Goal: Task Accomplishment & Management: Use online tool/utility

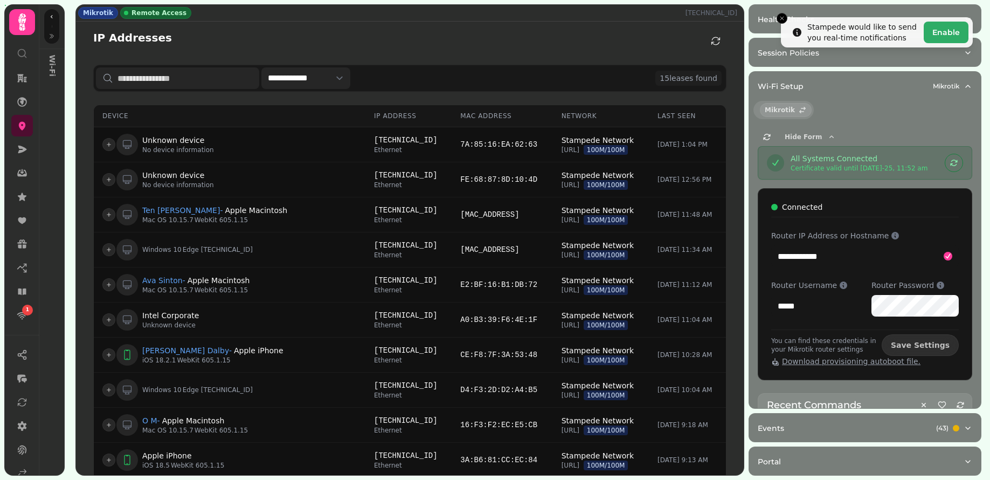
select select "**"
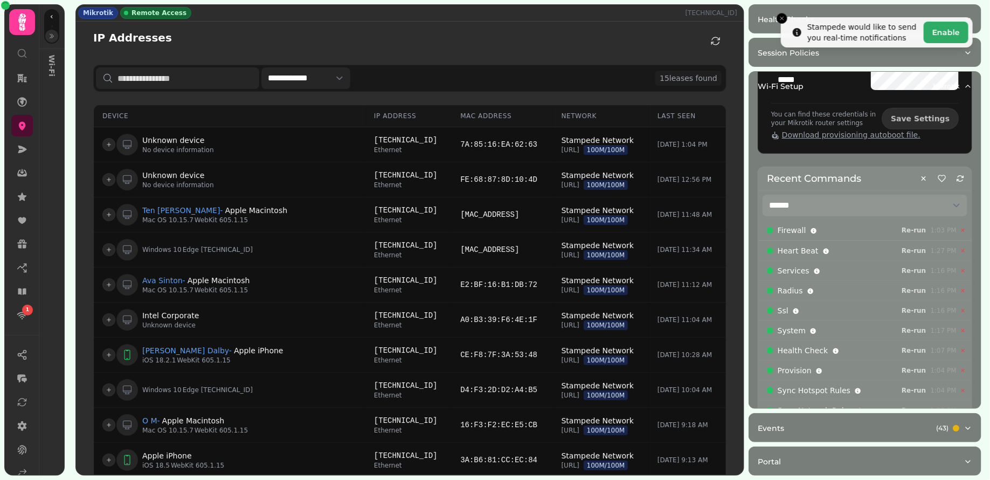
click at [49, 34] on icon "button" at bounding box center [52, 36] width 6 height 6
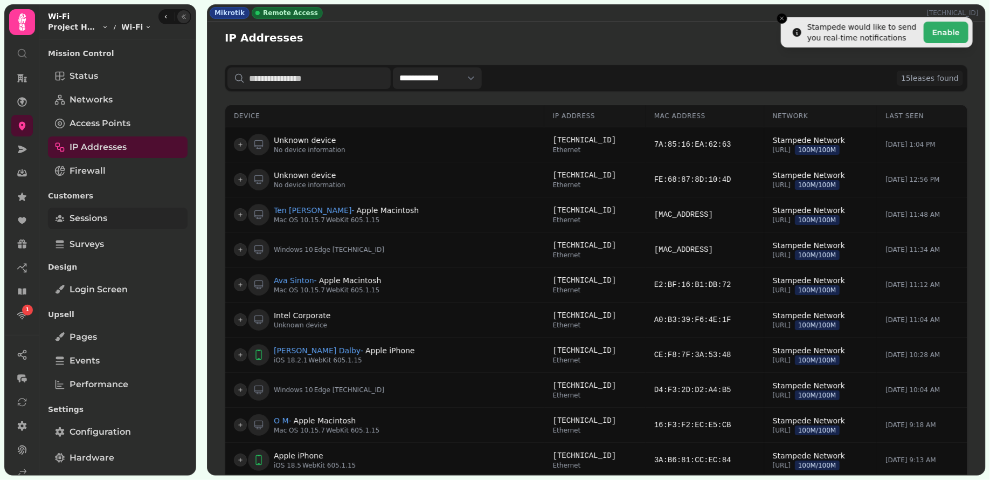
click at [99, 217] on span "Sessions" at bounding box center [89, 218] width 38 height 13
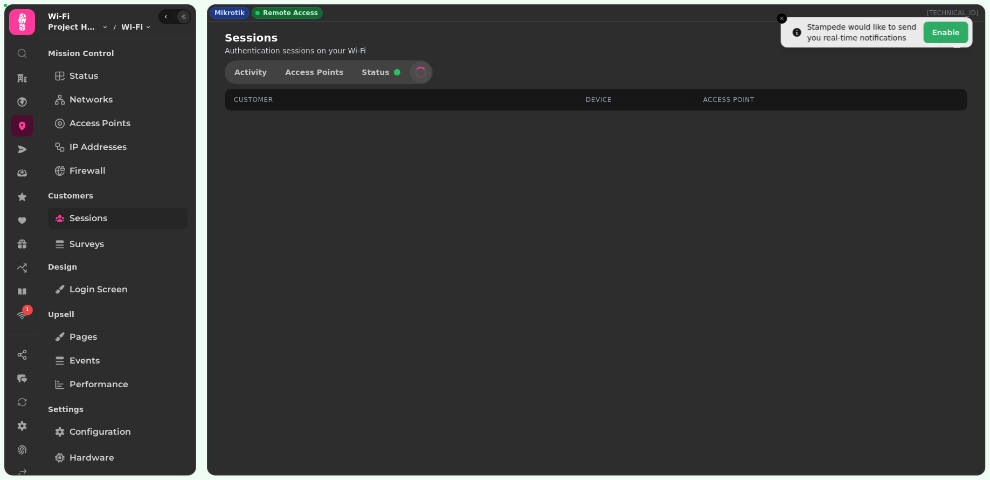
select select "**"
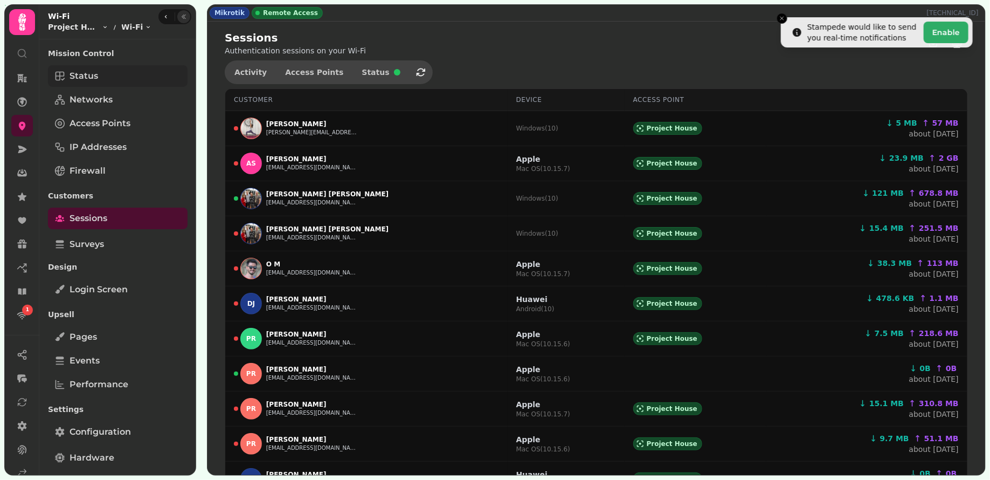
click at [92, 72] on span "Status" at bounding box center [84, 76] width 29 height 13
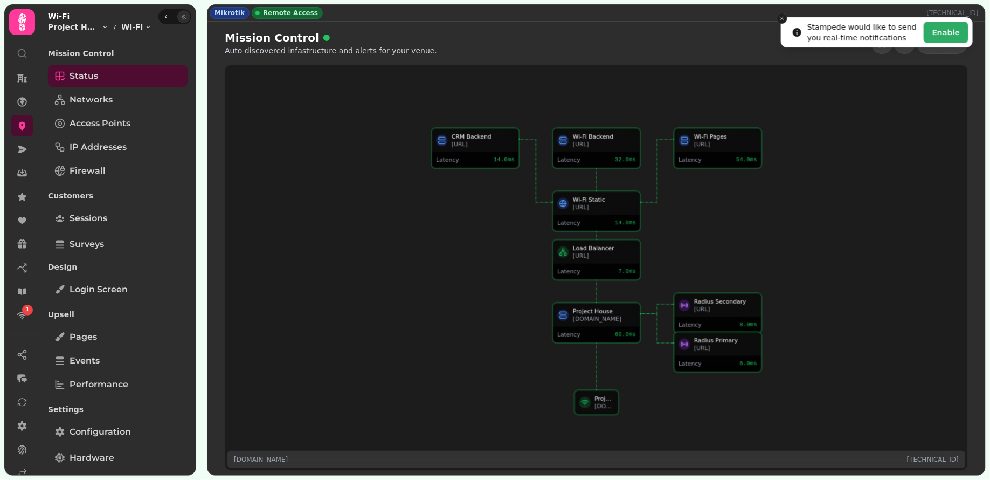
click at [779, 18] on icon "Close toast" at bounding box center [782, 18] width 6 height 6
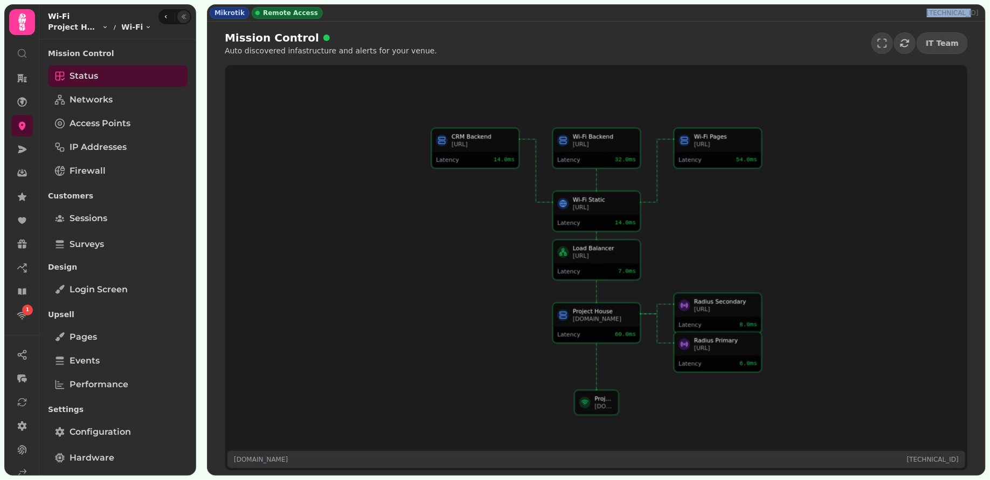
drag, startPoint x: 934, startPoint y: 11, endPoint x: 981, endPoint y: 13, distance: 46.4
click at [981, 13] on div "Mikrotik Remote Access 81.134.92.70" at bounding box center [597, 13] width 778 height 16
copy p "81.134.92.70"
click at [94, 215] on span "Sessions" at bounding box center [89, 218] width 38 height 13
select select "**"
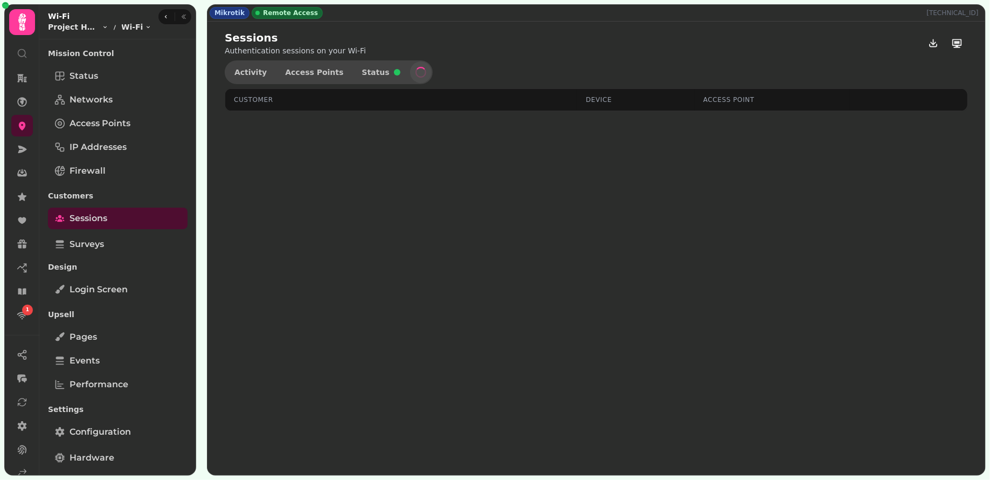
select select "**"
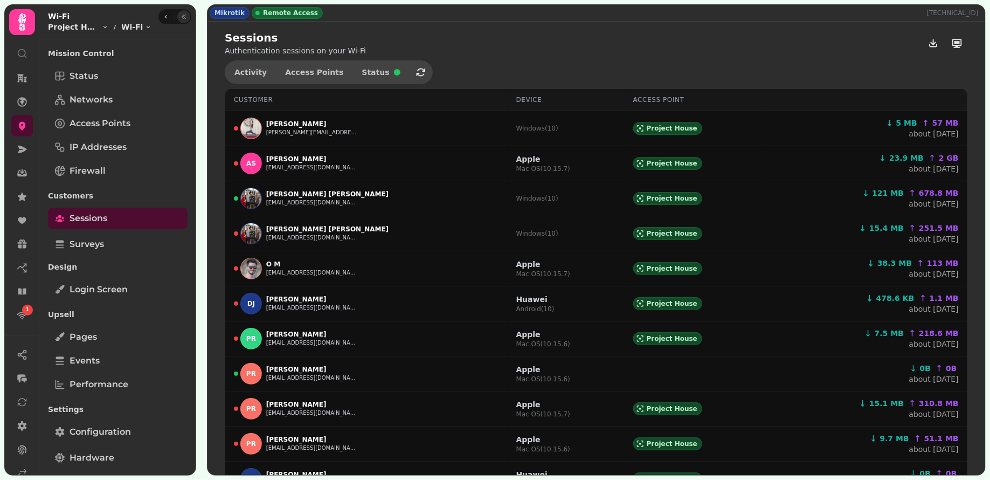
click at [185, 16] on button "button" at bounding box center [183, 16] width 13 height 13
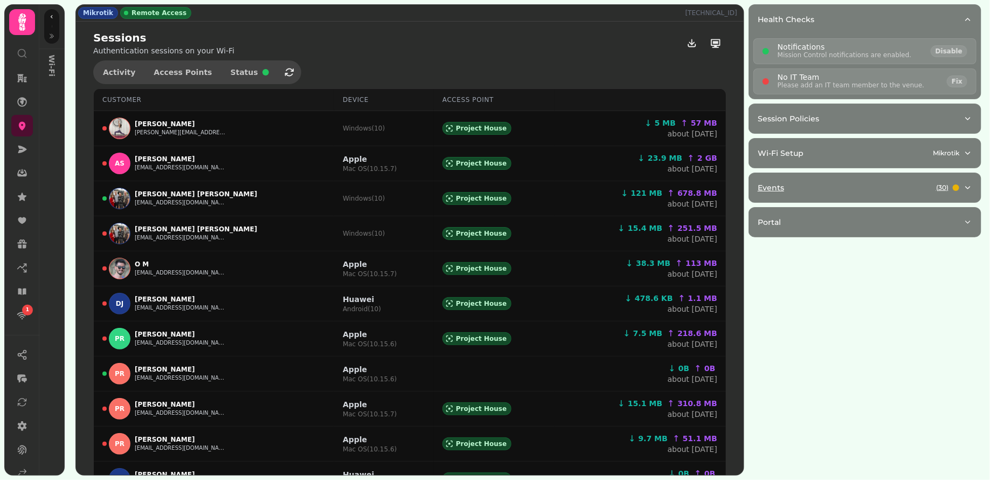
click at [863, 191] on button "Events ( 30 )" at bounding box center [865, 187] width 232 height 29
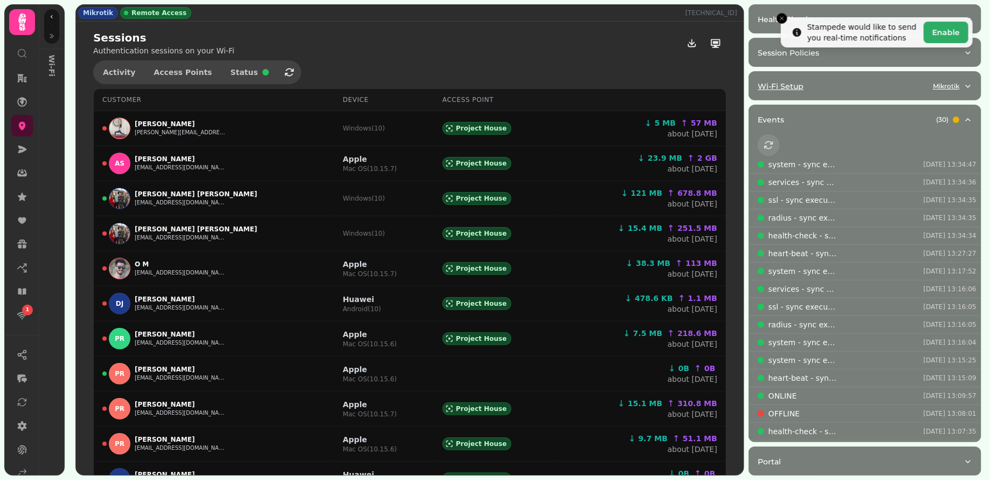
click at [858, 85] on div "Wi-Fi Setup Mikrotik" at bounding box center [861, 86] width 206 height 11
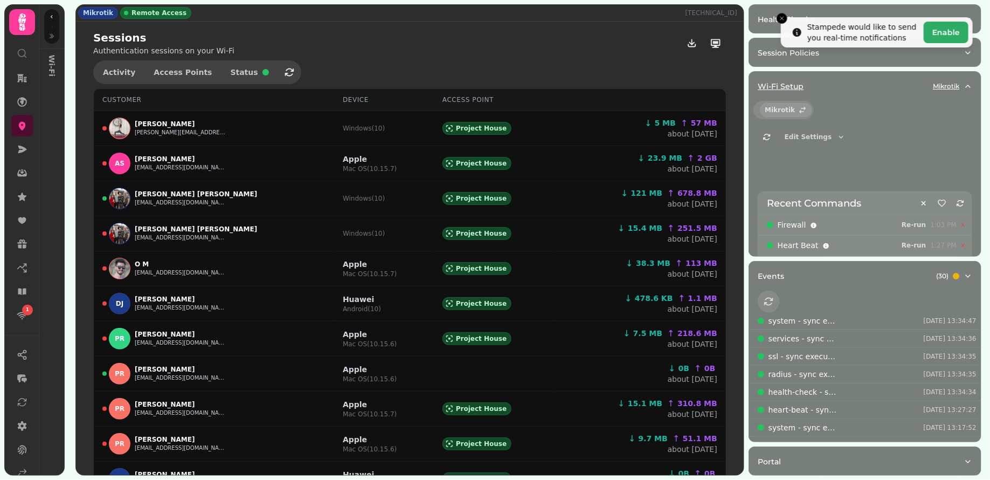
select select "**"
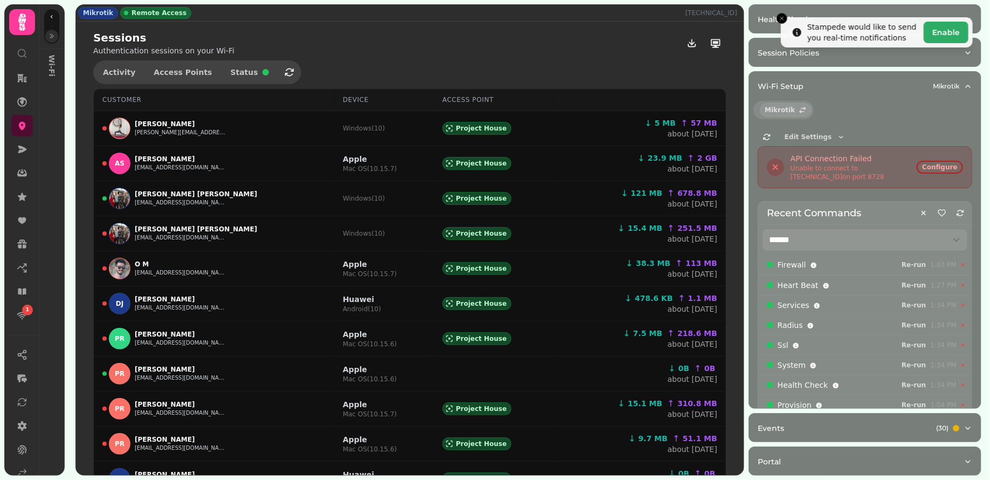
click at [50, 37] on icon "button" at bounding box center [52, 36] width 4 height 4
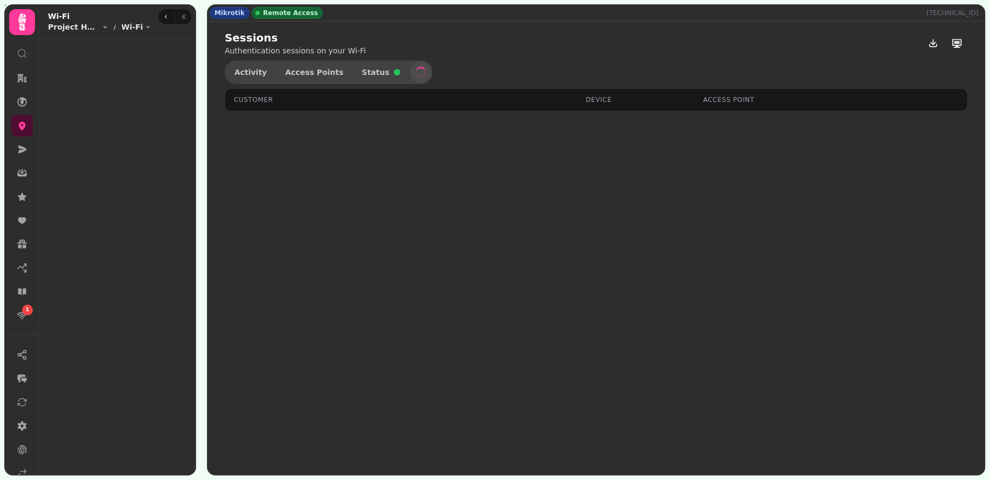
select select "**"
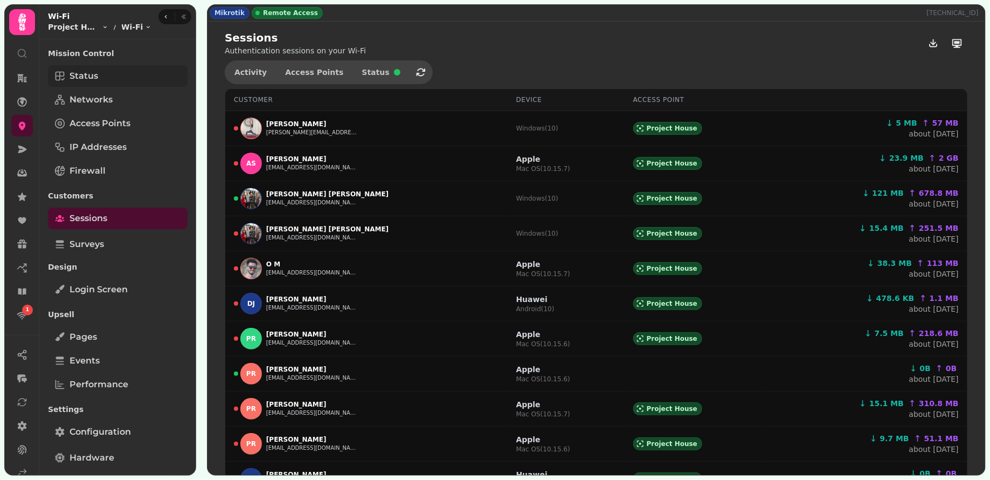
click at [108, 71] on link "Status" at bounding box center [118, 76] width 140 height 22
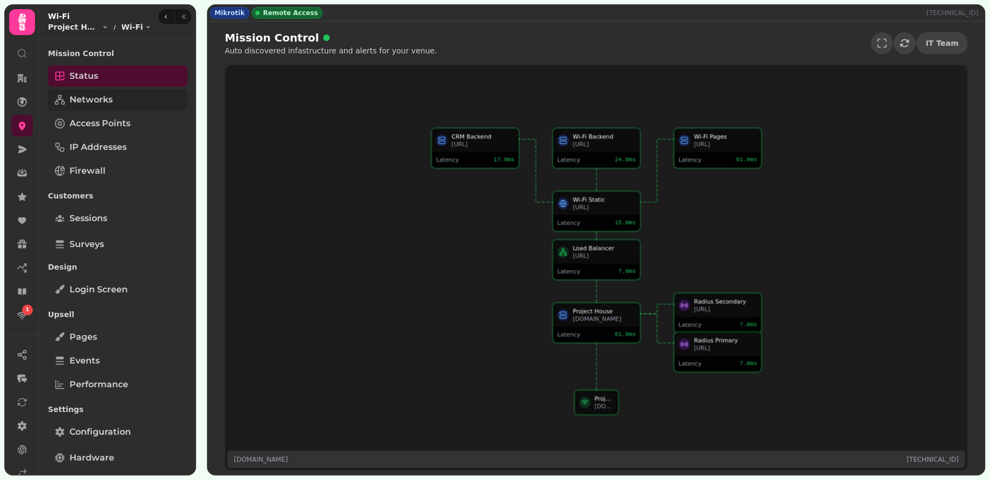
click at [117, 96] on link "Networks" at bounding box center [118, 100] width 140 height 22
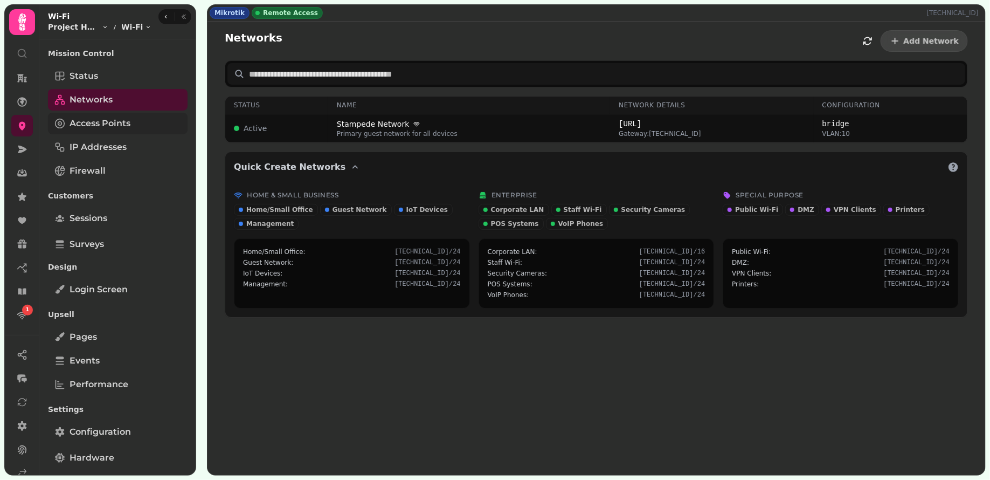
click at [104, 125] on span "Access Points" at bounding box center [100, 123] width 61 height 13
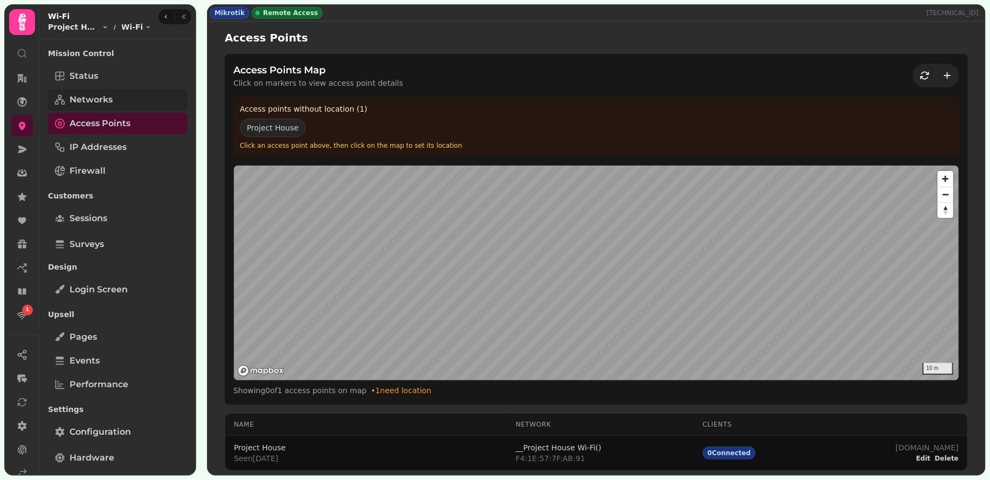
click at [101, 97] on span "Networks" at bounding box center [91, 99] width 43 height 13
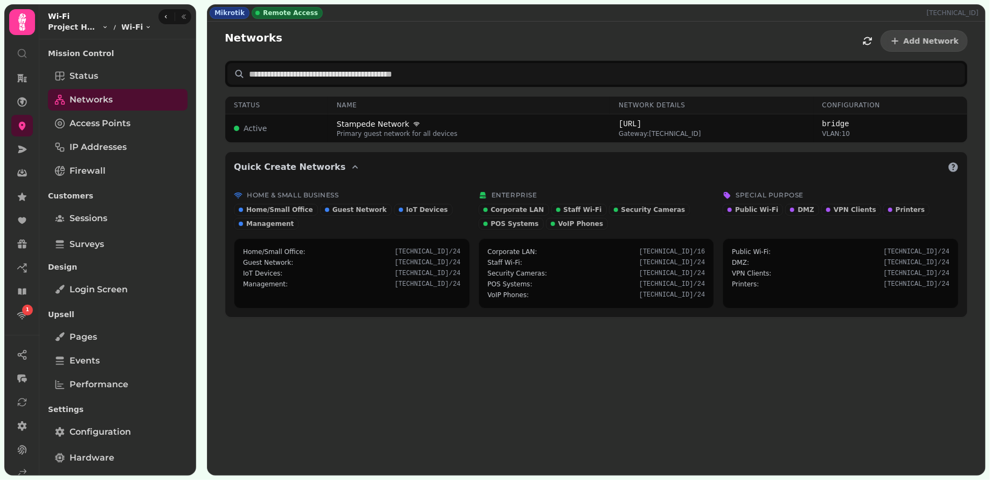
click at [120, 135] on div "Status Networks Access Points IP Addresses Firewall" at bounding box center [118, 123] width 140 height 116
click at [116, 123] on span "Access Points" at bounding box center [100, 123] width 61 height 13
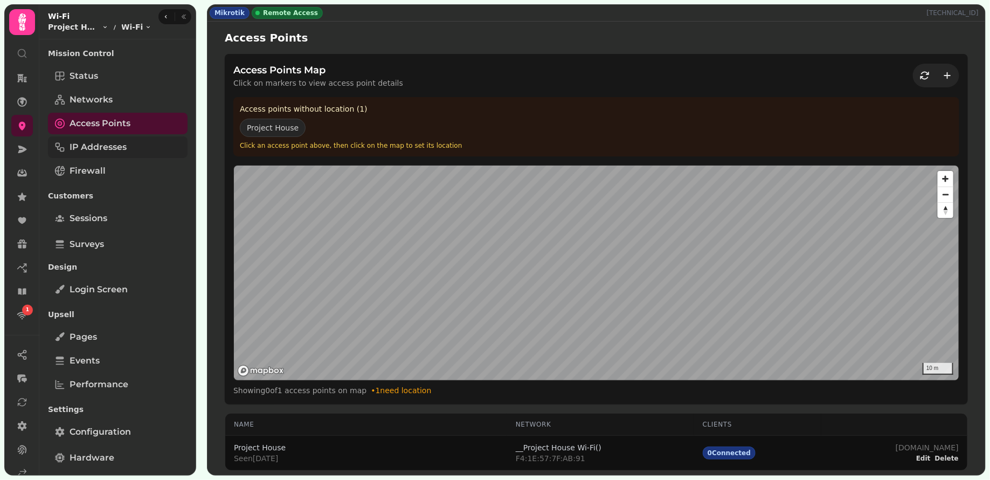
click at [111, 144] on span "IP Addresses" at bounding box center [98, 147] width 57 height 13
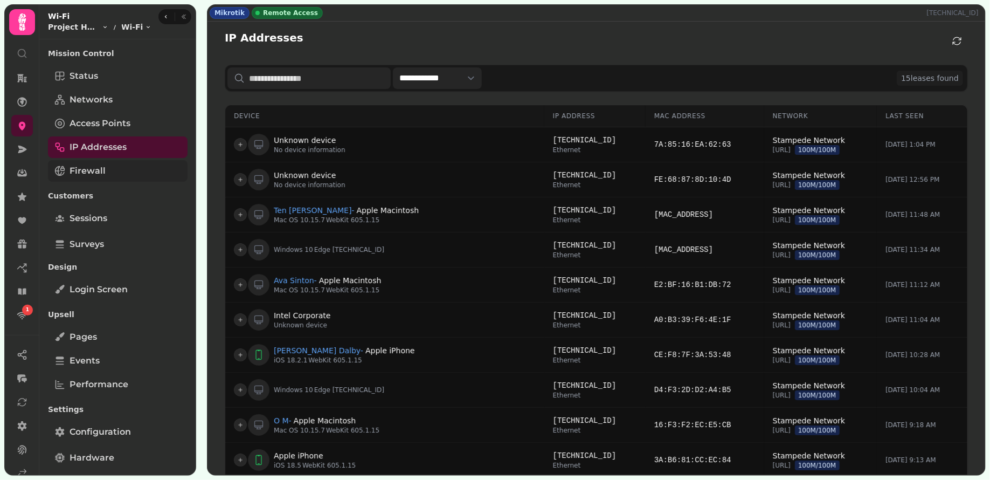
click at [102, 169] on span "Firewall" at bounding box center [88, 170] width 36 height 13
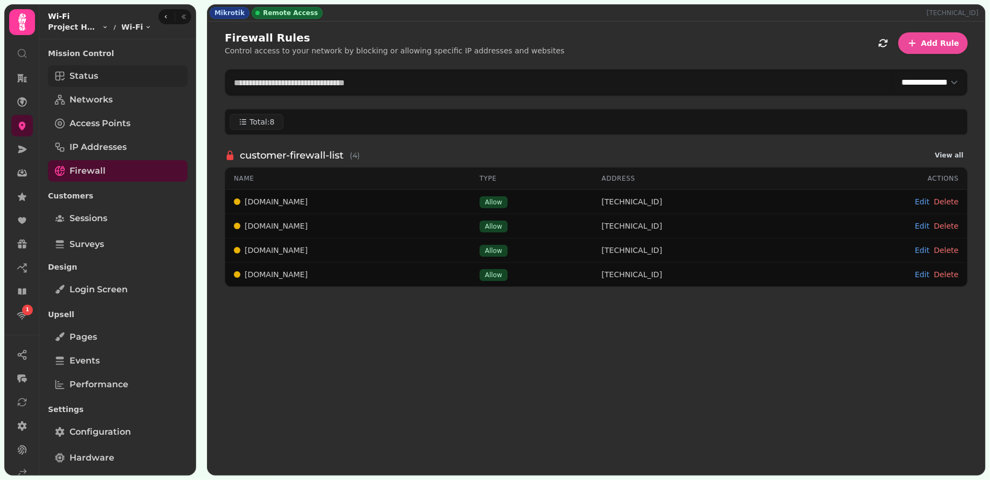
click at [119, 72] on link "Status" at bounding box center [118, 76] width 140 height 22
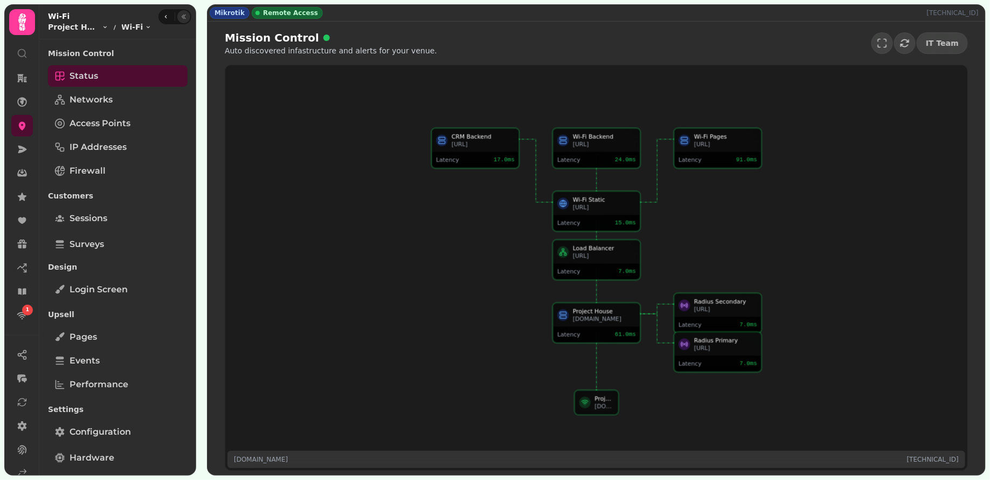
click at [182, 15] on icon "button" at bounding box center [184, 16] width 6 height 6
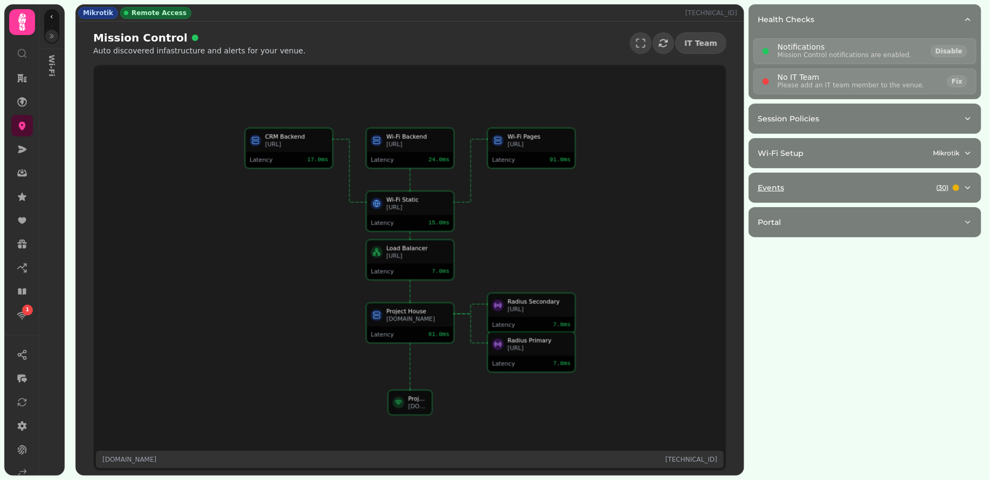
click at [834, 190] on div "Events ( 30 )" at bounding box center [861, 187] width 206 height 11
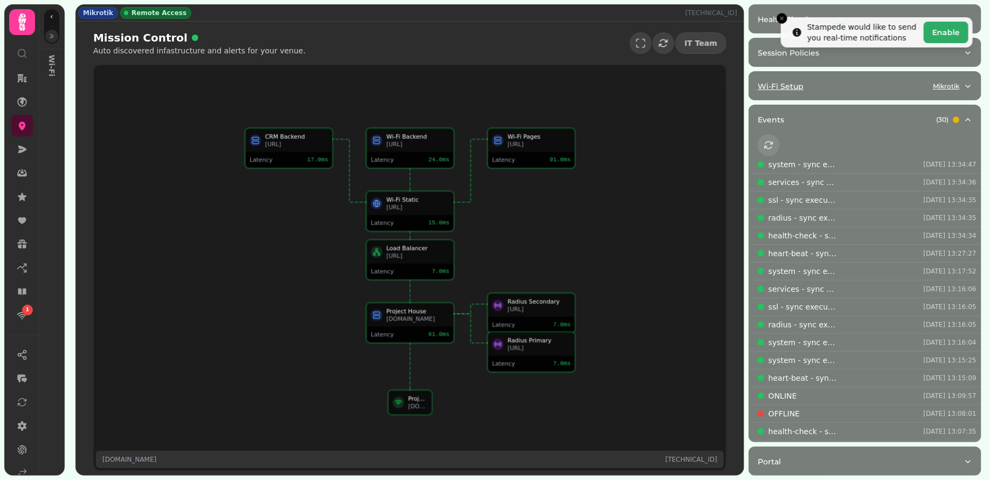
click at [823, 81] on div "Wi-Fi Setup Mikrotik" at bounding box center [861, 86] width 206 height 11
select select "**"
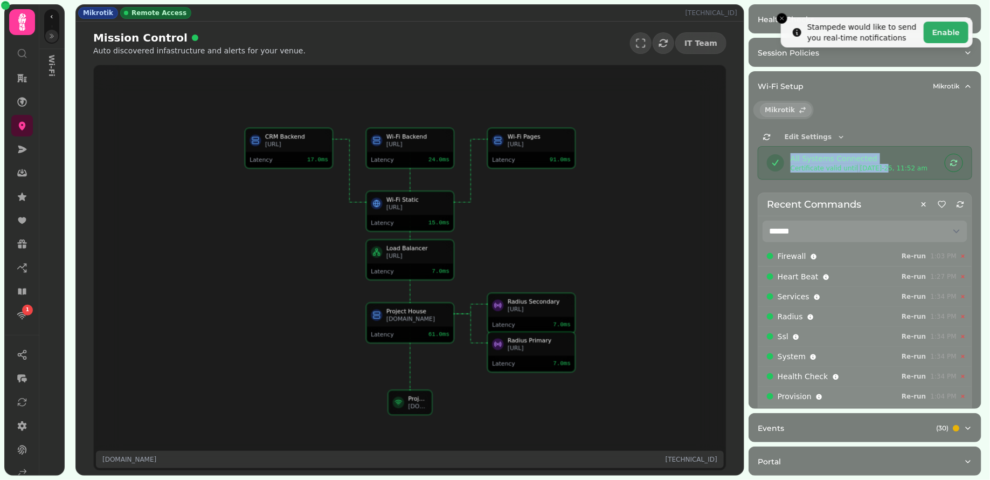
drag, startPoint x: 856, startPoint y: 165, endPoint x: 883, endPoint y: 165, distance: 27.5
click at [857, 92] on button "Wi-Fi Setup Mikrotik" at bounding box center [865, 86] width 232 height 29
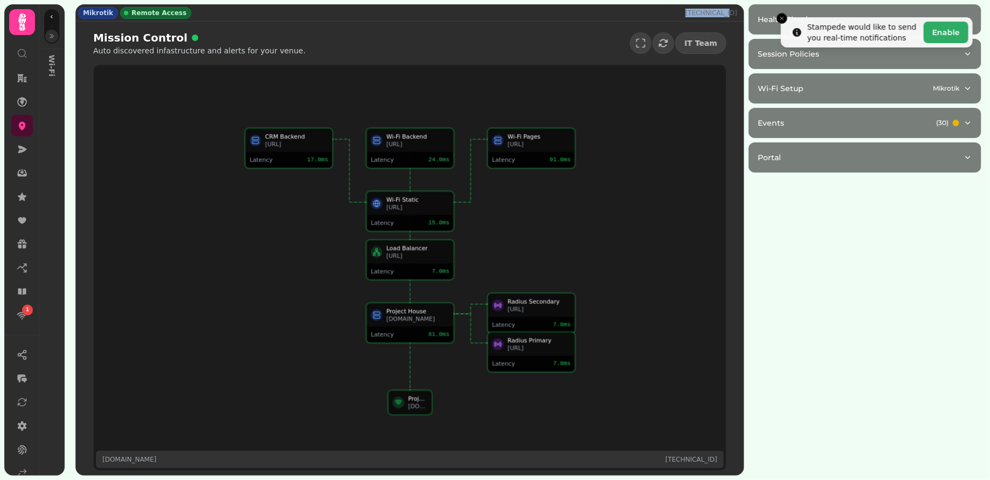
drag, startPoint x: 696, startPoint y: 10, endPoint x: 740, endPoint y: 13, distance: 43.2
click at [740, 13] on div "Mikrotik Remote Access 81.134.92.70" at bounding box center [410, 13] width 668 height 16
copy p "[TECHNICAL_ID]"
click at [51, 39] on icon "button" at bounding box center [52, 36] width 6 height 6
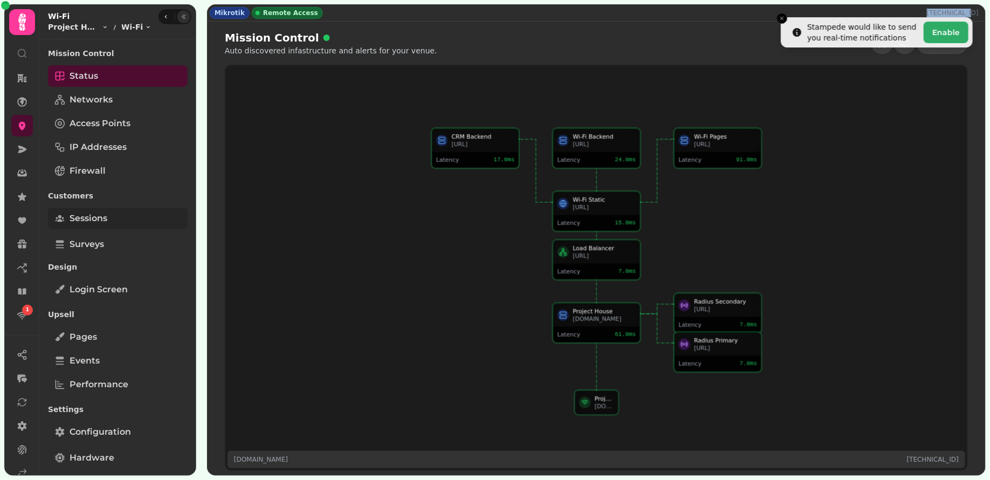
click at [102, 211] on link "Sessions" at bounding box center [118, 219] width 140 height 22
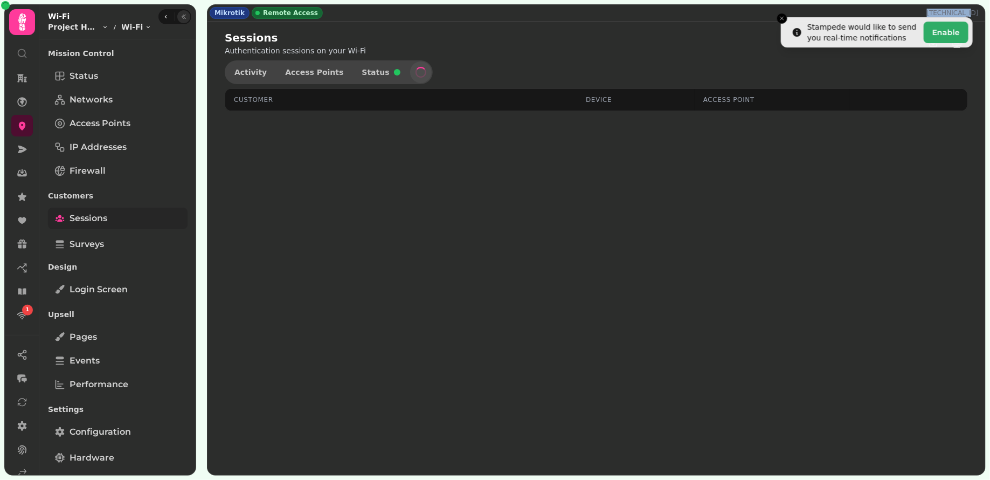
select select "**"
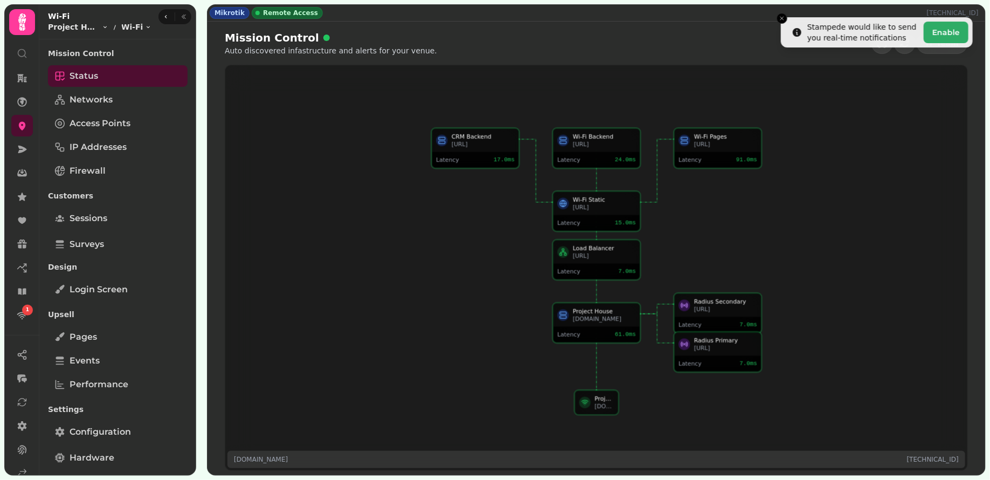
click at [254, 211] on div "Wi-Fi Static wifi.proxy.stampede.ai Latency 15.0 ms CRM Backend morpheus.stampe…" at bounding box center [596, 267] width 742 height 405
click at [95, 102] on span "Networks" at bounding box center [91, 99] width 43 height 13
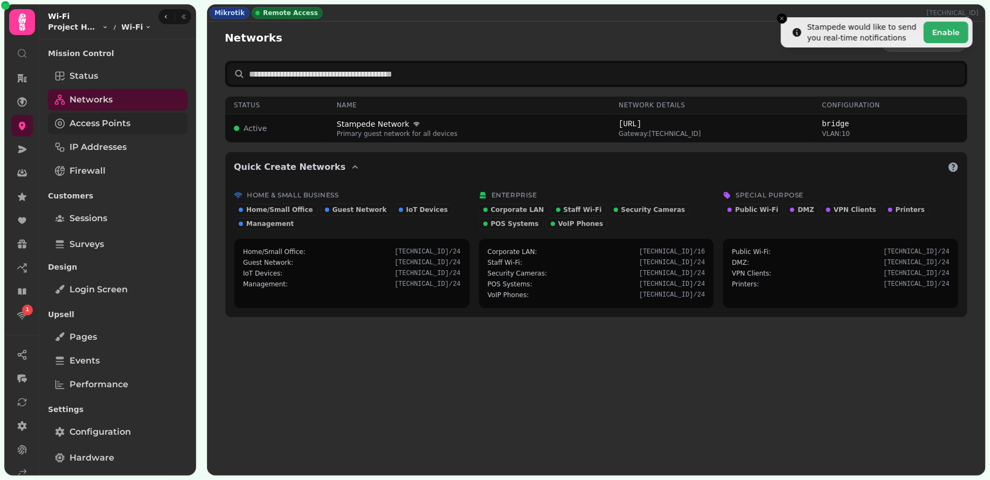
click at [121, 124] on span "Access Points" at bounding box center [100, 123] width 61 height 13
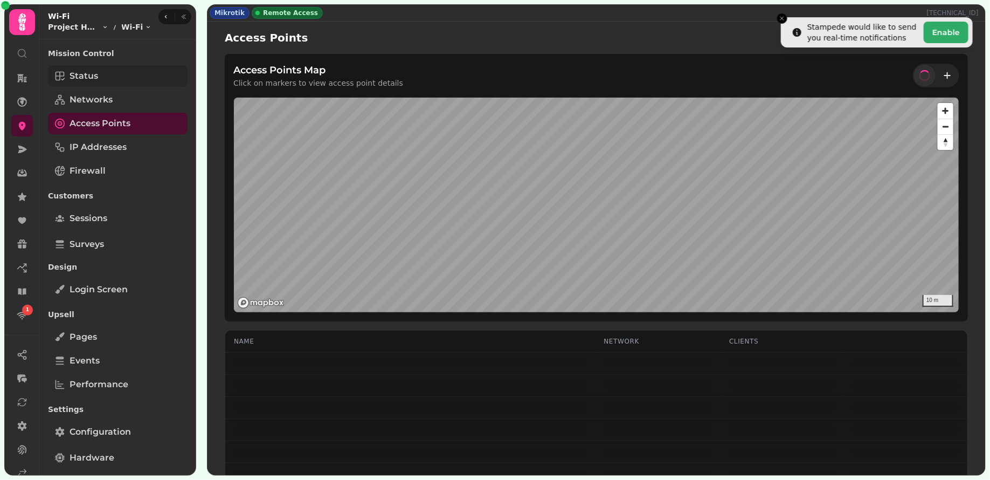
click at [139, 74] on link "Status" at bounding box center [118, 76] width 140 height 22
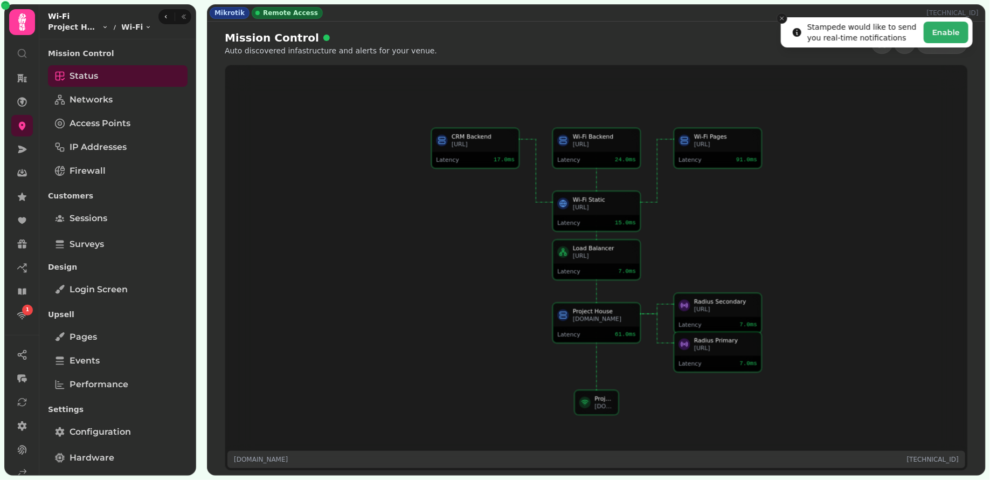
click at [780, 15] on icon "Close toast" at bounding box center [782, 18] width 6 height 6
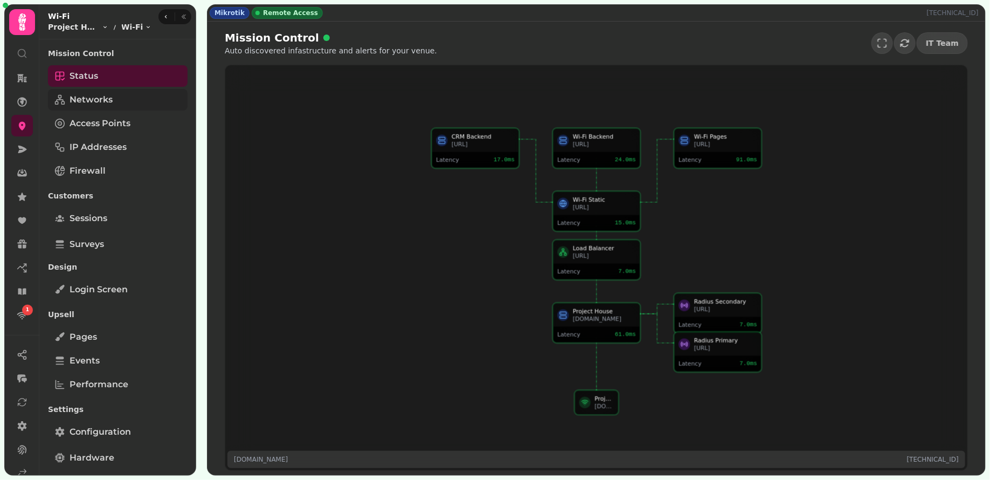
click at [96, 99] on span "Networks" at bounding box center [91, 99] width 43 height 13
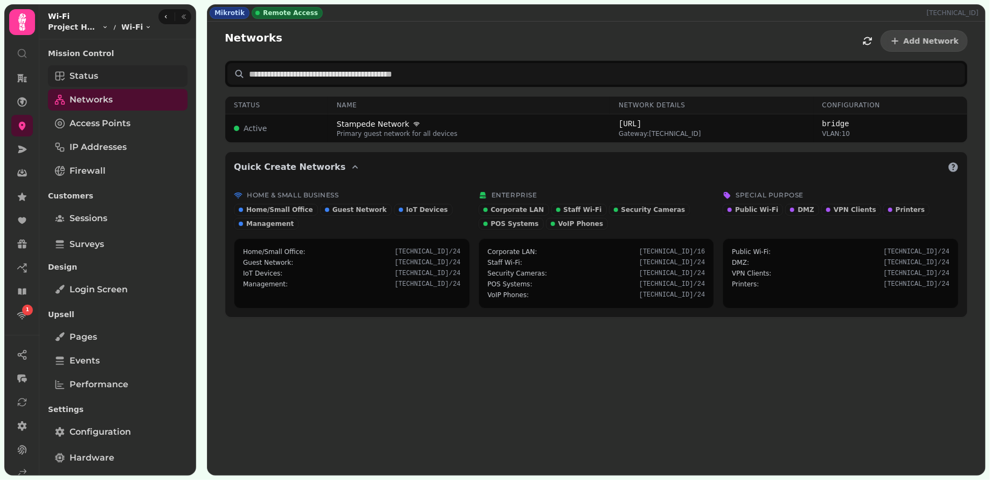
click at [106, 73] on link "Status" at bounding box center [118, 76] width 140 height 22
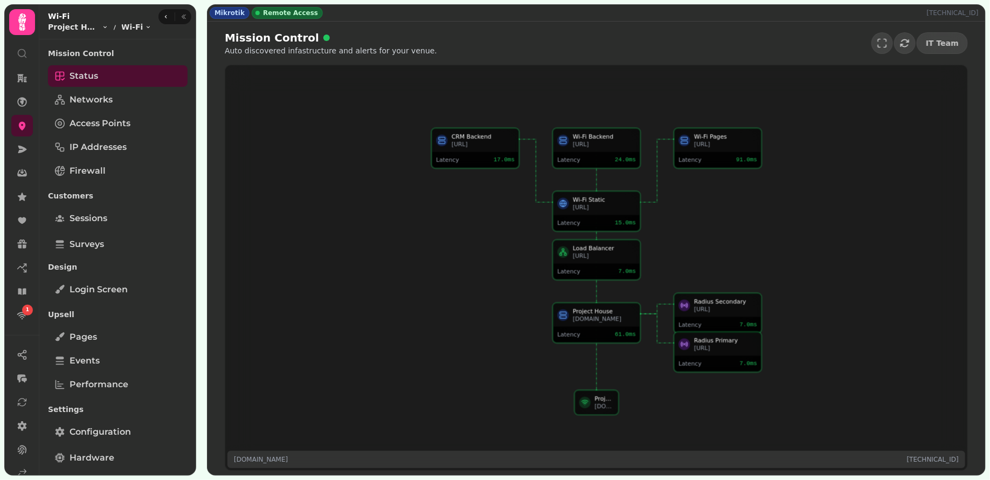
click at [952, 13] on p "[TECHNICAL_ID]" at bounding box center [955, 13] width 56 height 9
copy p "[TECHNICAL_ID]"
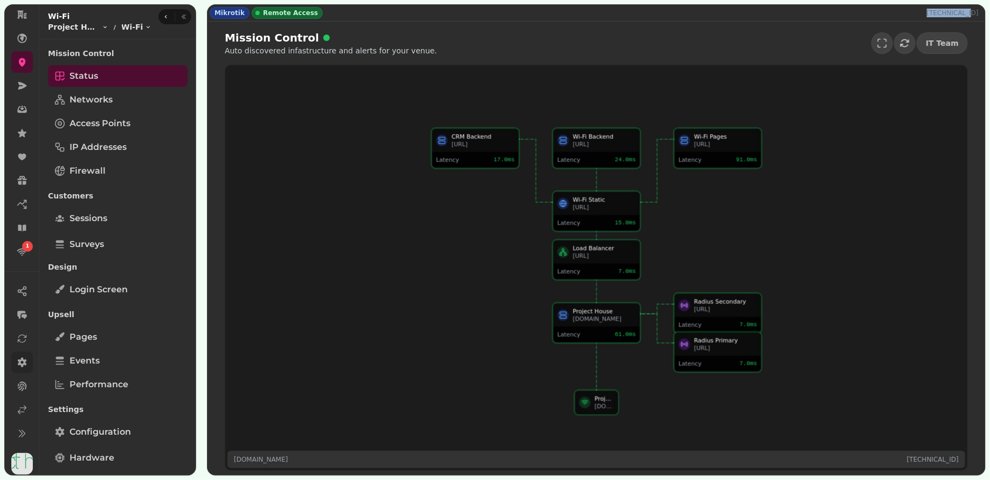
scroll to position [66, 0]
click at [26, 411] on icon at bounding box center [22, 407] width 11 height 11
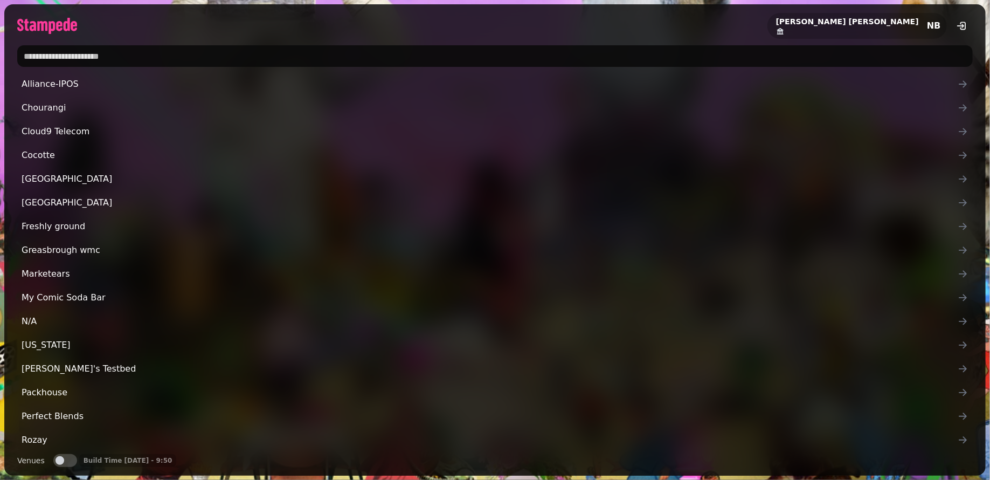
click at [130, 62] on input "text" at bounding box center [495, 56] width 956 height 22
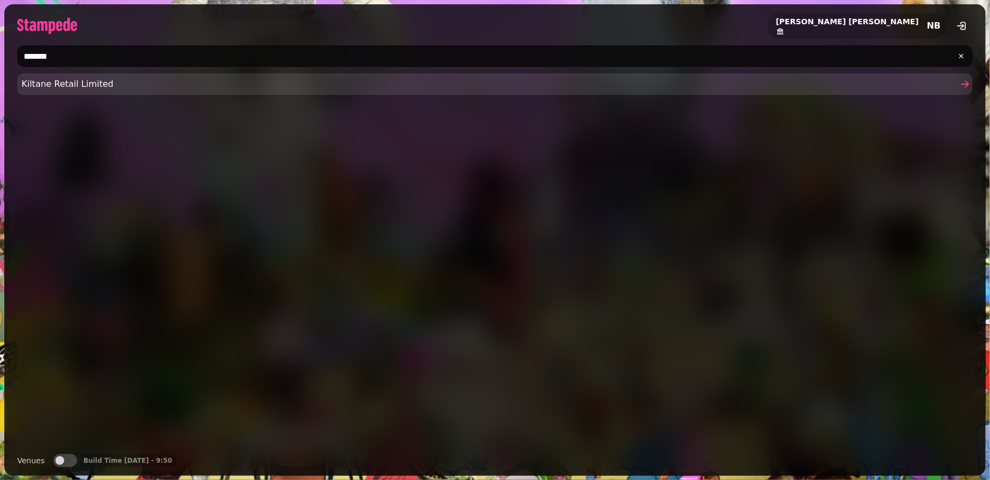
type input "*******"
click at [100, 85] on span "Kiltane Retail Limited" at bounding box center [490, 84] width 936 height 13
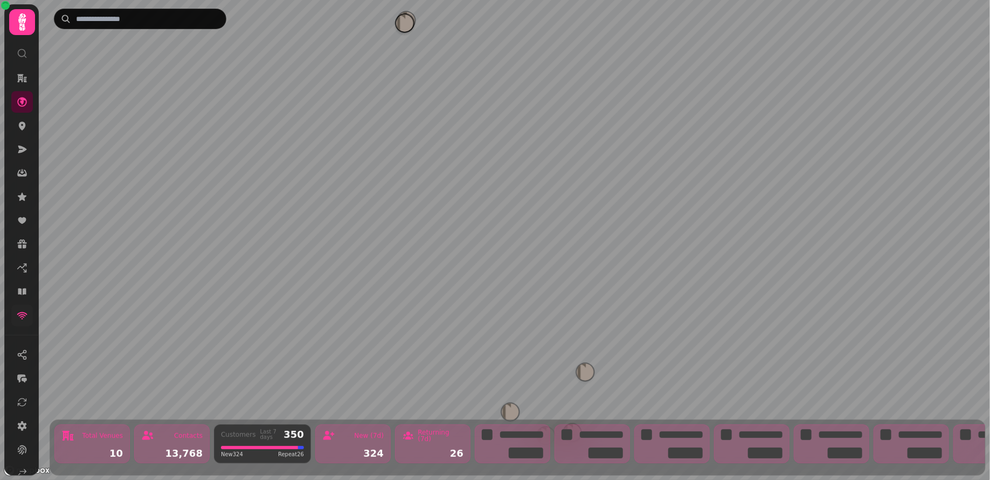
click at [24, 308] on link at bounding box center [22, 316] width 22 height 22
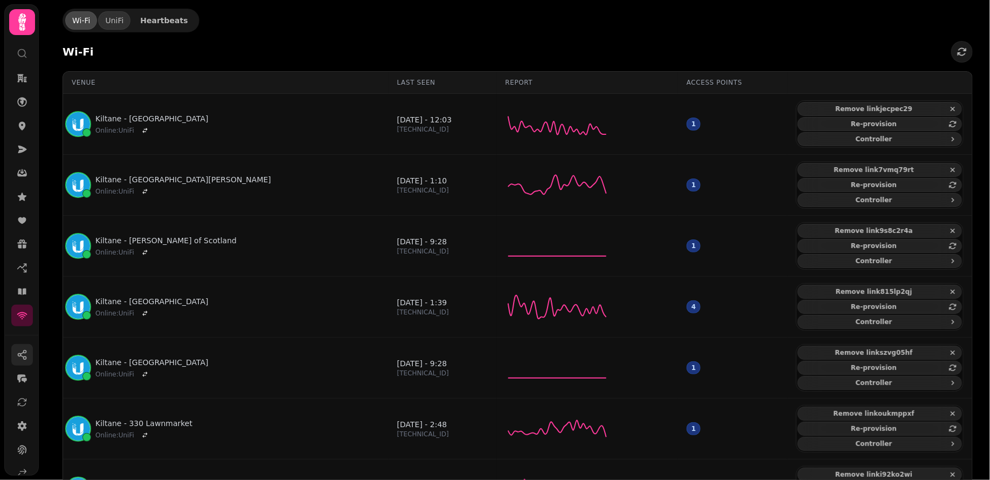
scroll to position [37, 0]
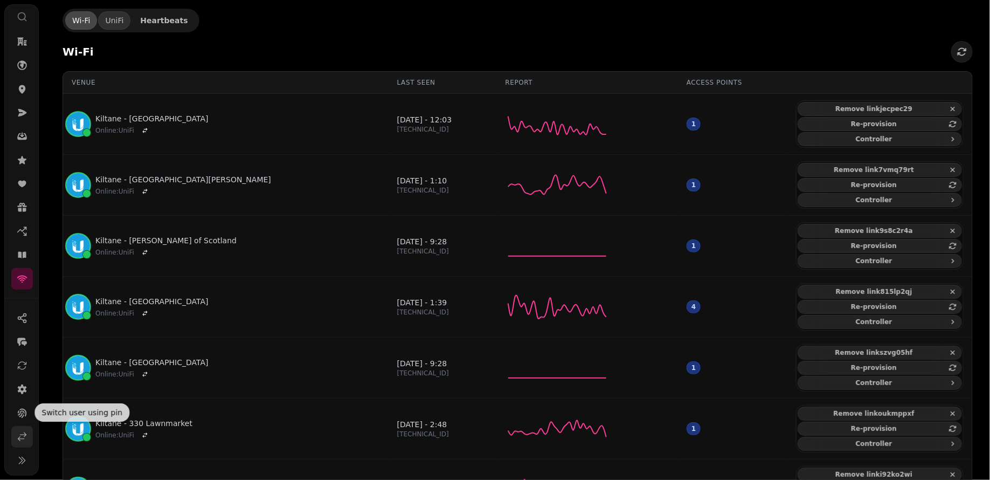
click at [20, 437] on icon at bounding box center [22, 436] width 11 height 11
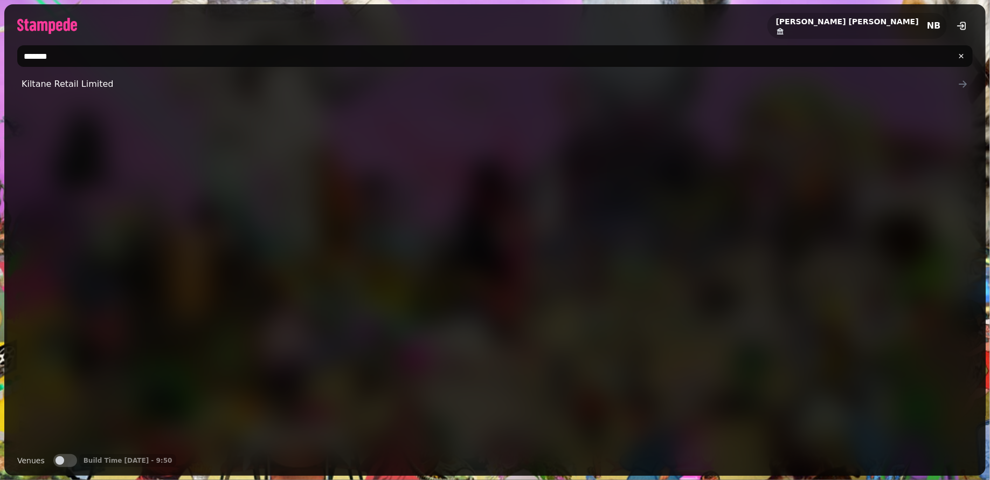
drag, startPoint x: 84, startPoint y: 58, endPoint x: 19, endPoint y: 58, distance: 65.2
click at [19, 58] on input "*******" at bounding box center [495, 56] width 956 height 22
type input "****"
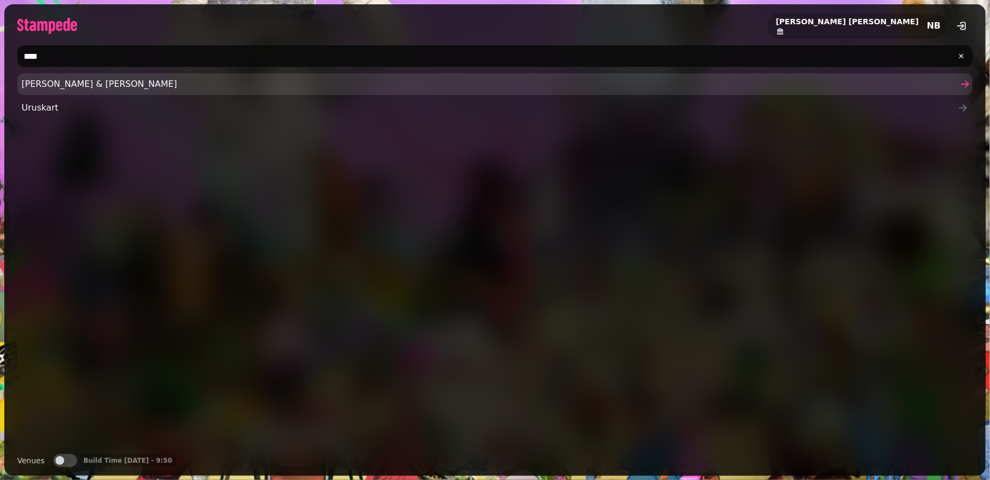
click at [60, 85] on span "Rusk & Rusk" at bounding box center [490, 84] width 936 height 13
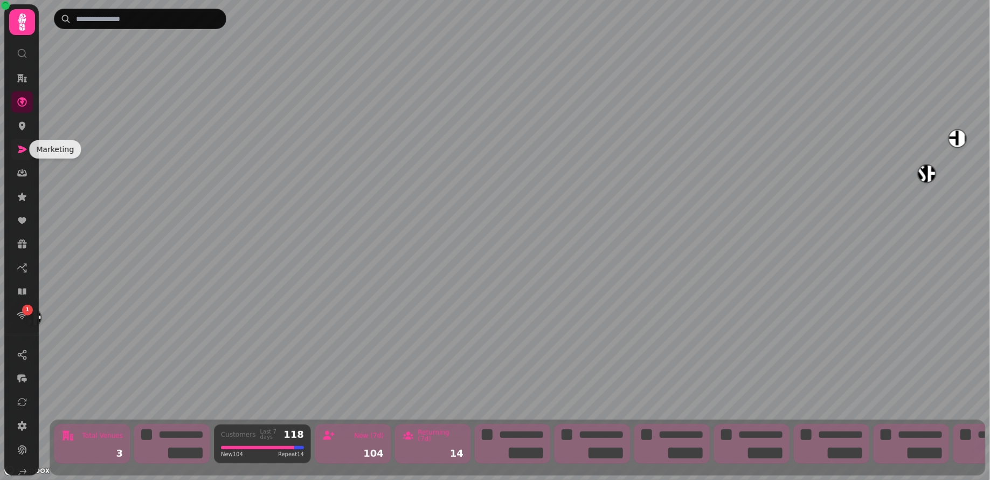
click at [18, 153] on icon at bounding box center [22, 149] width 11 height 11
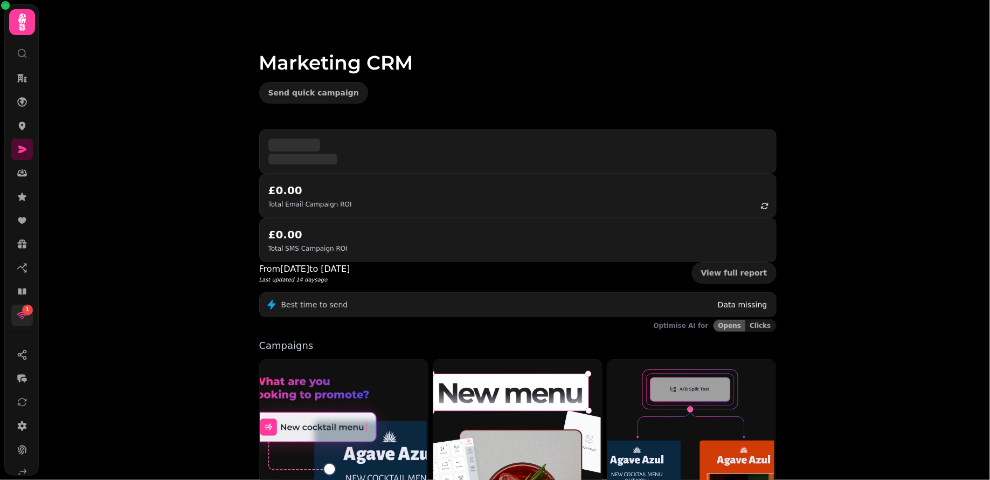
click at [24, 313] on div "1" at bounding box center [27, 310] width 11 height 11
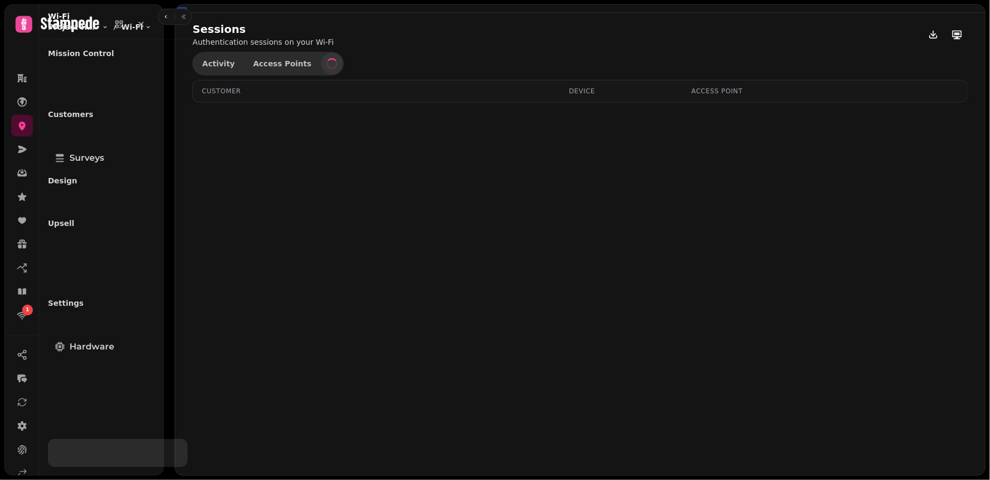
select select "**"
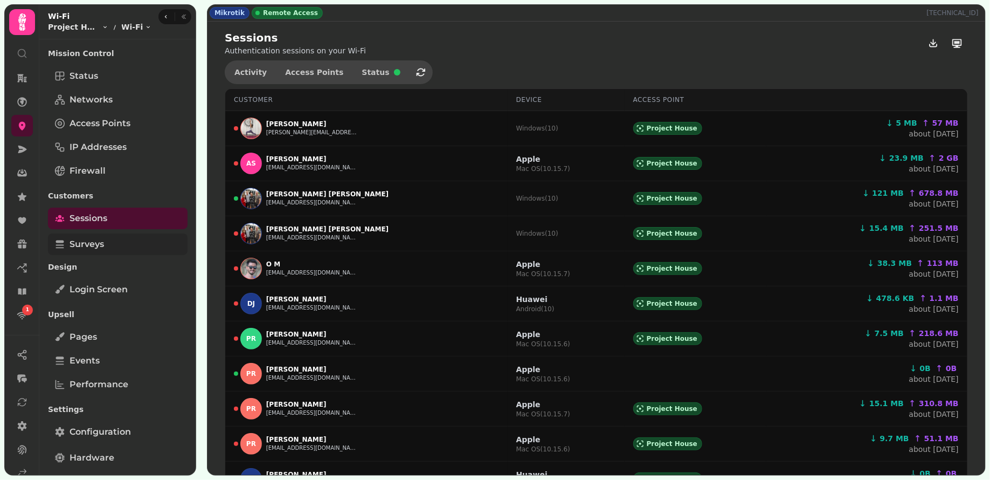
click at [96, 251] on link "Surveys" at bounding box center [118, 244] width 140 height 22
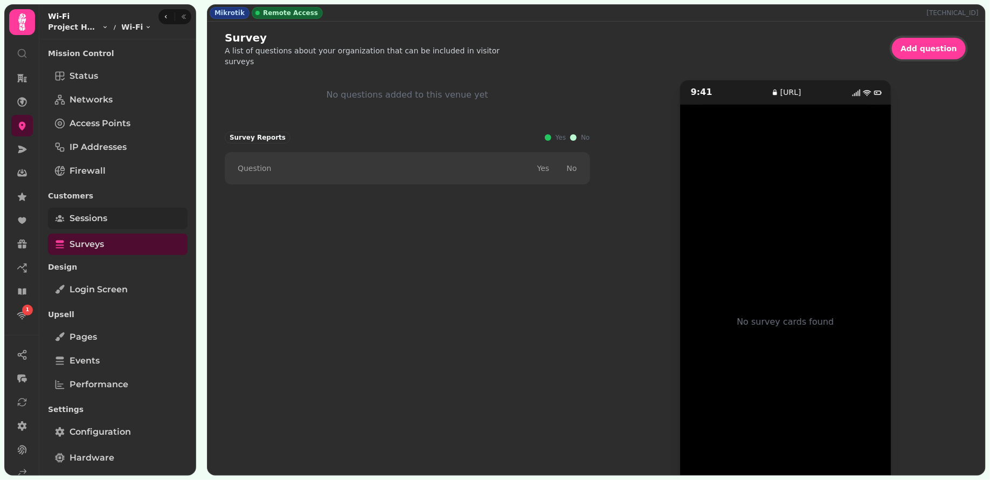
click at [105, 214] on span "Sessions" at bounding box center [89, 218] width 38 height 13
select select "**"
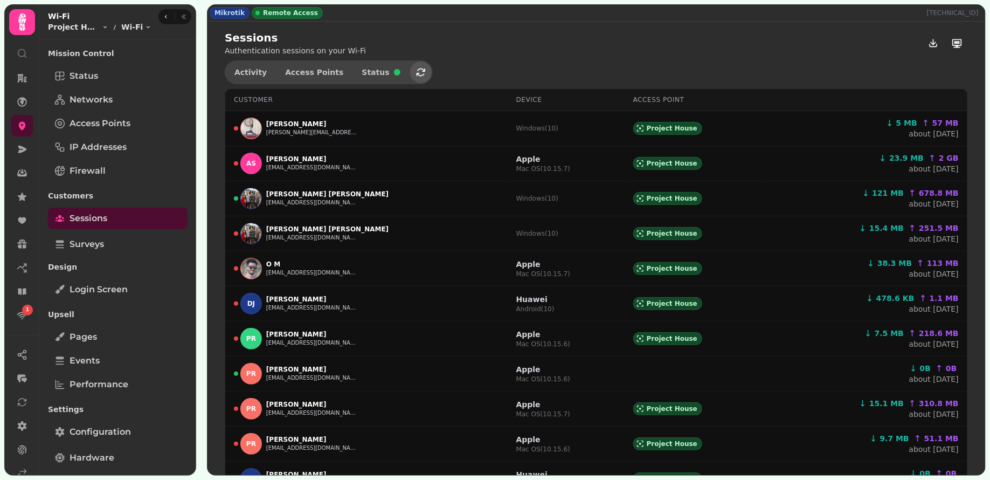
click at [410, 65] on button "button" at bounding box center [421, 72] width 22 height 22
click at [92, 80] on span "Status" at bounding box center [84, 76] width 29 height 13
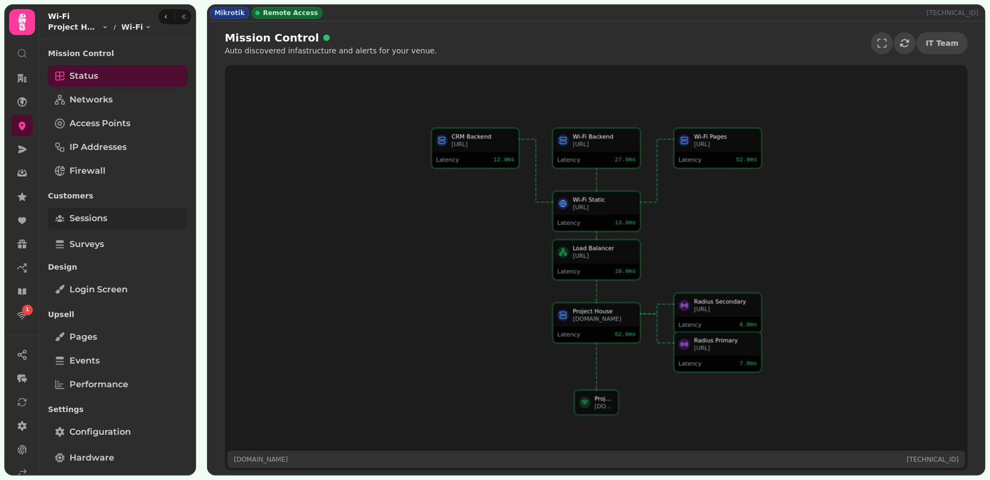
click at [92, 220] on span "Sessions" at bounding box center [89, 218] width 38 height 13
select select "**"
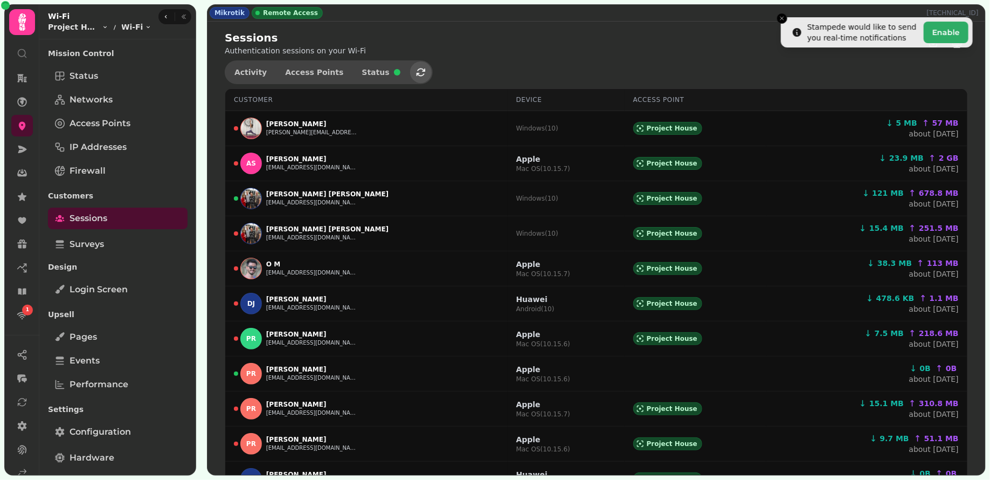
click at [416, 73] on icon "button" at bounding box center [421, 72] width 11 height 11
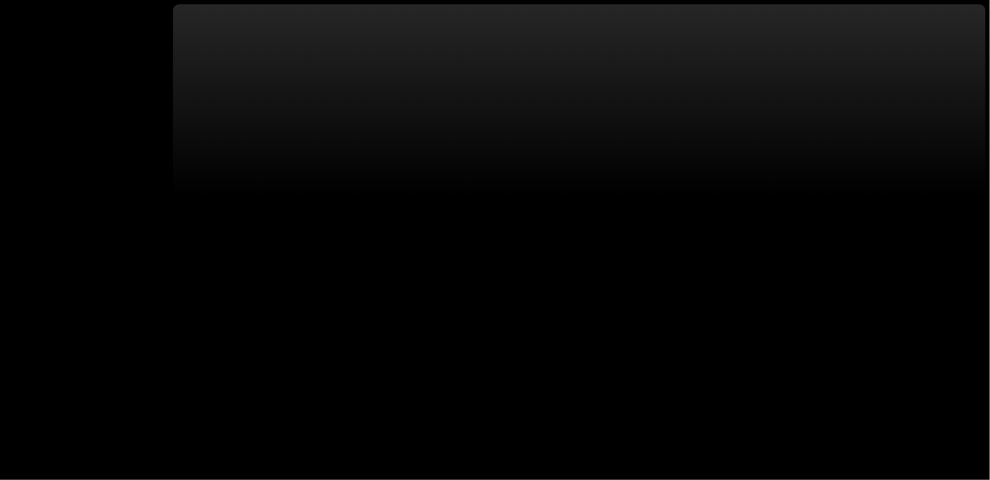
select select "**"
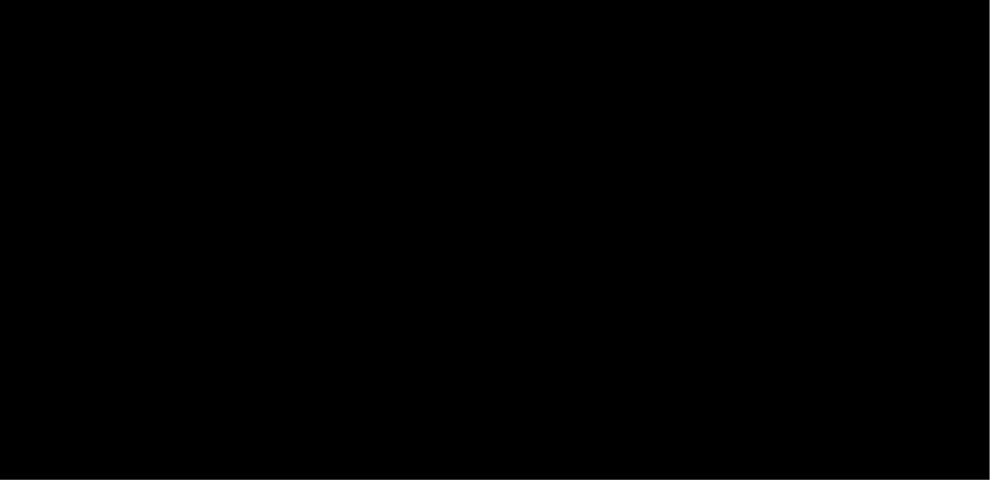
select select "**"
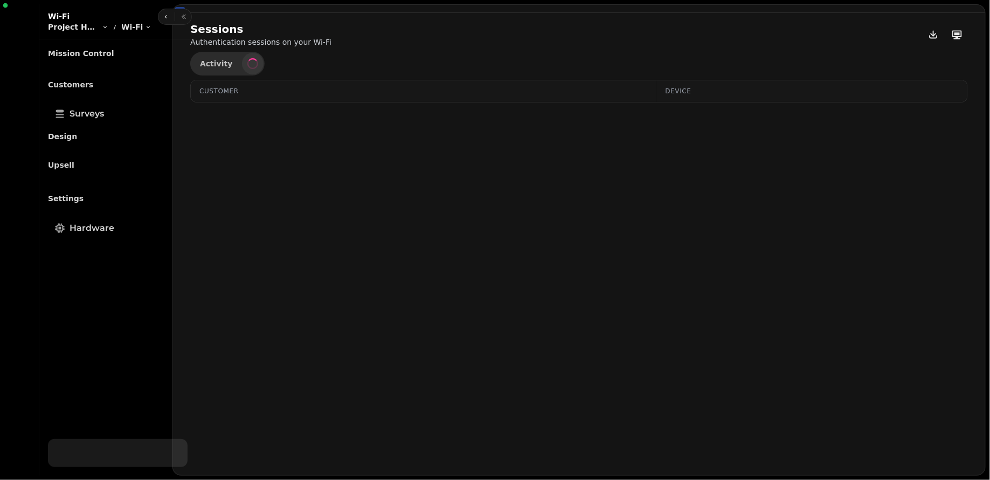
select select "**"
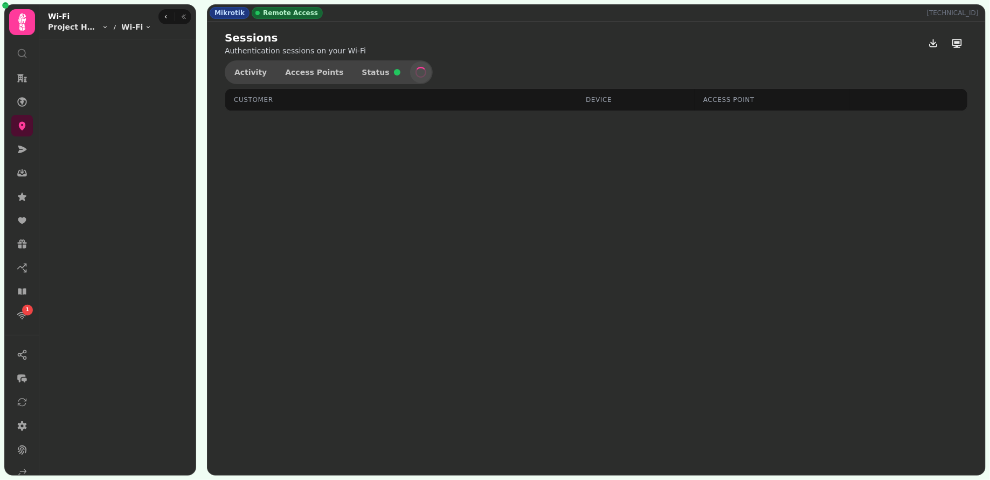
select select "**"
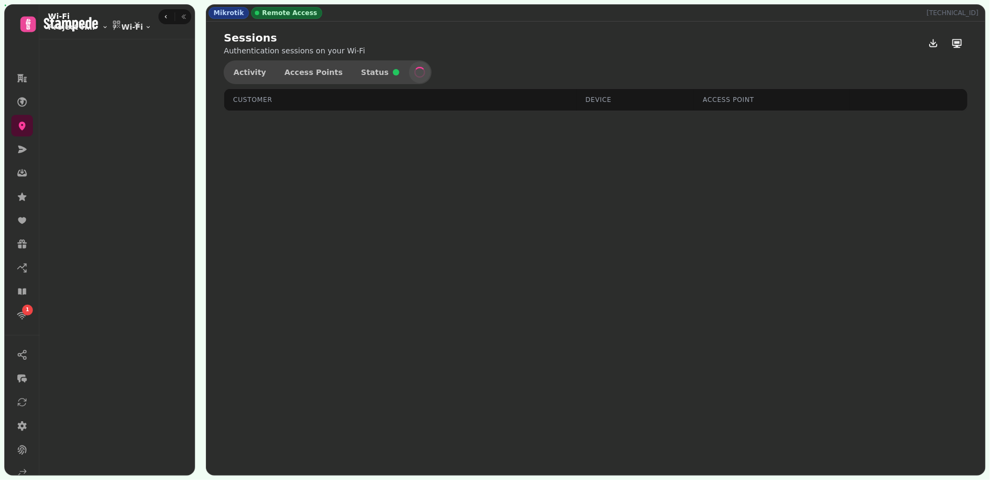
select select "**"
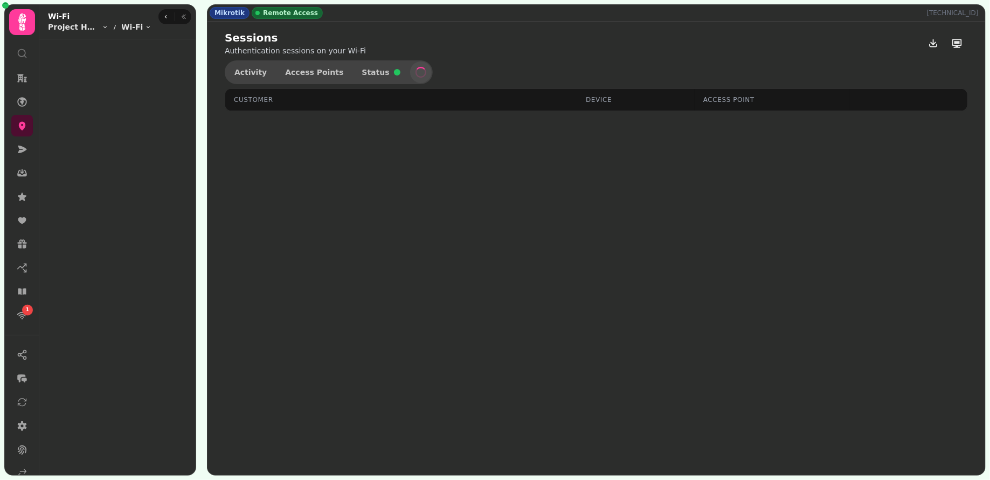
select select "**"
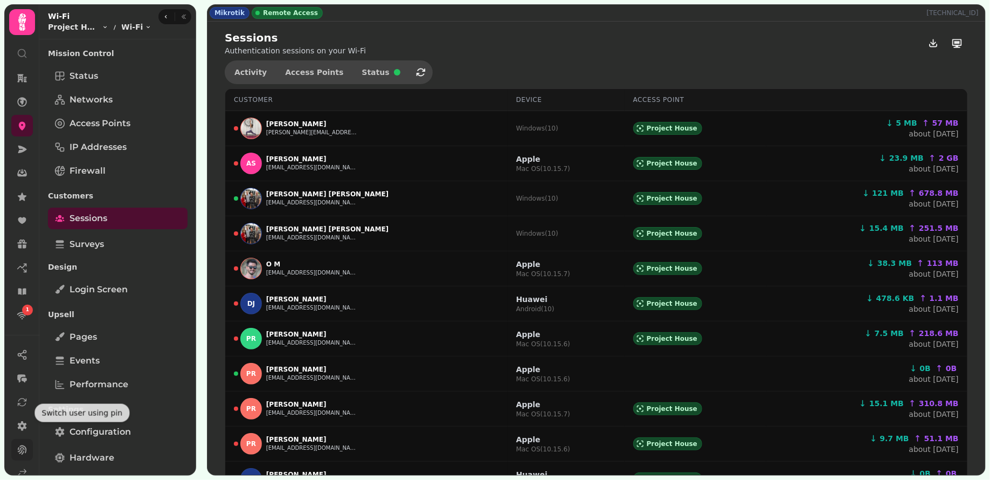
scroll to position [66, 0]
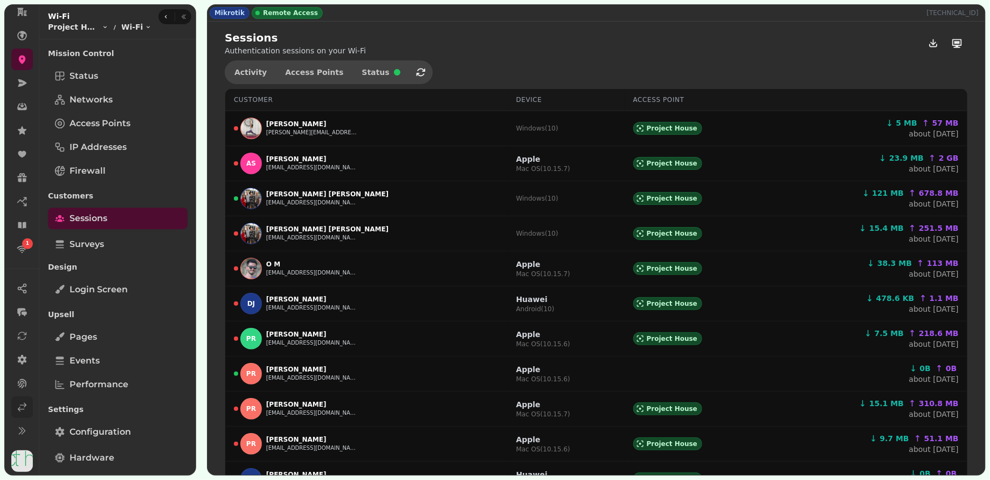
click at [24, 411] on icon at bounding box center [22, 407] width 11 height 11
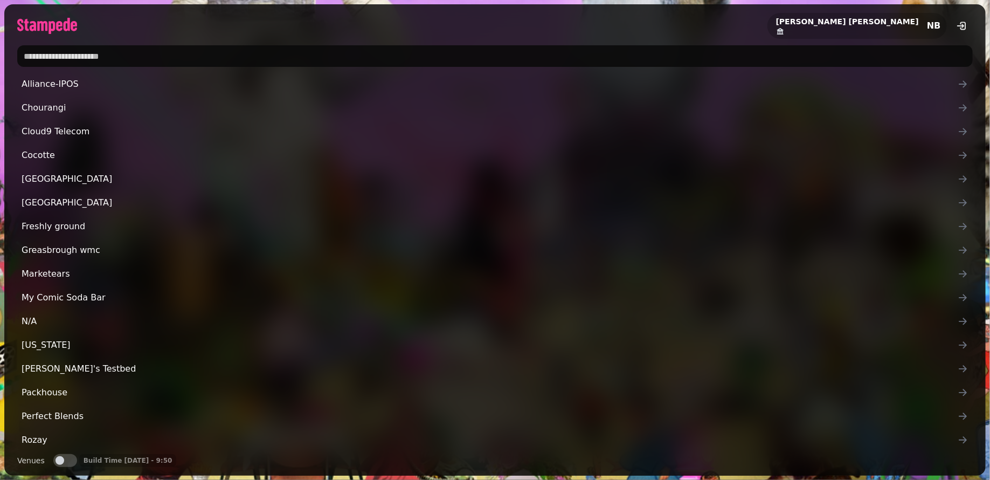
click at [116, 56] on input "text" at bounding box center [495, 56] width 956 height 22
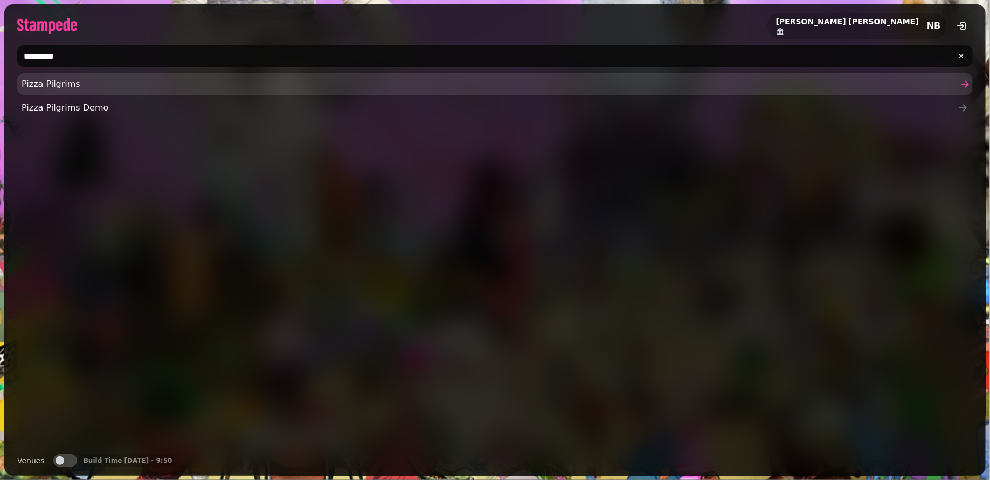
type input "*********"
click at [114, 85] on span "Pizza Pilgrims" at bounding box center [490, 84] width 936 height 13
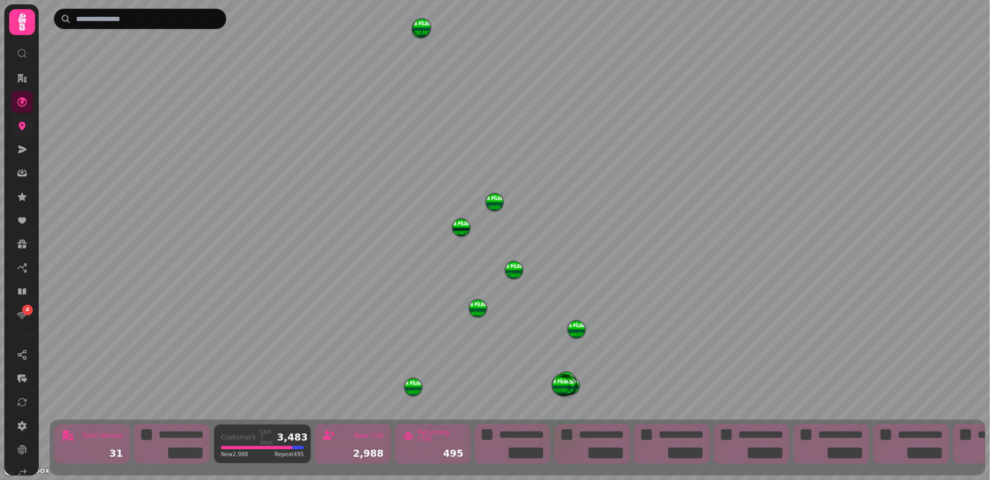
click at [22, 123] on icon at bounding box center [22, 126] width 7 height 9
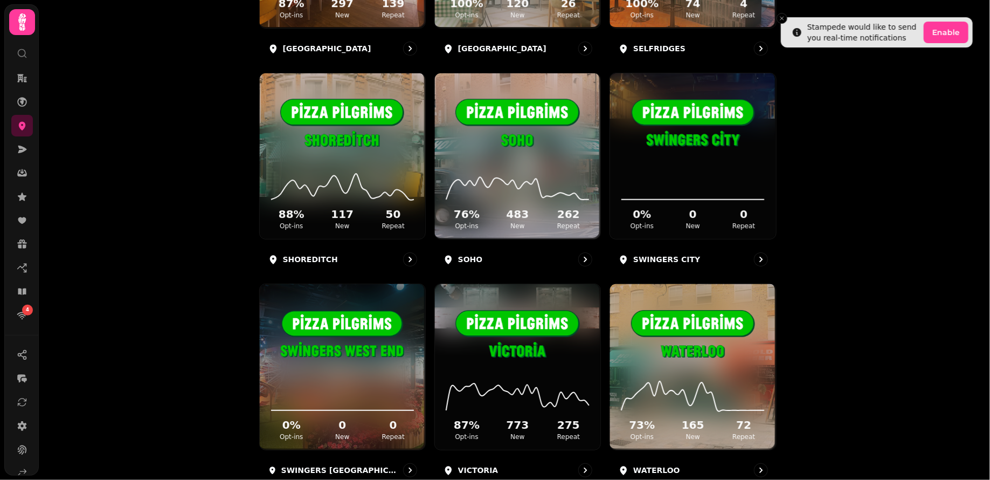
scroll to position [1868, 0]
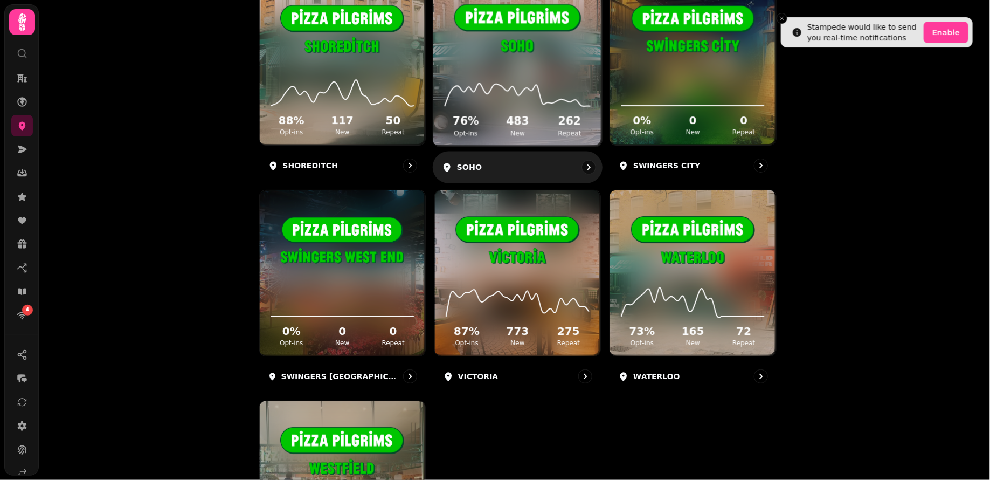
click at [514, 161] on div "SOHO" at bounding box center [518, 167] width 170 height 32
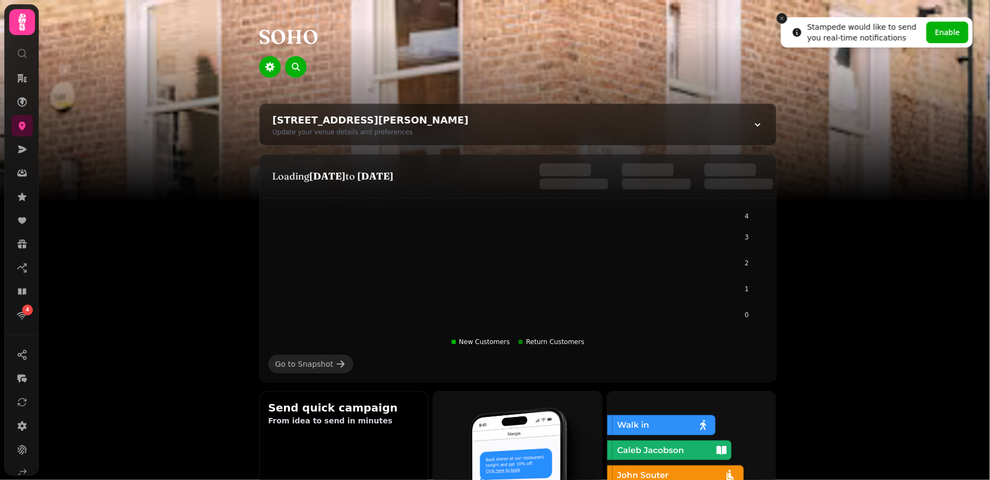
click at [785, 19] on icon "Close toast" at bounding box center [782, 18] width 6 height 6
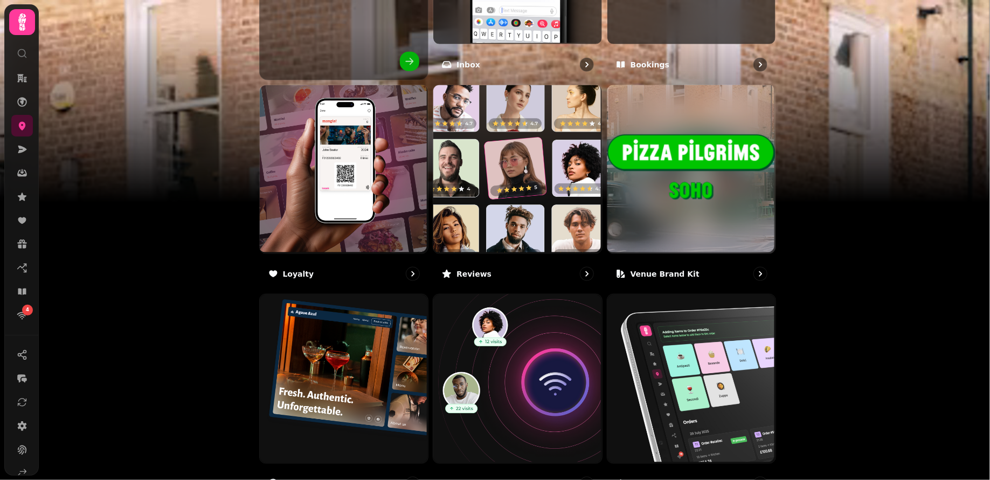
scroll to position [612, 0]
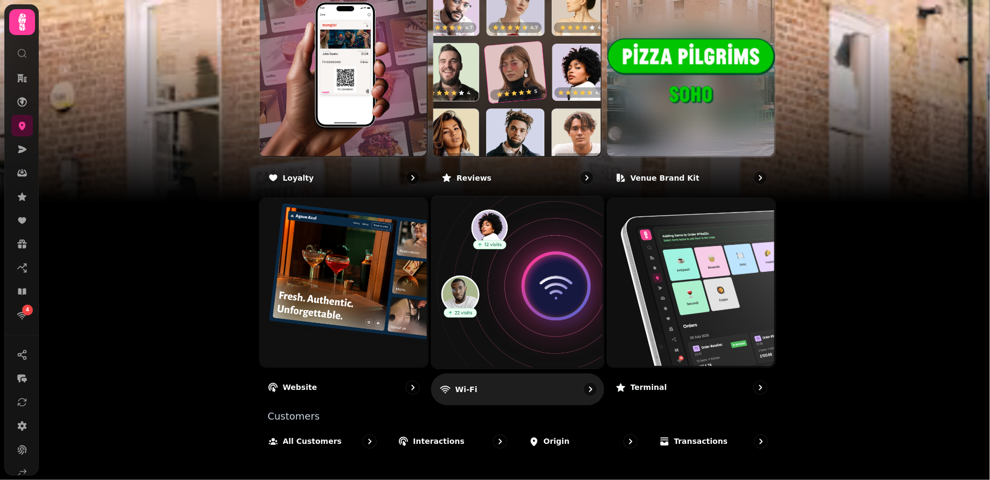
click at [462, 386] on p "Wi-Fi" at bounding box center [466, 389] width 22 height 11
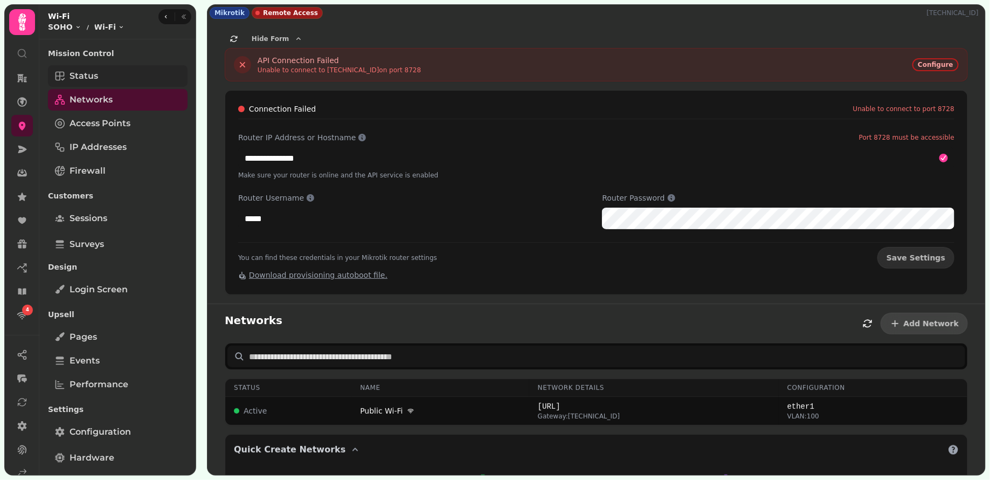
click at [135, 85] on link "Status" at bounding box center [118, 76] width 140 height 22
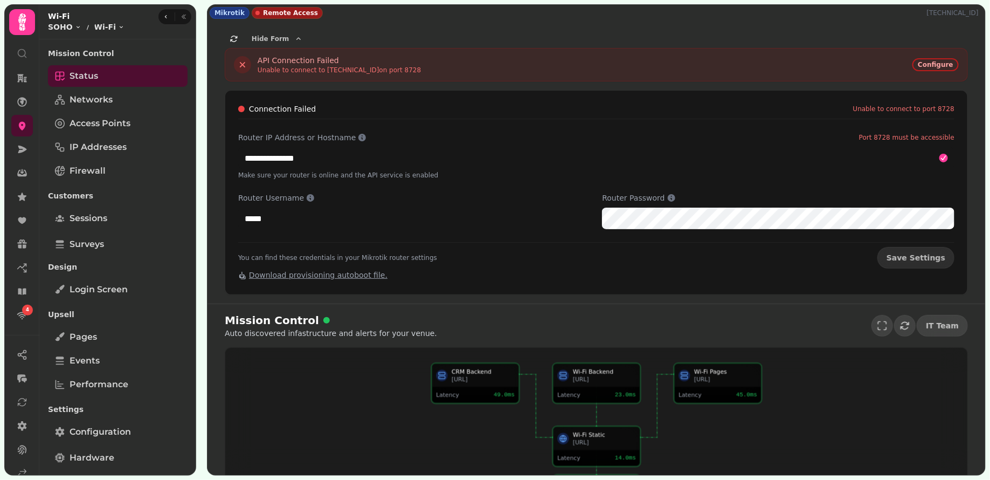
drag, startPoint x: 931, startPoint y: 12, endPoint x: 983, endPoint y: 11, distance: 52.3
click at [983, 11] on p "[TECHNICAL_ID]" at bounding box center [955, 13] width 56 height 9
copy p "[TECHNICAL_ID]"
click at [122, 105] on link "Networks" at bounding box center [118, 100] width 140 height 22
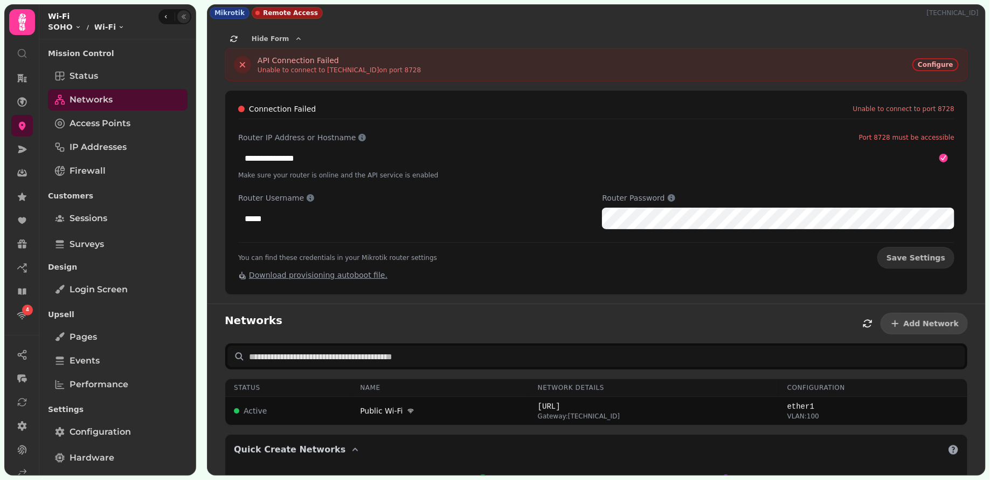
click at [182, 12] on button "button" at bounding box center [183, 16] width 13 height 13
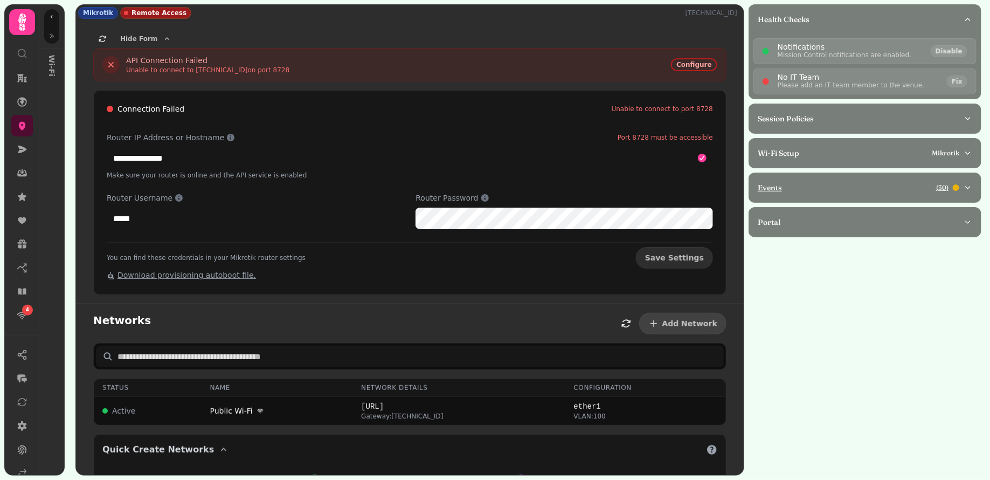
click at [827, 196] on button "Events ( 30 )" at bounding box center [865, 187] width 232 height 29
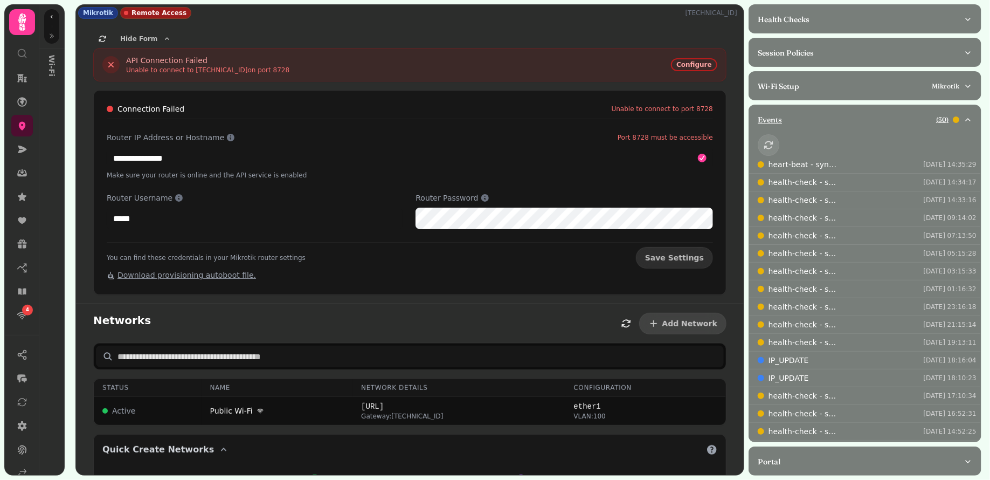
click at [827, 118] on div "Events ( 30 )" at bounding box center [861, 119] width 206 height 11
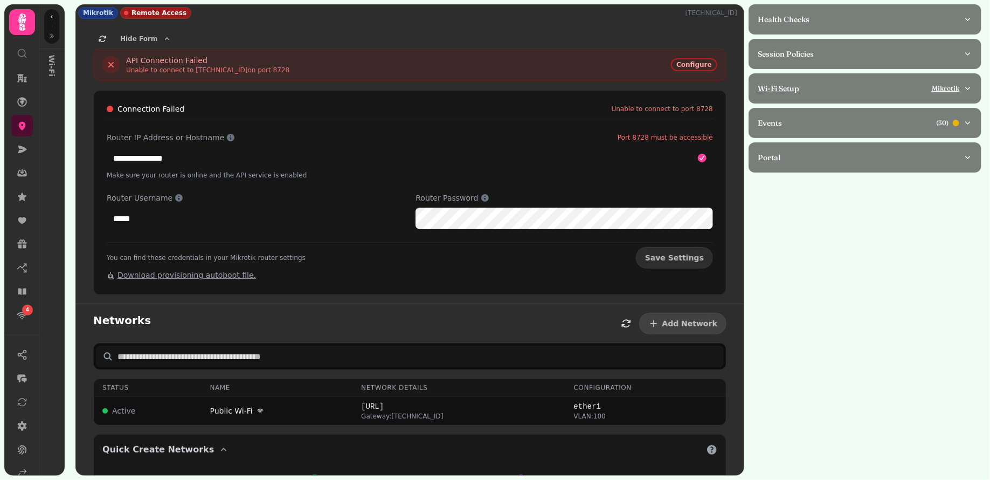
click at [840, 95] on button "Wi-Fi Setup Mikrotik" at bounding box center [865, 88] width 232 height 29
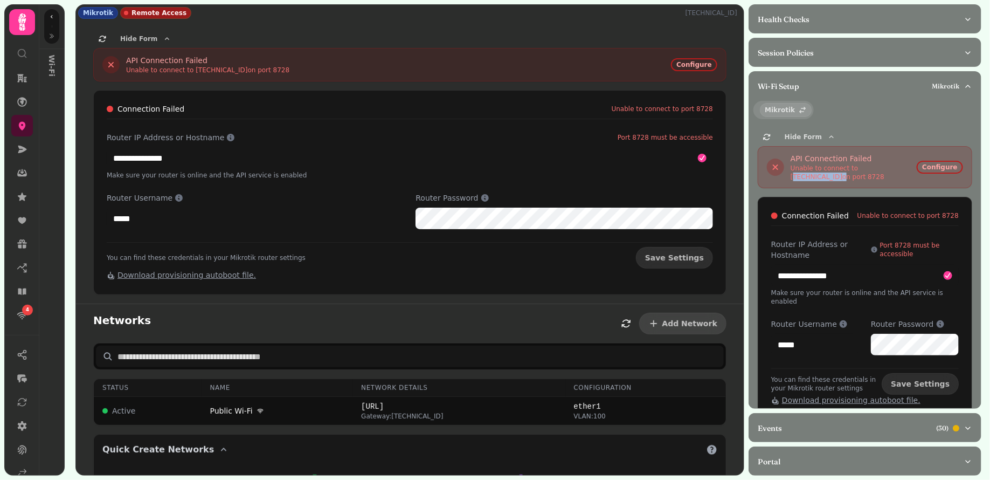
drag, startPoint x: 858, startPoint y: 167, endPoint x: 906, endPoint y: 164, distance: 48.0
click at [906, 164] on div "Unable to connect to 185.248.104.110 on port 8728" at bounding box center [854, 172] width 126 height 17
click at [896, 165] on div "Unable to connect to 185.248.104.110 on port 8728" at bounding box center [854, 172] width 126 height 17
click at [25, 317] on icon at bounding box center [22, 315] width 11 height 11
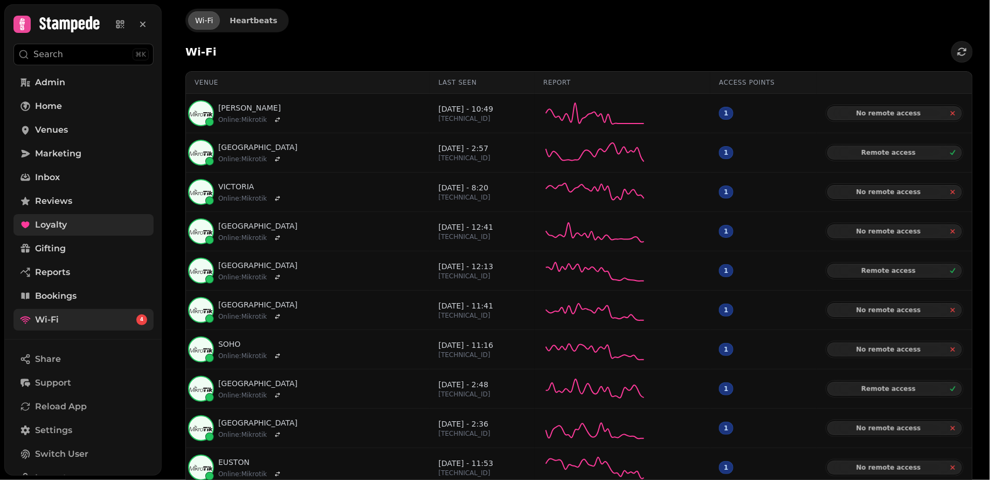
scroll to position [94, 0]
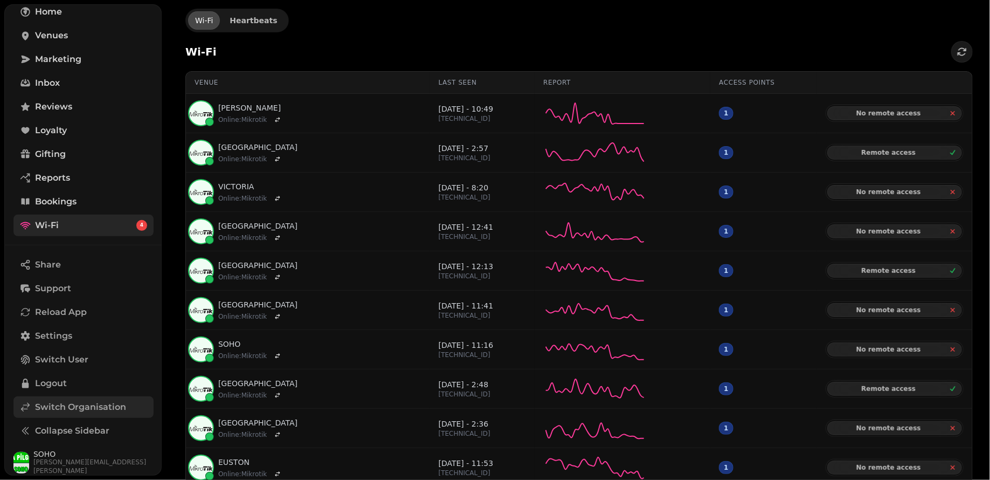
click at [71, 408] on span "Switch Organisation" at bounding box center [80, 407] width 91 height 13
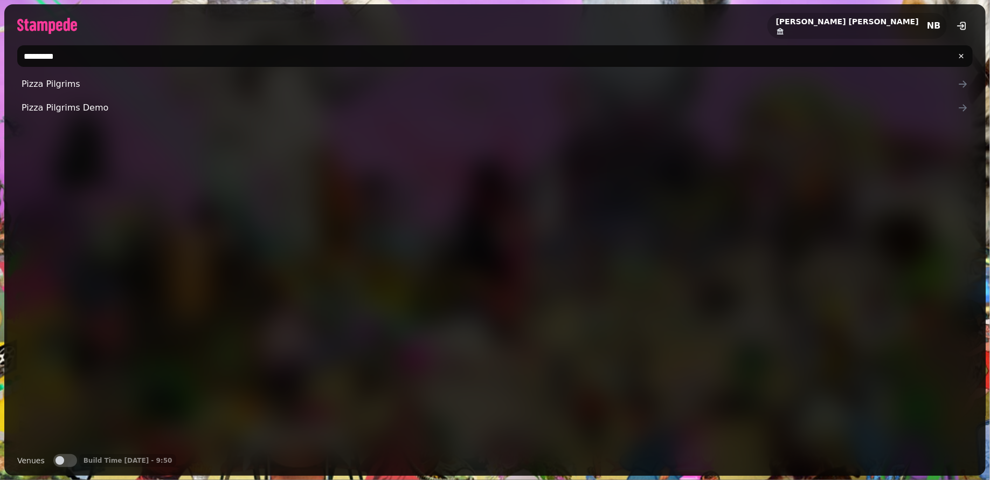
drag, startPoint x: 78, startPoint y: 60, endPoint x: 5, endPoint y: 59, distance: 72.8
click at [5, 59] on div "*********" at bounding box center [495, 56] width 982 height 30
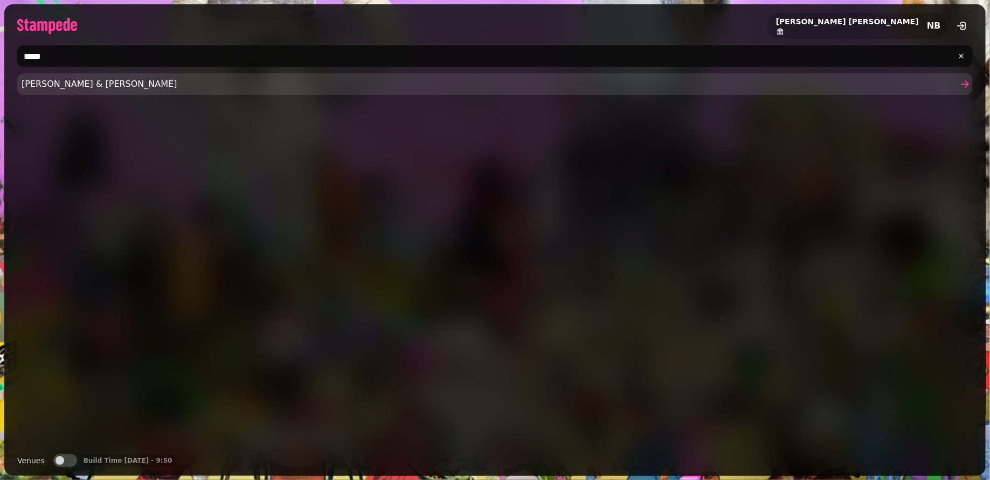
type input "****"
click at [37, 86] on span "[PERSON_NAME] & [PERSON_NAME]" at bounding box center [490, 84] width 936 height 13
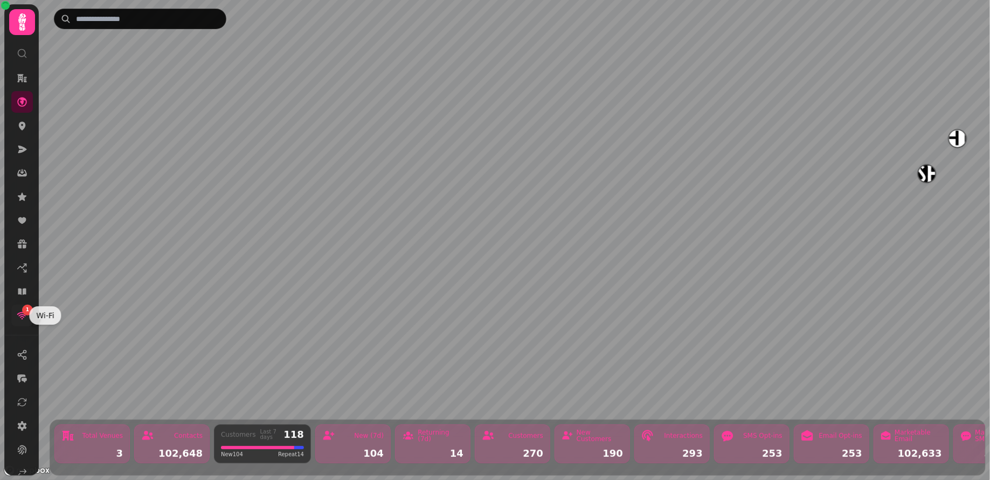
click at [22, 312] on icon at bounding box center [22, 316] width 10 height 8
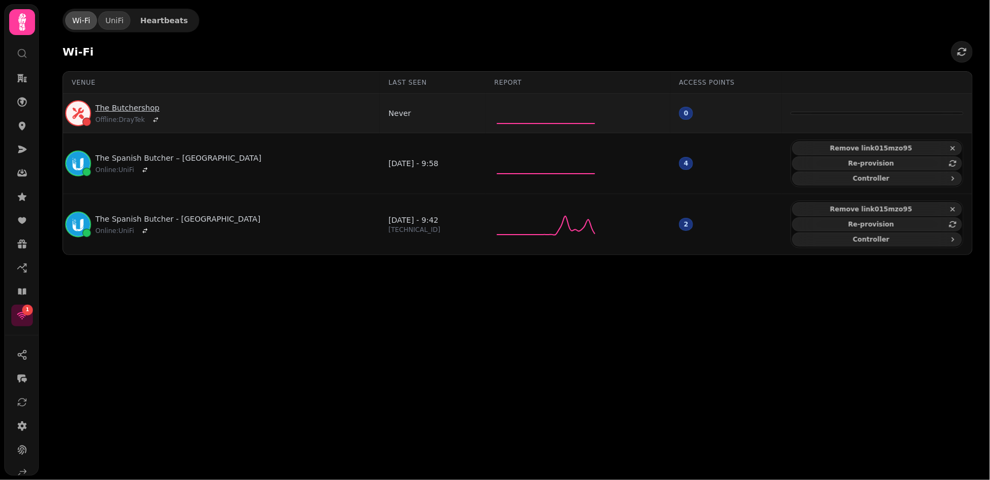
click at [142, 105] on link "The Butchershop" at bounding box center [128, 107] width 67 height 11
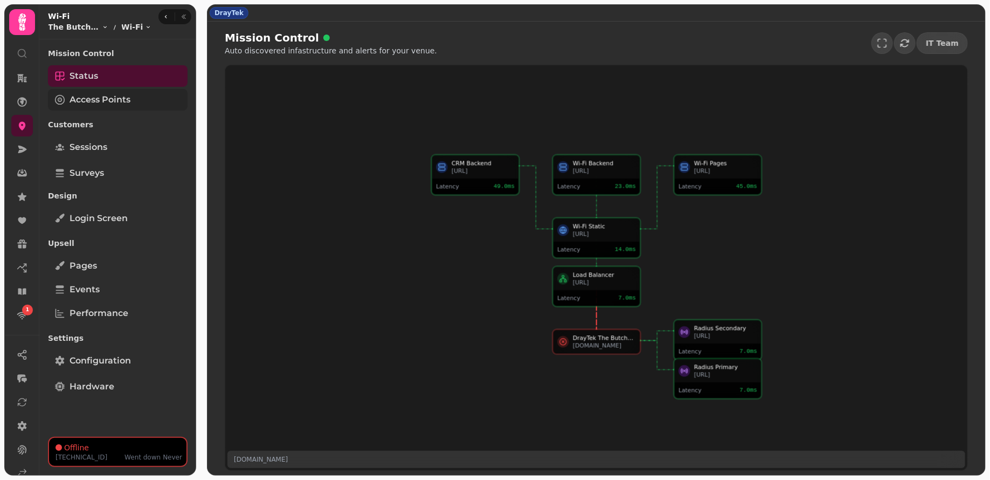
click at [113, 105] on span "Access Points" at bounding box center [100, 99] width 61 height 13
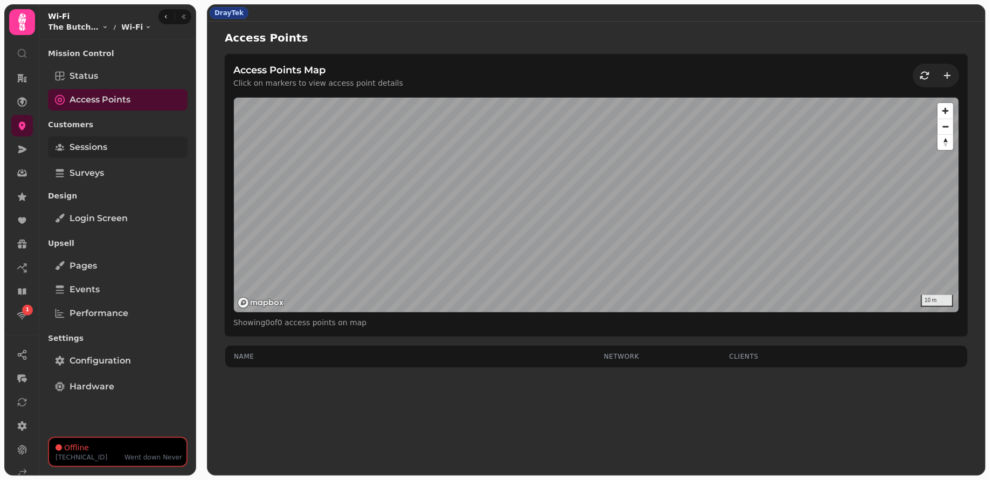
click at [112, 157] on link "Sessions" at bounding box center [118, 147] width 140 height 22
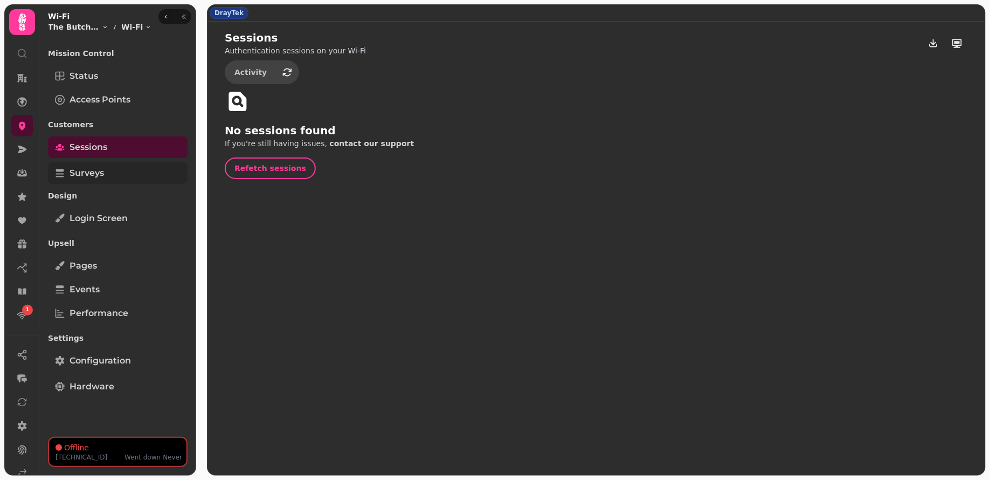
click at [117, 179] on link "Surveys" at bounding box center [118, 173] width 140 height 22
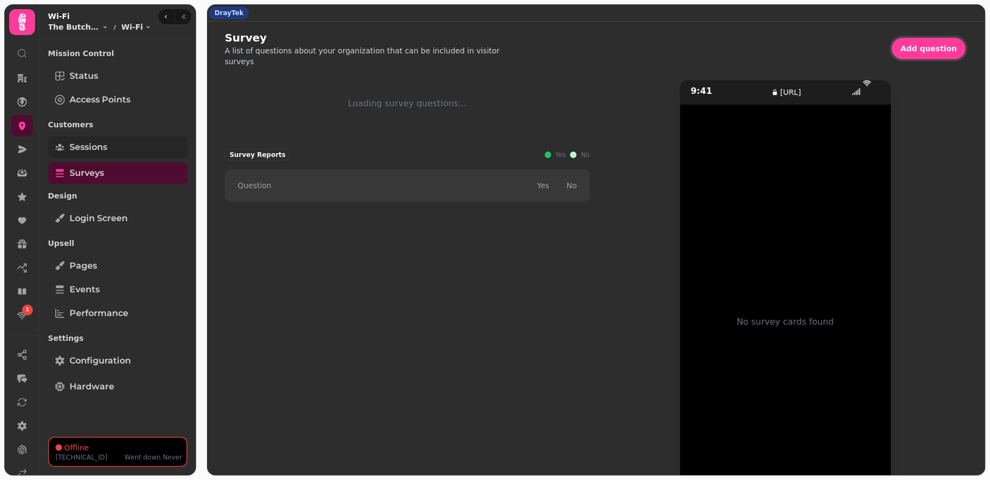
click at [109, 155] on link "Sessions" at bounding box center [118, 147] width 140 height 22
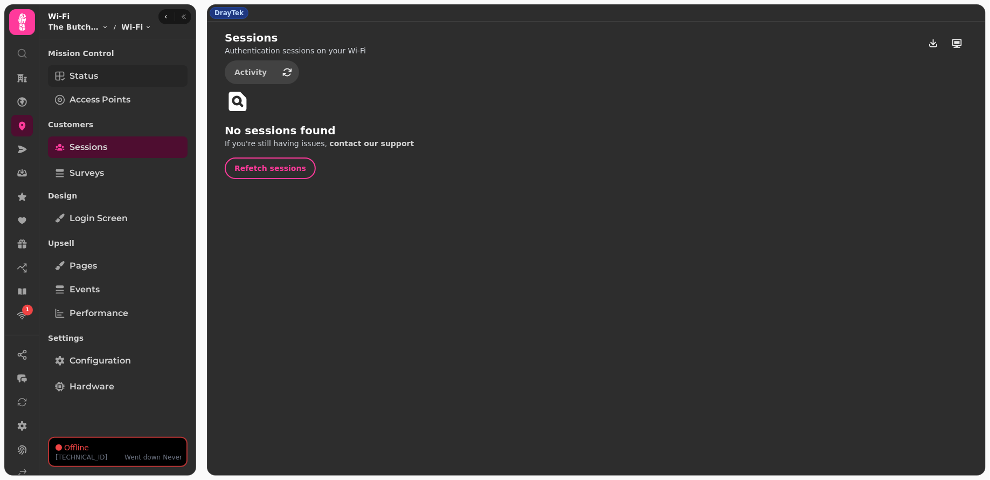
click at [142, 66] on link "Status" at bounding box center [118, 76] width 140 height 22
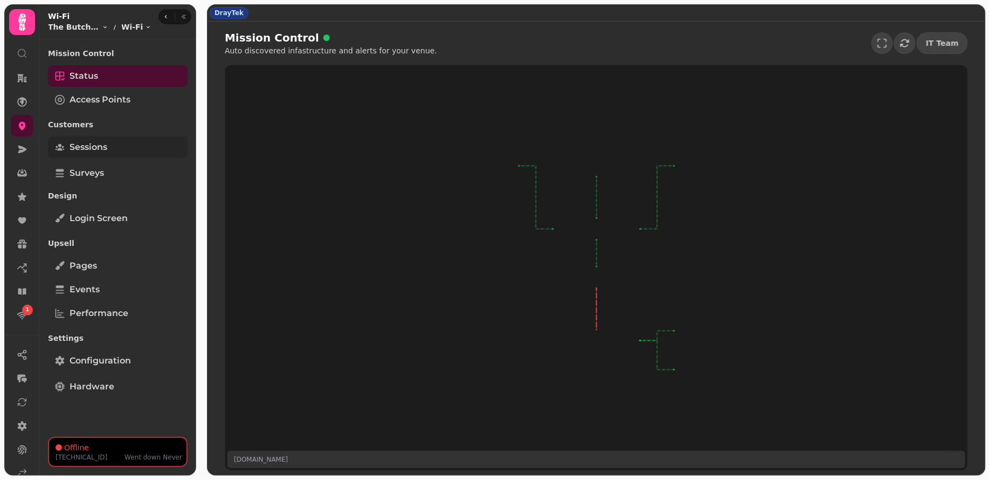
click at [129, 146] on link "Sessions" at bounding box center [118, 147] width 140 height 22
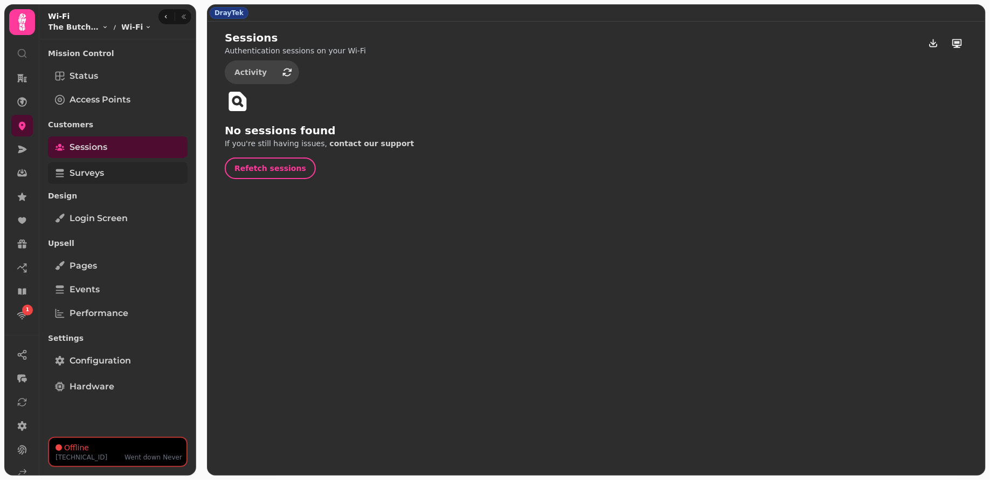
click at [132, 177] on link "Surveys" at bounding box center [118, 173] width 140 height 22
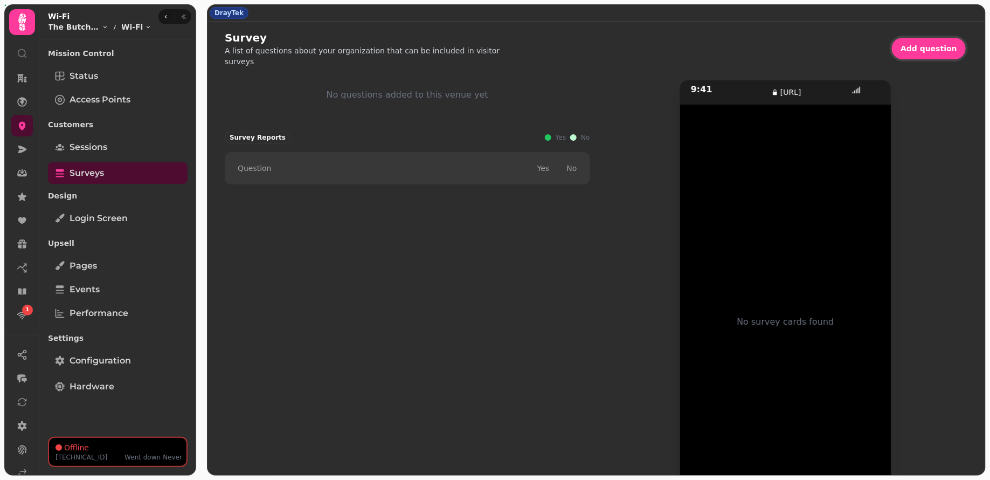
click at [127, 158] on div "Customers Sessions" at bounding box center [118, 137] width 140 height 45
click at [123, 154] on link "Sessions" at bounding box center [118, 147] width 140 height 22
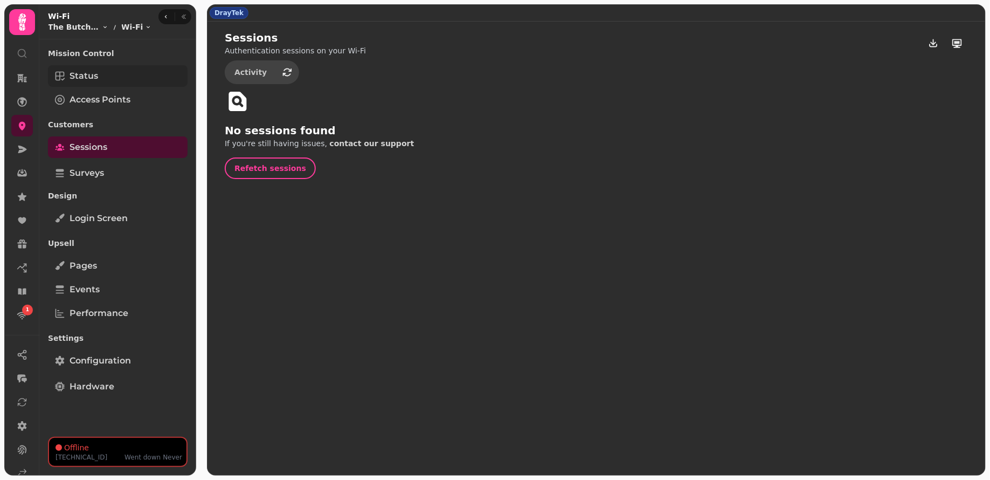
click at [94, 76] on span "Status" at bounding box center [84, 76] width 29 height 13
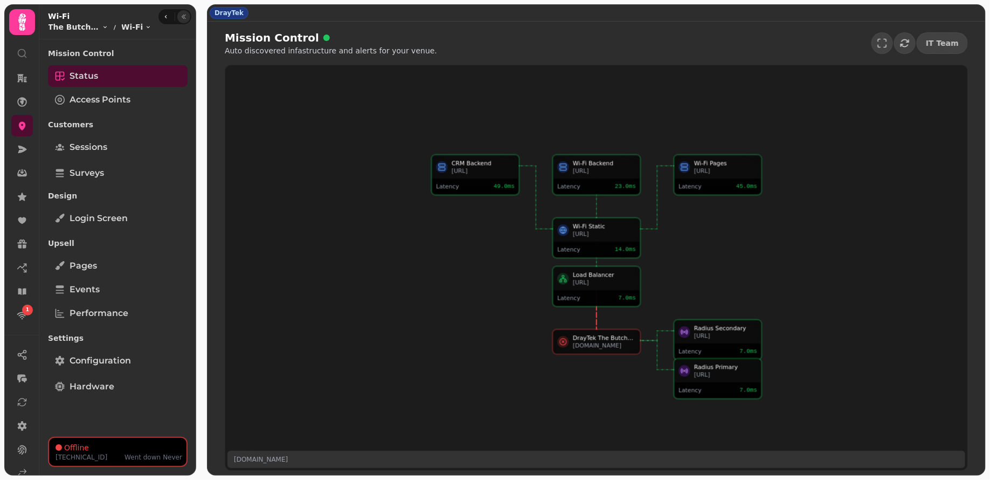
click at [187, 15] on icon "button" at bounding box center [184, 16] width 6 height 6
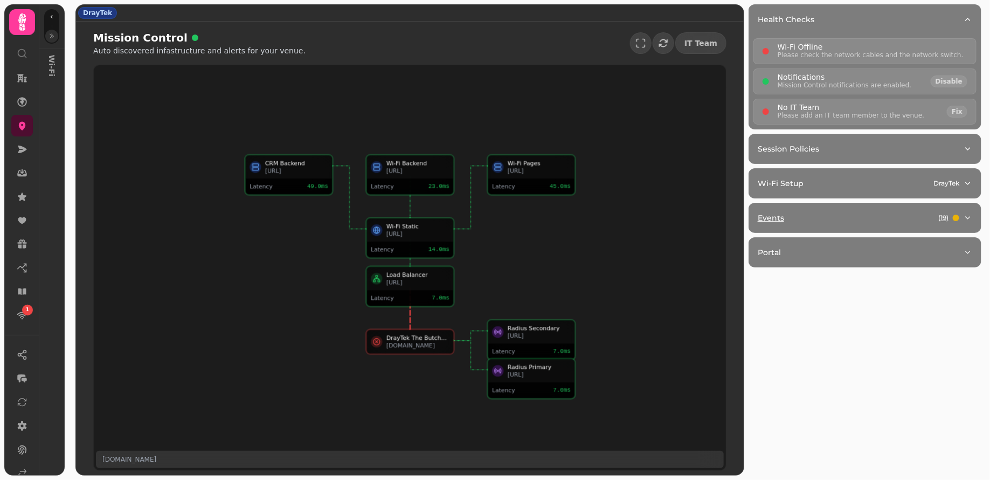
click at [844, 209] on button "Events ( 19 )" at bounding box center [865, 217] width 232 height 29
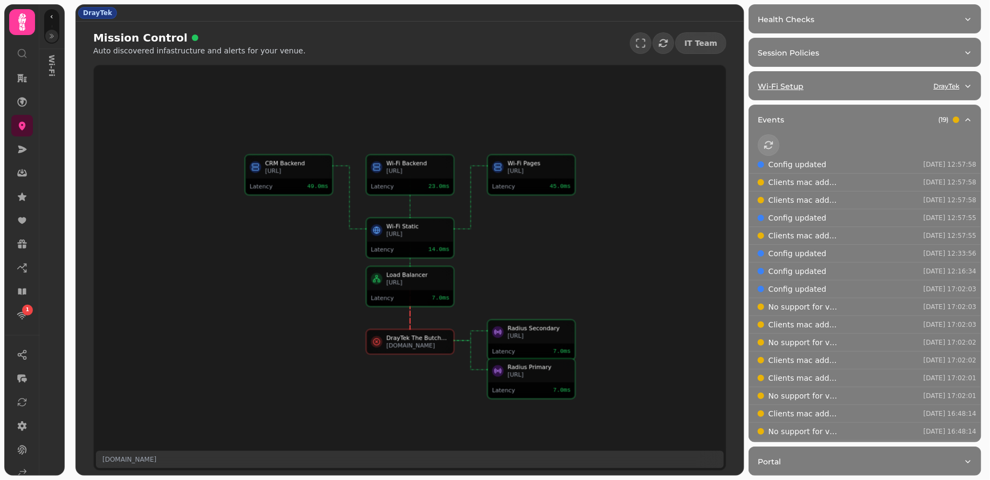
click at [817, 91] on div "Wi-Fi Setup DrayTek" at bounding box center [861, 86] width 206 height 11
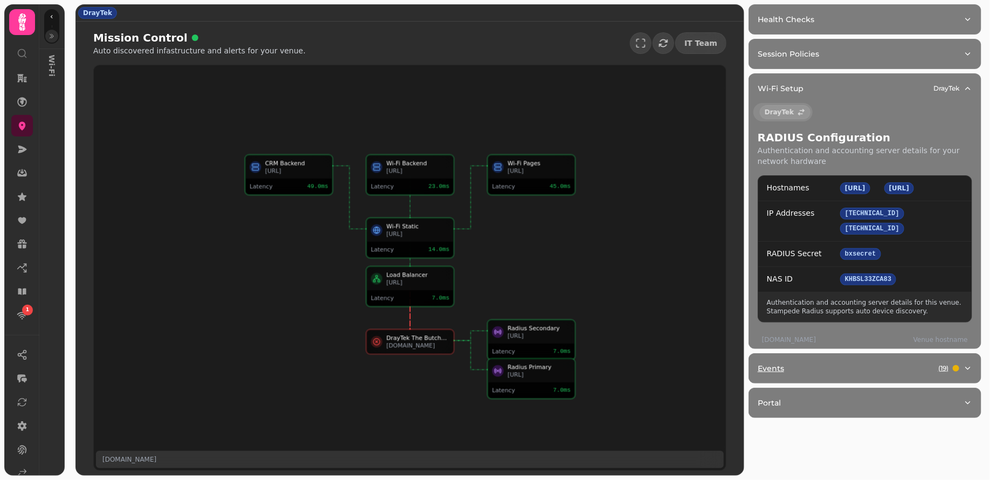
click at [862, 383] on button "Events ( 19 )" at bounding box center [865, 368] width 232 height 29
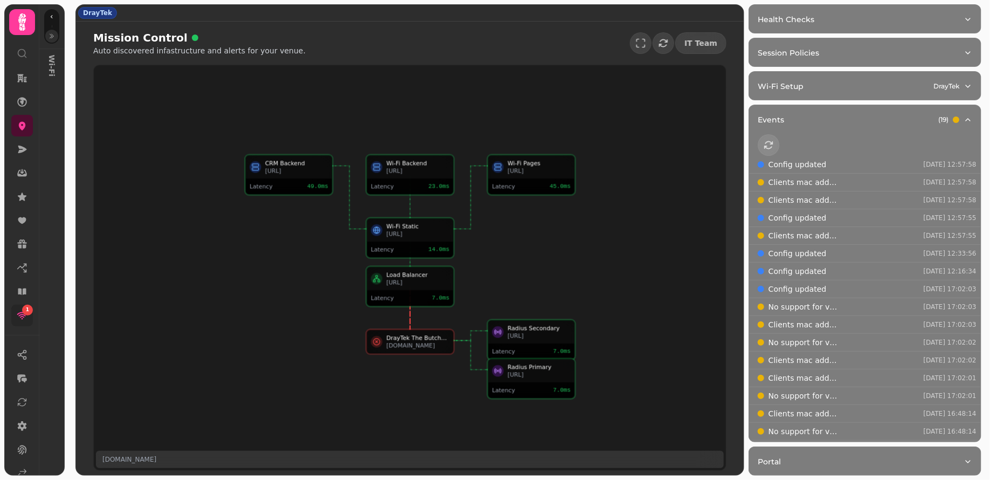
click at [22, 312] on div "1" at bounding box center [27, 310] width 11 height 11
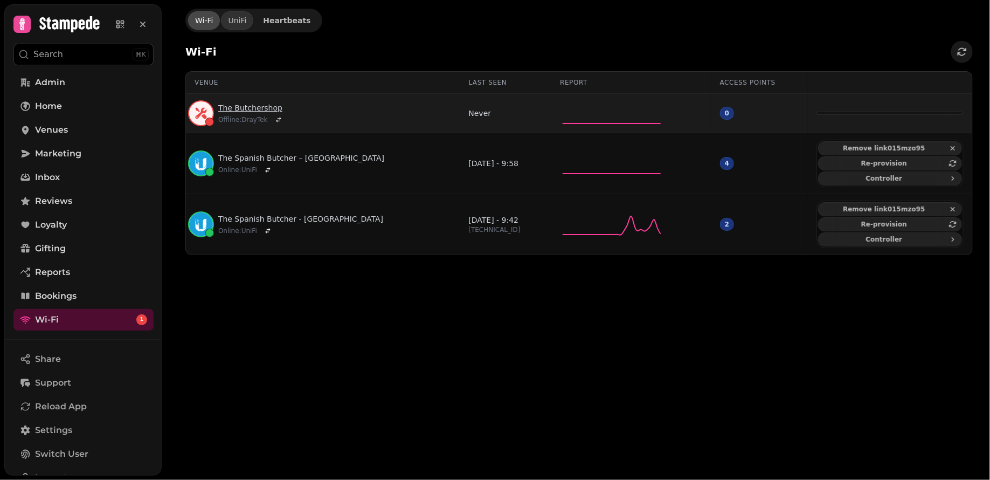
click at [245, 108] on link "The Butchershop" at bounding box center [251, 107] width 67 height 11
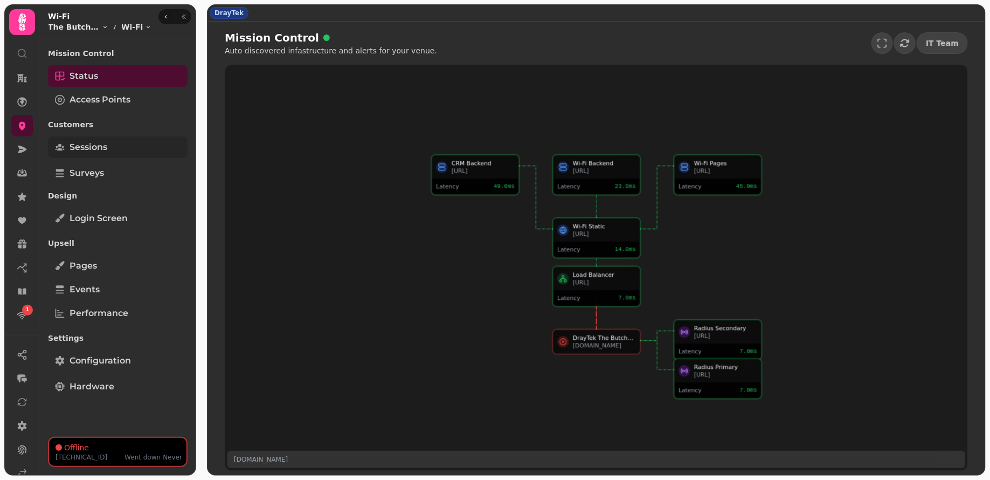
click at [95, 152] on span "Sessions" at bounding box center [89, 147] width 38 height 13
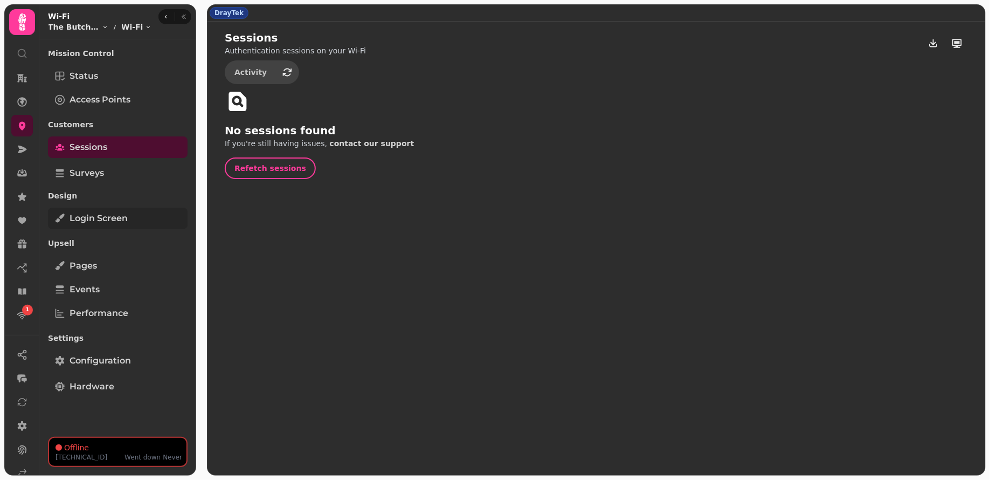
click at [108, 222] on span "Login screen" at bounding box center [99, 218] width 58 height 13
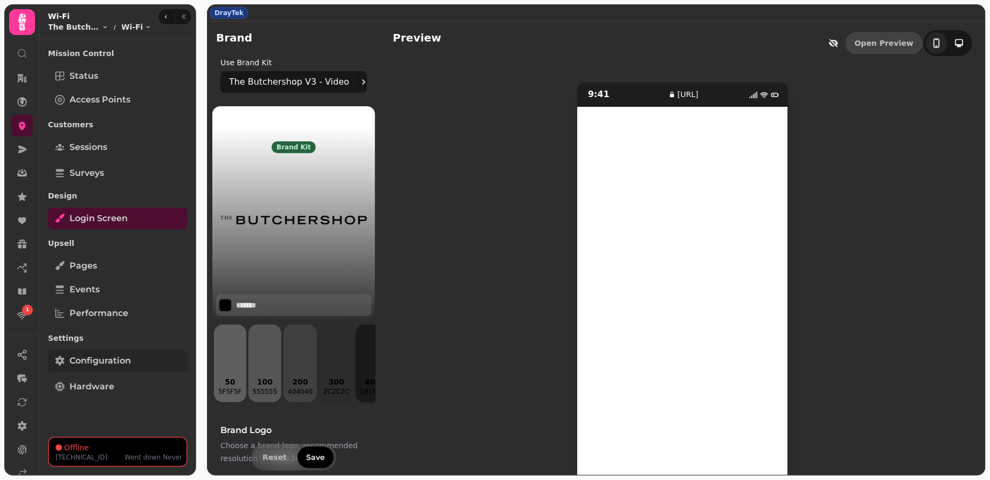
click at [105, 358] on span "Configuration" at bounding box center [100, 360] width 61 height 13
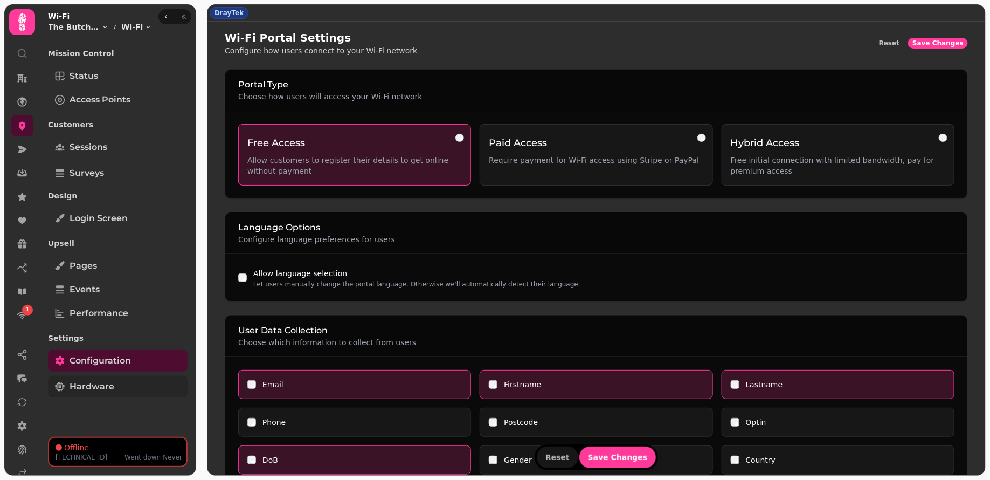
click at [90, 388] on span "Hardware" at bounding box center [92, 386] width 45 height 13
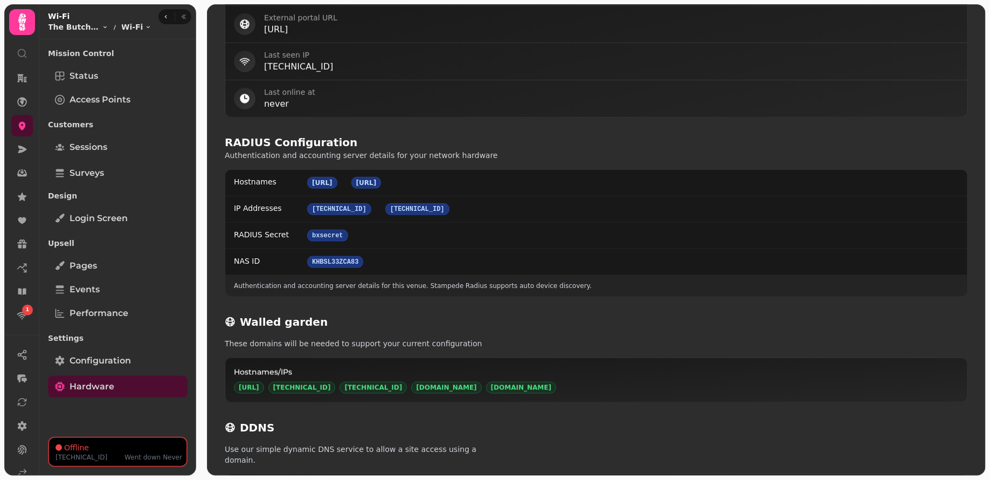
scroll to position [544, 0]
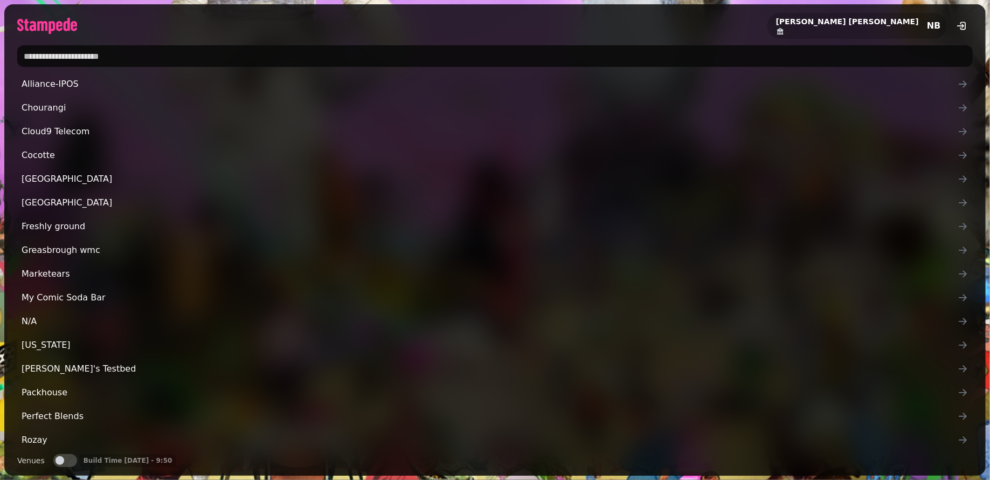
click at [218, 54] on input "text" at bounding box center [495, 56] width 956 height 22
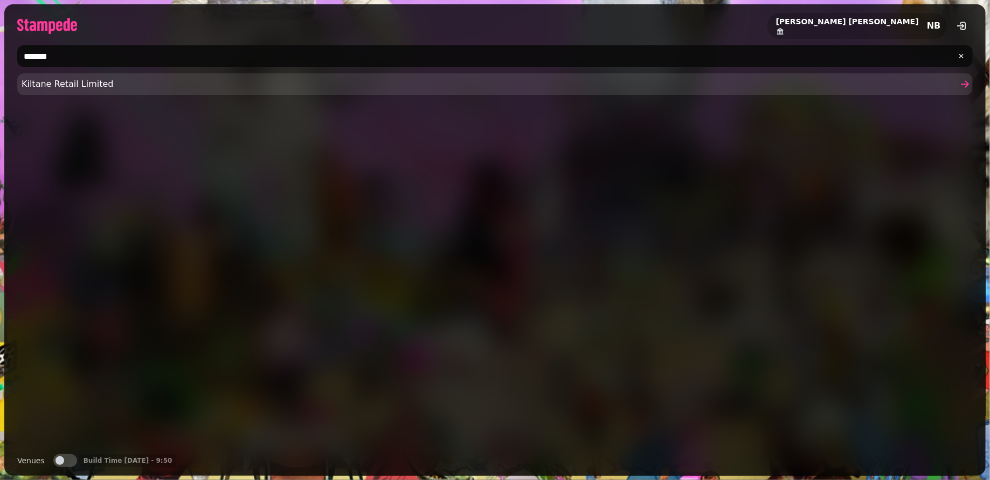
type input "*******"
click at [139, 86] on span "Kiltane Retail Limited" at bounding box center [490, 84] width 936 height 13
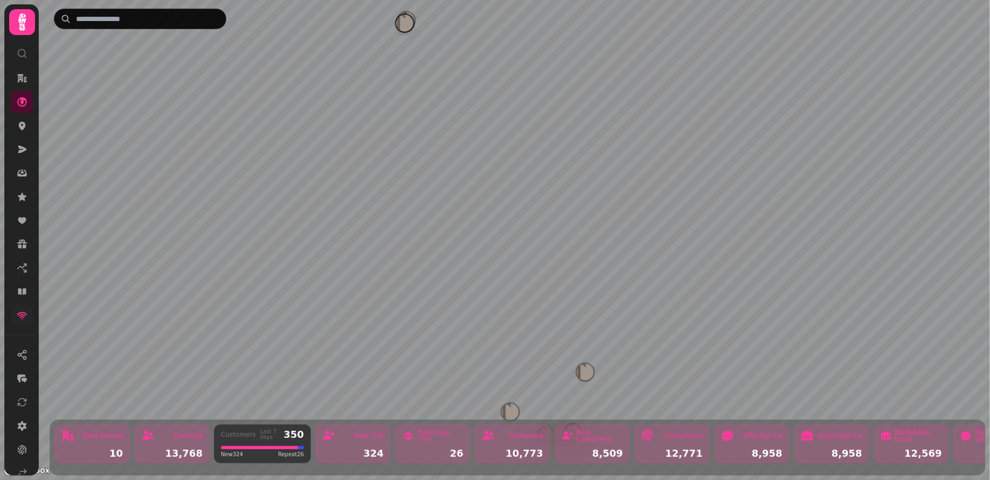
click at [17, 310] on icon at bounding box center [22, 315] width 11 height 11
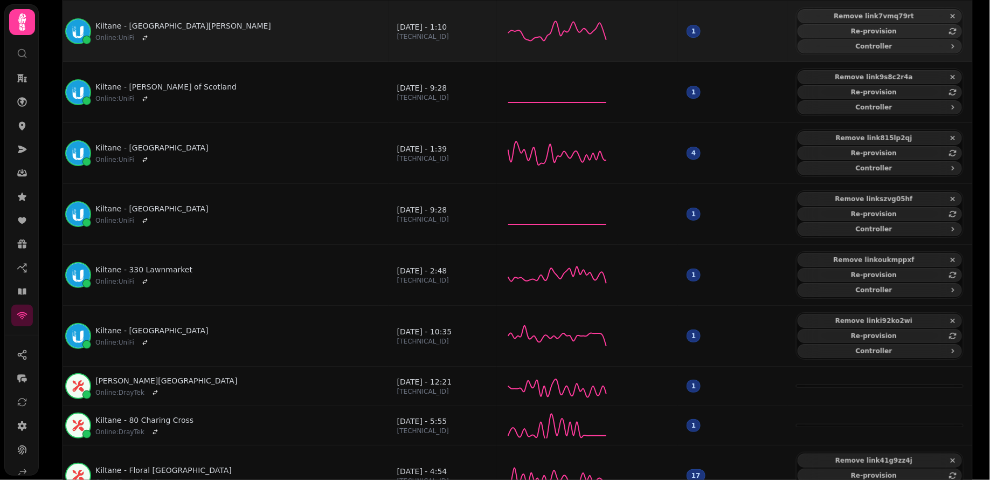
scroll to position [172, 0]
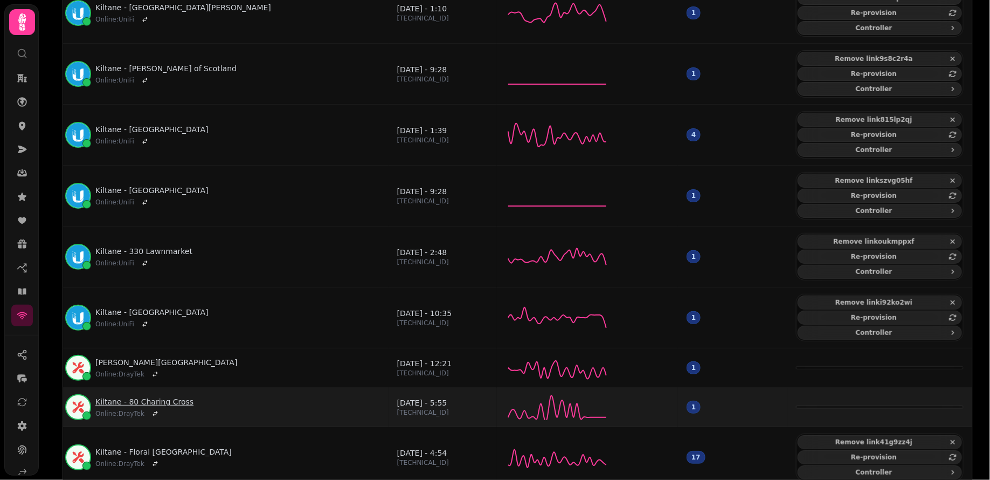
click at [133, 396] on link "Kiltane - 80 Charing Cross" at bounding box center [144, 401] width 98 height 11
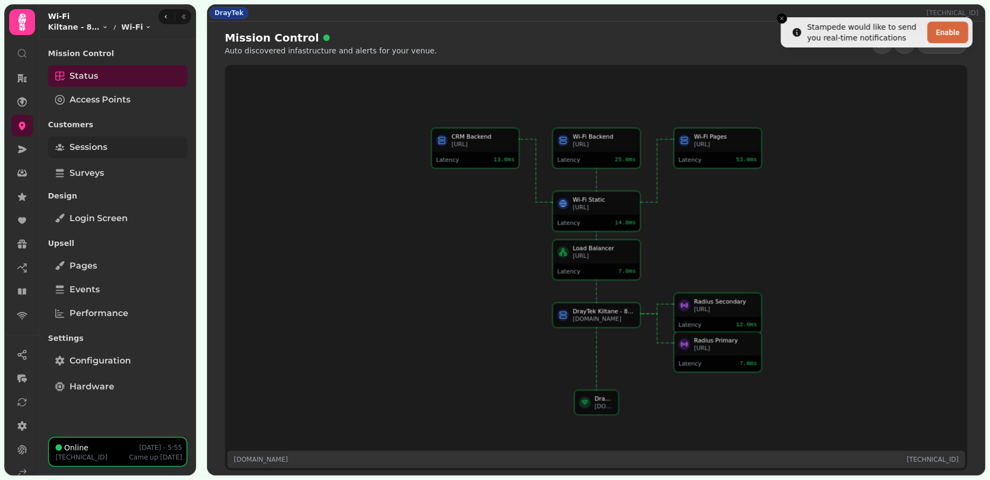
click at [89, 141] on span "Sessions" at bounding box center [89, 147] width 38 height 13
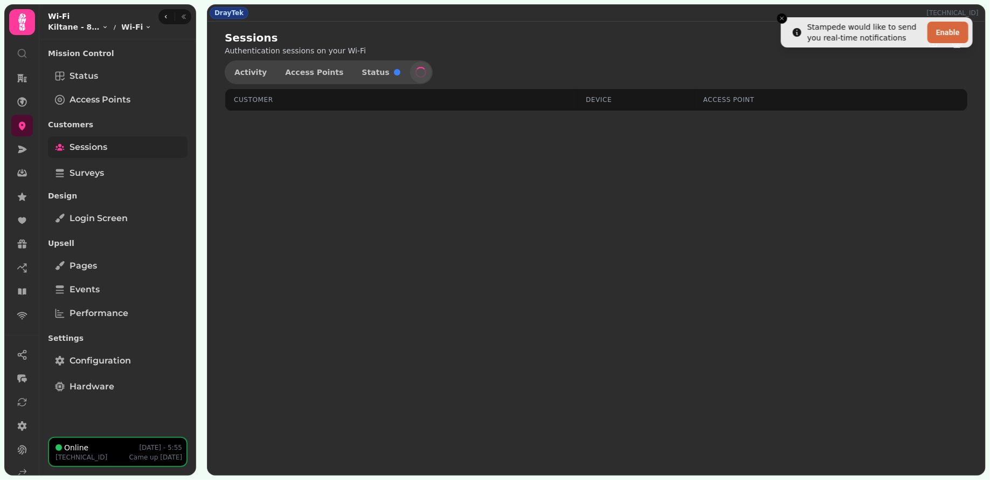
select select "**"
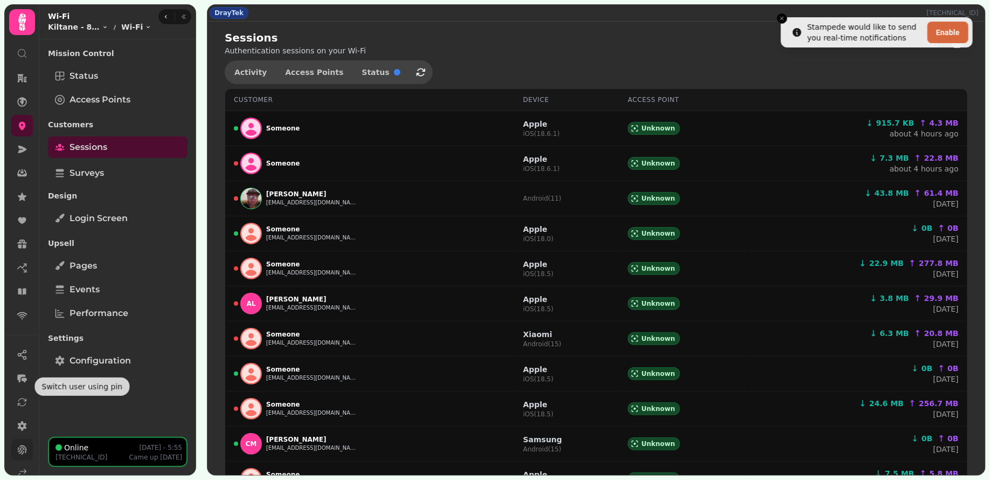
scroll to position [66, 0]
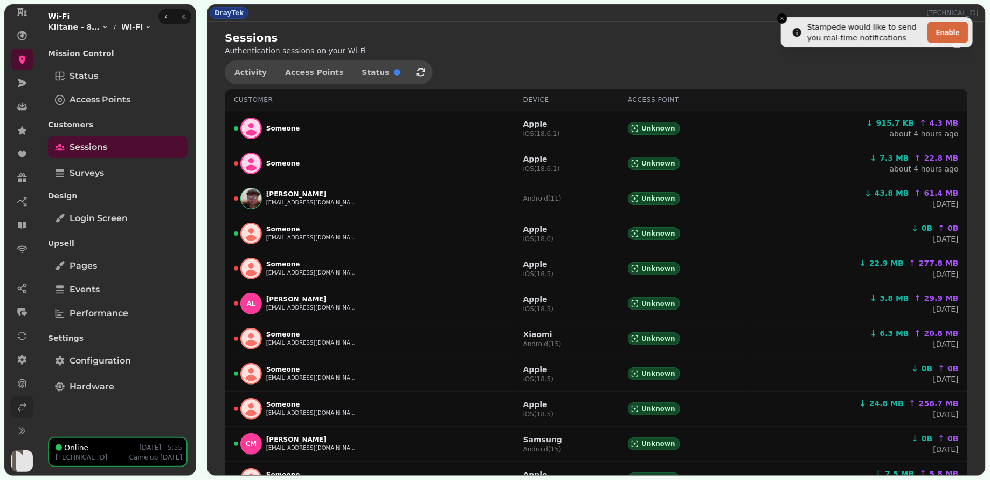
click at [22, 404] on icon at bounding box center [22, 407] width 11 height 11
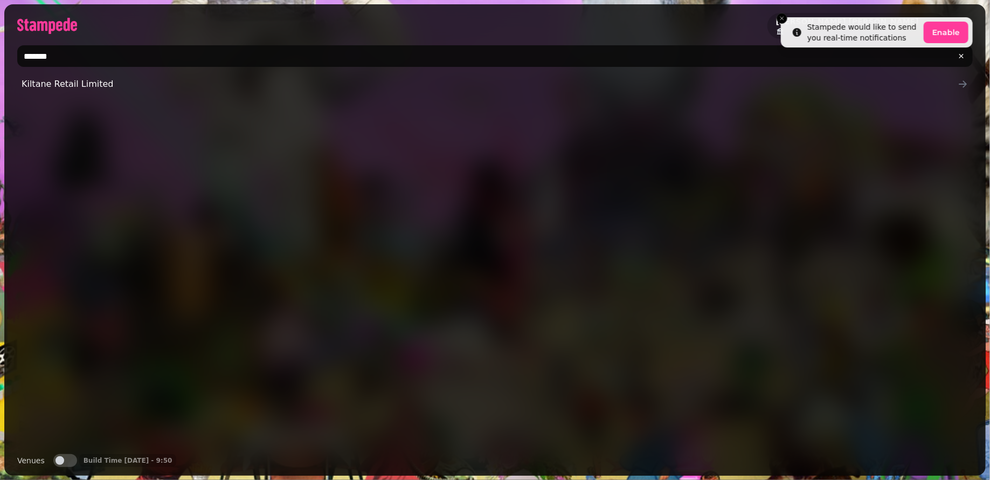
drag, startPoint x: 58, startPoint y: 57, endPoint x: 16, endPoint y: 58, distance: 42.0
click at [16, 58] on div "*******" at bounding box center [495, 56] width 982 height 30
type input "*"
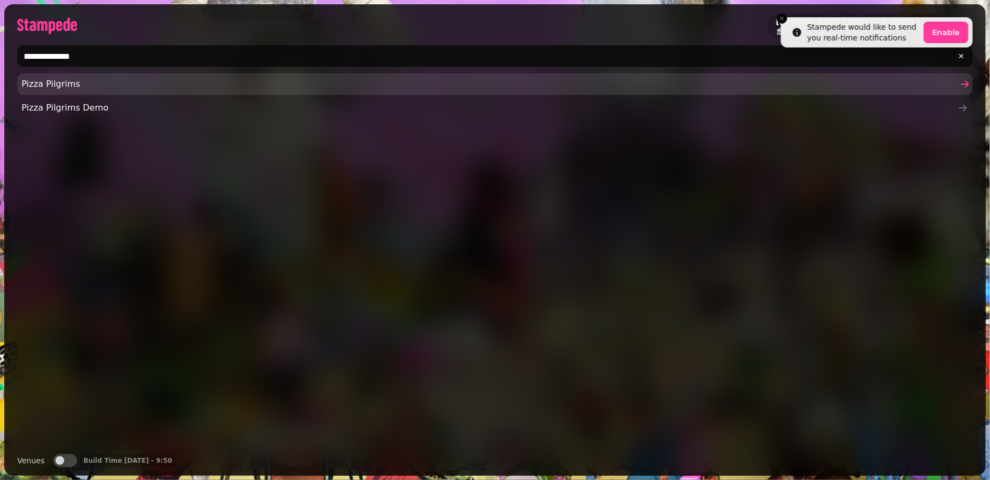
type input "**********"
click at [73, 88] on span "Pizza Pilgrims" at bounding box center [490, 84] width 936 height 13
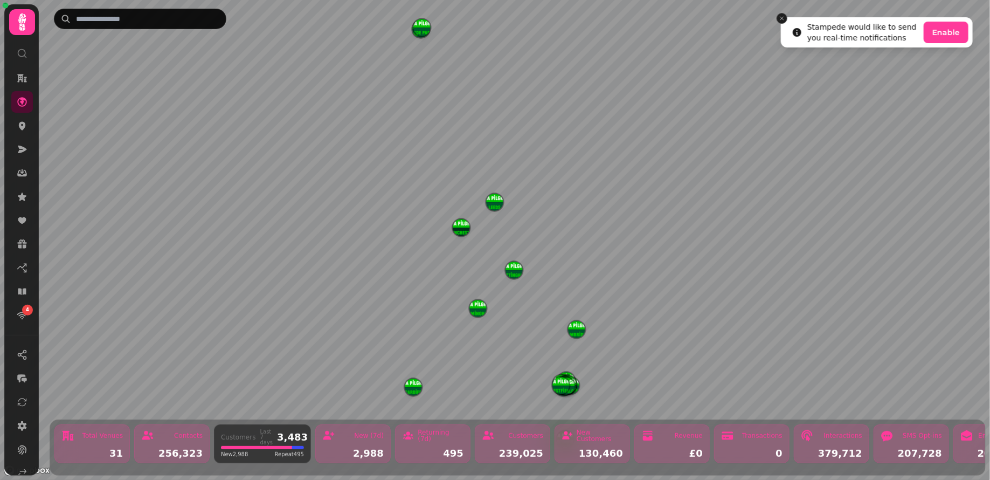
click at [781, 16] on icon "Close toast" at bounding box center [782, 18] width 6 height 6
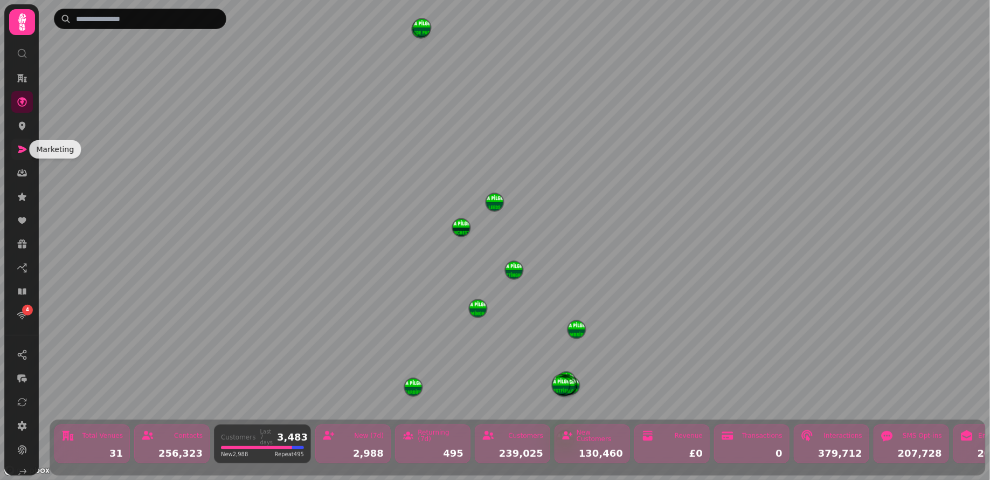
click at [19, 153] on icon at bounding box center [22, 149] width 11 height 11
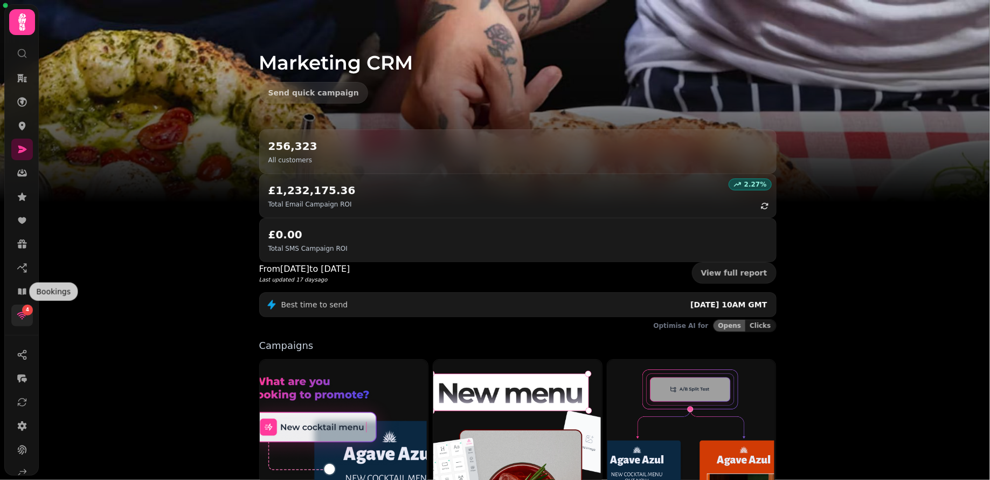
click at [22, 309] on div "4" at bounding box center [27, 310] width 11 height 11
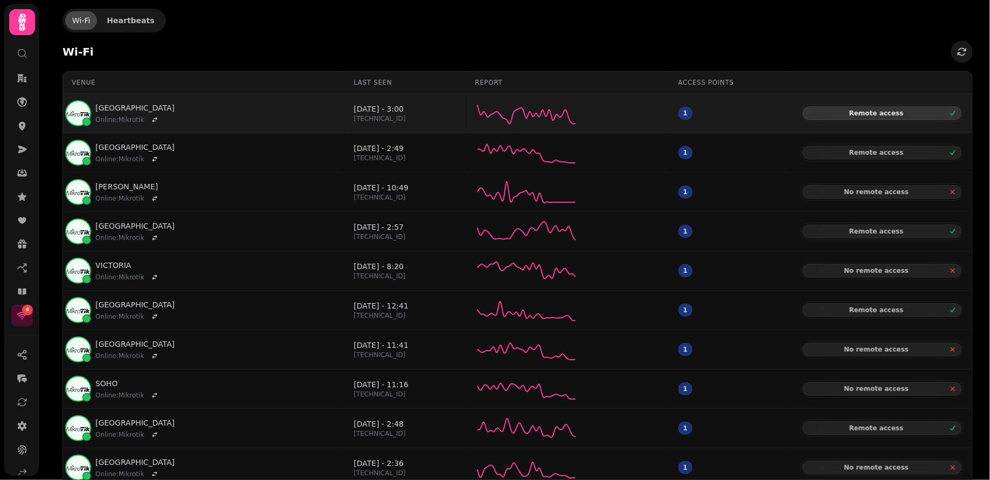
click at [869, 112] on span "Remote access" at bounding box center [876, 113] width 138 height 6
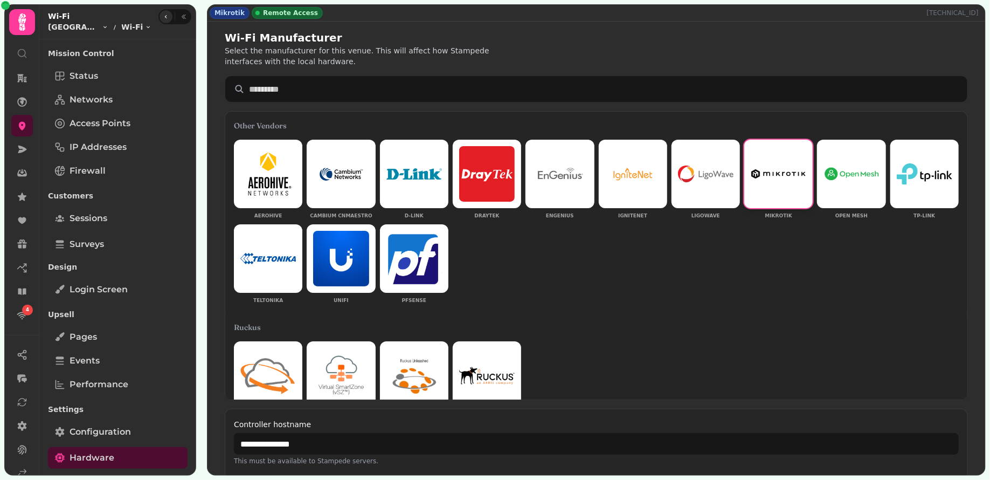
click at [163, 18] on icon "button" at bounding box center [166, 16] width 6 height 6
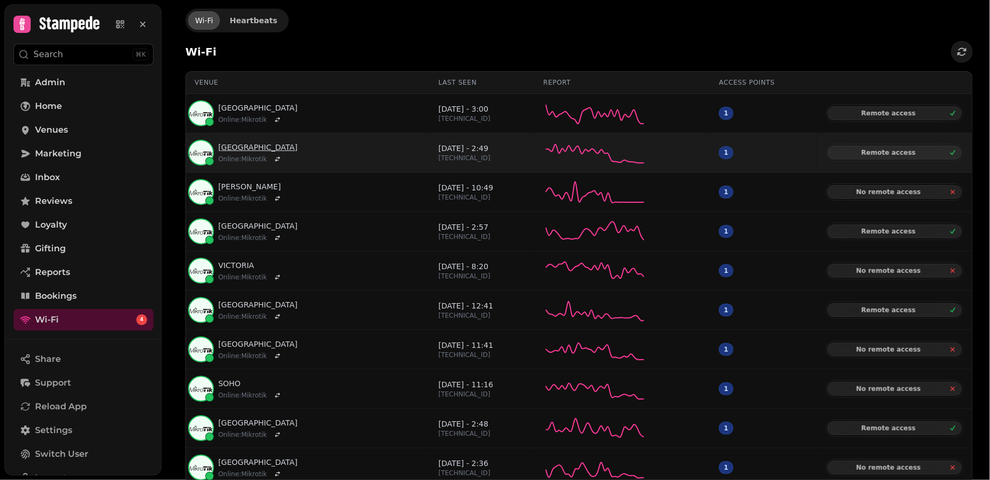
click at [244, 146] on link "CAMBRIDGE" at bounding box center [257, 147] width 79 height 11
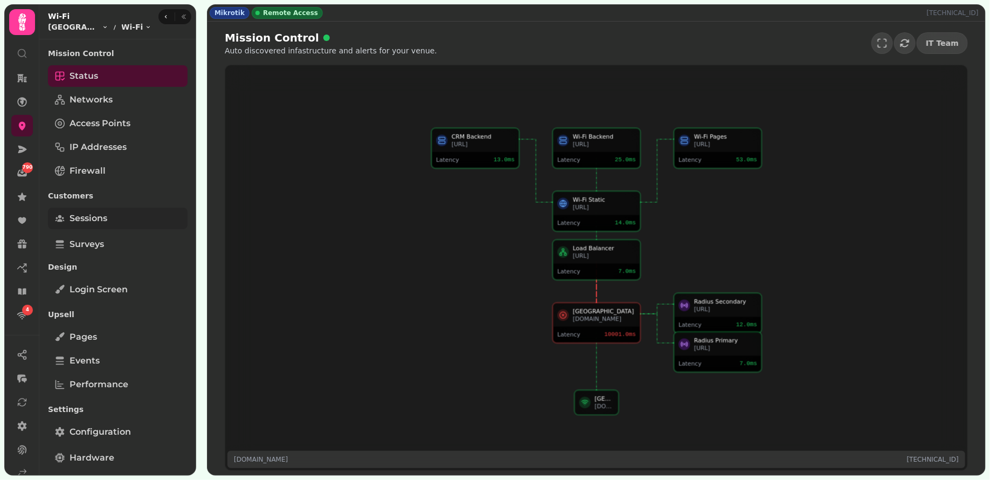
click at [89, 216] on span "Sessions" at bounding box center [89, 218] width 38 height 13
select select "**"
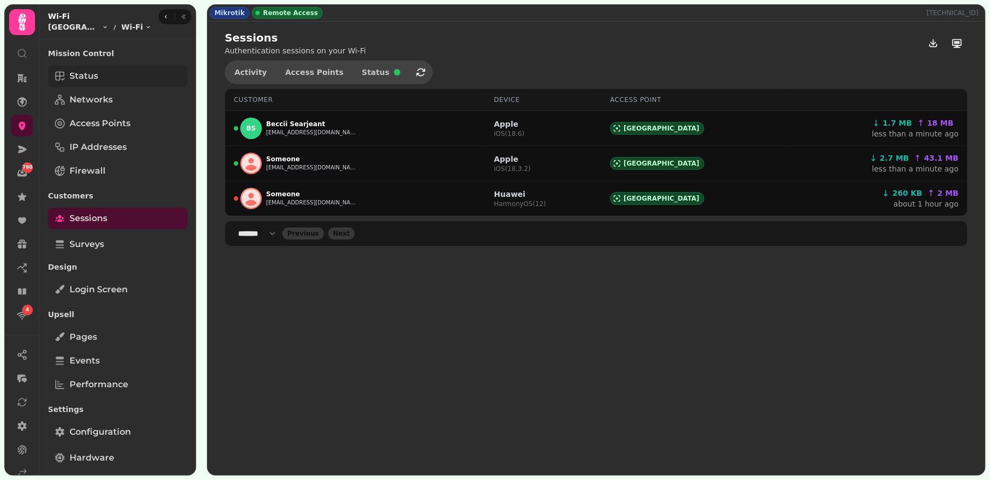
click at [119, 68] on link "Status" at bounding box center [118, 76] width 140 height 22
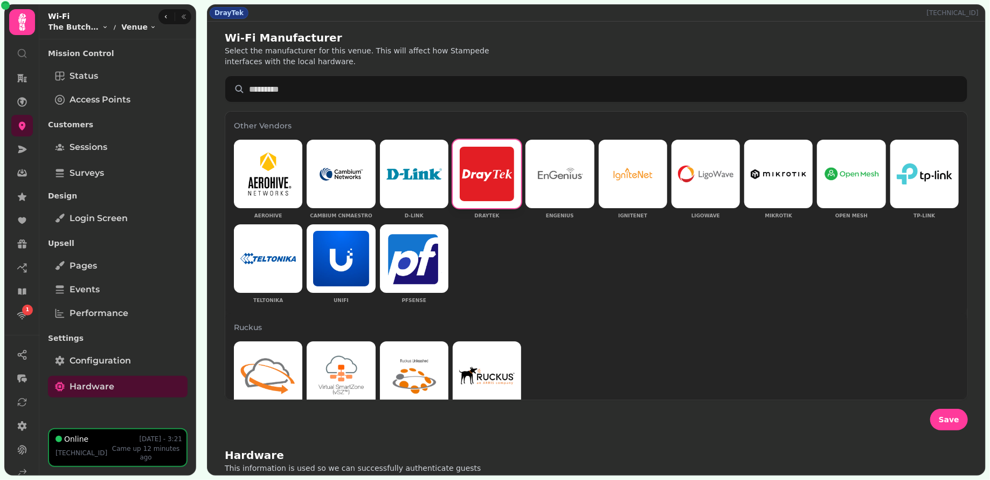
scroll to position [382, 0]
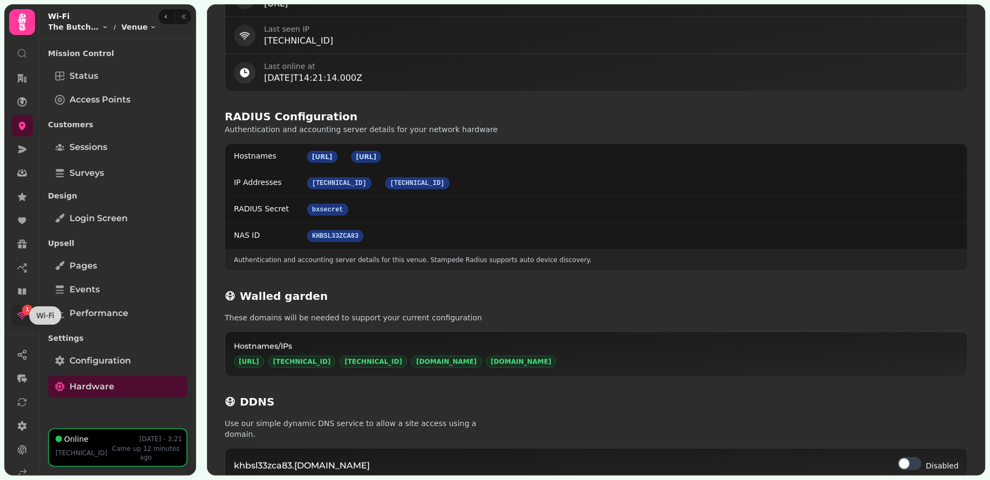
click at [17, 317] on icon at bounding box center [22, 315] width 11 height 11
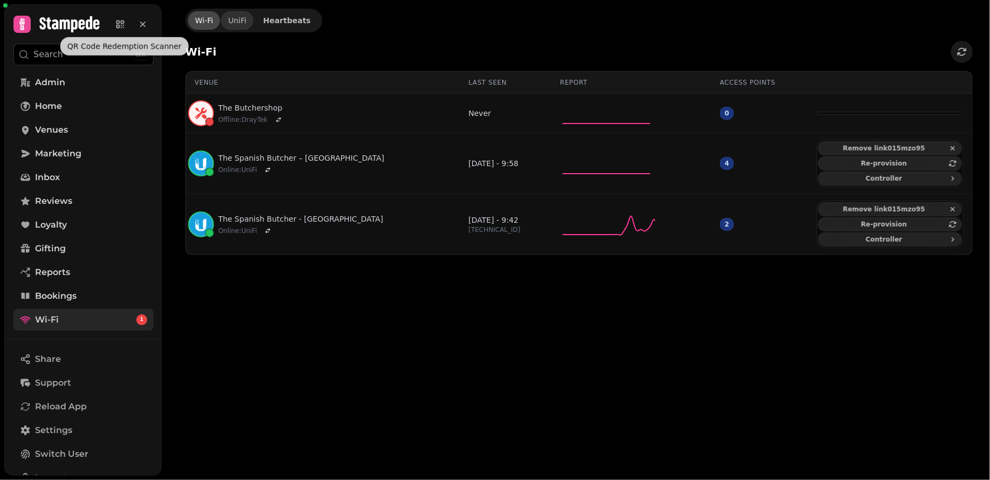
click at [75, 53] on div "QR Code Redemption Scanner QR Code Redemption Scanner" at bounding box center [124, 46] width 128 height 18
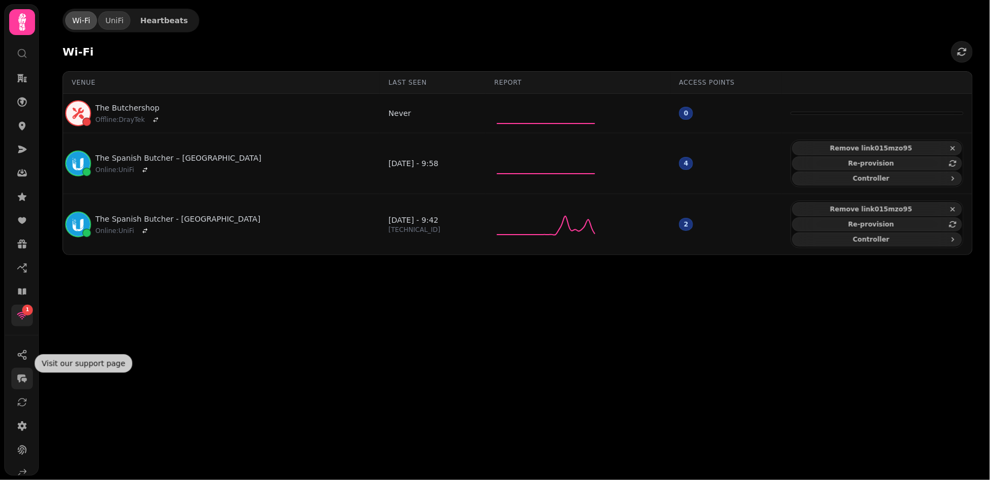
scroll to position [66, 0]
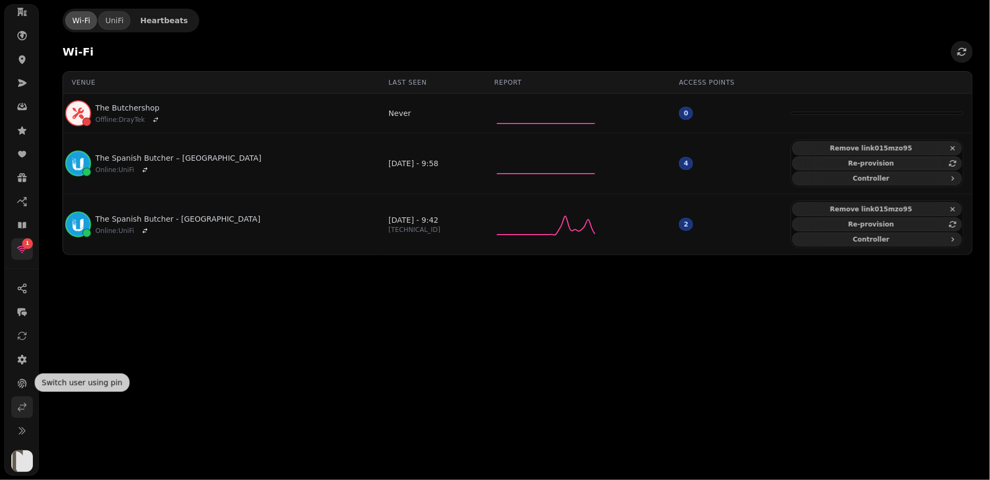
click at [20, 403] on icon at bounding box center [22, 407] width 11 height 11
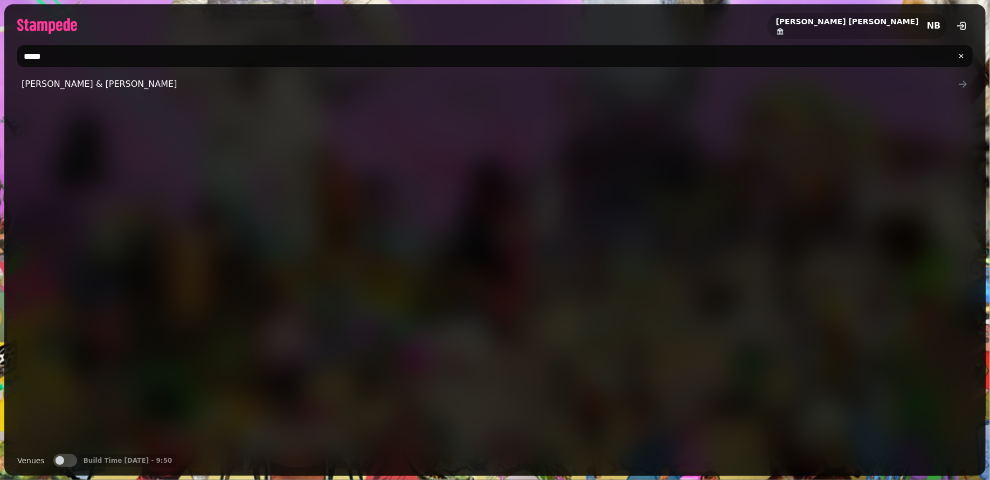
drag, startPoint x: 49, startPoint y: 61, endPoint x: 16, endPoint y: 61, distance: 32.3
click at [16, 61] on div "****" at bounding box center [495, 56] width 982 height 30
type input "*"
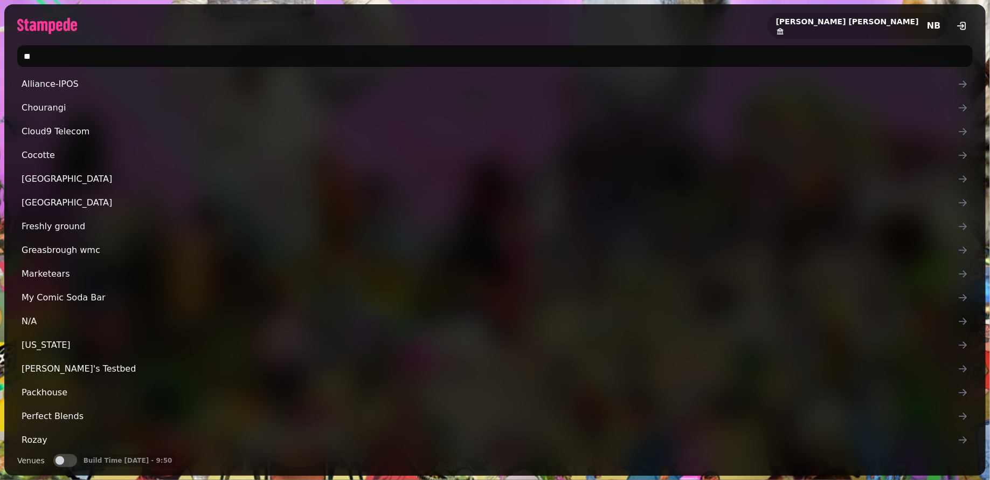
type input "*"
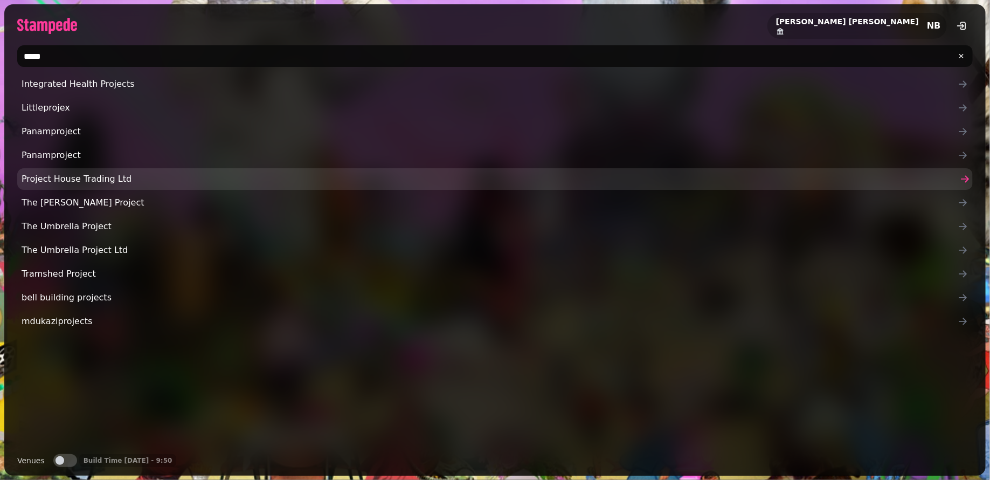
type input "*****"
click at [171, 178] on span "Project House Trading Ltd" at bounding box center [490, 178] width 936 height 13
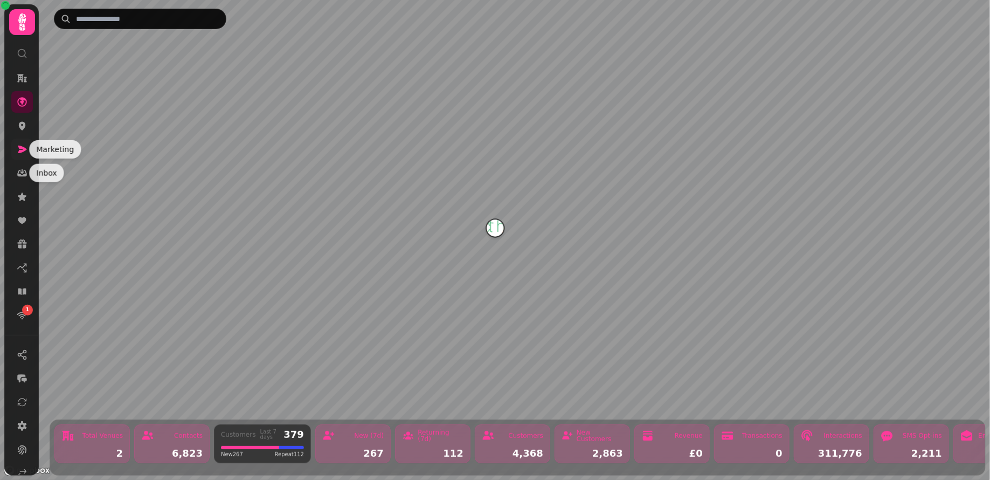
click at [24, 149] on icon at bounding box center [22, 150] width 9 height 8
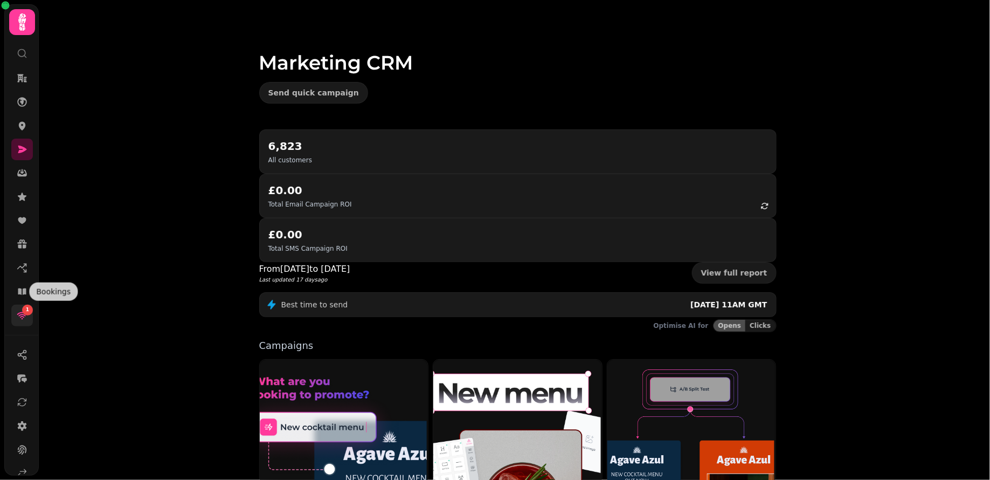
click at [23, 312] on div "1" at bounding box center [27, 310] width 11 height 11
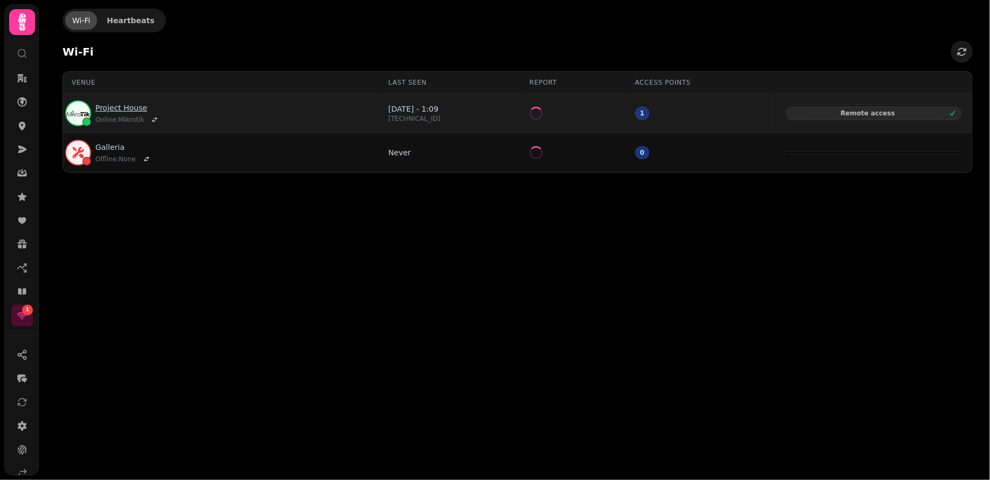
click at [113, 107] on link "Project House" at bounding box center [128, 107] width 66 height 11
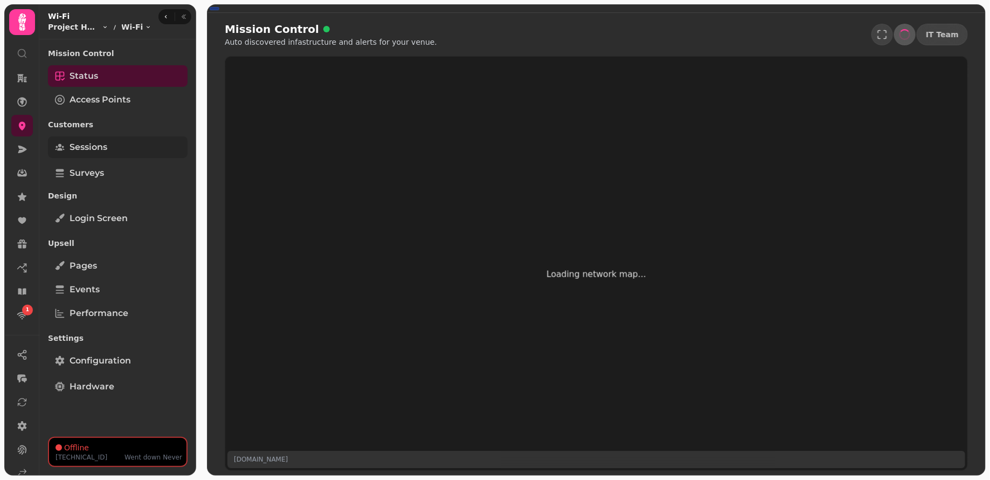
click at [99, 151] on span "Sessions" at bounding box center [89, 147] width 38 height 13
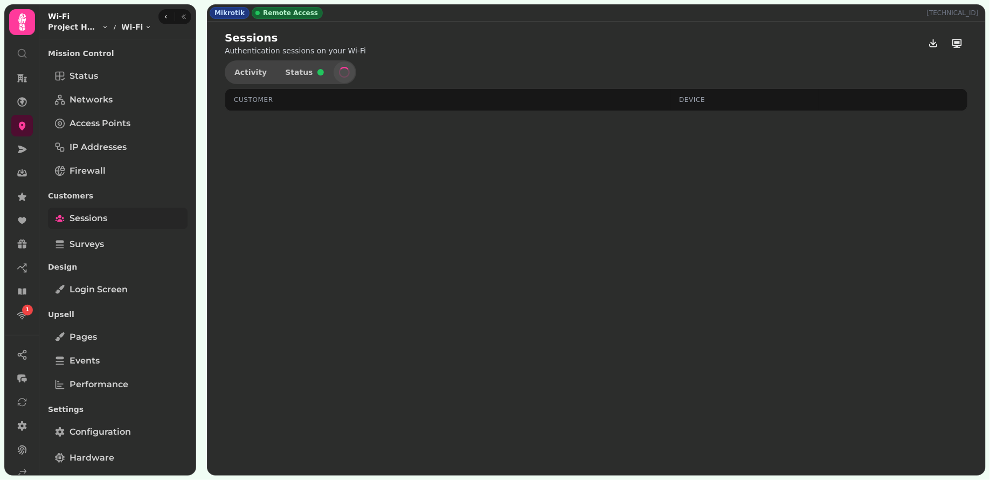
select select "**"
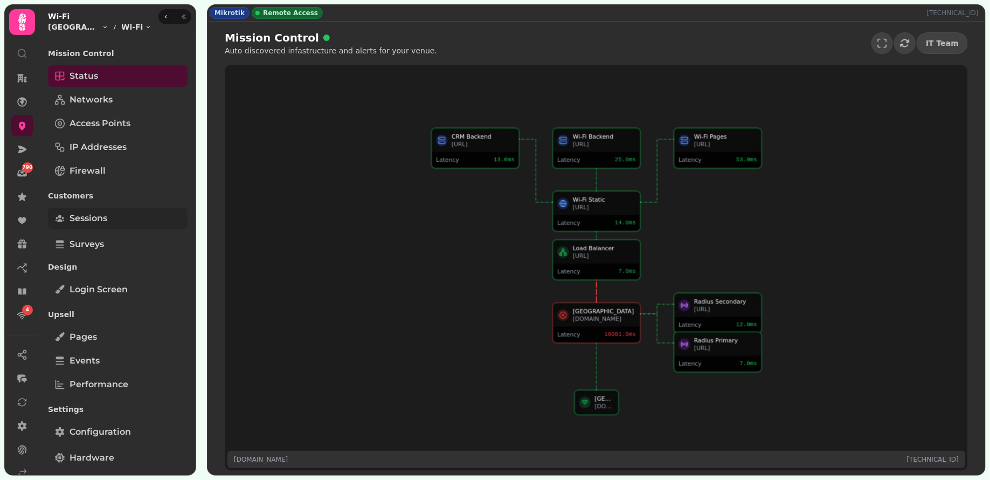
click at [104, 212] on span "Sessions" at bounding box center [89, 218] width 38 height 13
select select "**"
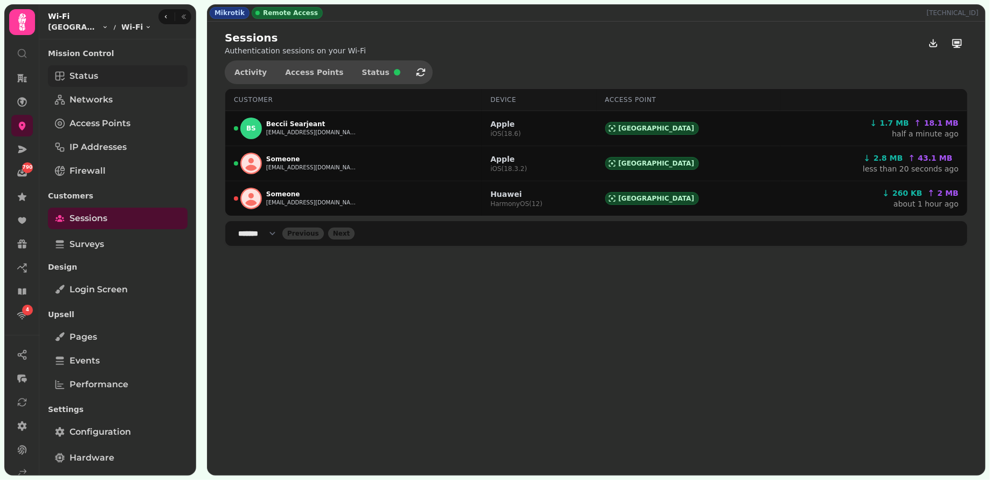
click at [116, 67] on link "Status" at bounding box center [118, 76] width 140 height 22
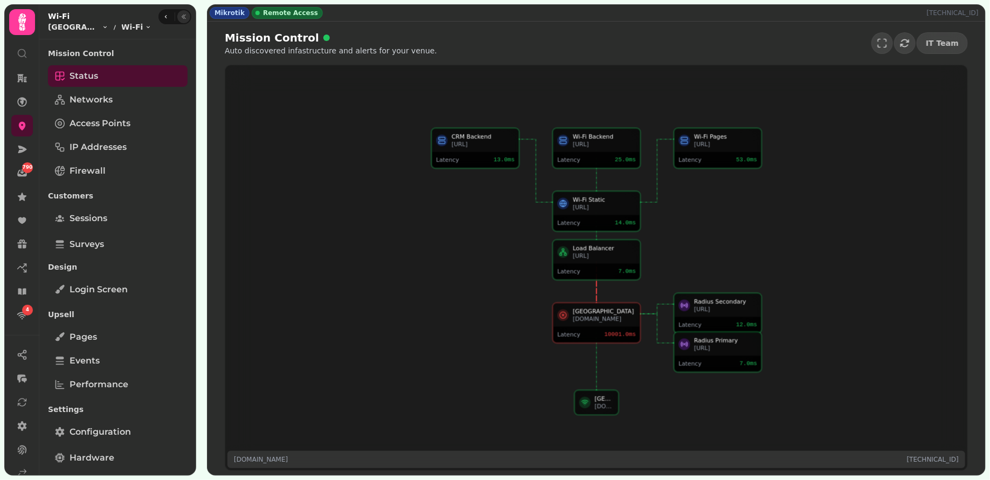
click at [185, 18] on button "button" at bounding box center [183, 16] width 13 height 13
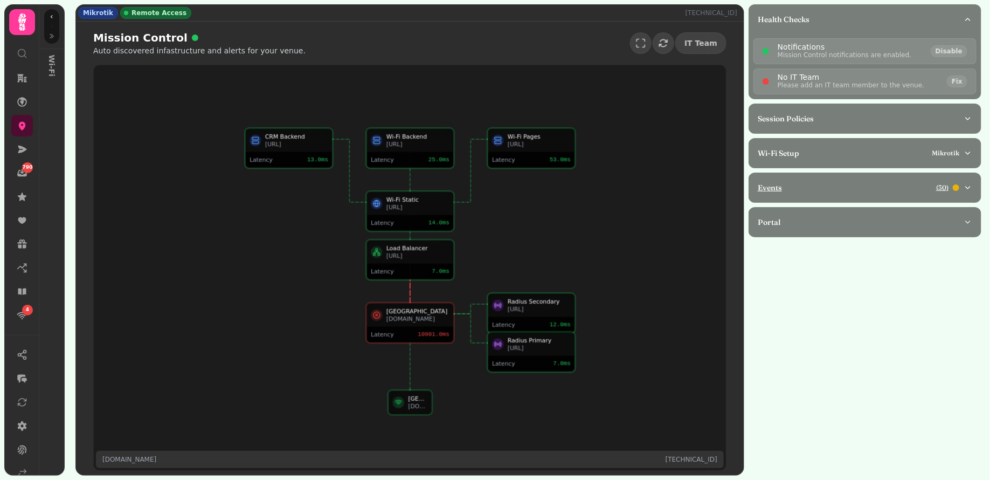
click at [826, 182] on div "Events ( 30 )" at bounding box center [861, 187] width 206 height 11
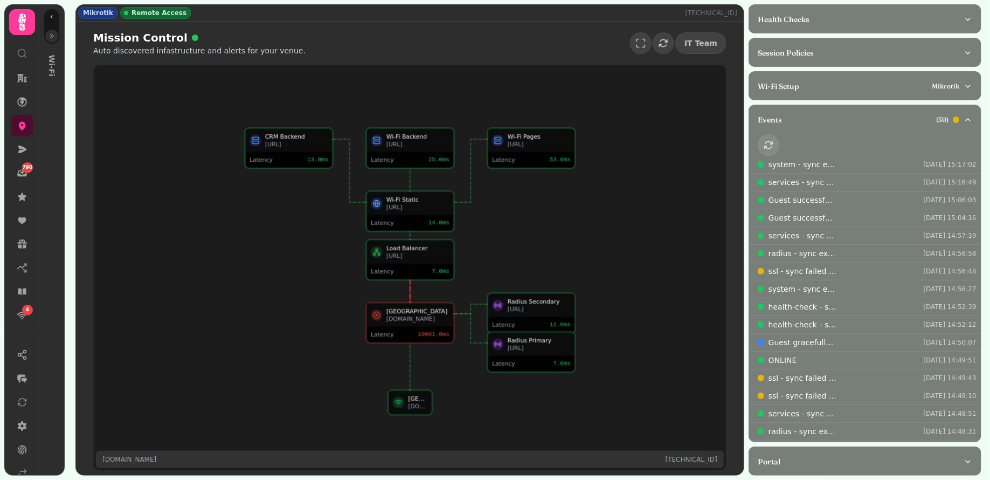
click at [53, 33] on icon "button" at bounding box center [52, 36] width 6 height 6
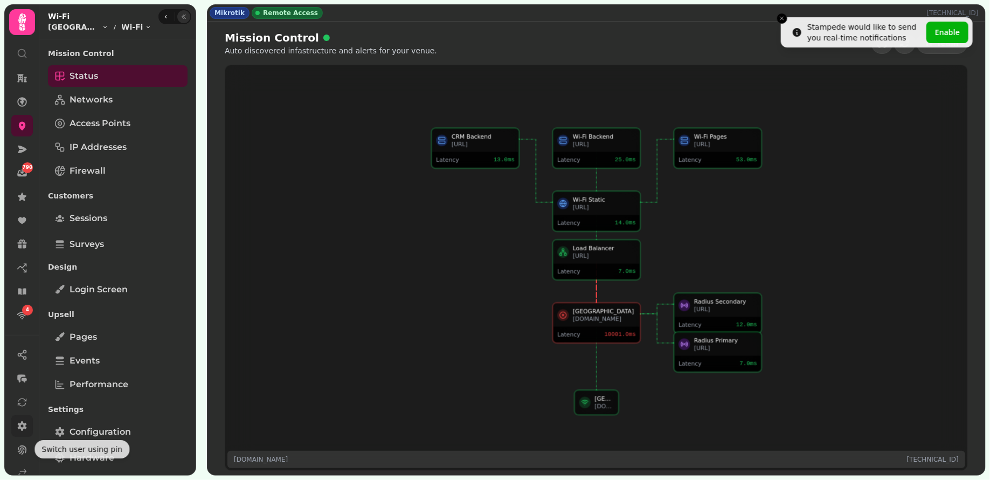
scroll to position [66, 0]
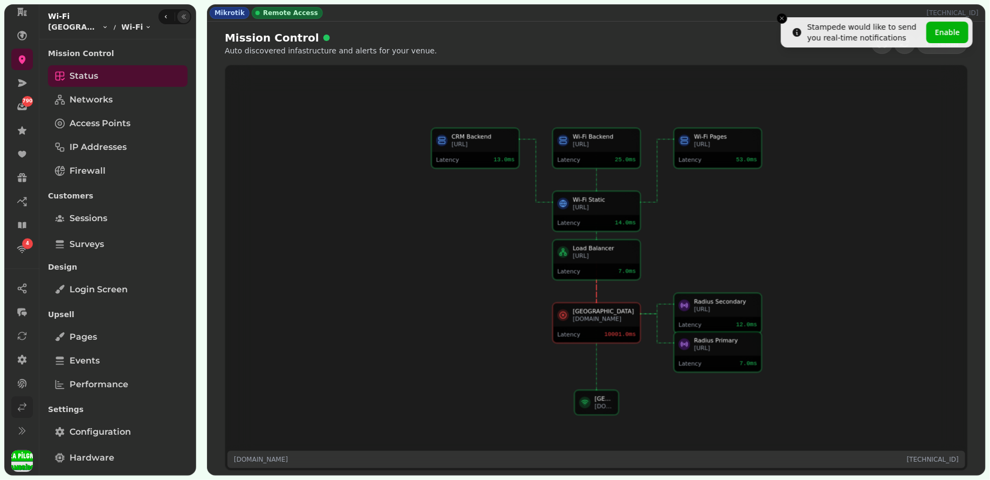
click at [22, 406] on icon at bounding box center [22, 407] width 11 height 11
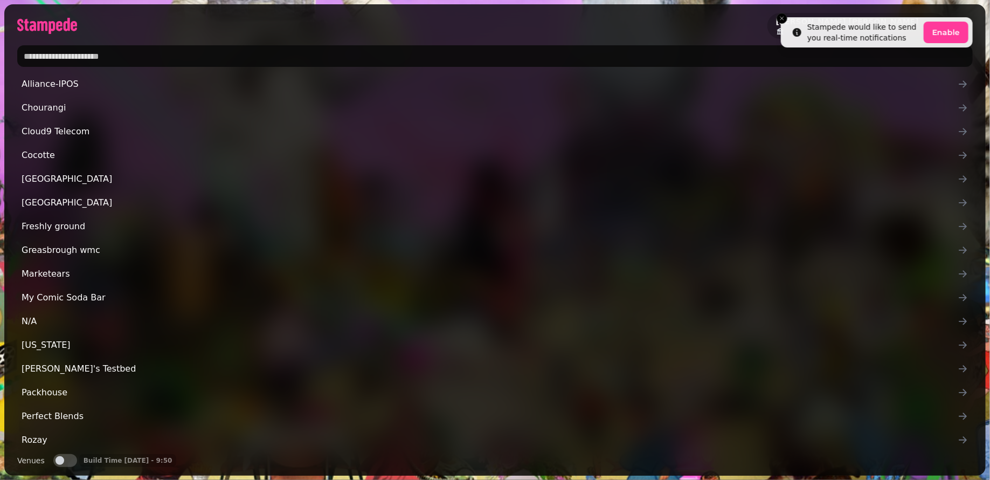
click at [88, 64] on input "text" at bounding box center [495, 56] width 956 height 22
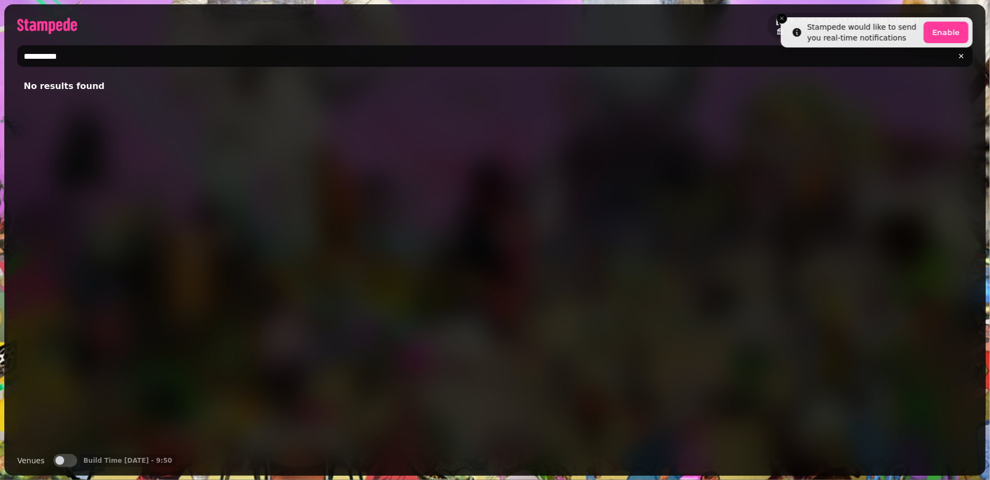
click at [58, 458] on span "button" at bounding box center [60, 460] width 9 height 9
click at [46, 57] on input "**********" at bounding box center [495, 56] width 956 height 22
type input "*********"
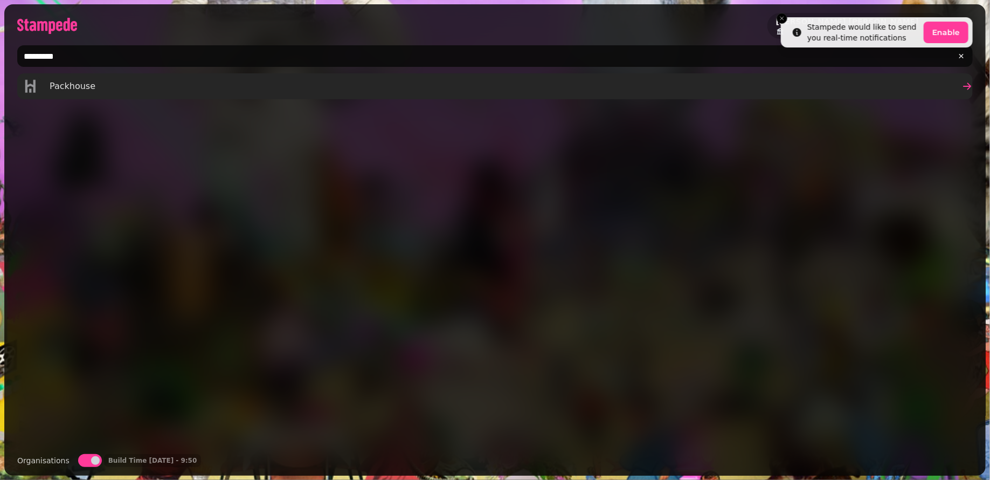
click at [98, 94] on link "Packhouse" at bounding box center [495, 86] width 956 height 26
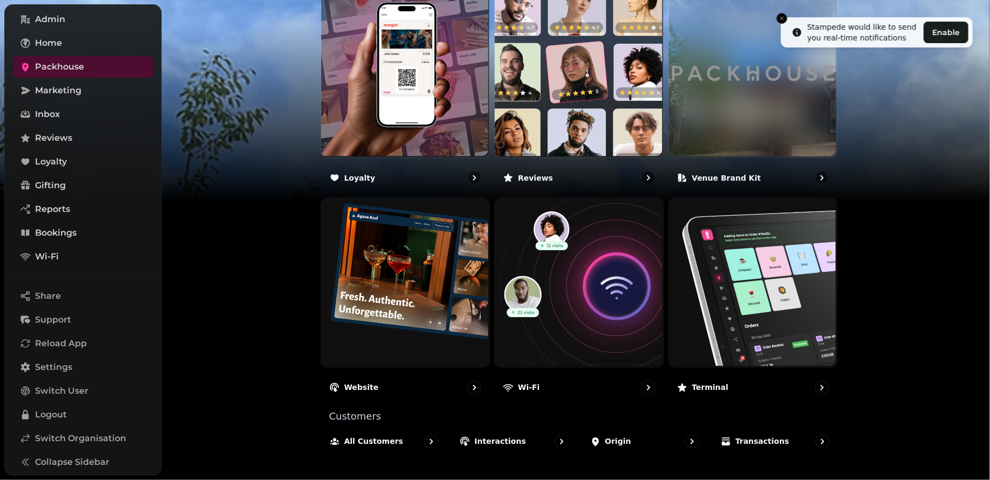
scroll to position [94, 0]
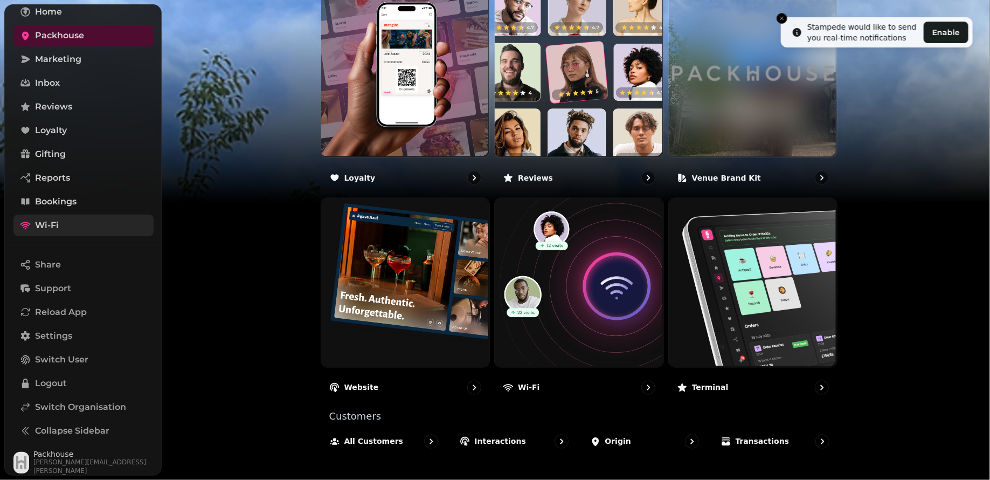
click at [66, 226] on link "Wi-Fi" at bounding box center [83, 226] width 140 height 22
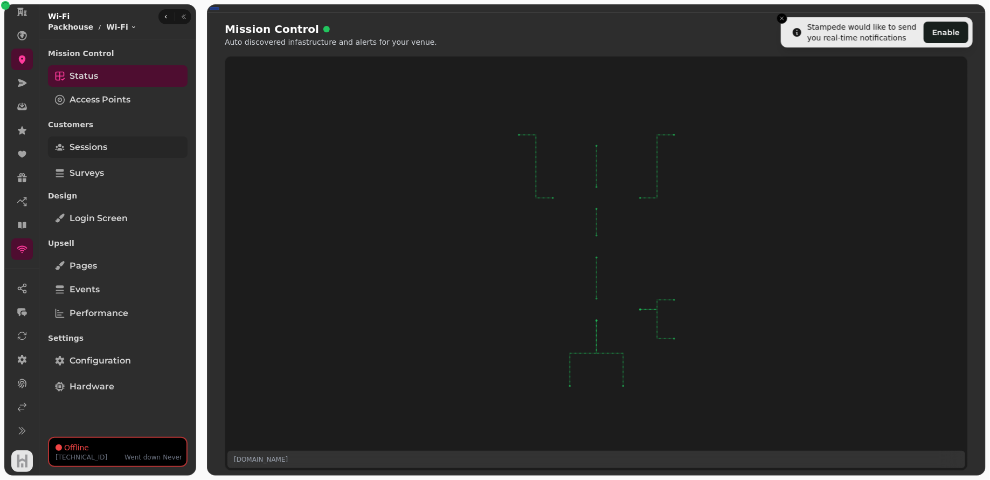
click at [99, 150] on span "Sessions" at bounding box center [89, 147] width 38 height 13
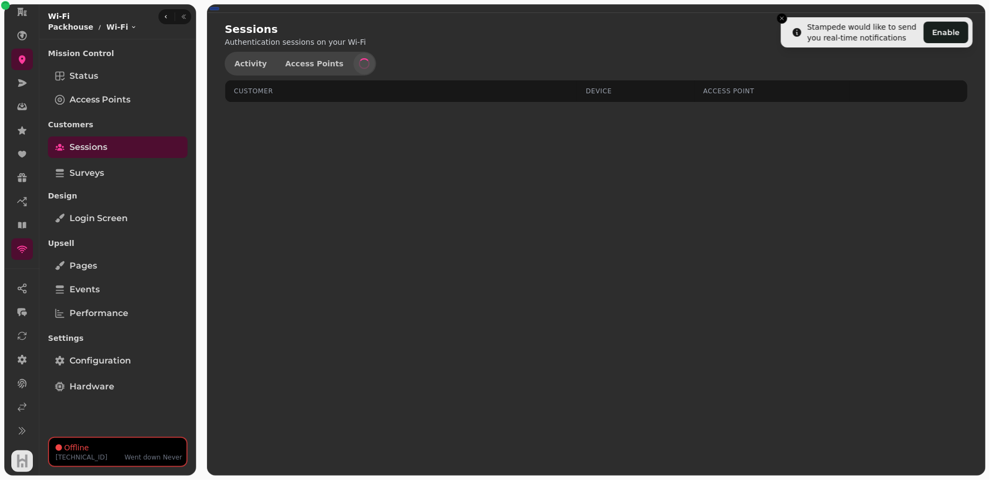
select select "**"
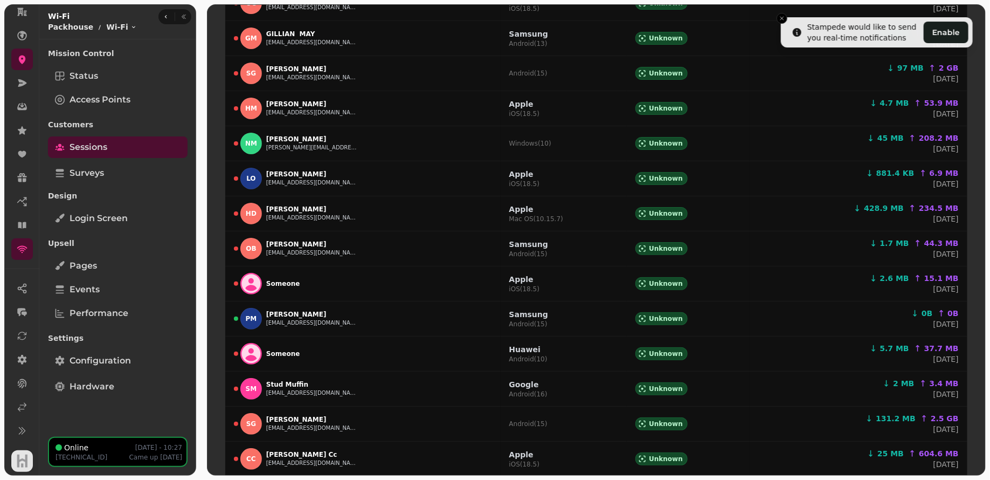
scroll to position [469, 0]
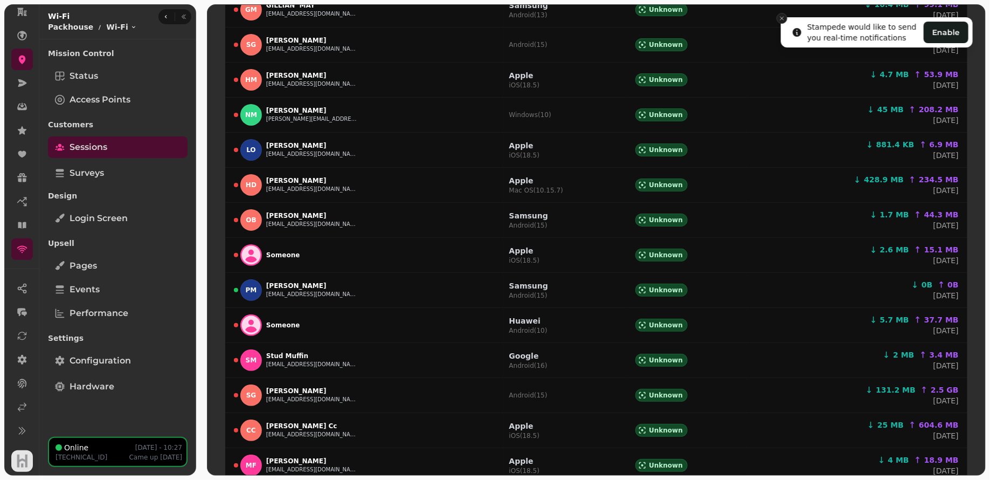
click at [783, 18] on icon "Close toast" at bounding box center [782, 18] width 6 height 6
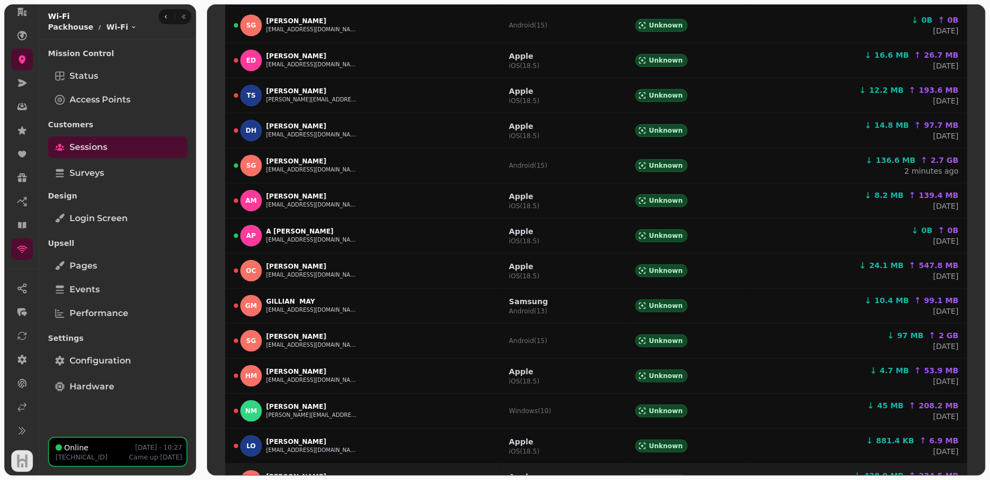
scroll to position [0, 0]
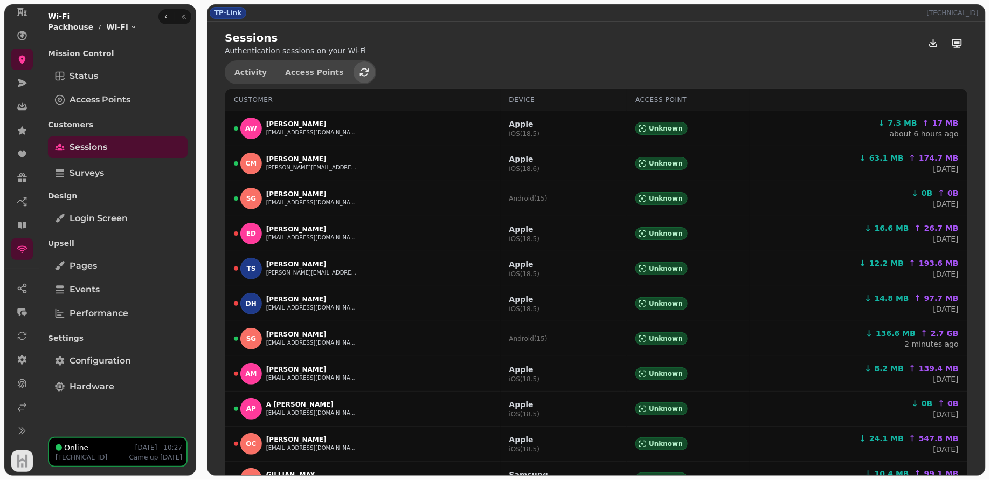
click at [360, 73] on icon "button" at bounding box center [364, 72] width 9 height 8
click at [359, 73] on icon "button" at bounding box center [364, 72] width 11 height 11
click at [18, 62] on icon at bounding box center [22, 59] width 11 height 11
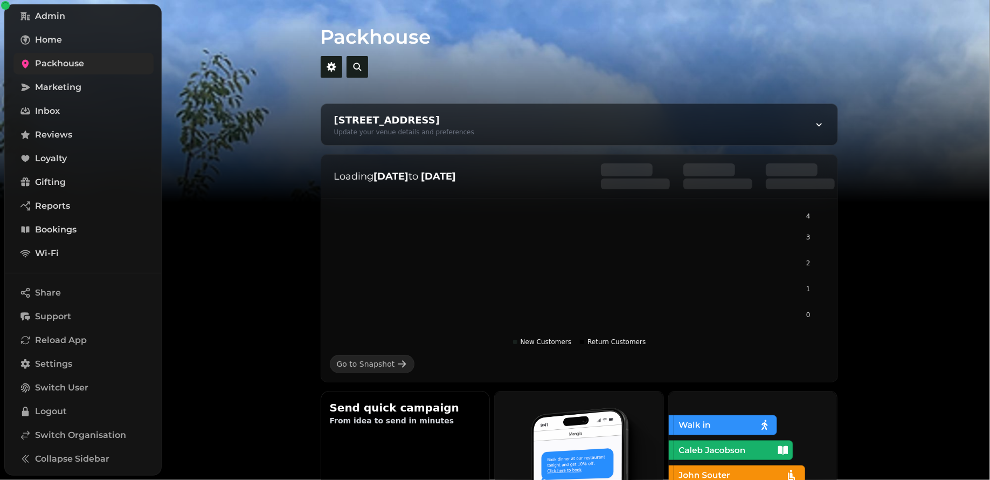
scroll to position [94, 0]
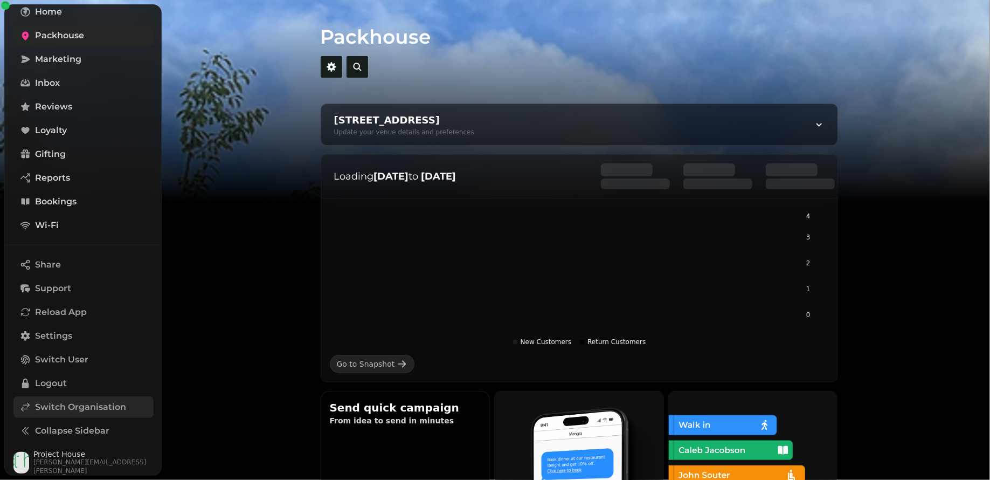
click at [54, 412] on span "Switch Organisation" at bounding box center [80, 407] width 91 height 13
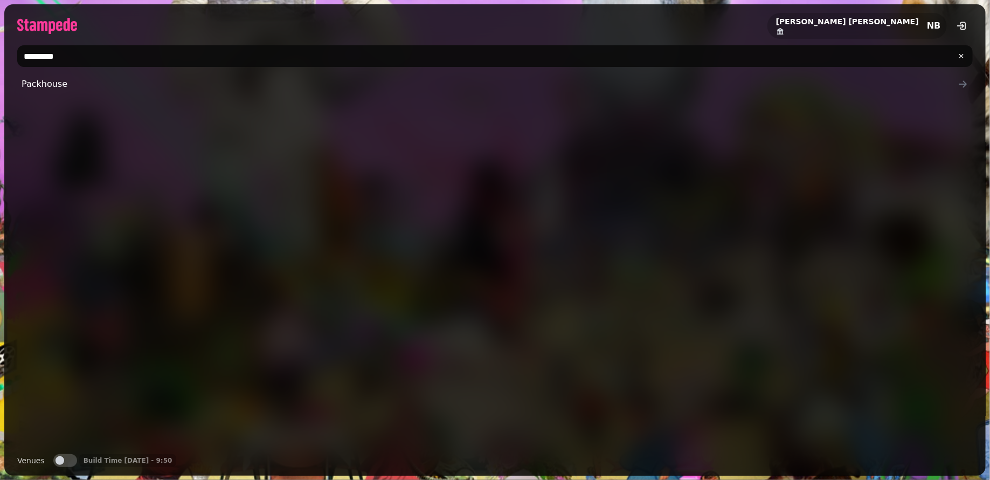
drag, startPoint x: 89, startPoint y: 53, endPoint x: 18, endPoint y: 53, distance: 71.2
click at [17, 53] on input "*********" at bounding box center [495, 56] width 956 height 22
type input "**********"
click at [784, 30] on icon at bounding box center [780, 31] width 6 height 6
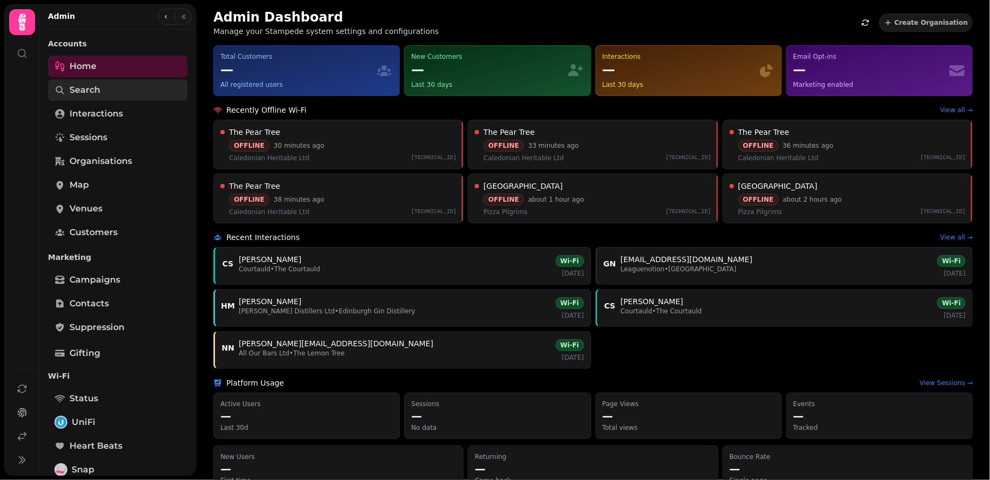
click at [111, 87] on link "Search" at bounding box center [118, 90] width 140 height 22
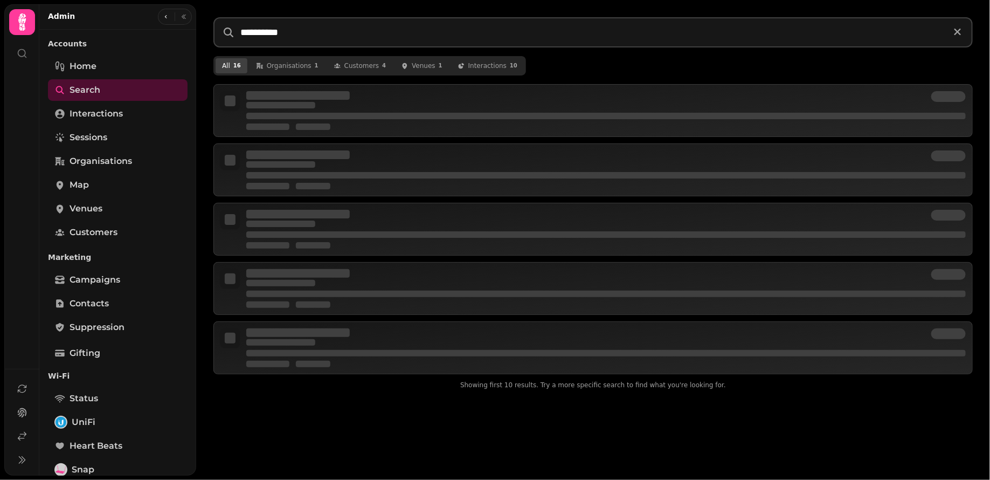
type input "**********"
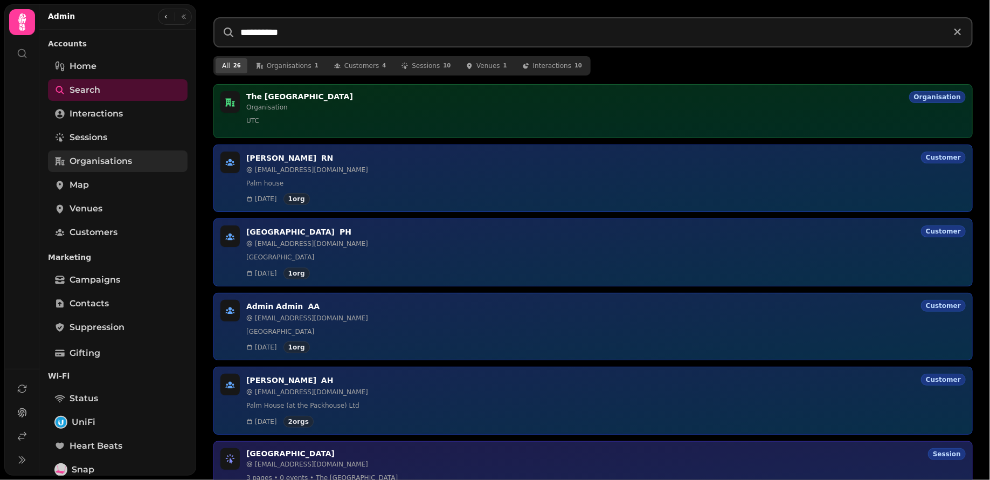
click at [103, 155] on span "Organisations" at bounding box center [101, 161] width 63 height 13
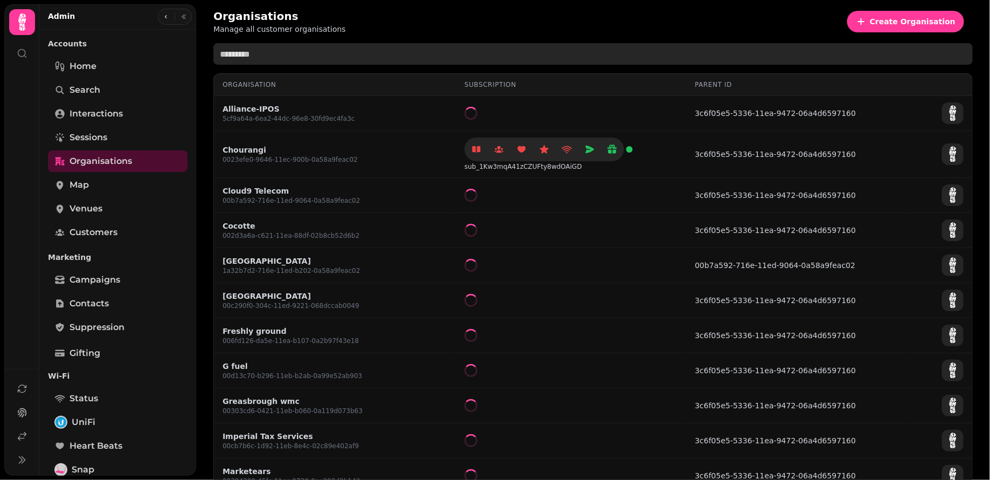
click at [272, 52] on input "text" at bounding box center [592, 54] width 759 height 22
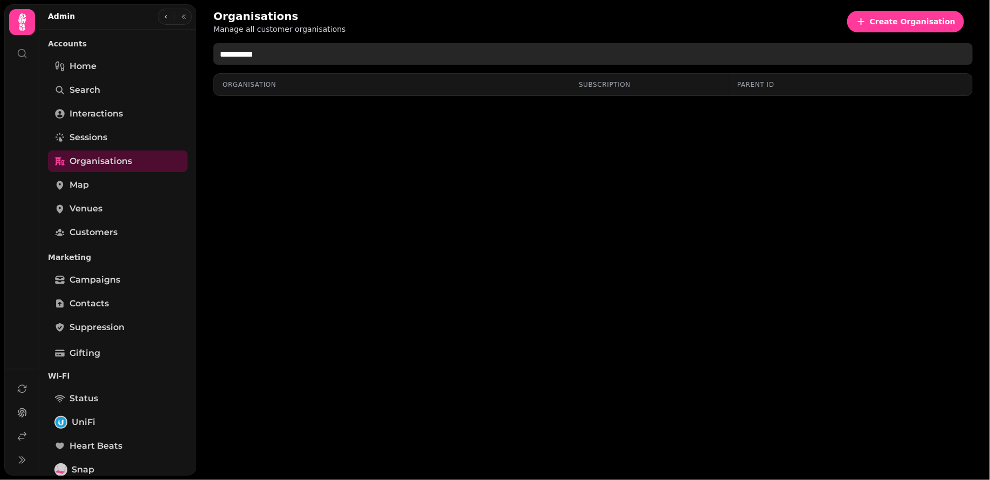
click at [219, 55] on input "**********" at bounding box center [592, 54] width 759 height 22
type input "**********"
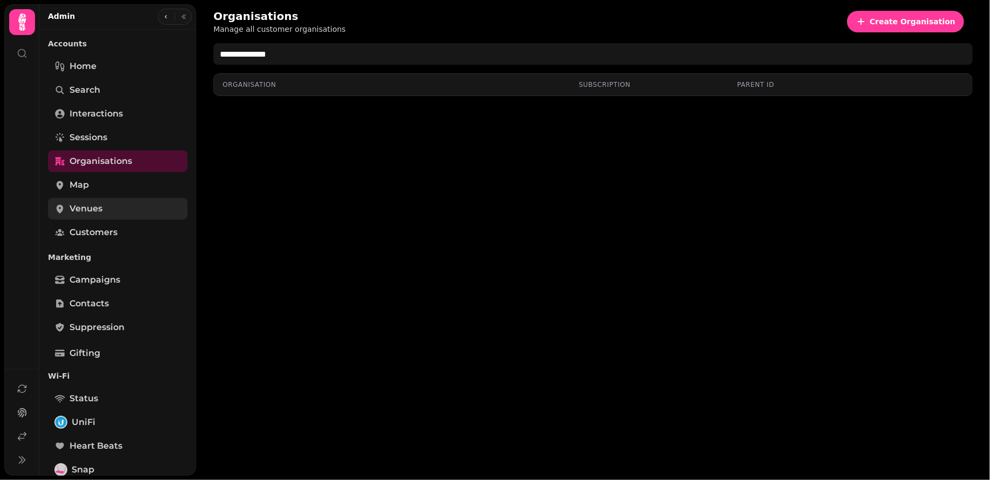
click at [100, 201] on link "Venues" at bounding box center [118, 209] width 140 height 22
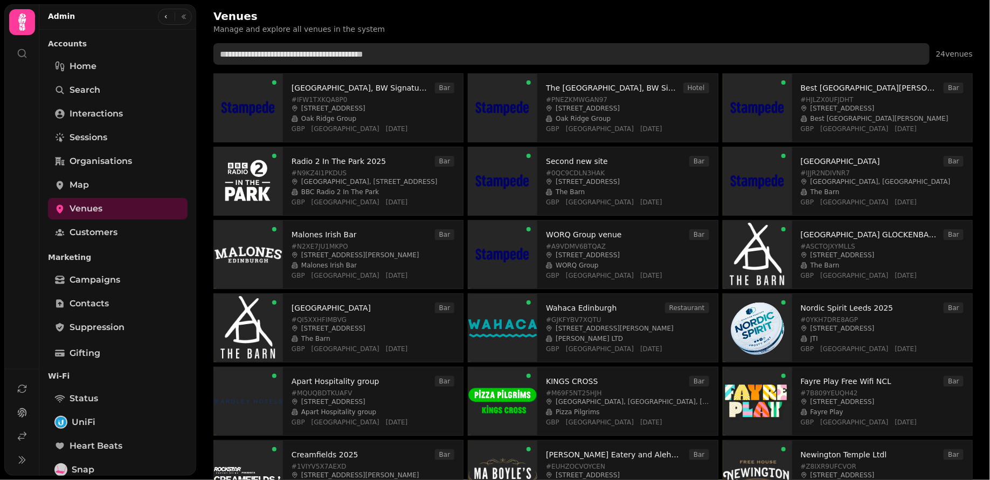
click at [293, 63] on input "text" at bounding box center [571, 54] width 716 height 22
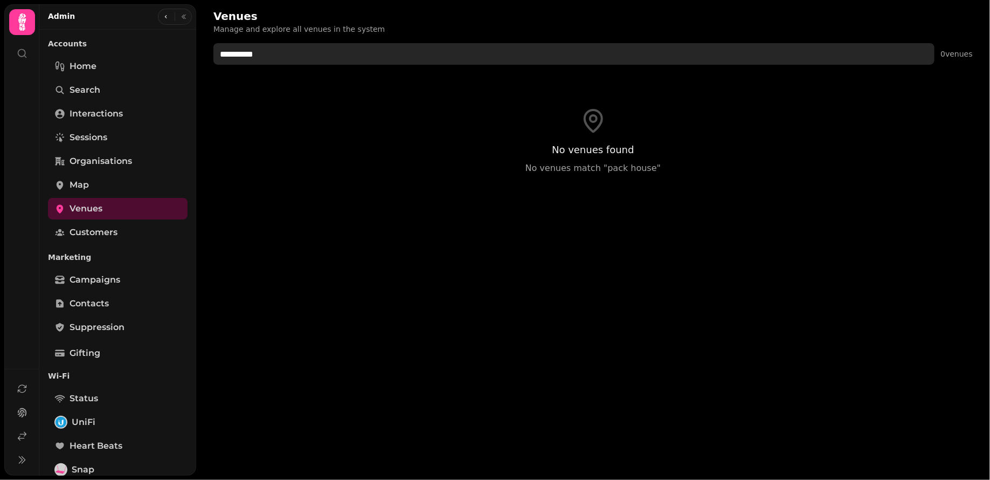
click at [218, 57] on input "**********" at bounding box center [573, 54] width 721 height 22
type input "**********"
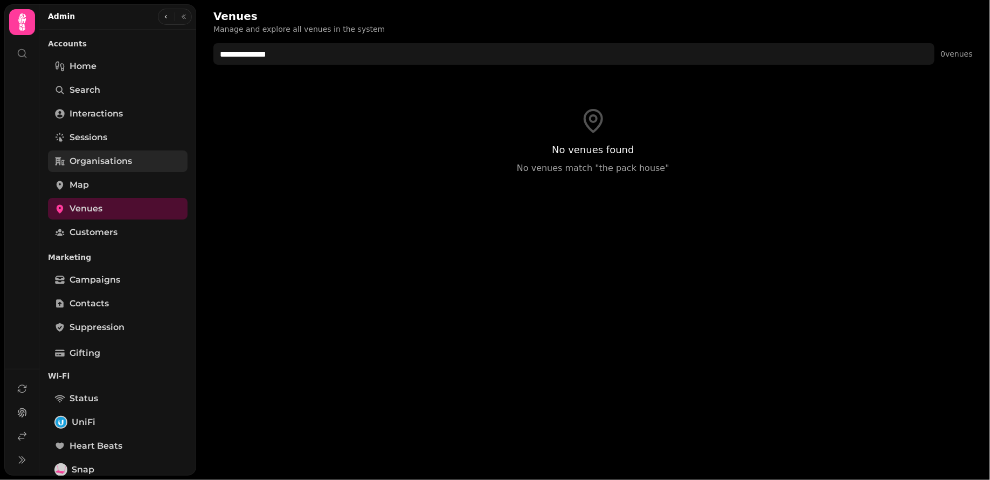
click at [106, 160] on span "Organisations" at bounding box center [101, 161] width 63 height 13
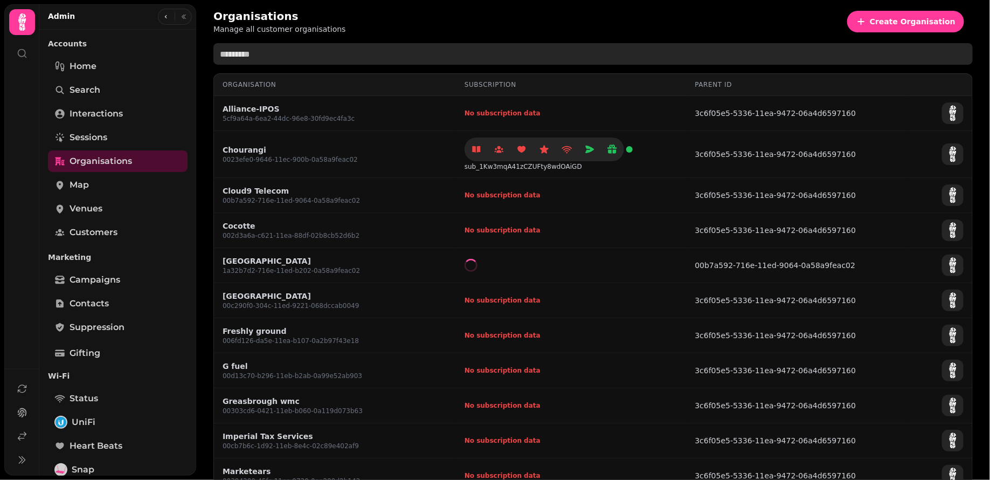
click at [288, 51] on input "text" at bounding box center [592, 54] width 759 height 22
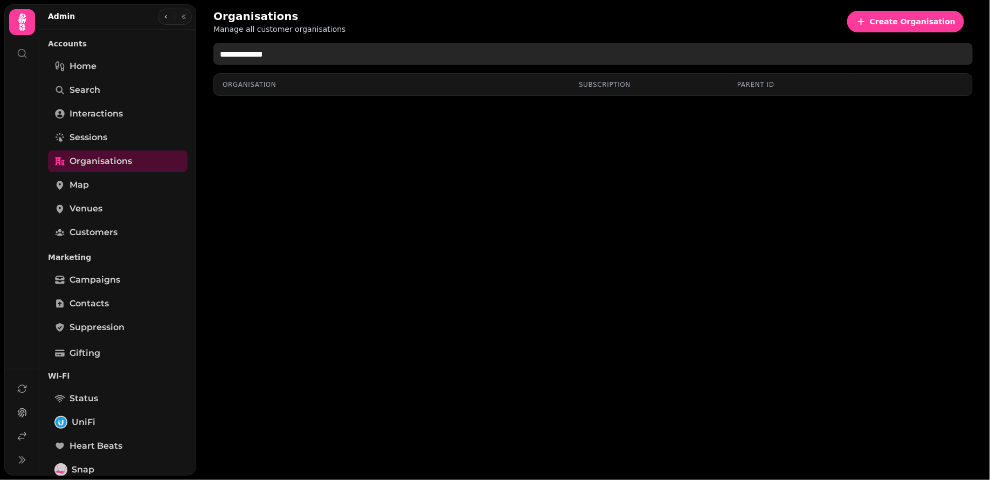
drag, startPoint x: 237, startPoint y: 53, endPoint x: 217, endPoint y: 54, distance: 20.0
click at [217, 54] on input "**********" at bounding box center [592, 54] width 759 height 22
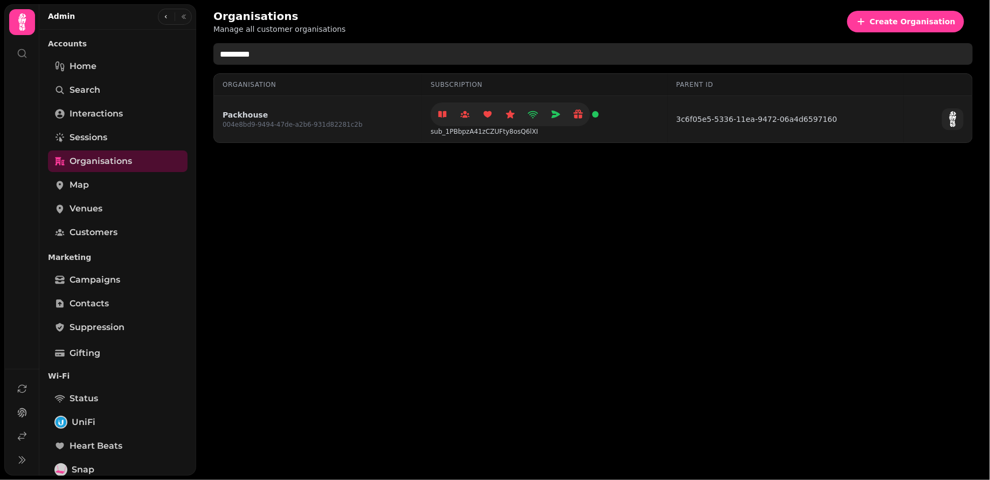
type input "*********"
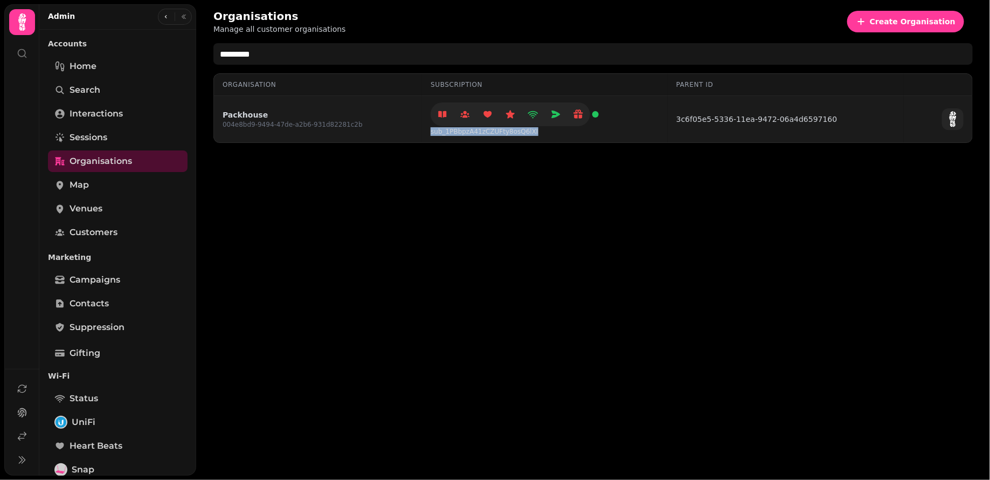
drag, startPoint x: 428, startPoint y: 133, endPoint x: 537, endPoint y: 137, distance: 109.5
click at [538, 139] on td "sub_1PBbpzA41zCZUFty8osQ6lXI" at bounding box center [545, 119] width 246 height 47
copy p "sub_1PBbpzA41zCZUFty8osQ6lXI"
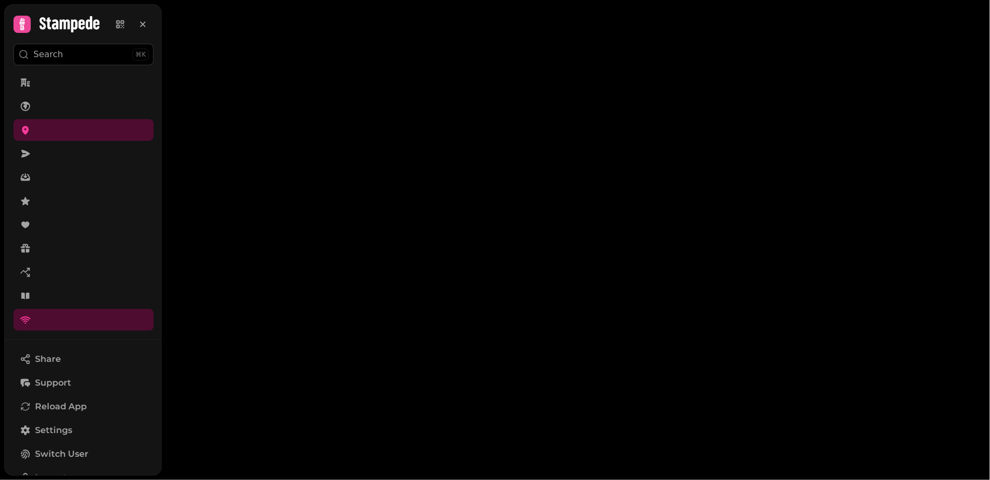
select select "**"
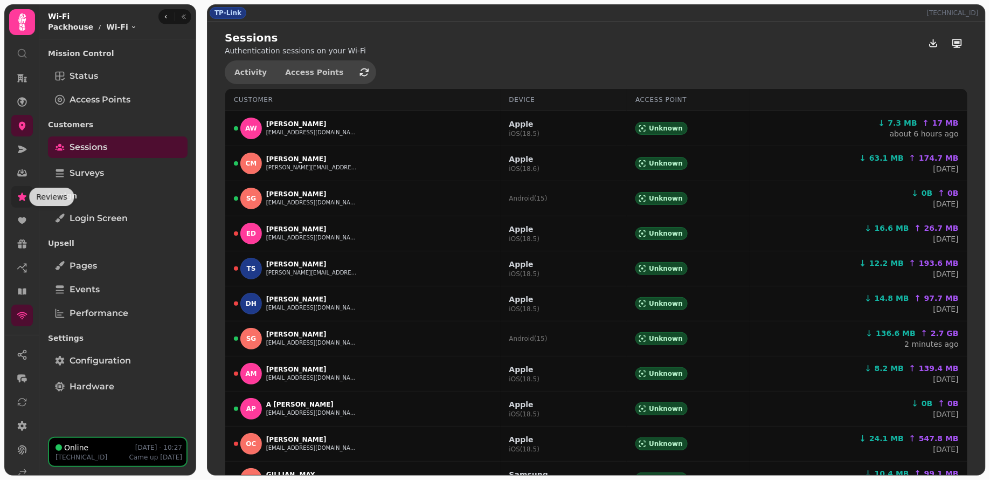
click at [23, 199] on icon at bounding box center [22, 196] width 9 height 8
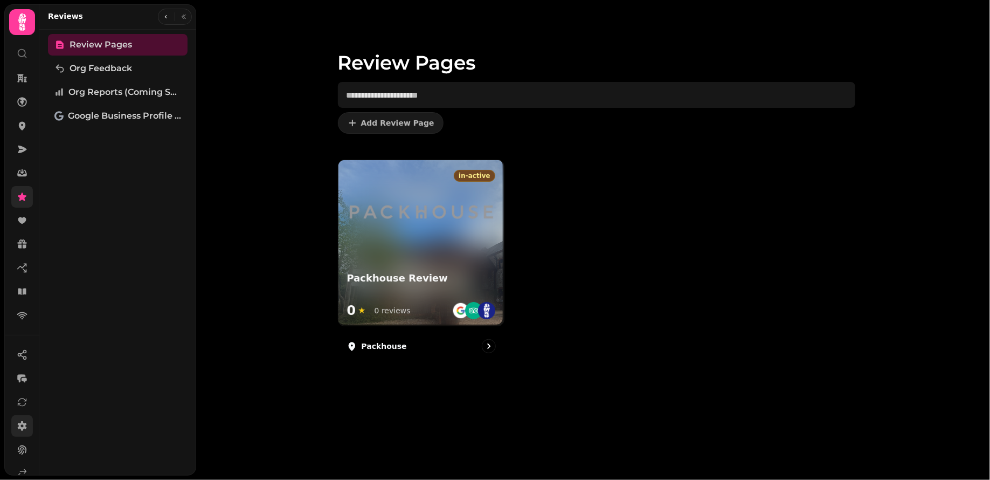
scroll to position [44, 0]
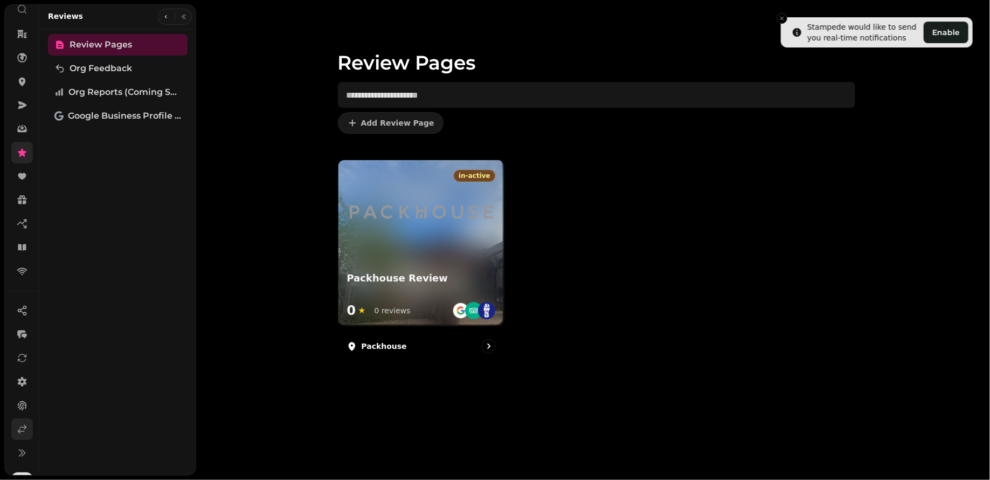
click at [21, 430] on icon at bounding box center [22, 429] width 11 height 11
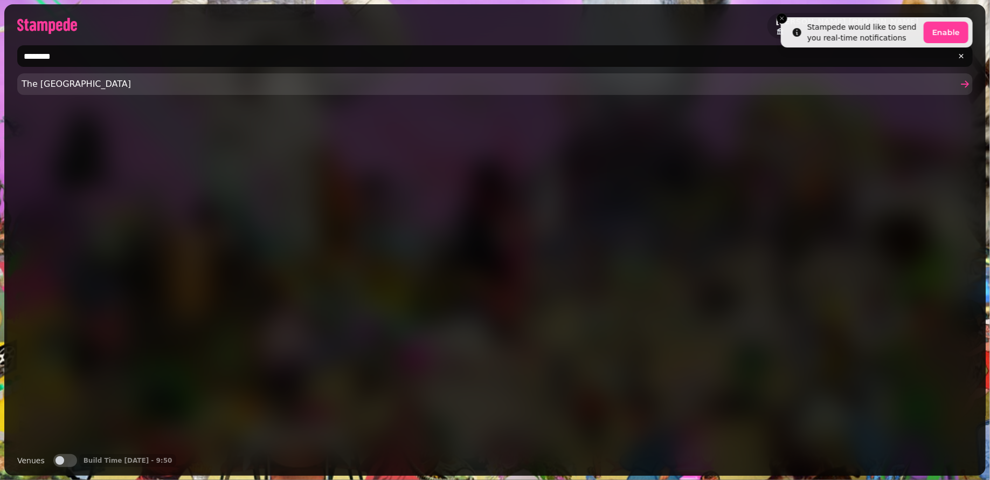
type input "********"
click at [115, 86] on span "The [GEOGRAPHIC_DATA]" at bounding box center [490, 84] width 936 height 13
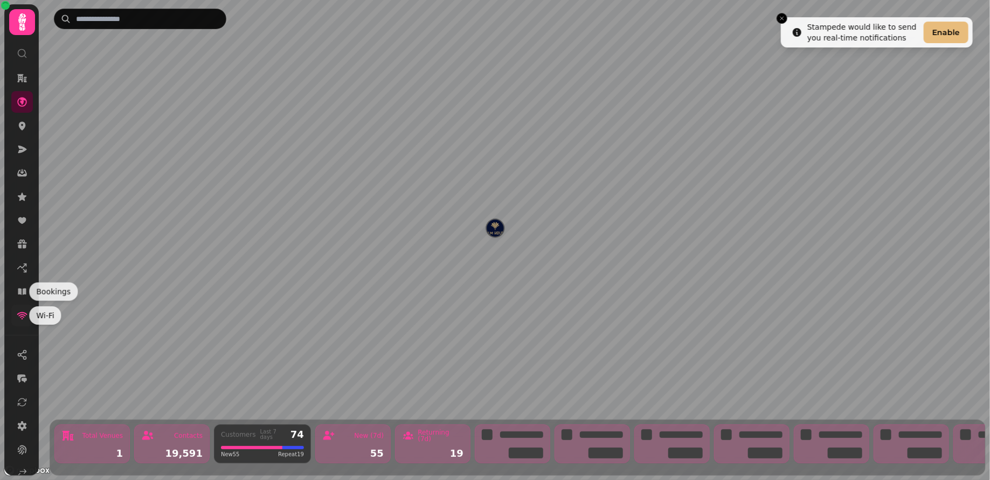
click at [21, 313] on icon at bounding box center [22, 315] width 11 height 11
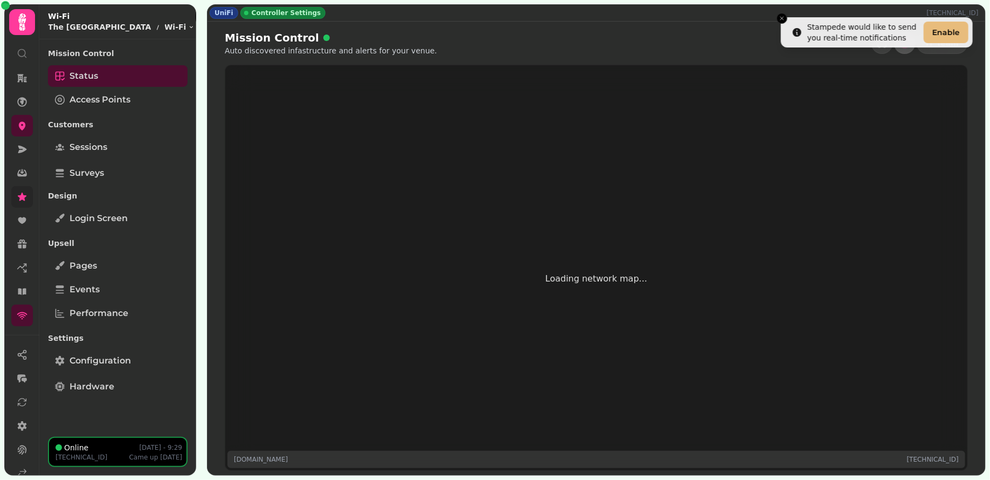
click at [22, 197] on icon at bounding box center [22, 196] width 9 height 8
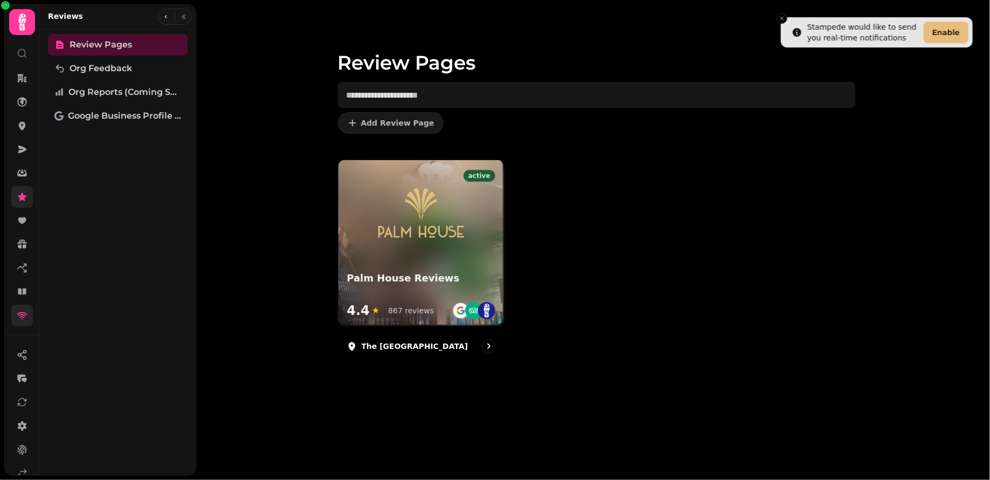
scroll to position [66, 0]
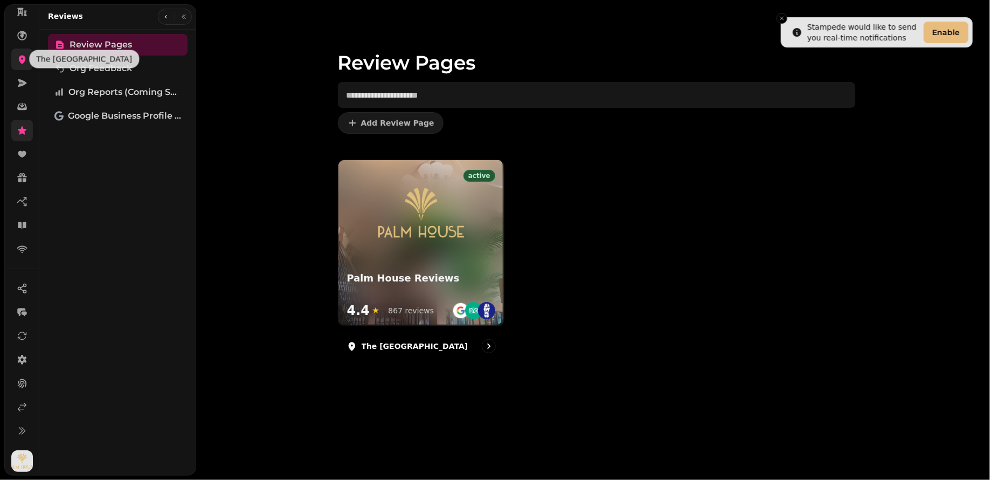
click at [26, 49] on link at bounding box center [22, 60] width 22 height 22
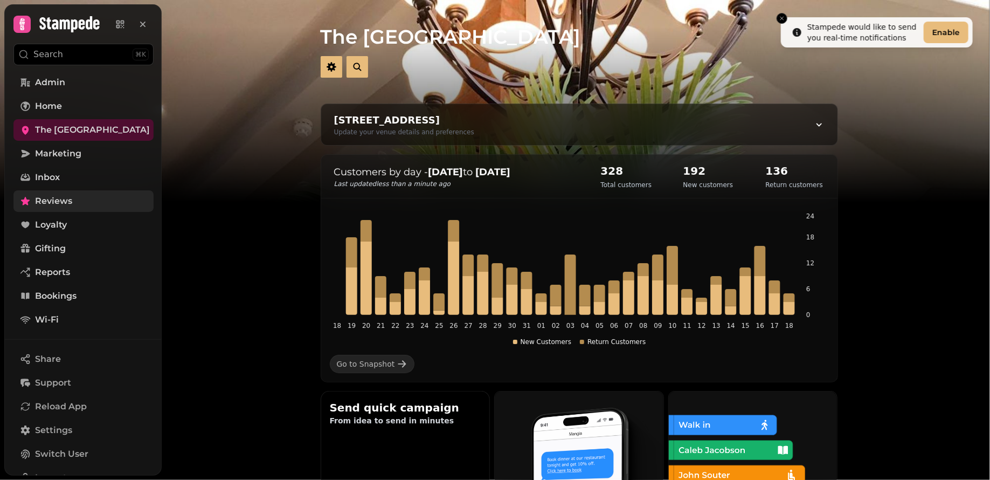
click at [70, 202] on span "Reviews" at bounding box center [53, 201] width 37 height 13
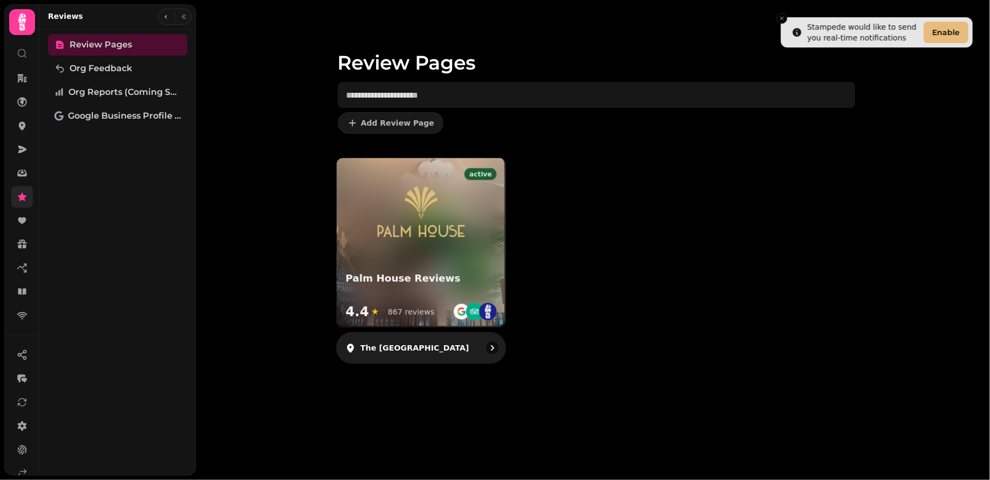
click at [398, 349] on p "The [GEOGRAPHIC_DATA]" at bounding box center [414, 347] width 109 height 11
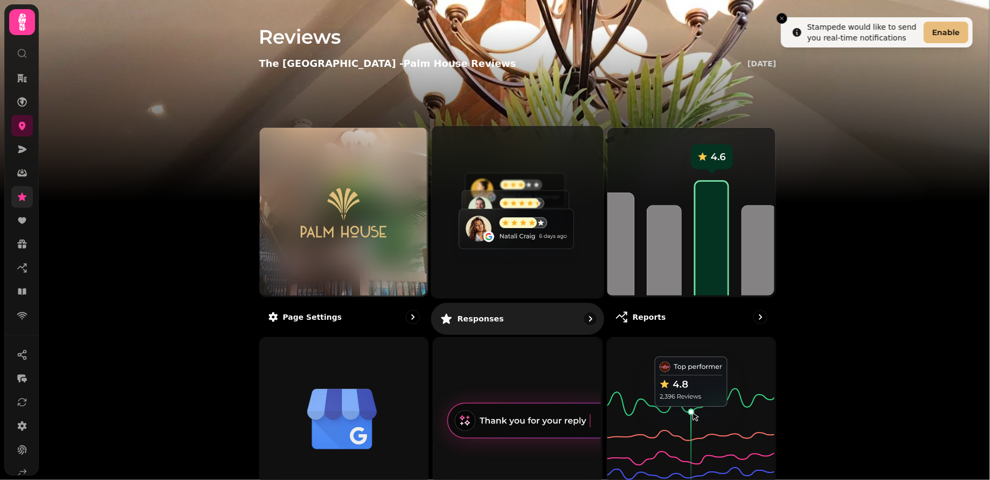
click at [493, 319] on p "Responses" at bounding box center [481, 318] width 46 height 11
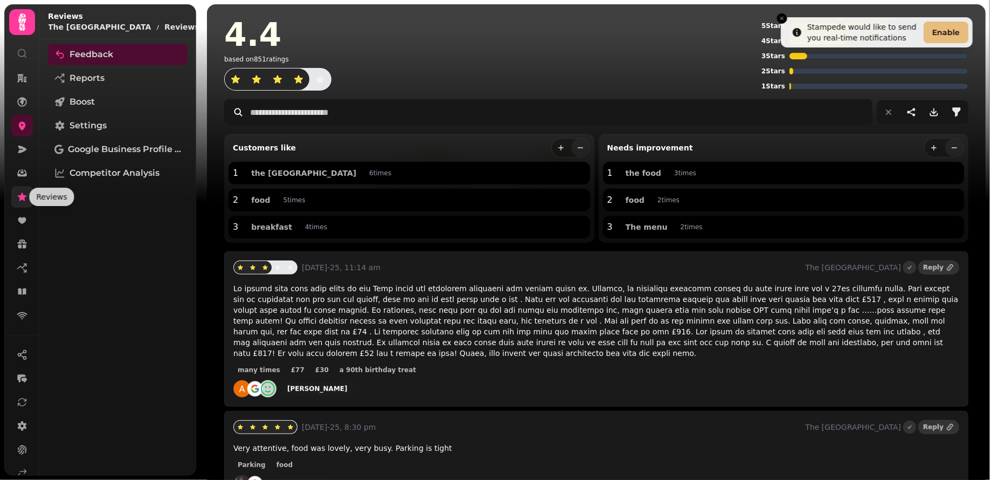
click at [19, 196] on icon at bounding box center [22, 196] width 9 height 8
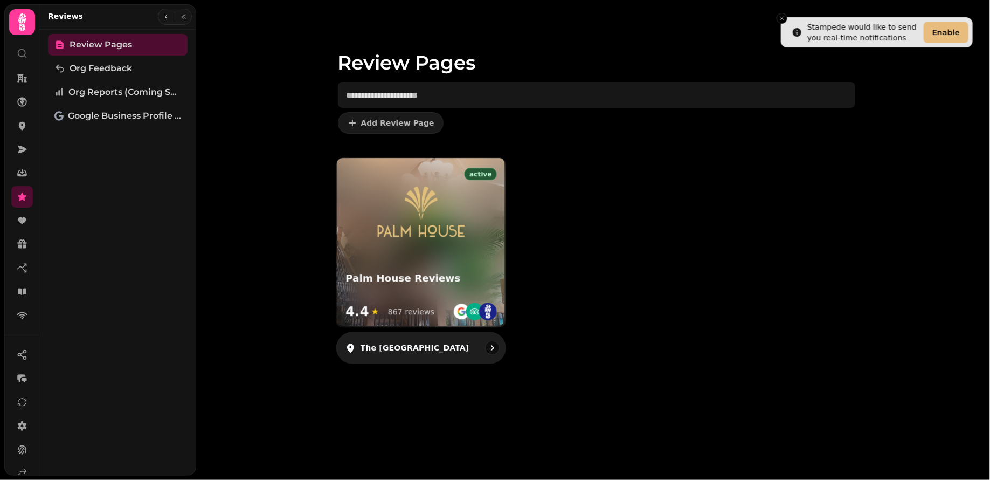
click at [409, 357] on div "The [GEOGRAPHIC_DATA]" at bounding box center [421, 348] width 170 height 32
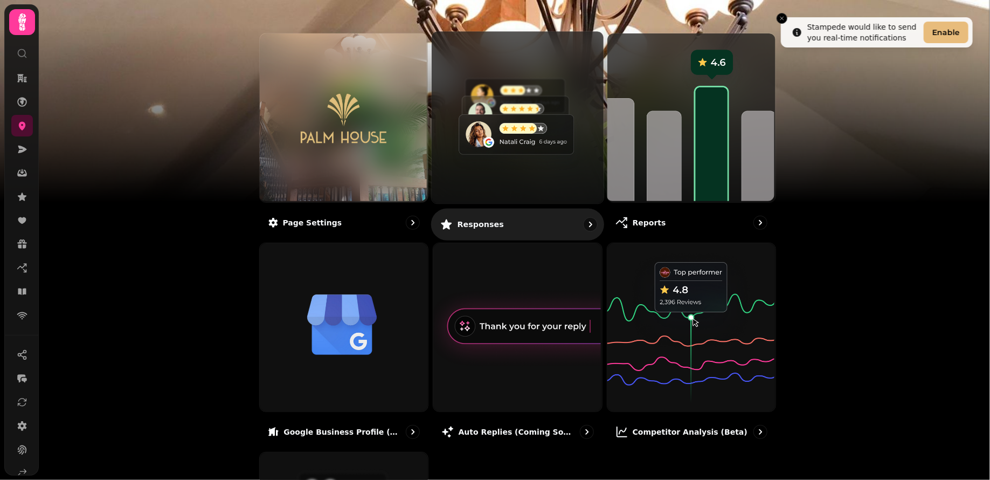
scroll to position [101, 0]
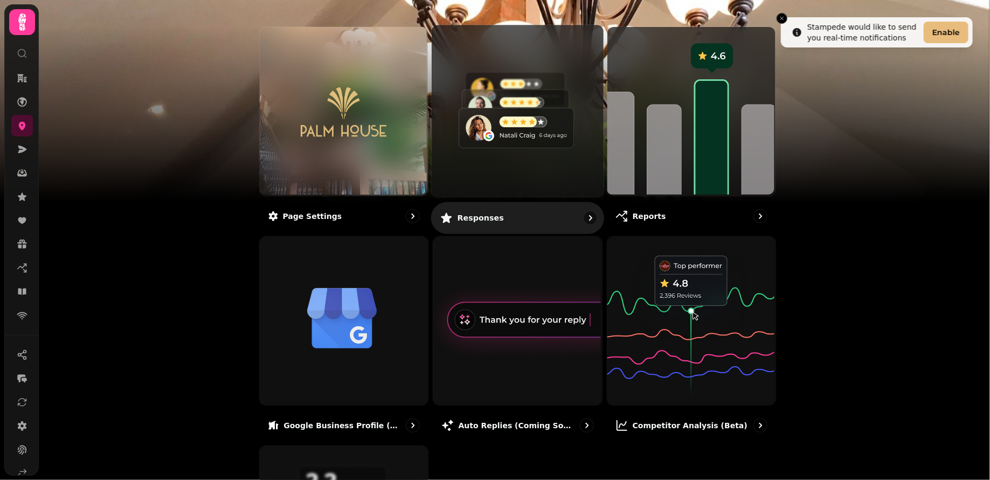
click at [489, 222] on p "Responses" at bounding box center [481, 217] width 46 height 11
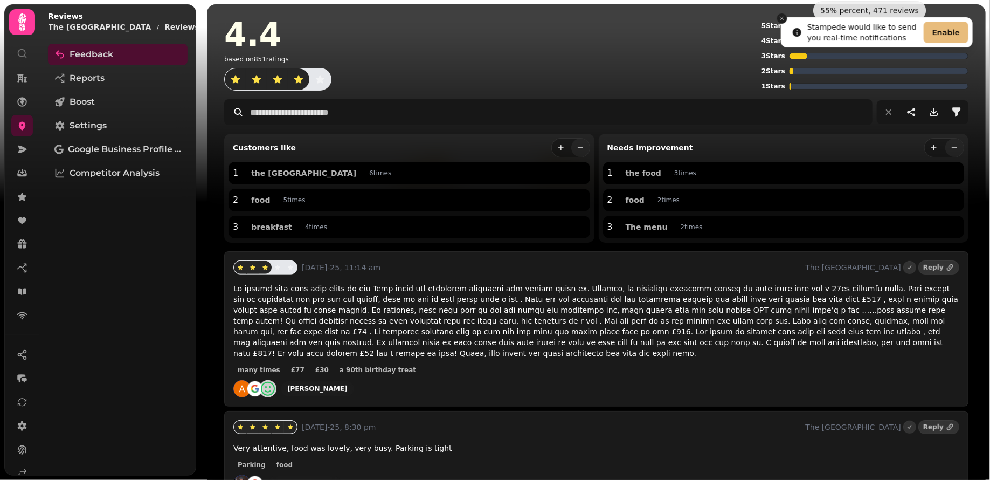
click at [782, 16] on icon "Close toast" at bounding box center [782, 18] width 6 height 6
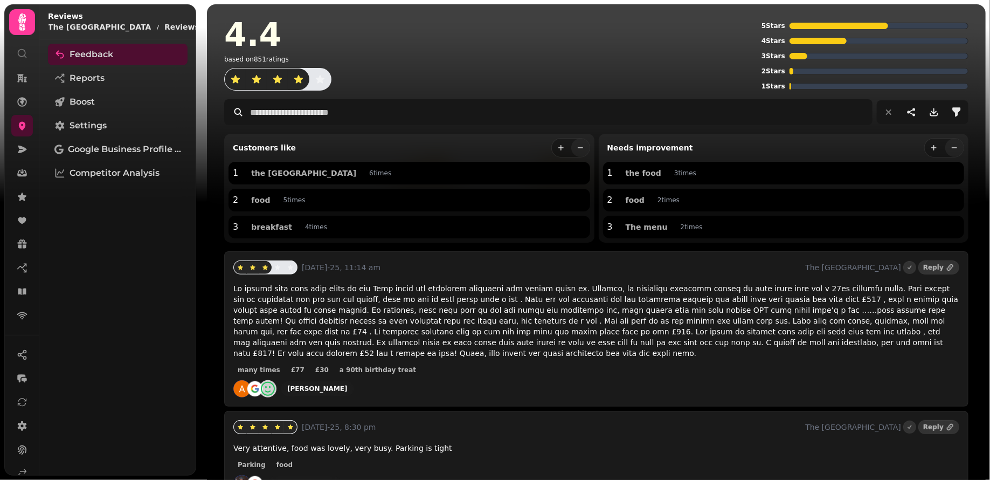
click at [106, 89] on div "Feedback Reports Boost Settings Google Business Profile (Beta) Competitor Analy…" at bounding box center [117, 257] width 157 height 427
click at [106, 82] on link "Reports" at bounding box center [118, 78] width 140 height 22
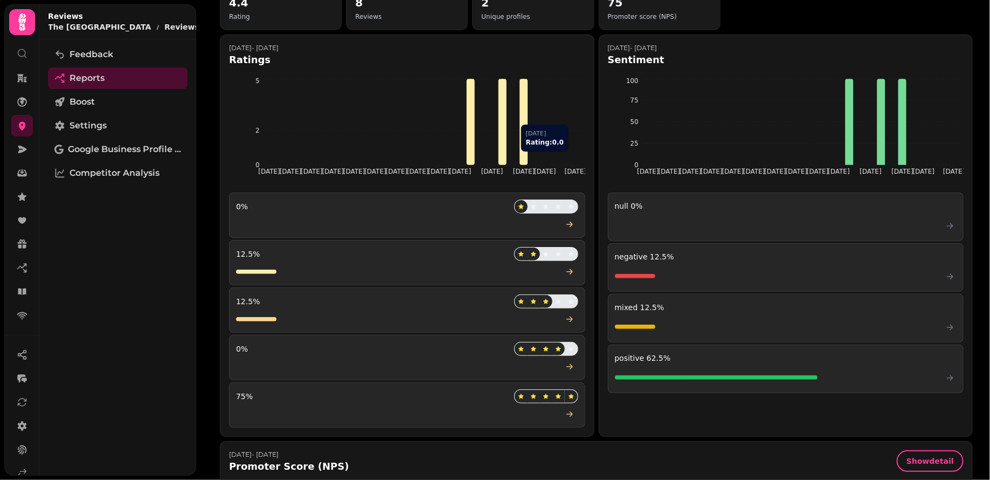
scroll to position [16, 0]
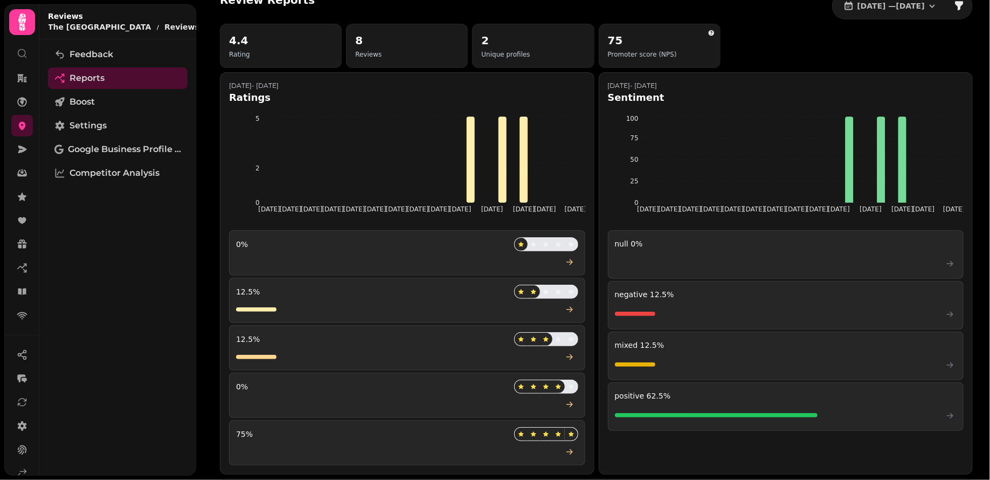
click at [377, 42] on h2 "8" at bounding box center [368, 40] width 26 height 15
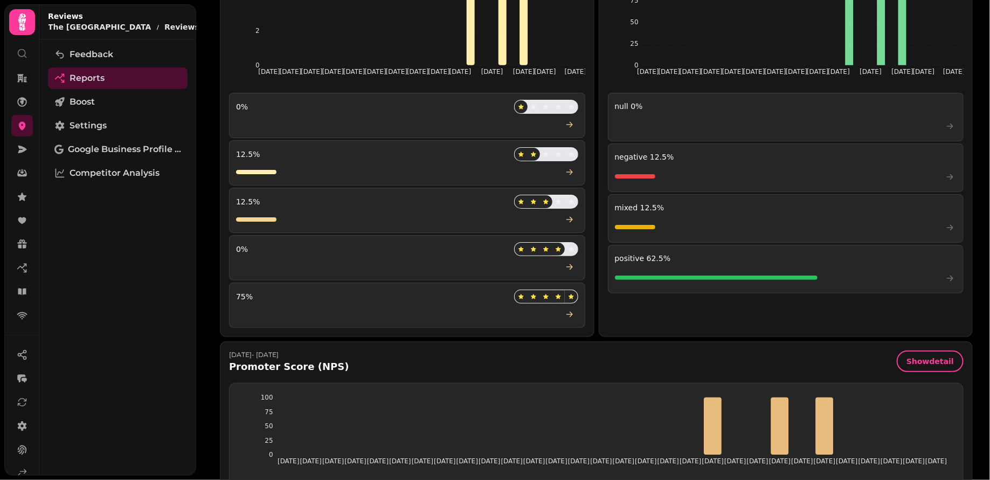
scroll to position [0, 0]
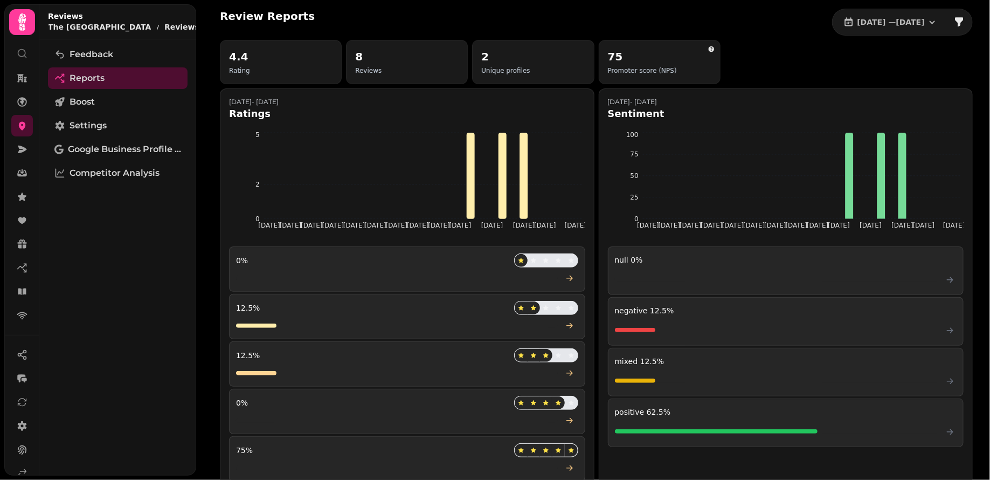
click at [213, 19] on icon "button" at bounding box center [216, 16] width 6 height 6
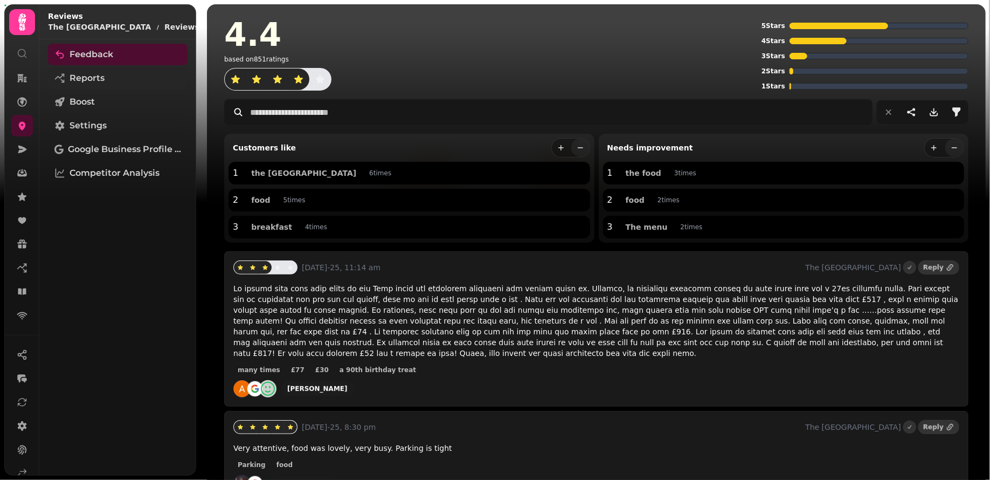
click at [111, 71] on link "Reports" at bounding box center [118, 78] width 140 height 22
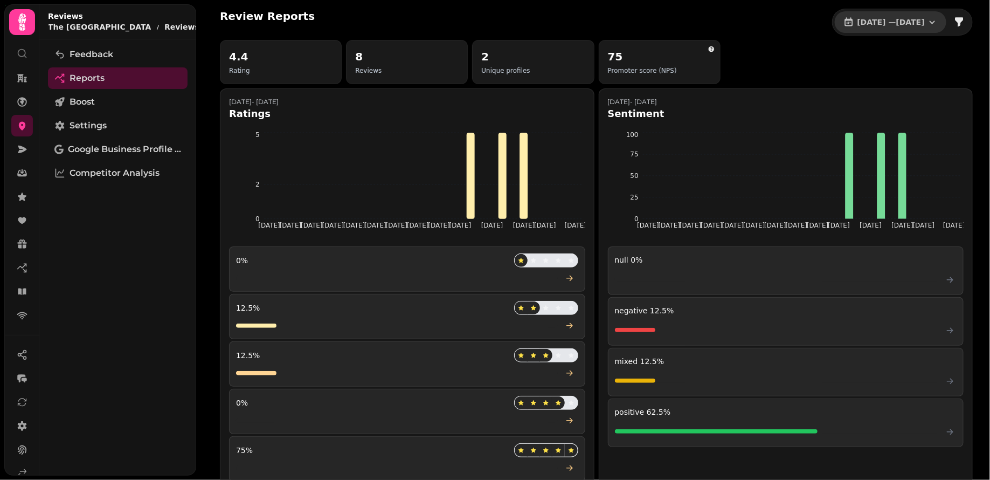
click at [858, 19] on span "1 Jul, 2025 — 31 Jul, 2025" at bounding box center [891, 22] width 67 height 8
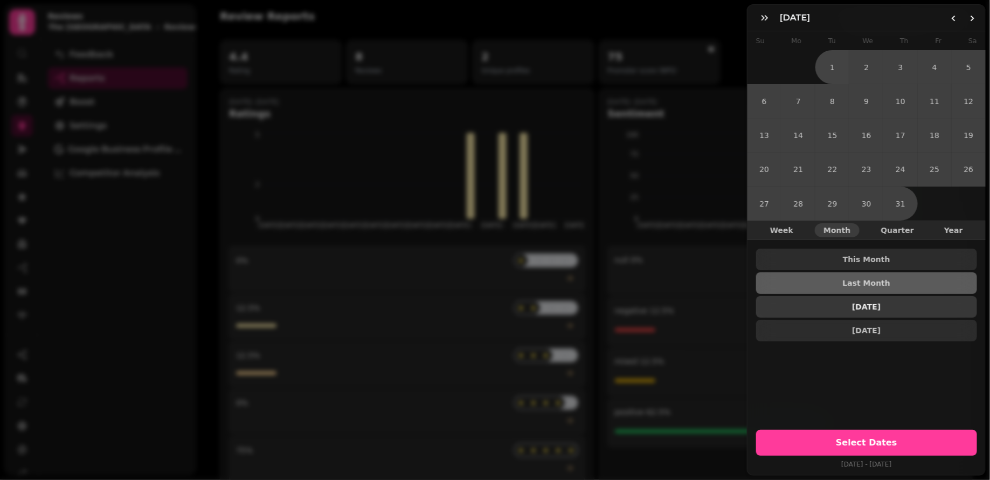
click at [846, 303] on span "2 Months Ago" at bounding box center [867, 307] width 204 height 8
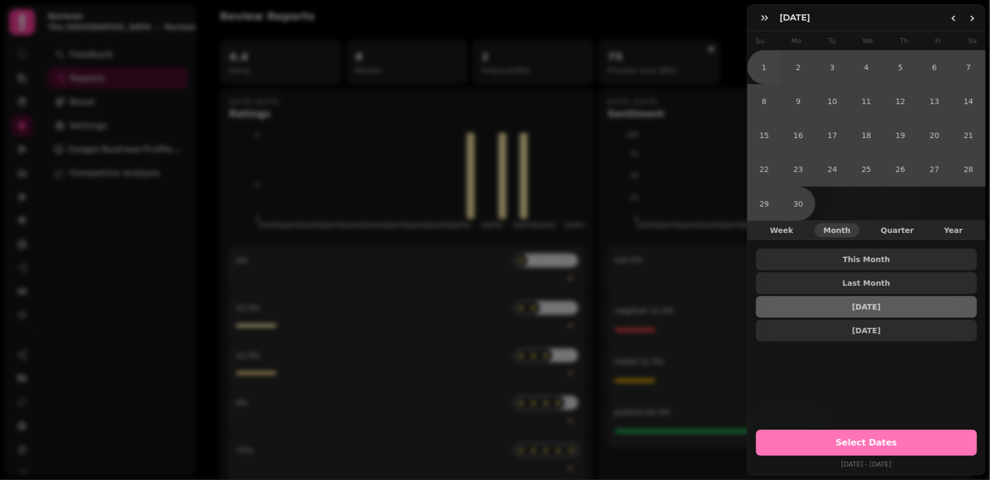
click at [849, 438] on span "Select Dates" at bounding box center [866, 442] width 195 height 9
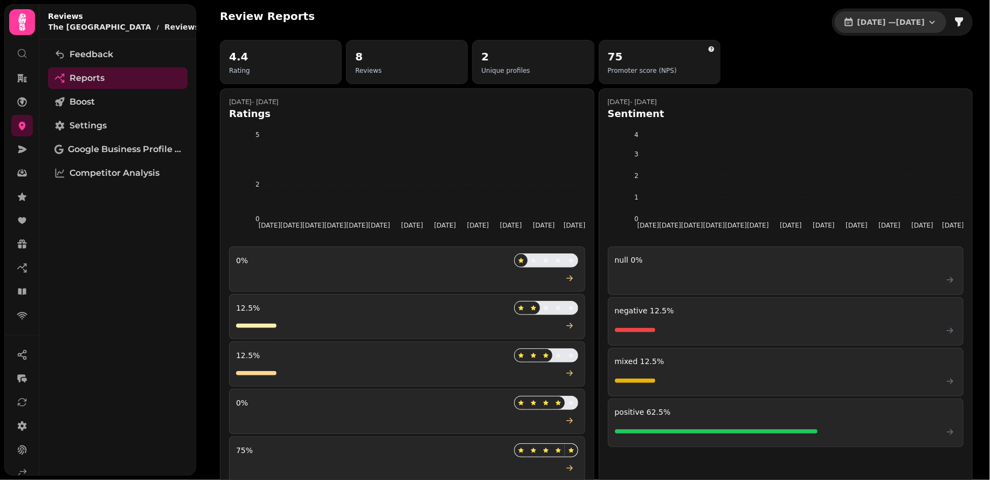
click at [868, 25] on span "1 Jun, 2025 — 30 Jun, 2025" at bounding box center [891, 22] width 67 height 8
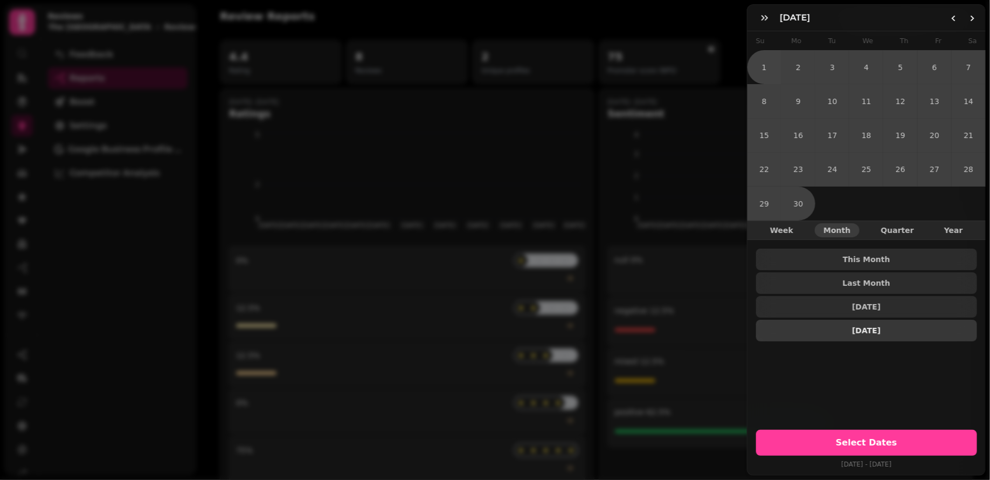
click at [869, 329] on span "3 Months Ago" at bounding box center [867, 331] width 204 height 8
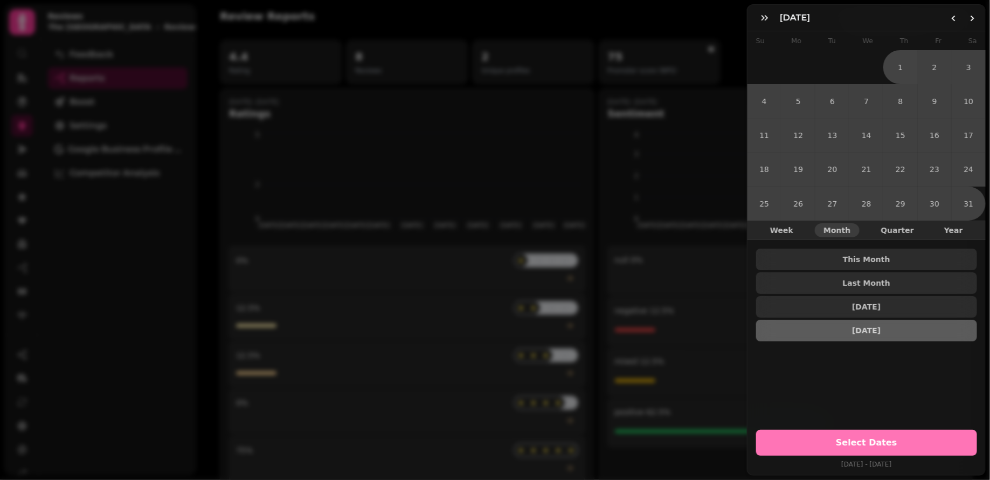
click at [852, 438] on span "Select Dates" at bounding box center [866, 442] width 195 height 9
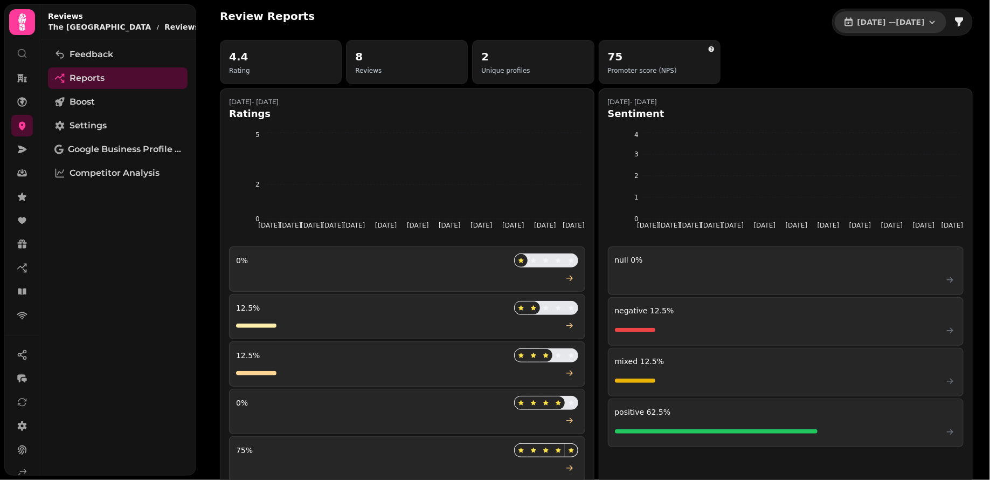
click at [864, 18] on span "1 May, 2025 — 31 May, 2025" at bounding box center [891, 22] width 67 height 8
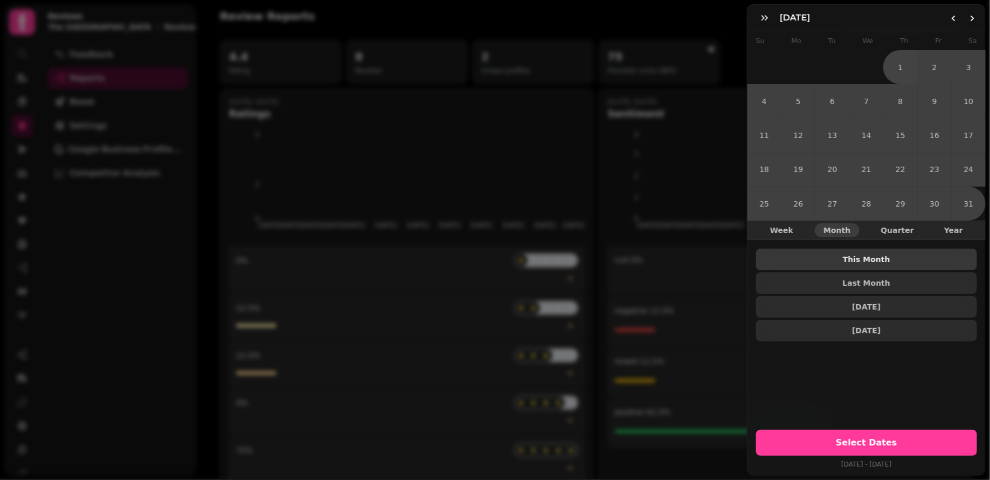
click at [870, 256] on span "This Month" at bounding box center [867, 260] width 204 height 8
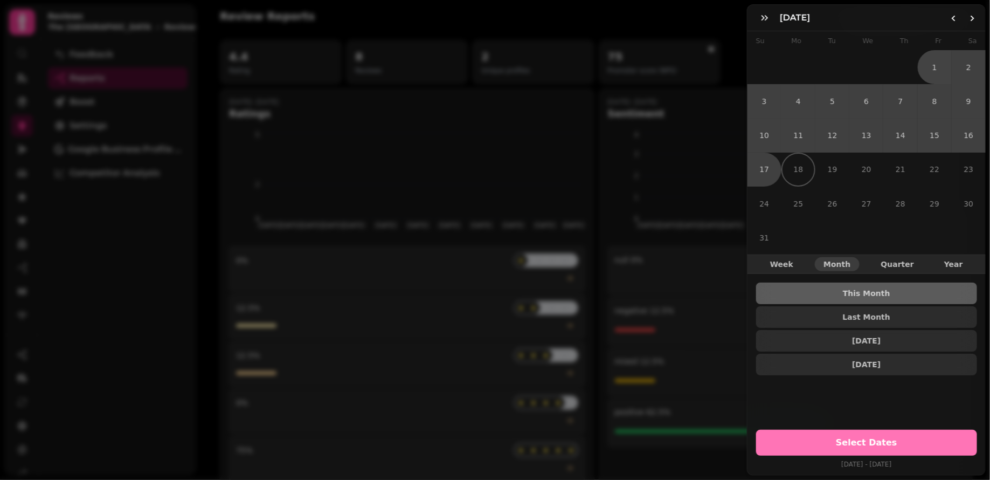
click at [855, 438] on span "Select Dates" at bounding box center [866, 442] width 195 height 9
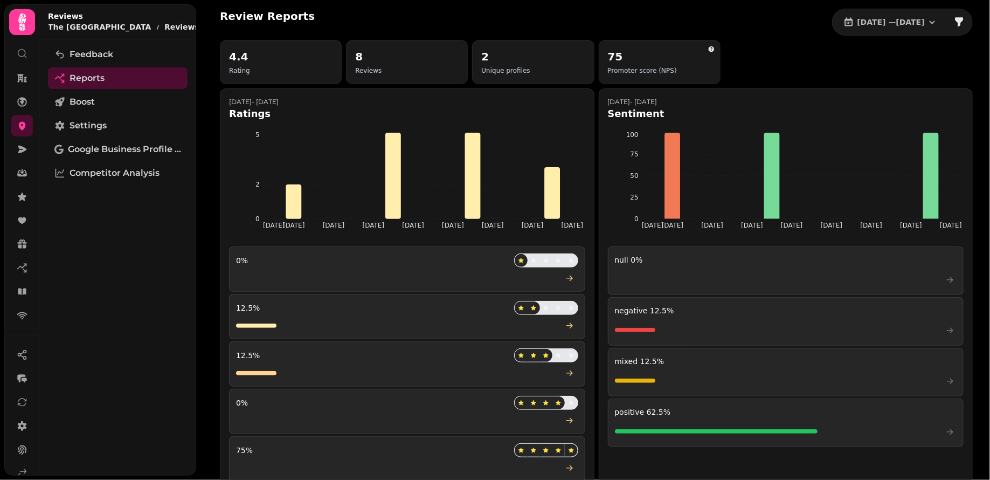
click at [370, 56] on h2 "8" at bounding box center [368, 56] width 26 height 15
click at [399, 56] on div "8 Reviews" at bounding box center [406, 62] width 103 height 26
click at [859, 23] on span "1 Aug, 2025 — 17 Aug, 2025" at bounding box center [891, 22] width 67 height 8
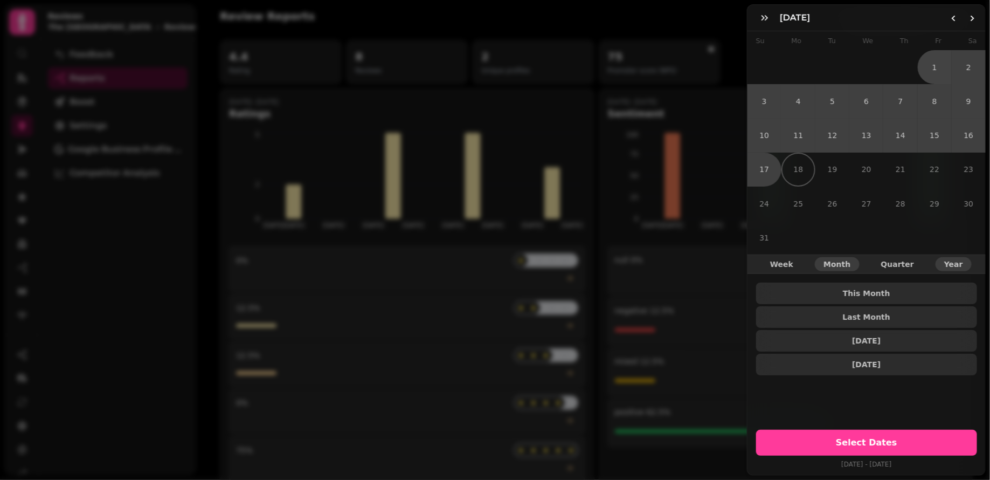
click at [955, 269] on button "Year" at bounding box center [954, 264] width 36 height 14
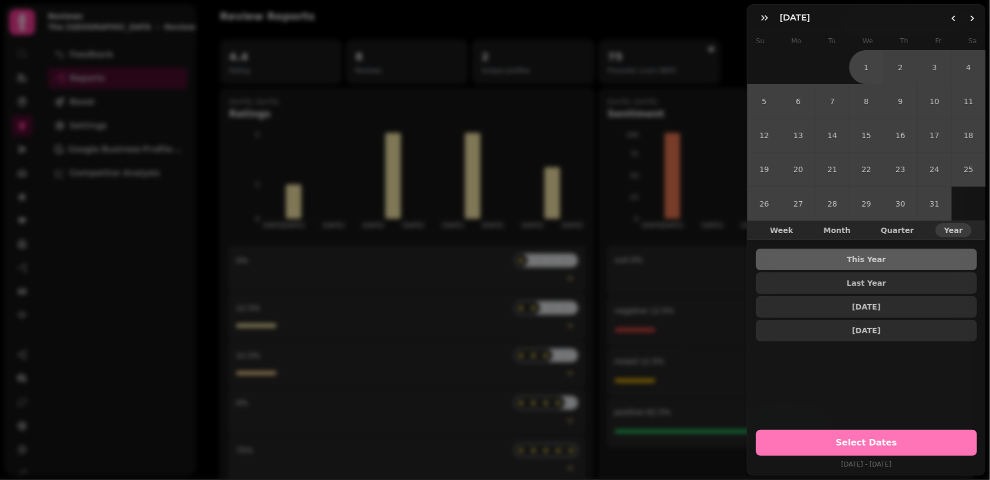
click at [858, 445] on span "Select Dates" at bounding box center [866, 442] width 195 height 9
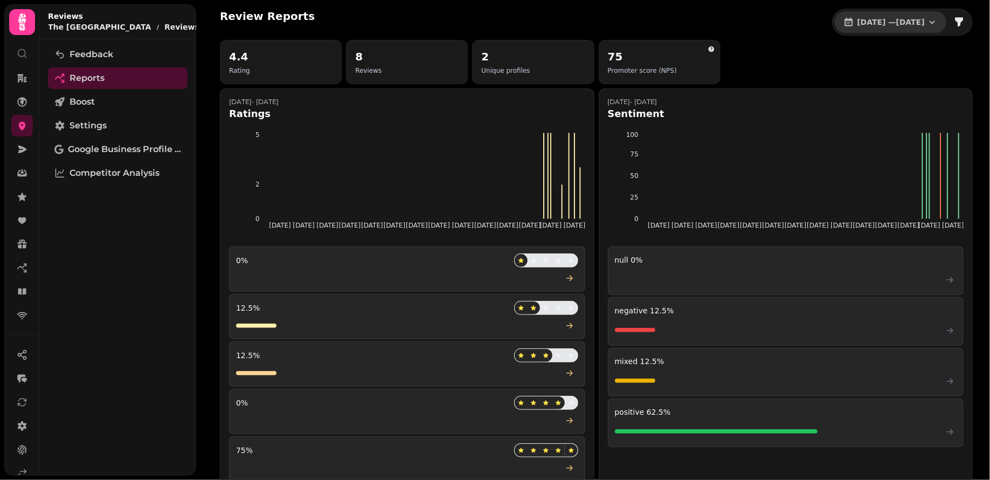
click at [895, 25] on span "1 Jan, 2025 — 17 Aug, 2025" at bounding box center [891, 22] width 67 height 8
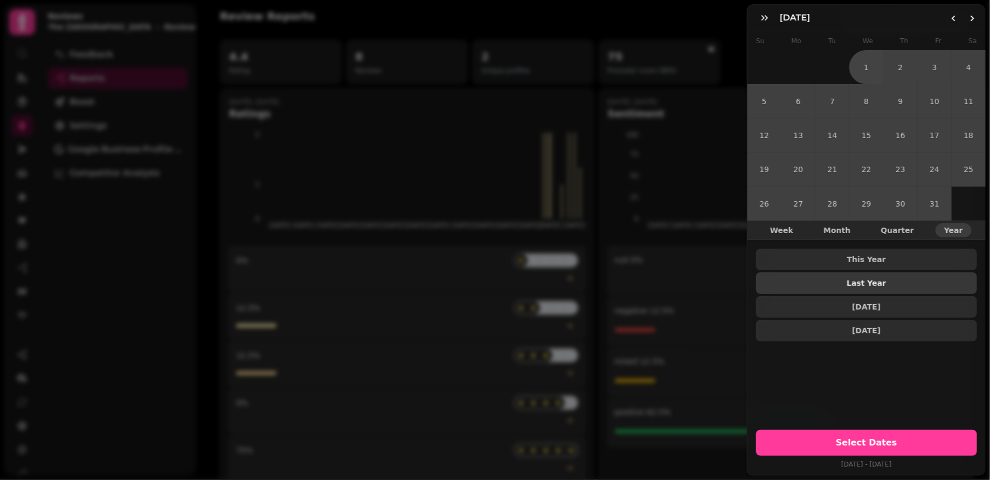
click at [863, 282] on span "Last Year" at bounding box center [867, 283] width 204 height 8
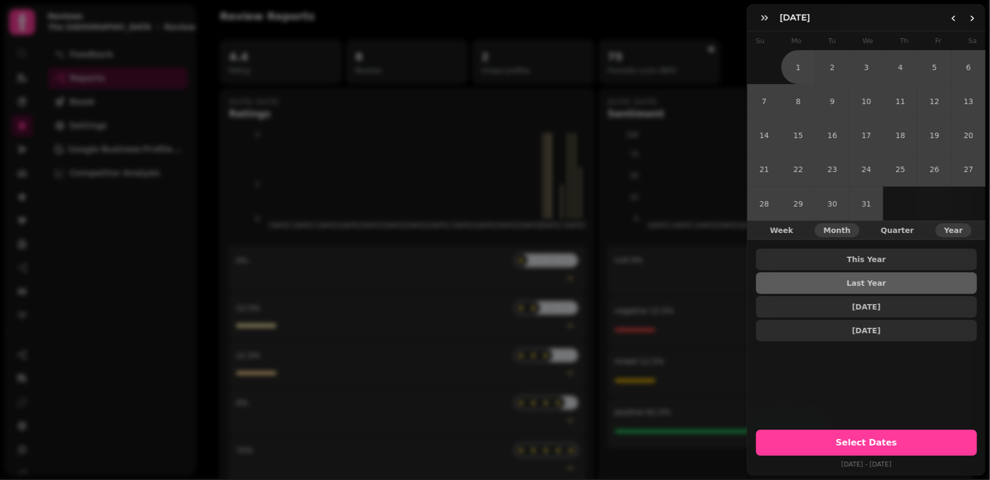
click at [839, 230] on span "Month" at bounding box center [837, 230] width 27 height 8
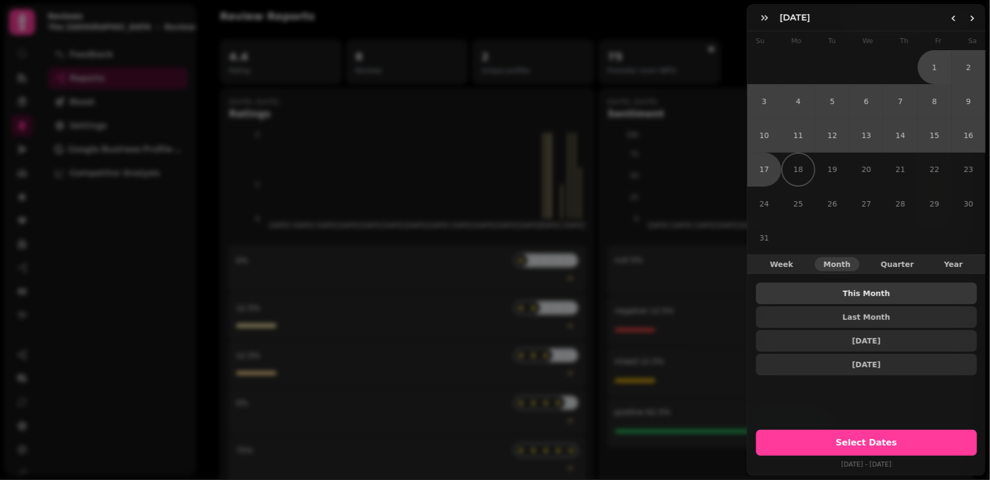
click at [862, 287] on button "This Month" at bounding box center [866, 293] width 221 height 22
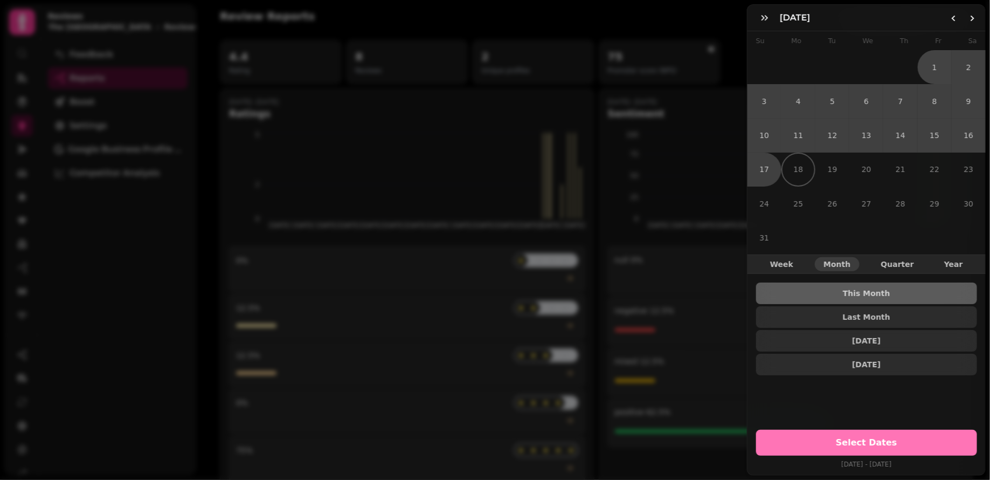
click at [851, 430] on button "Select Dates" at bounding box center [866, 443] width 221 height 26
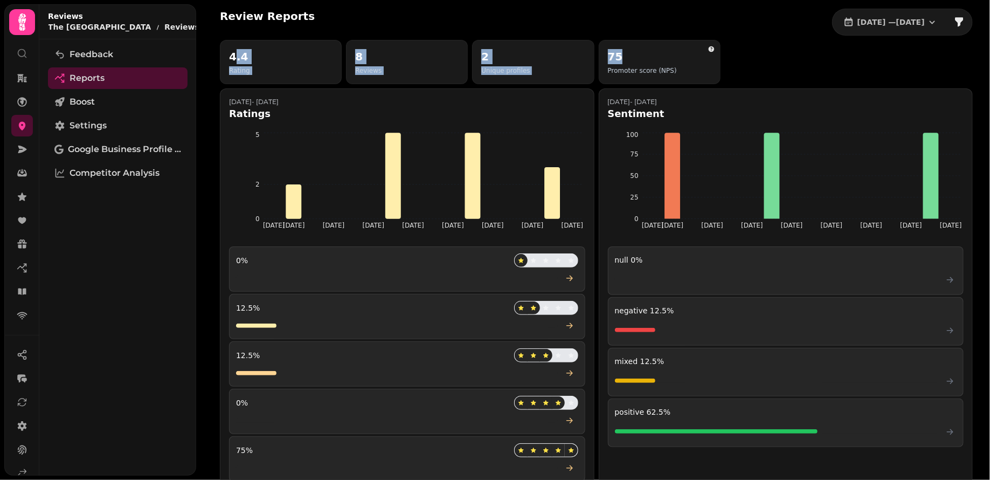
drag, startPoint x: 233, startPoint y: 57, endPoint x: 658, endPoint y: 58, distance: 424.8
click at [658, 58] on div "4.4 Rating 8 Reviews 2 Unique profiles 75 Promoter score (NPS)" at bounding box center [596, 62] width 753 height 44
click at [701, 69] on div "75 Promoter score (NPS)" at bounding box center [659, 62] width 103 height 26
drag, startPoint x: 701, startPoint y: 69, endPoint x: 230, endPoint y: 59, distance: 471.2
click at [230, 59] on div "4.4 Rating 8 Reviews 2 Unique profiles 75 Promoter score (NPS)" at bounding box center [596, 62] width 753 height 44
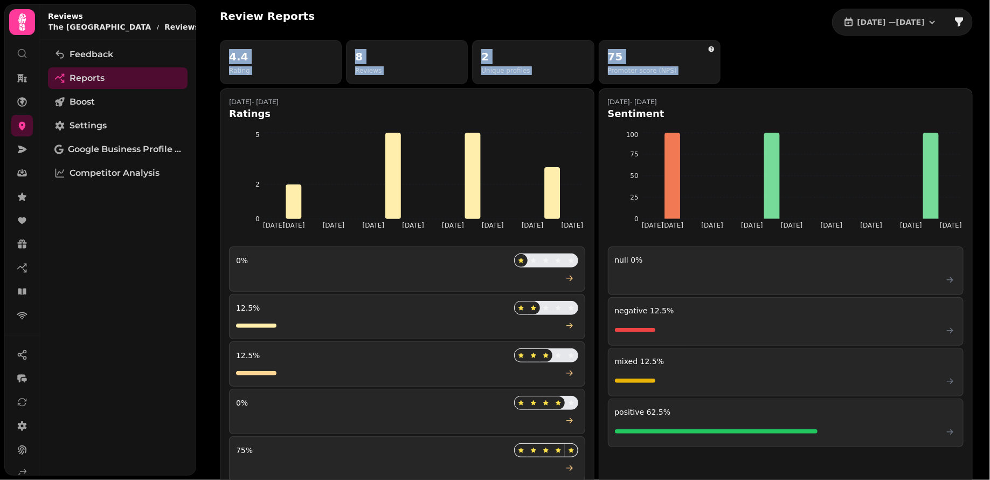
click at [230, 59] on h2 "4.4" at bounding box center [239, 56] width 21 height 15
drag, startPoint x: 230, startPoint y: 59, endPoint x: 685, endPoint y: 66, distance: 454.5
click at [685, 67] on div "4.4 Rating 8 Reviews 2 Unique profiles 75 Promoter score (NPS)" at bounding box center [596, 62] width 753 height 44
click at [685, 66] on div "75 Promoter score (NPS)" at bounding box center [659, 62] width 103 height 26
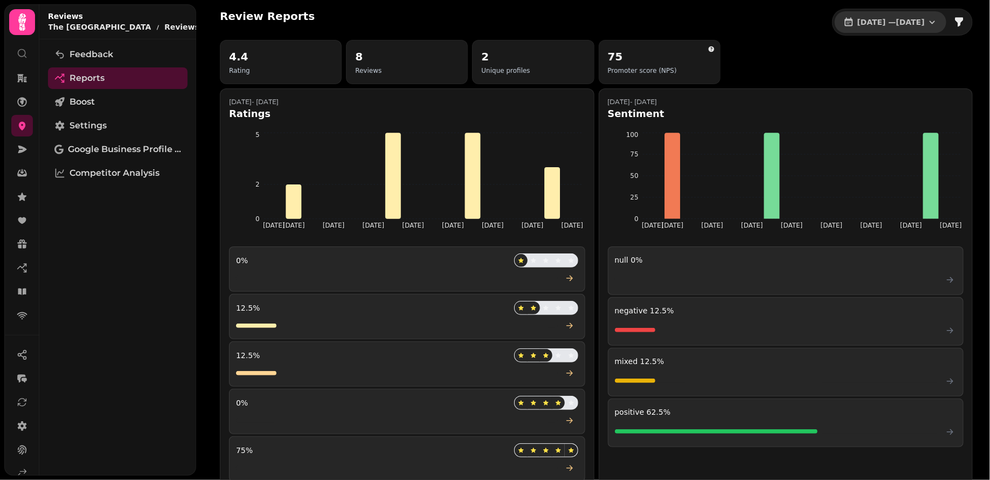
click at [902, 18] on span "1 Aug, 2025 — 17 Aug, 2025" at bounding box center [891, 22] width 67 height 8
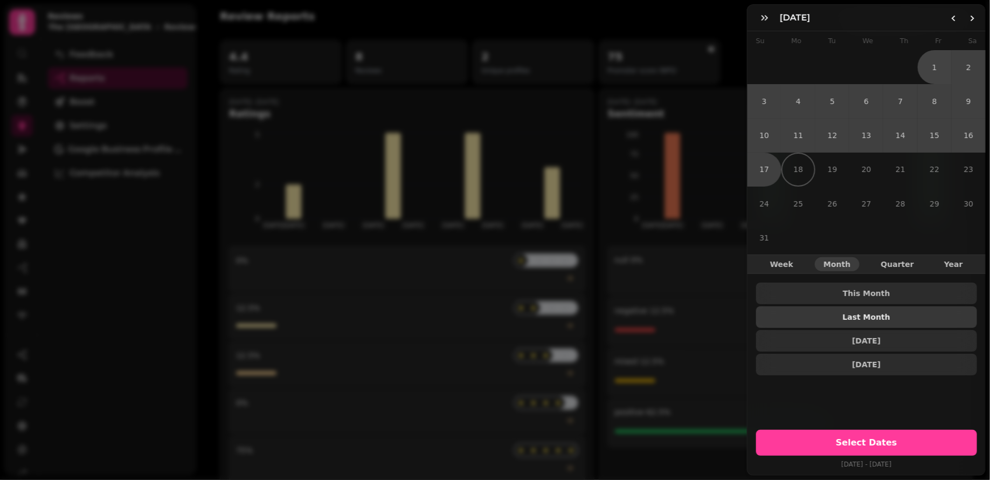
click at [848, 323] on button "Last Month" at bounding box center [866, 317] width 221 height 22
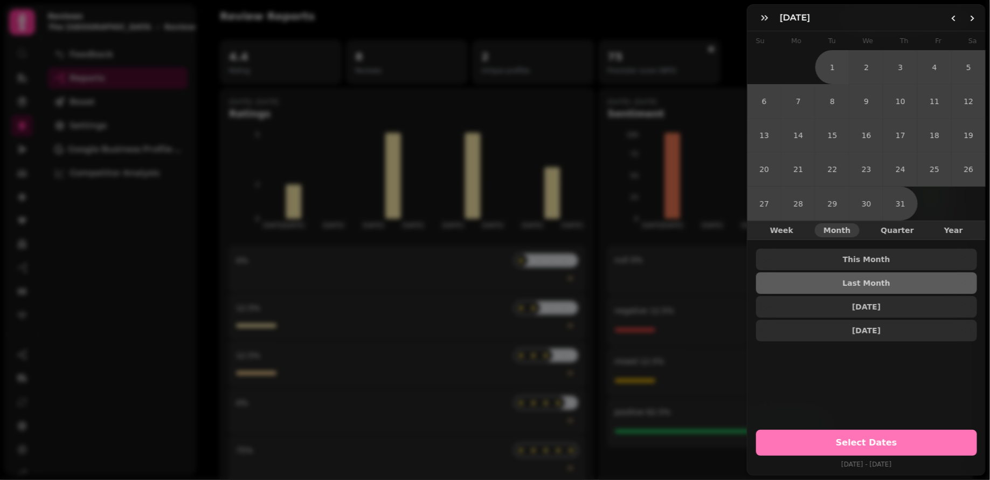
click at [850, 447] on span "Select Dates" at bounding box center [866, 442] width 195 height 9
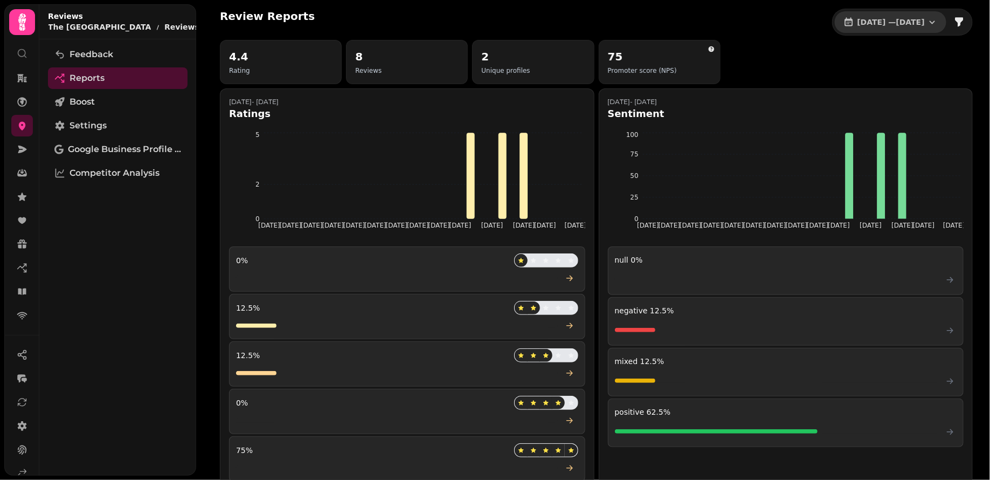
click at [906, 29] on button "[DATE] — [DATE]" at bounding box center [891, 22] width 112 height 22
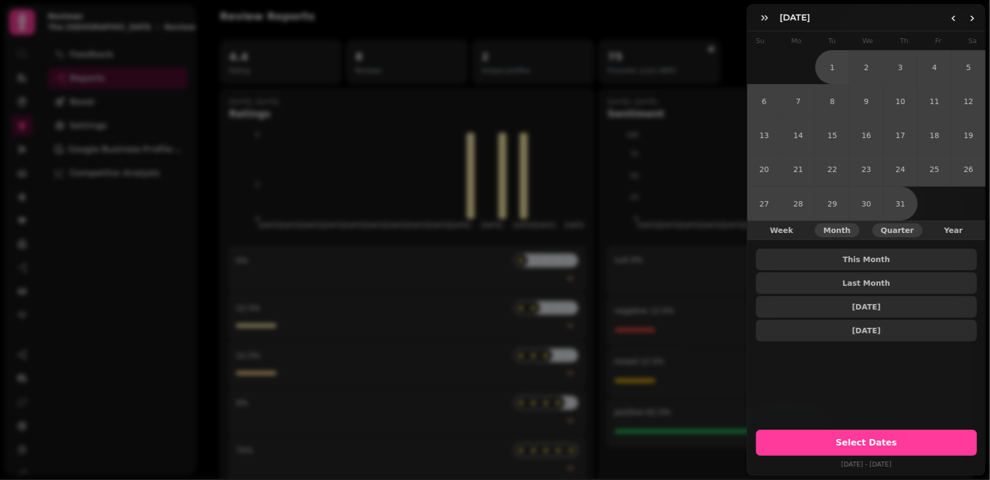
click at [894, 229] on span "Quarter" at bounding box center [897, 230] width 33 height 8
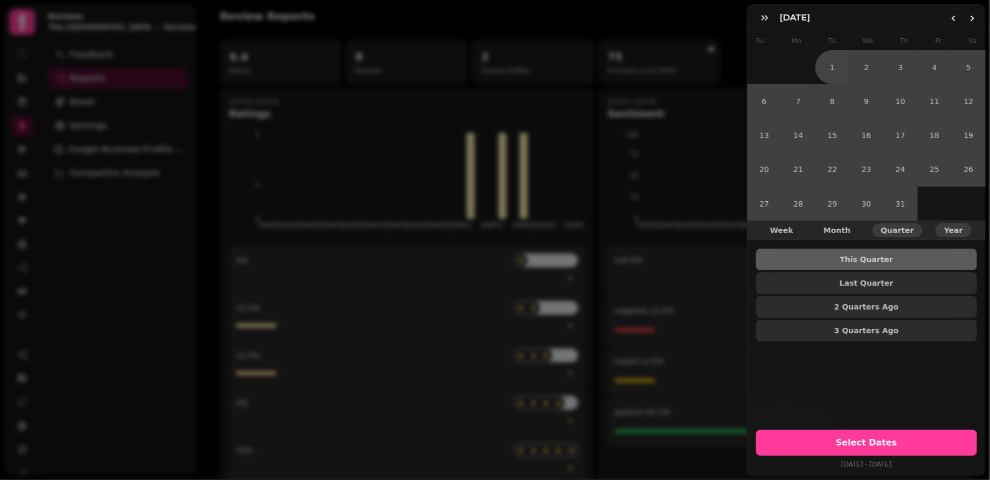
click at [952, 229] on span "Year" at bounding box center [953, 230] width 19 height 8
click at [775, 235] on button "Week" at bounding box center [782, 230] width 40 height 14
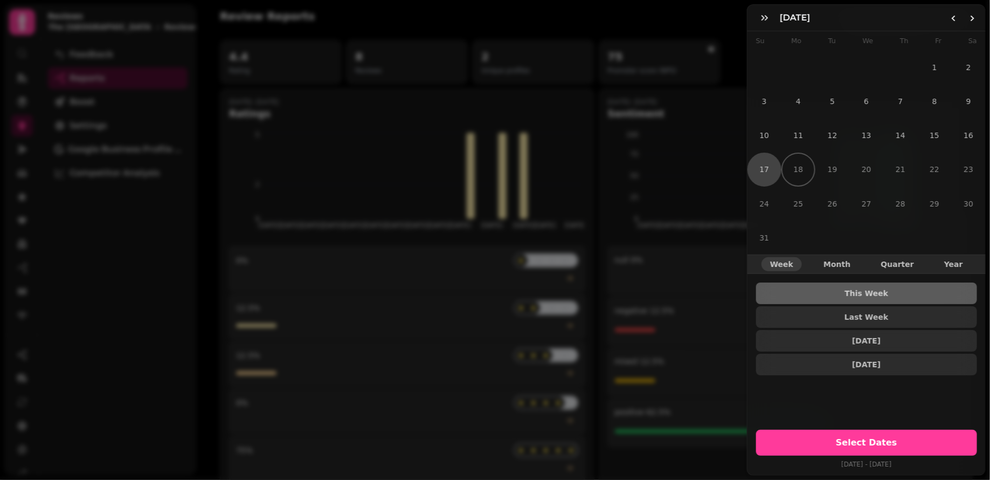
click at [826, 255] on div "Week Month Quarter Year" at bounding box center [867, 263] width 238 height 19
click at [830, 262] on span "Month" at bounding box center [837, 264] width 27 height 8
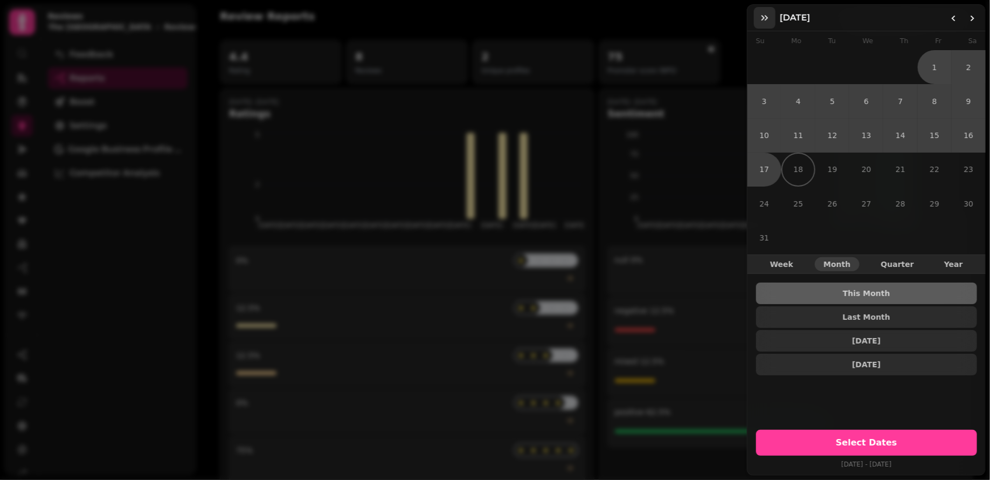
click at [762, 26] on button "button" at bounding box center [765, 18] width 22 height 22
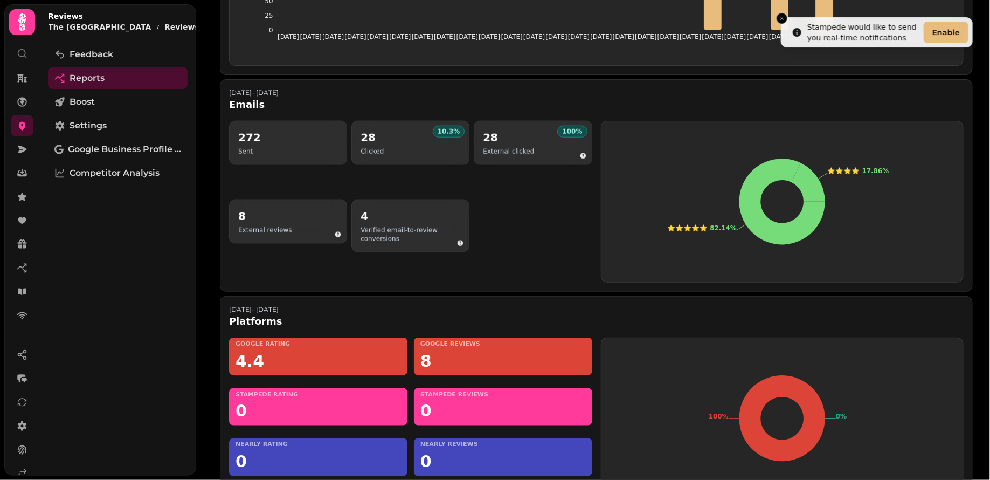
scroll to position [642, 0]
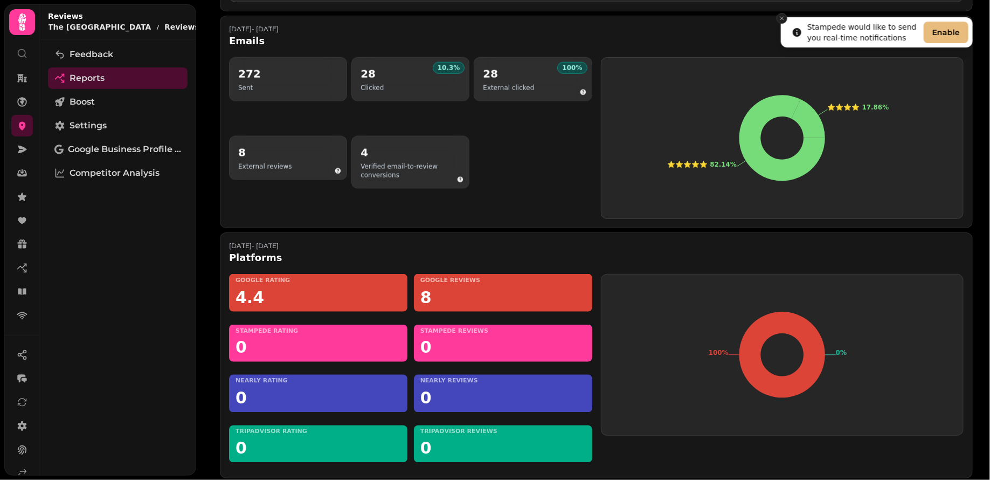
click at [783, 19] on icon "Close toast" at bounding box center [782, 18] width 6 height 6
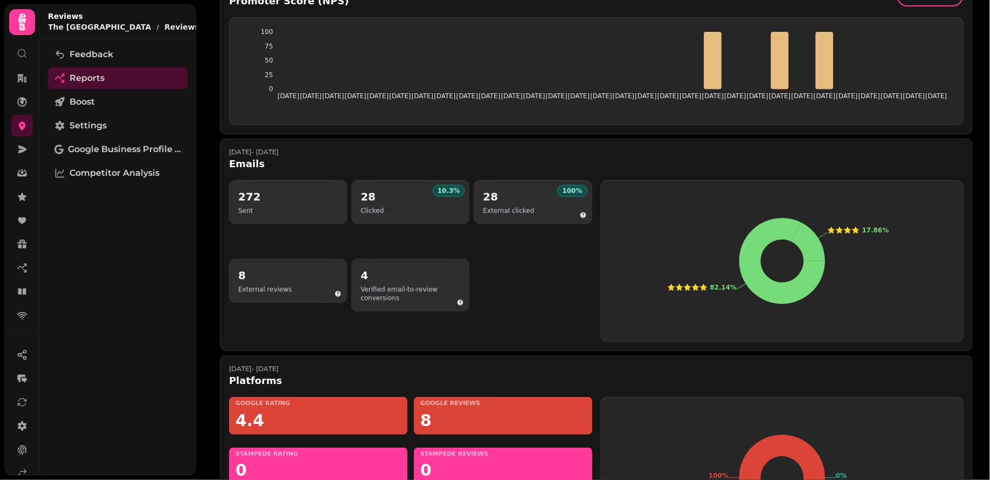
scroll to position [527, 0]
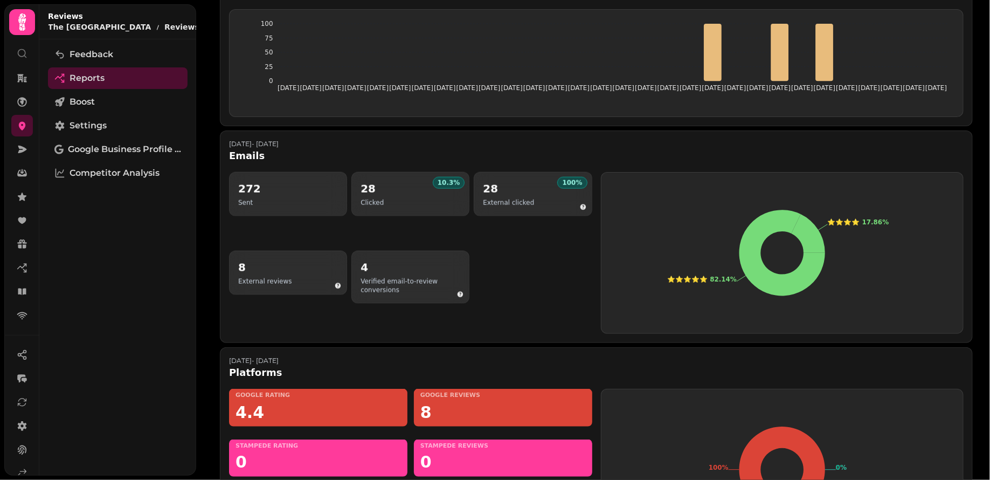
click at [286, 181] on div "272 Sent" at bounding box center [288, 194] width 100 height 26
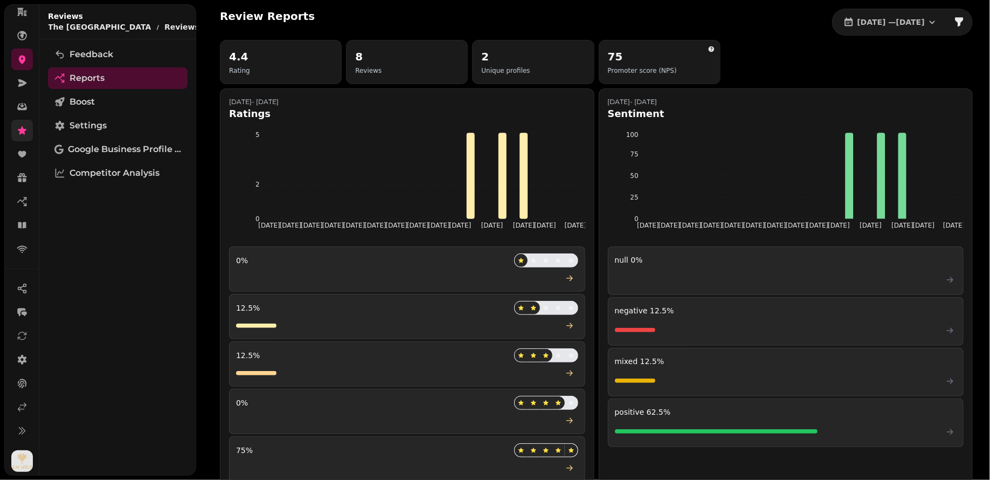
scroll to position [0, 0]
click at [22, 78] on icon at bounding box center [22, 78] width 10 height 8
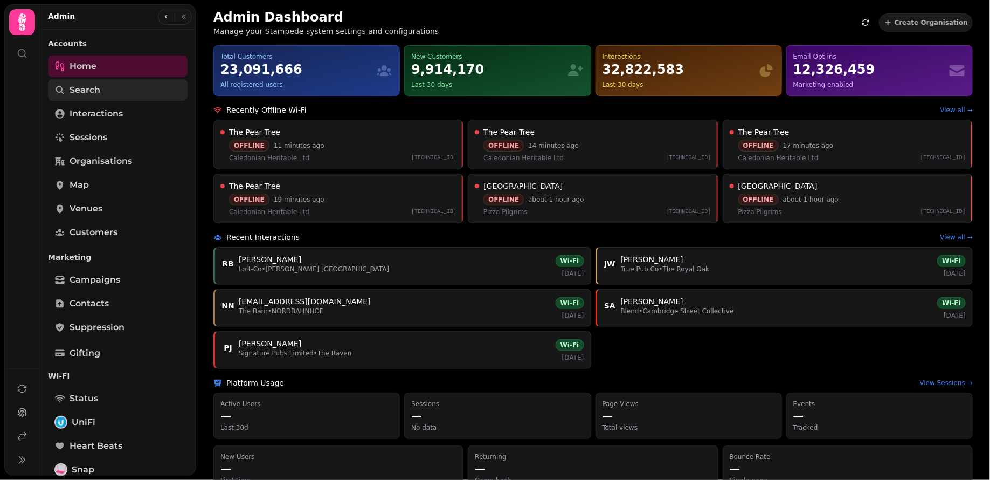
click at [102, 93] on link "Search" at bounding box center [118, 90] width 140 height 22
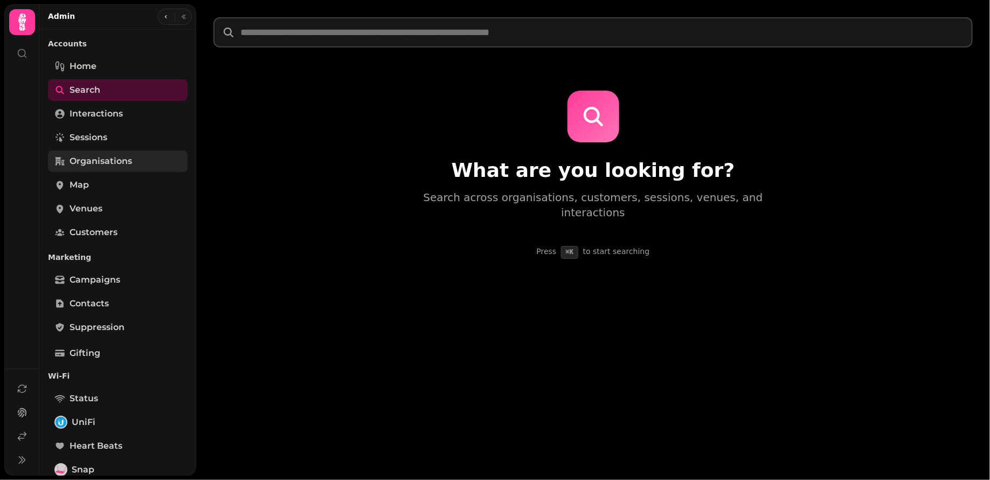
click at [116, 155] on span "Organisations" at bounding box center [101, 161] width 63 height 13
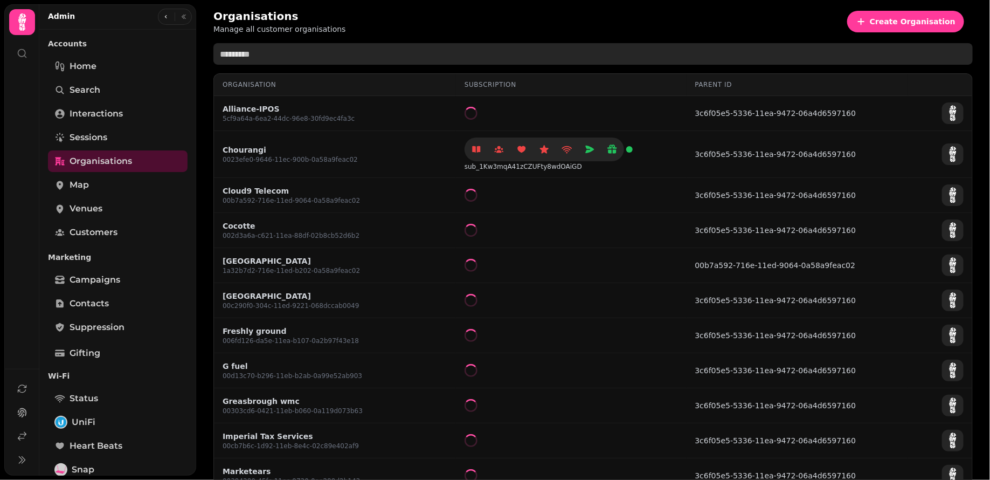
click at [293, 59] on input "text" at bounding box center [592, 54] width 759 height 22
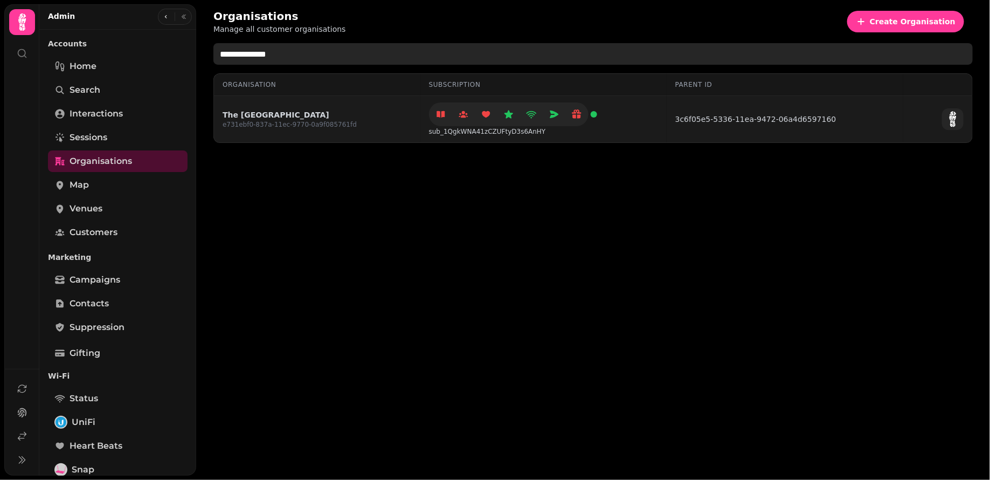
type input "**********"
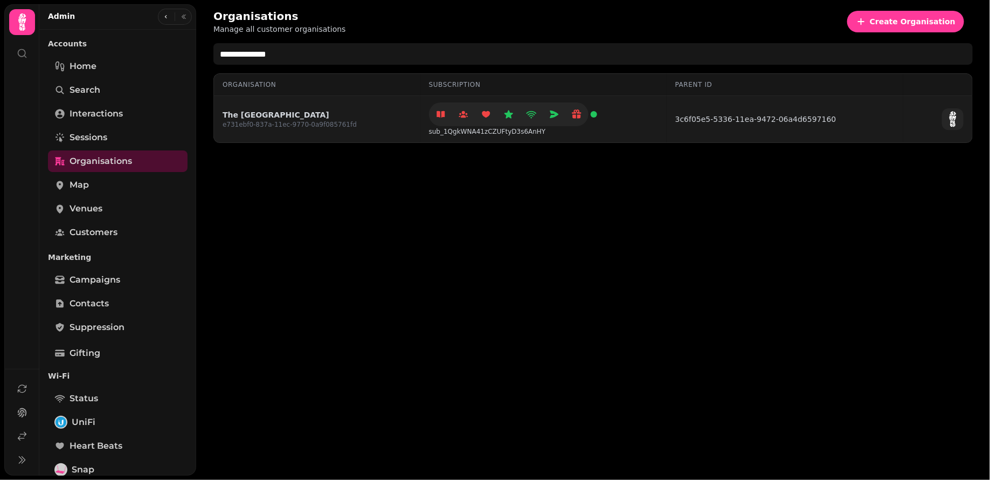
click at [727, 118] on link "3c6f05e5-5336-11ea-9472-06a4d6597160" at bounding box center [755, 119] width 161 height 11
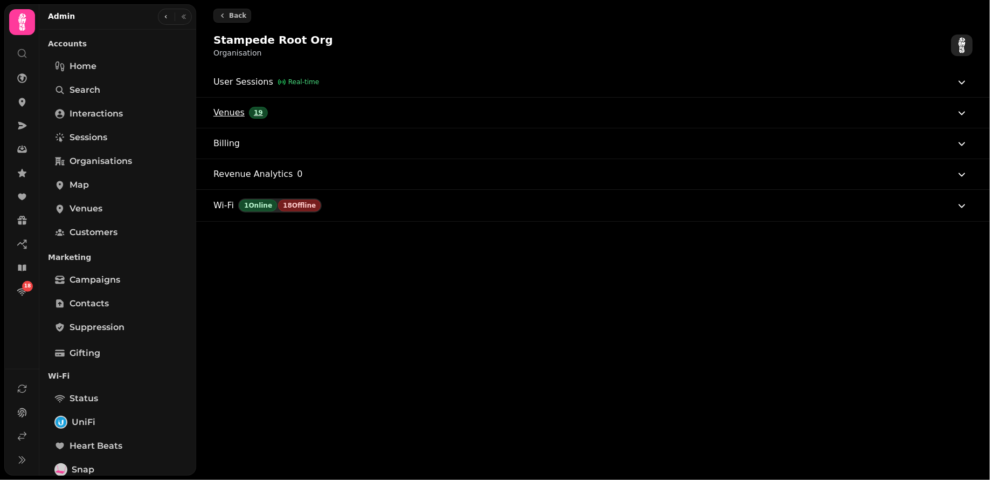
click at [347, 112] on button "Venues 19" at bounding box center [590, 113] width 755 height 30
click at [387, 112] on button "Venues 19" at bounding box center [590, 113] width 755 height 30
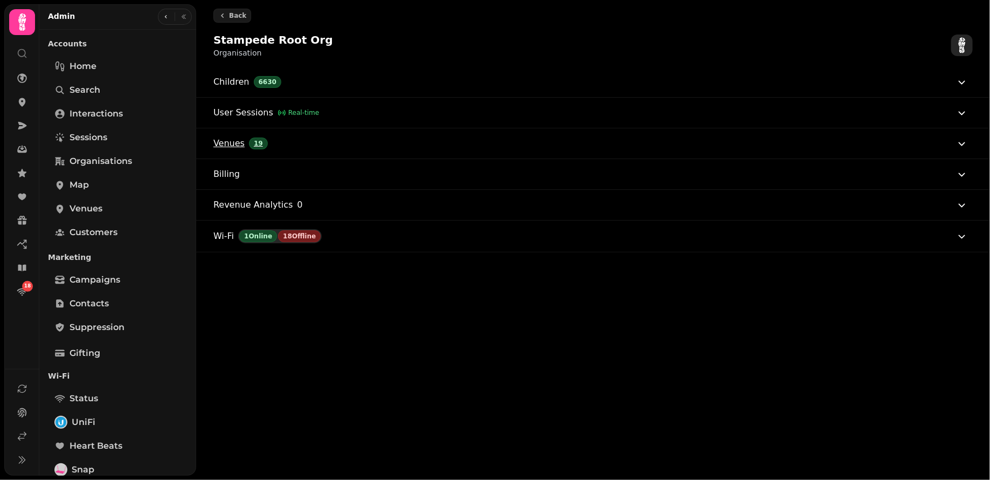
click at [512, 157] on button "Venues 19" at bounding box center [590, 143] width 755 height 30
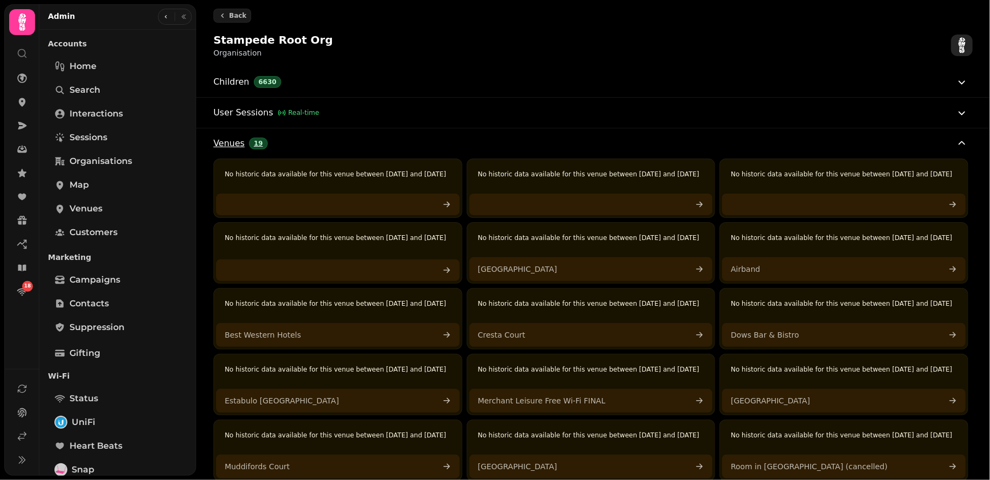
click at [334, 141] on button "Venues 19" at bounding box center [590, 143] width 755 height 30
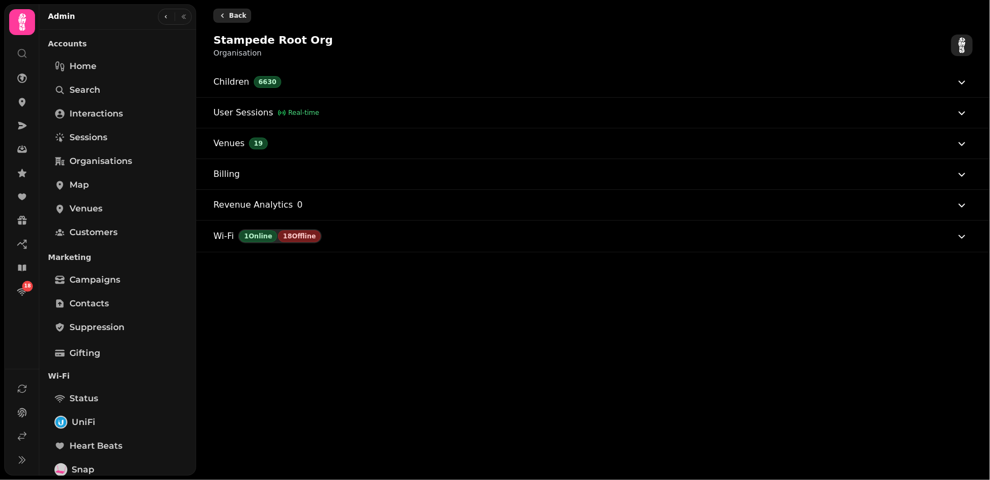
click at [224, 13] on icon "button" at bounding box center [222, 15] width 9 height 9
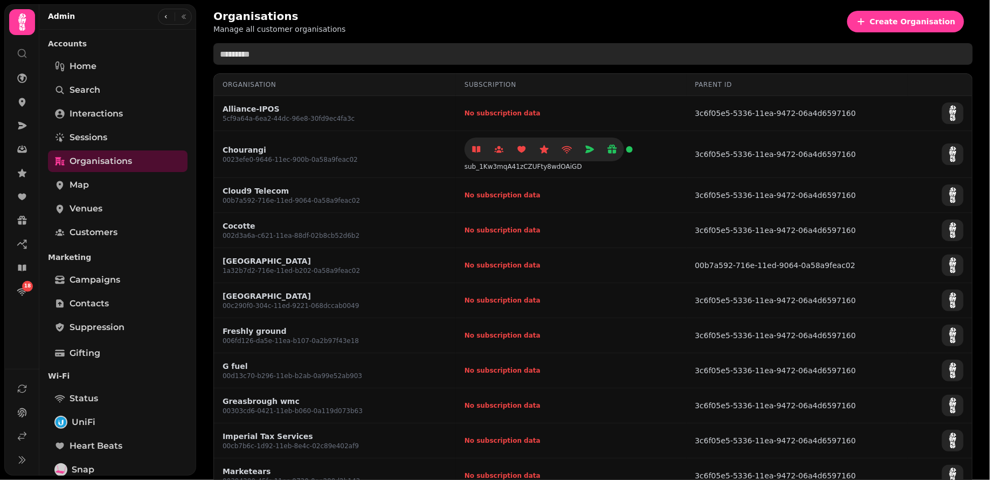
click at [310, 53] on input "text" at bounding box center [592, 54] width 759 height 22
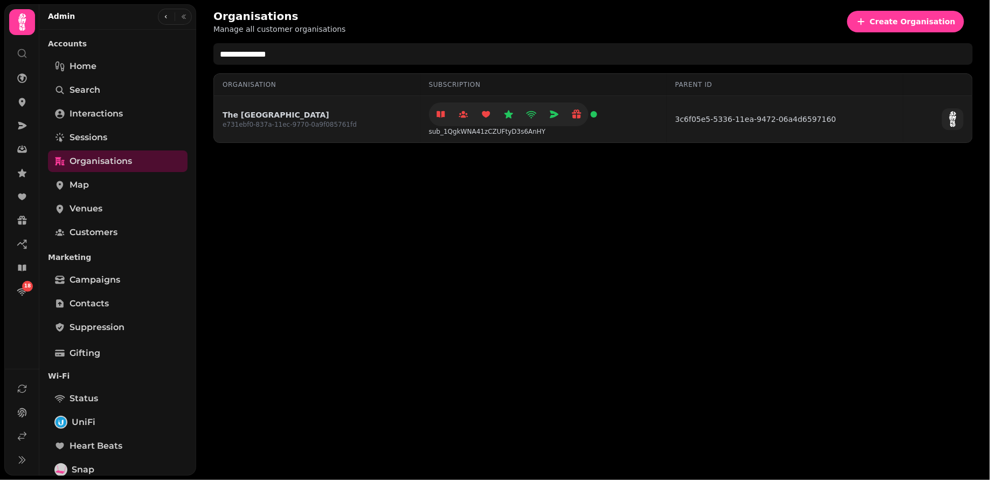
click at [490, 133] on p "sub_1QgkWNA41zCZUFtyD3s6AnHY" at bounding box center [513, 131] width 168 height 9
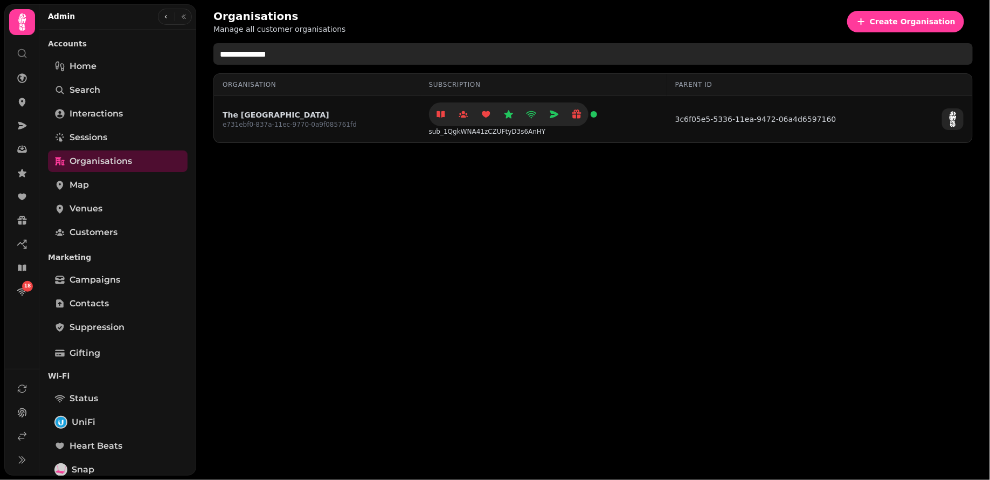
drag, startPoint x: 308, startPoint y: 55, endPoint x: 199, endPoint y: 54, distance: 108.9
click at [199, 54] on div "**********" at bounding box center [593, 75] width 794 height 151
drag, startPoint x: 276, startPoint y: 53, endPoint x: 213, endPoint y: 54, distance: 62.5
click at [213, 54] on input "*********" at bounding box center [592, 54] width 759 height 22
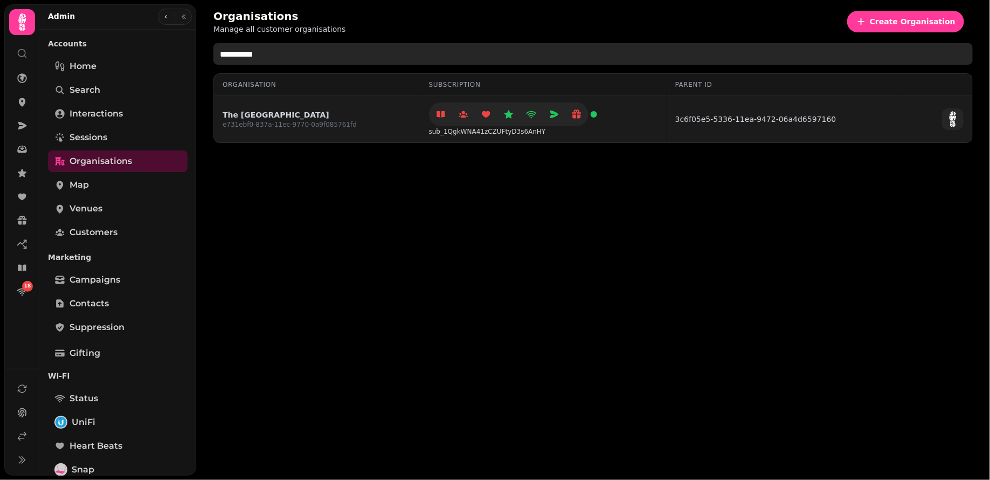
type input "**********"
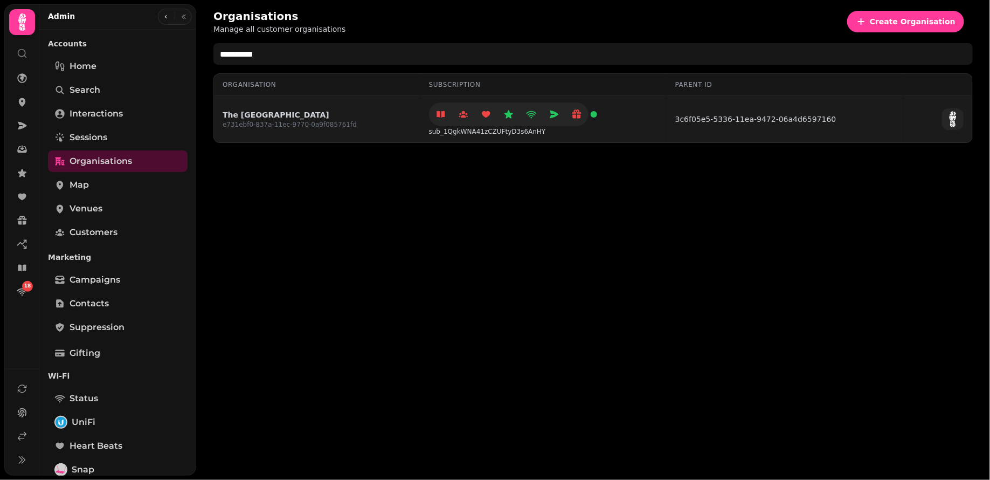
click at [495, 132] on p "sub_1QgkWNA41zCZUFtyD3s6AnHY" at bounding box center [513, 131] width 168 height 9
copy p "sub_1QgkWNA41zCZUFtyD3s6AnHY"
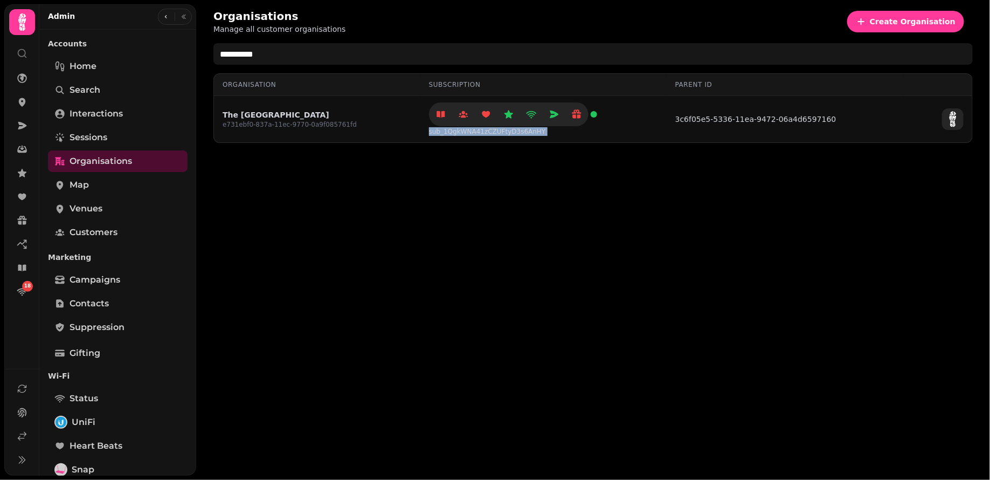
click at [485, 130] on p "sub_1QgkWNA41zCZUFtyD3s6AnHY" at bounding box center [513, 131] width 168 height 9
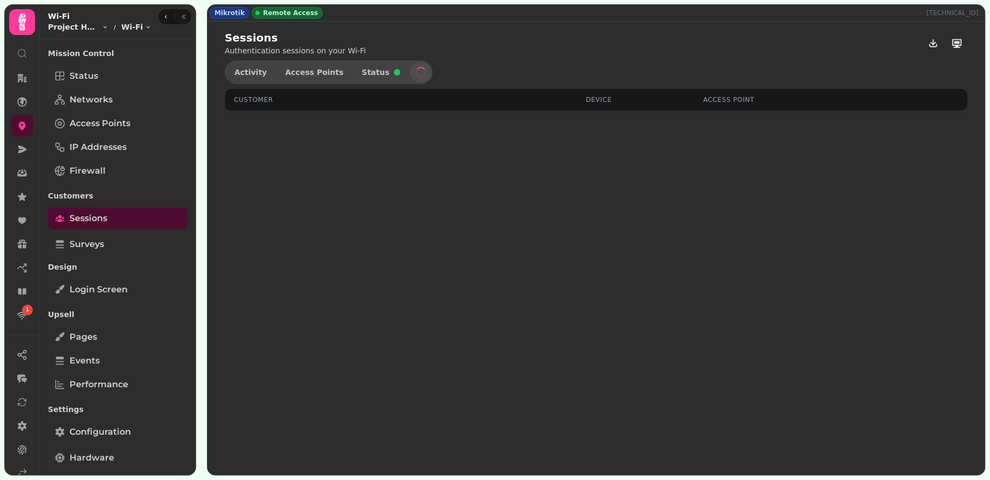
select select "**"
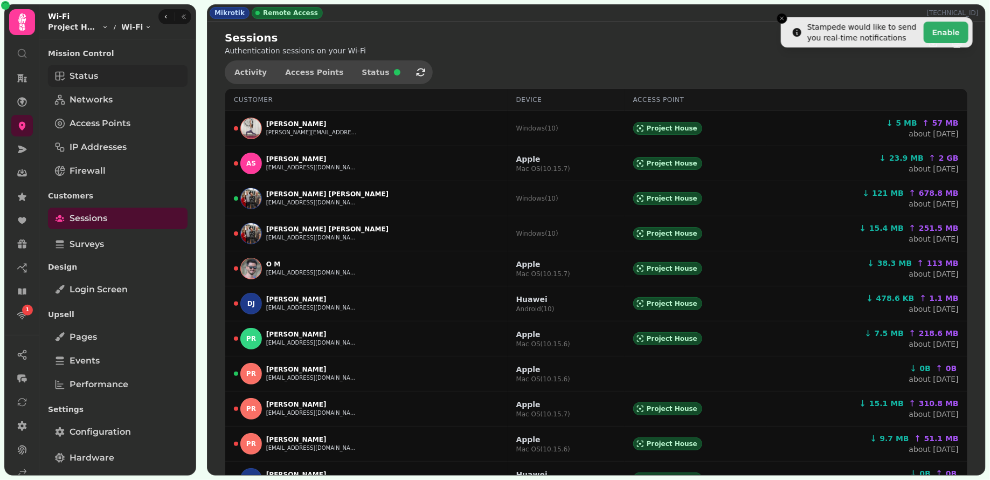
click at [105, 80] on link "Status" at bounding box center [118, 76] width 140 height 22
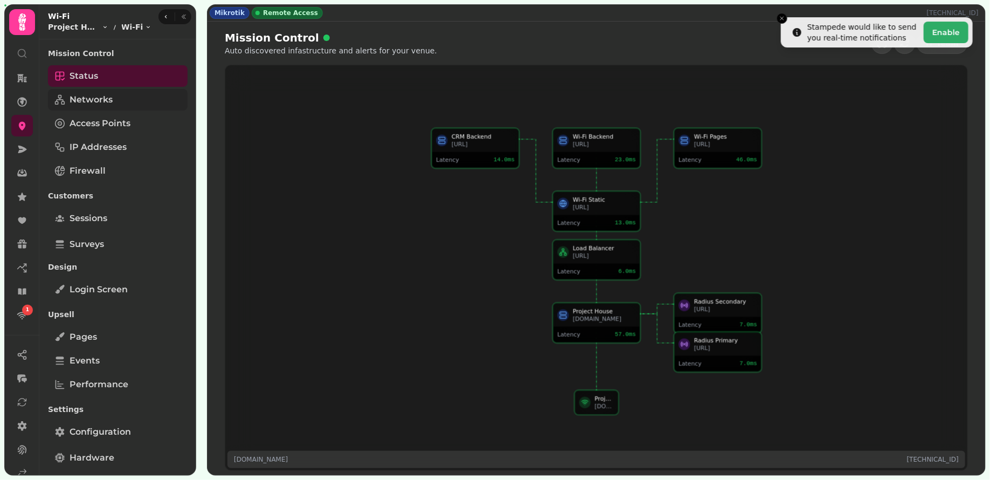
click at [84, 101] on span "Networks" at bounding box center [91, 99] width 43 height 13
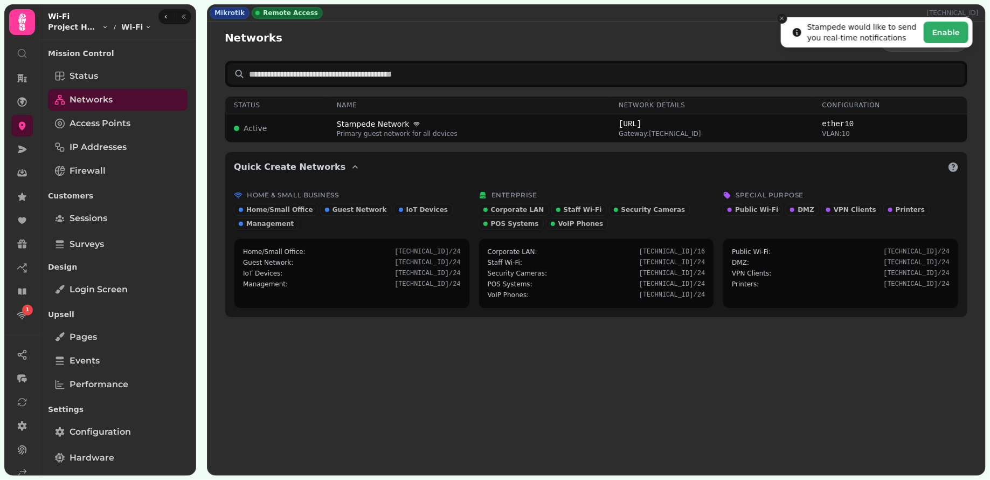
click at [783, 20] on icon "Close toast" at bounding box center [782, 18] width 6 height 6
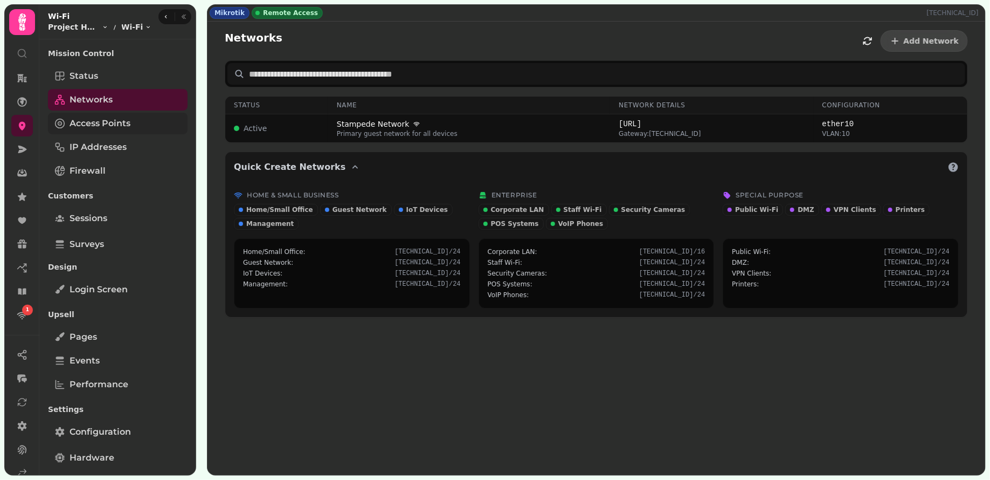
click at [142, 125] on link "Access Points" at bounding box center [118, 124] width 140 height 22
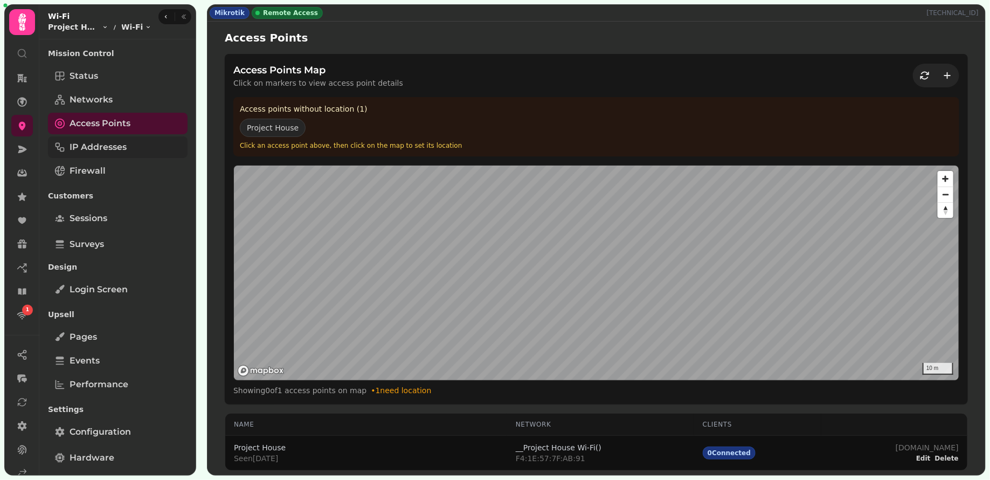
click at [107, 151] on span "IP Addresses" at bounding box center [98, 147] width 57 height 13
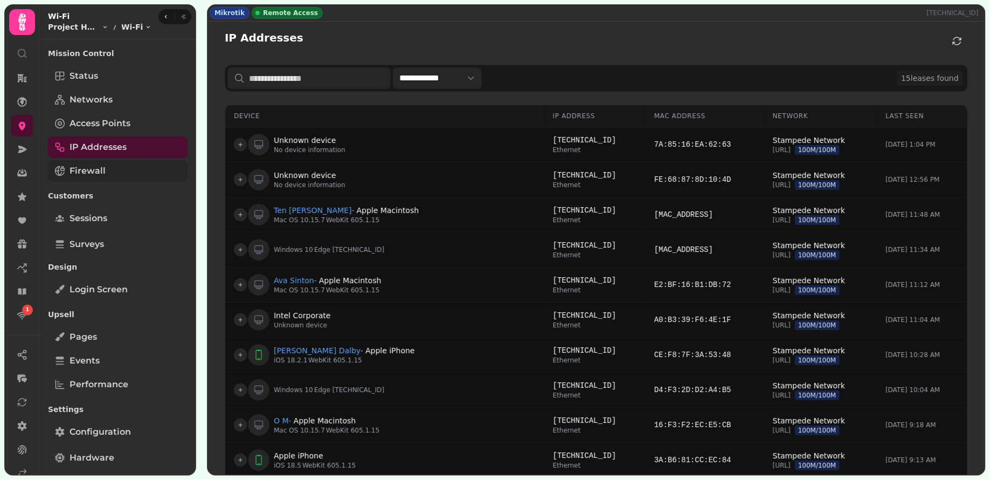
click at [109, 170] on link "Firewall" at bounding box center [118, 171] width 140 height 22
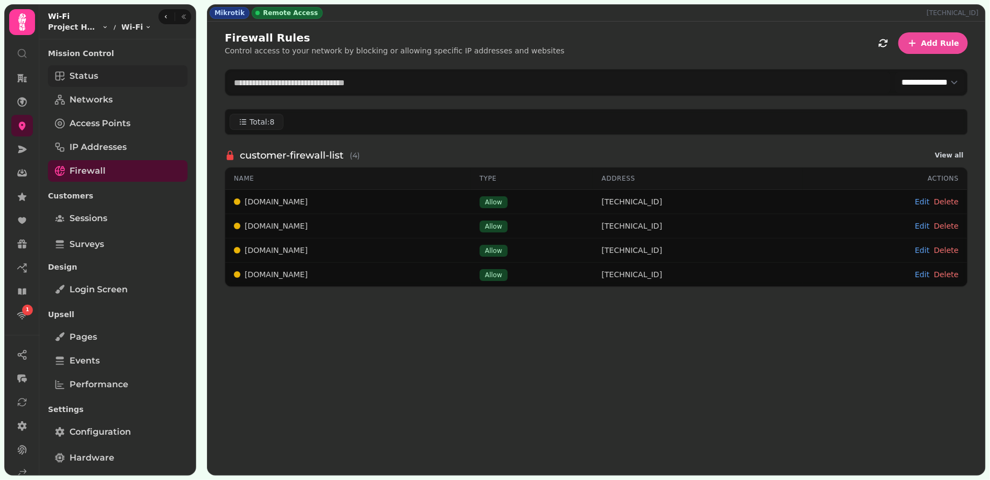
click at [101, 77] on link "Status" at bounding box center [118, 76] width 140 height 22
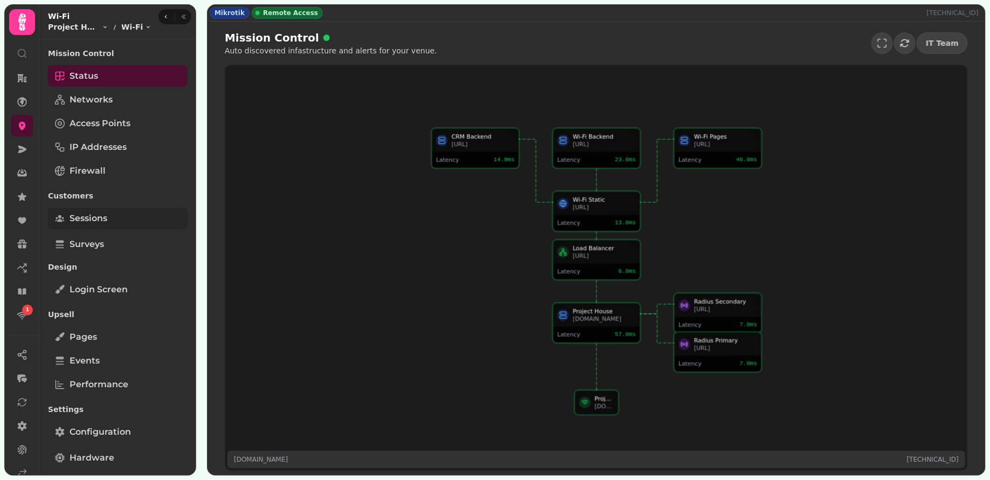
click at [105, 222] on span "Sessions" at bounding box center [89, 218] width 38 height 13
select select "**"
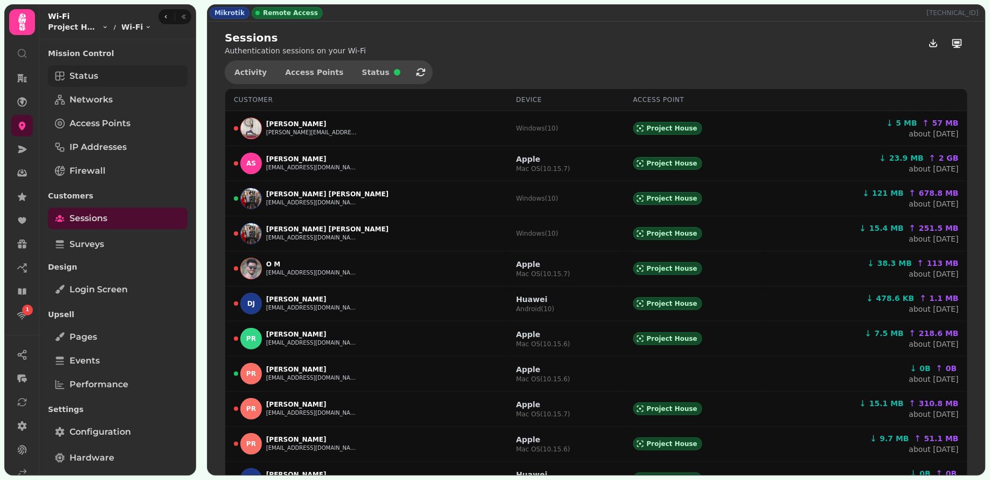
click at [88, 77] on span "Status" at bounding box center [84, 76] width 29 height 13
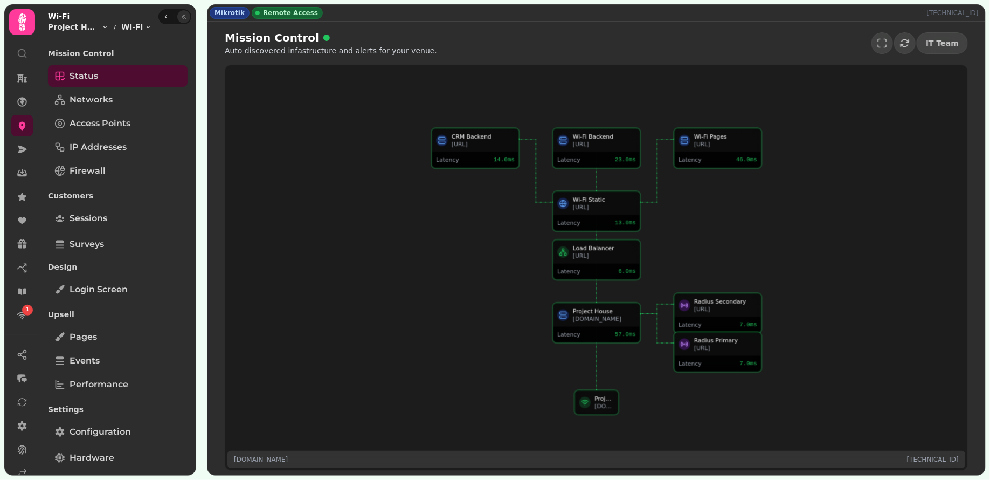
click at [186, 19] on button "button" at bounding box center [183, 16] width 13 height 13
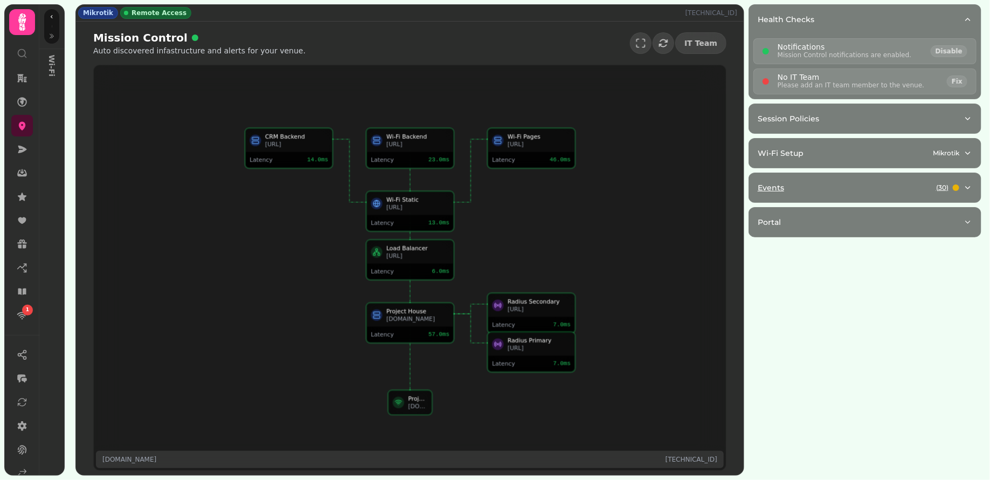
click at [837, 182] on div "Events ( 30 )" at bounding box center [861, 187] width 206 height 11
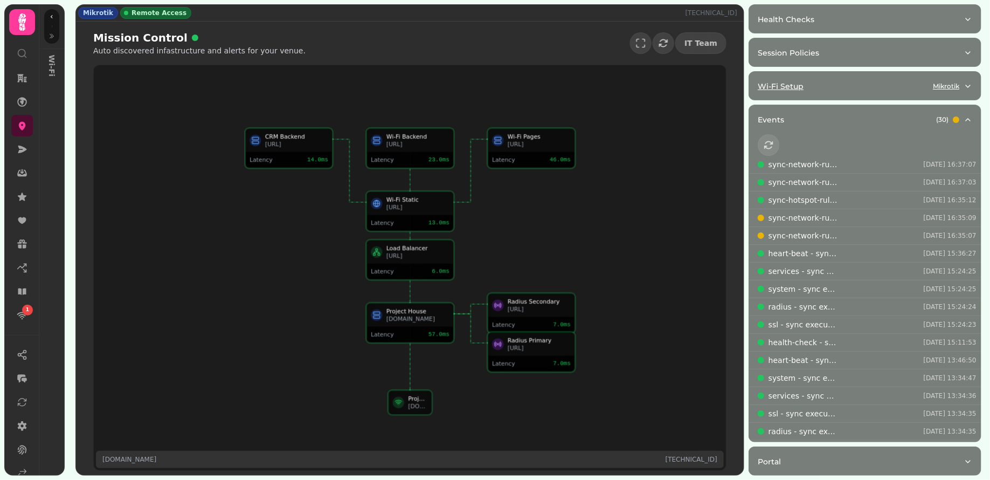
click at [850, 86] on div "Wi-Fi Setup Mikrotik" at bounding box center [861, 86] width 206 height 11
select select "**"
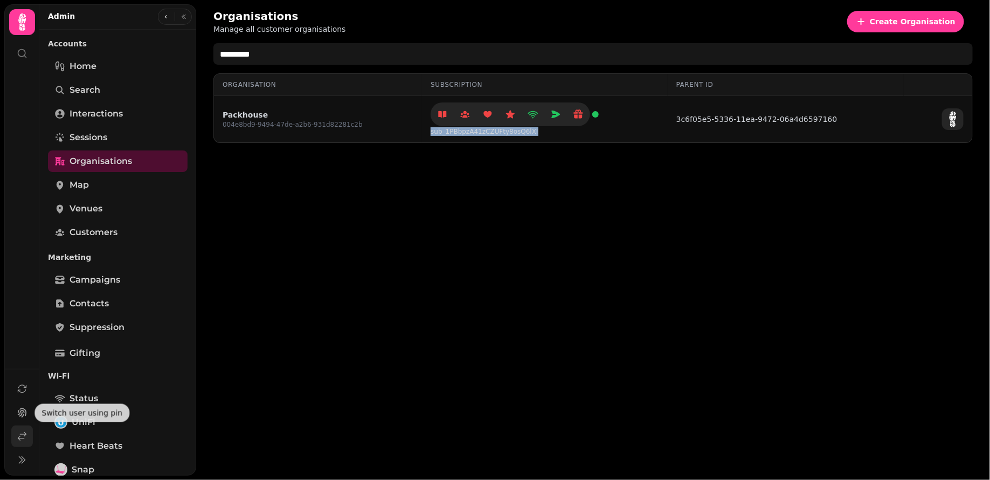
click at [21, 432] on icon at bounding box center [22, 436] width 11 height 11
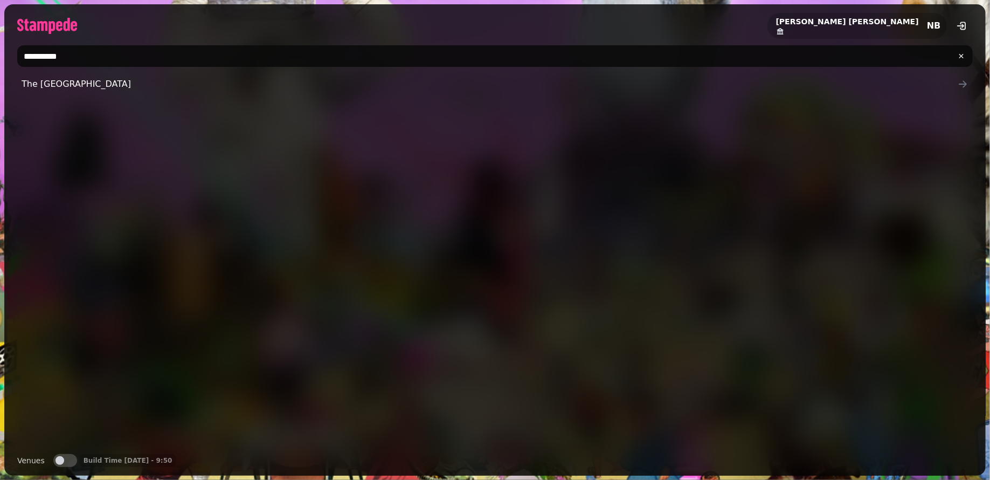
drag, startPoint x: 79, startPoint y: 53, endPoint x: 1, endPoint y: 54, distance: 78.2
click at [1, 54] on div "**********" at bounding box center [495, 240] width 990 height 480
type input "**********"
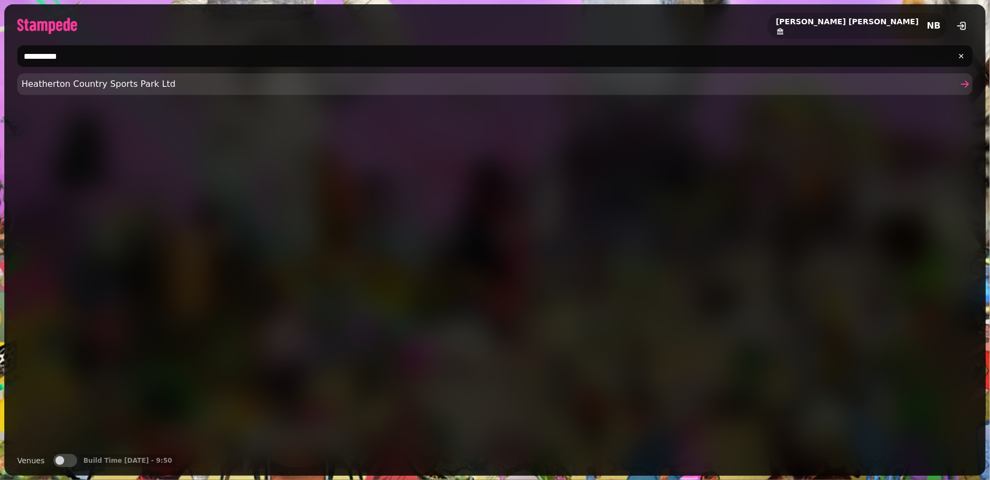
click at [144, 83] on span "Heatherton Country Sports Park Ltd" at bounding box center [490, 84] width 936 height 13
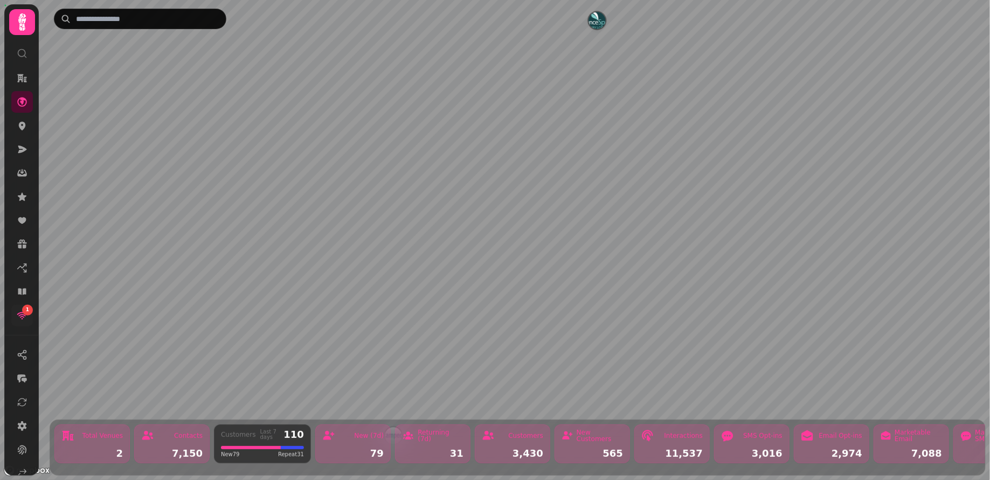
click at [28, 314] on div "1" at bounding box center [27, 310] width 11 height 11
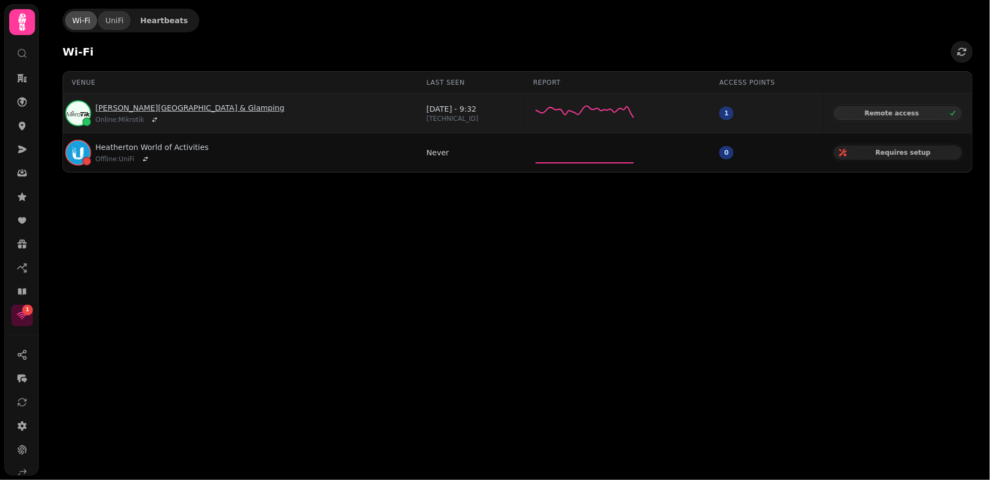
click at [197, 106] on link "[PERSON_NAME][GEOGRAPHIC_DATA] & Glamping" at bounding box center [189, 107] width 189 height 11
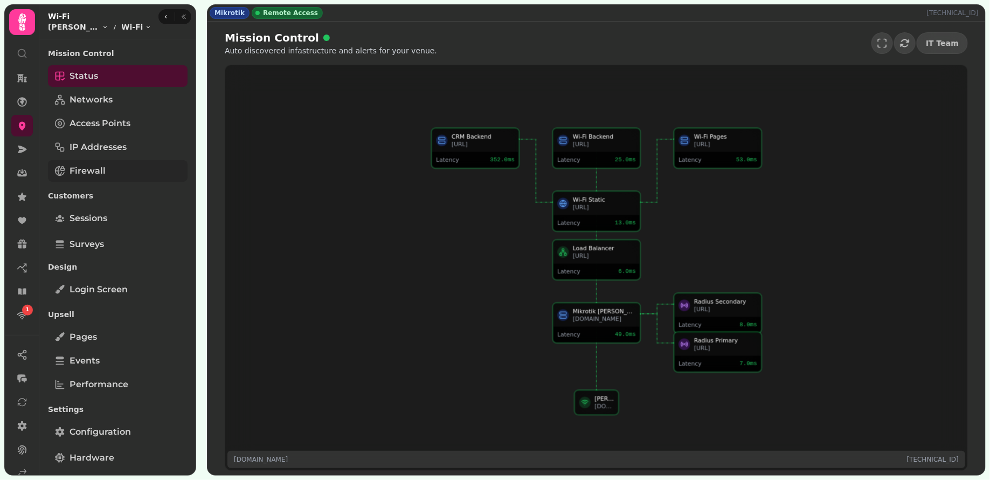
click at [114, 167] on link "Firewall" at bounding box center [118, 171] width 140 height 22
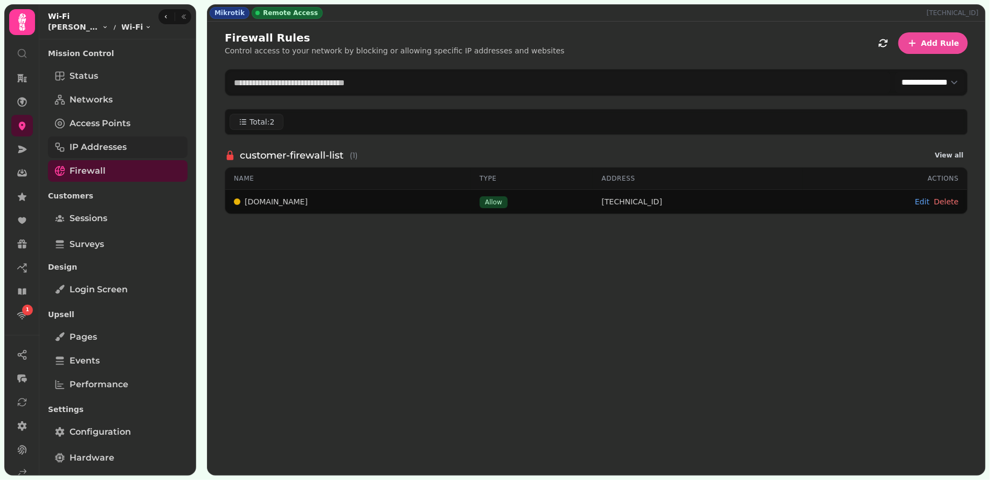
click at [122, 145] on span "IP Addresses" at bounding box center [98, 147] width 57 height 13
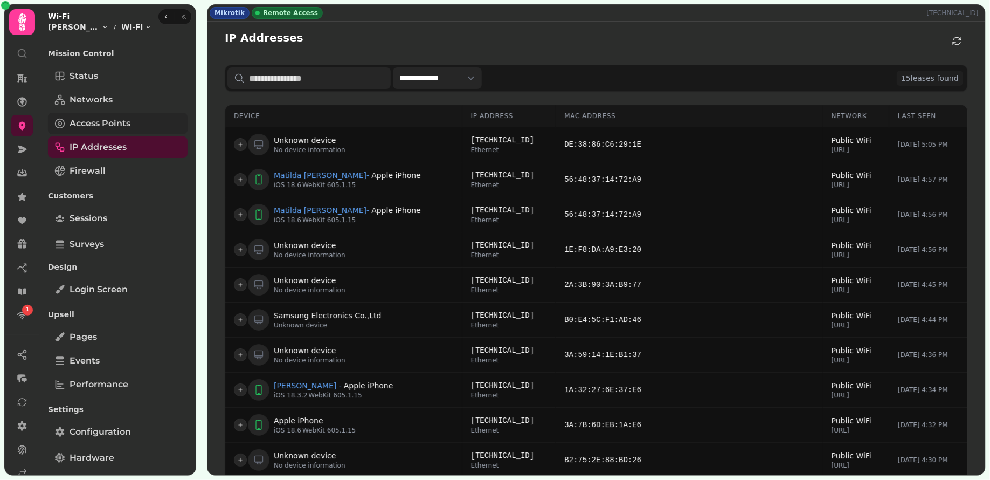
click at [136, 113] on link "Access Points" at bounding box center [118, 124] width 140 height 22
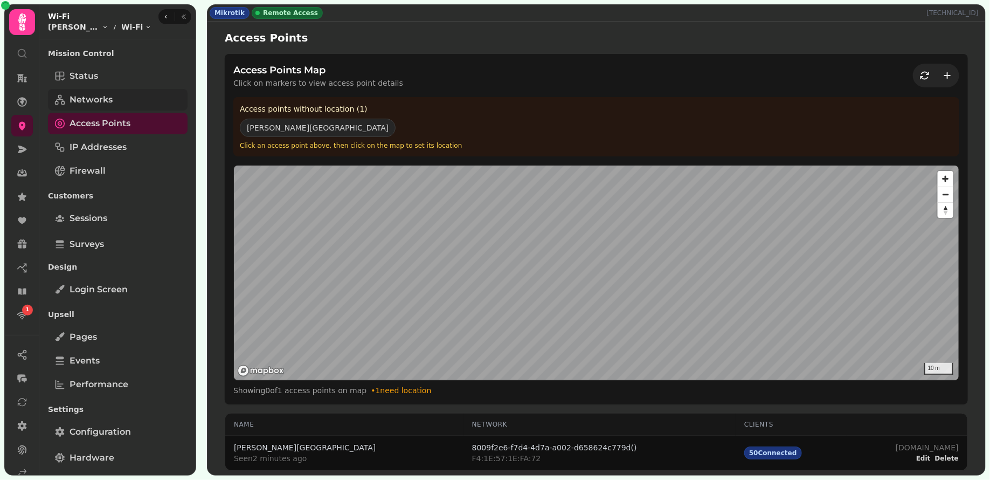
click at [136, 96] on link "Networks" at bounding box center [118, 100] width 140 height 22
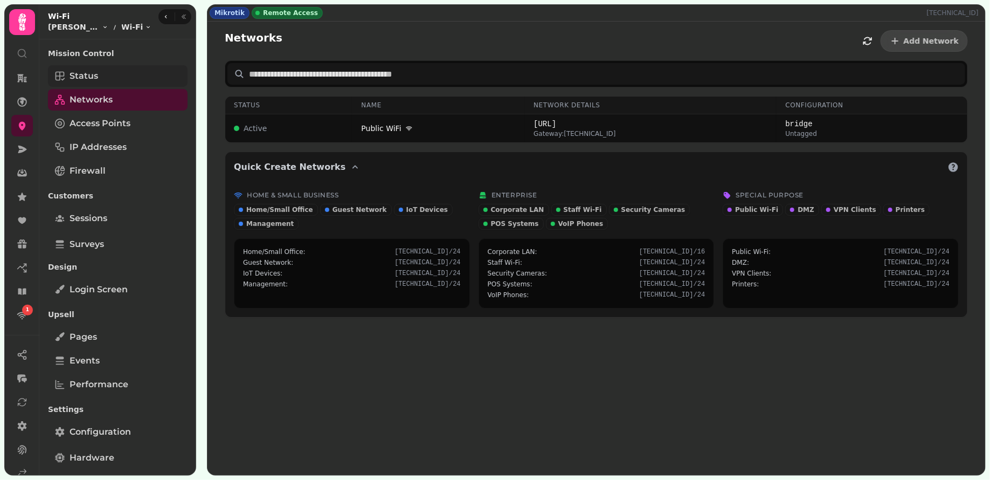
click at [135, 81] on link "Status" at bounding box center [118, 76] width 140 height 22
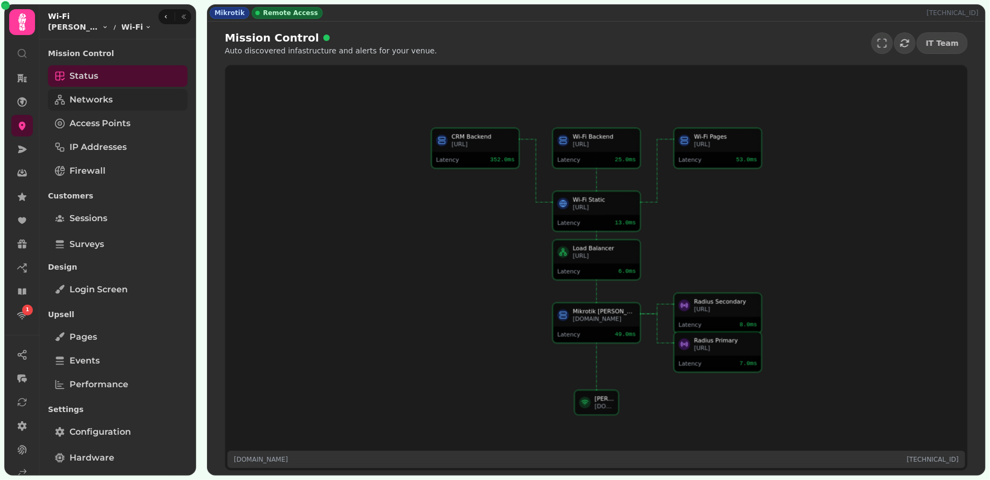
click at [111, 106] on link "Networks" at bounding box center [118, 100] width 140 height 22
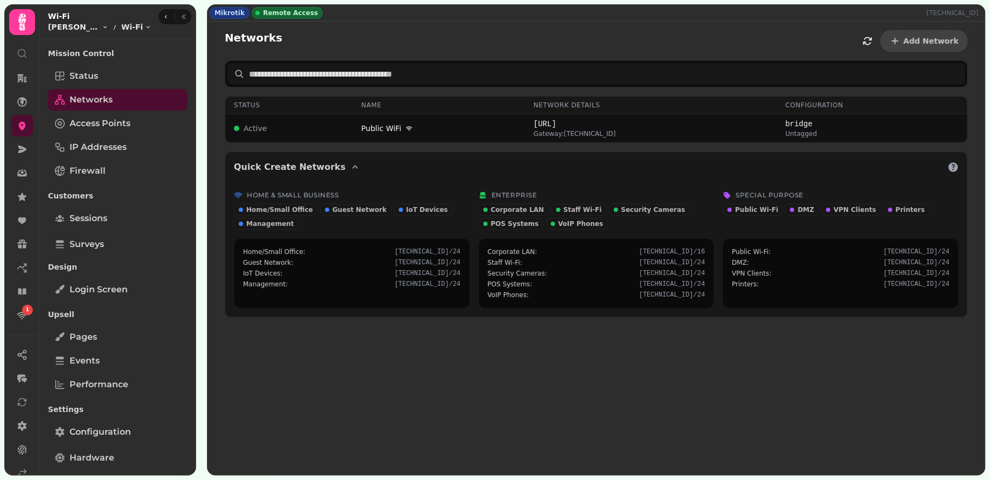
click at [182, 24] on div at bounding box center [175, 17] width 34 height 16
click at [182, 19] on icon "button" at bounding box center [184, 16] width 6 height 6
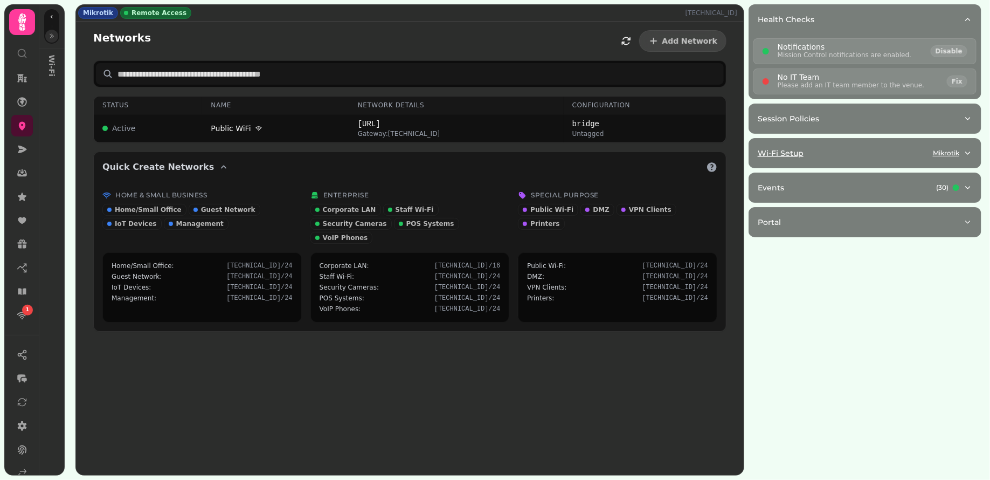
click at [848, 144] on button "Wi-Fi Setup Mikrotik" at bounding box center [865, 153] width 232 height 29
select select "**"
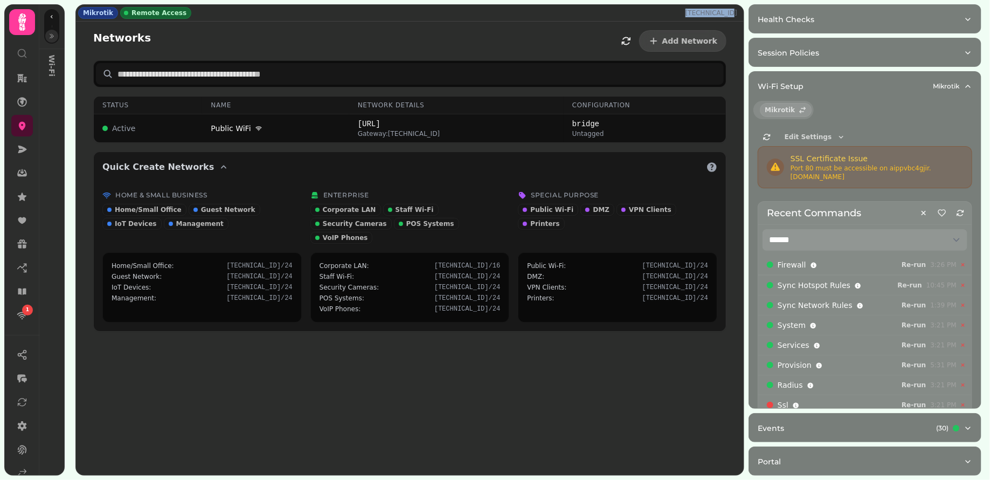
drag, startPoint x: 691, startPoint y: 13, endPoint x: 737, endPoint y: 12, distance: 45.8
click at [737, 12] on div "Mikrotik Remote Access 80.95.201.222" at bounding box center [410, 13] width 668 height 16
copy p "80.95.201.222"
click at [55, 38] on button "button" at bounding box center [51, 36] width 13 height 13
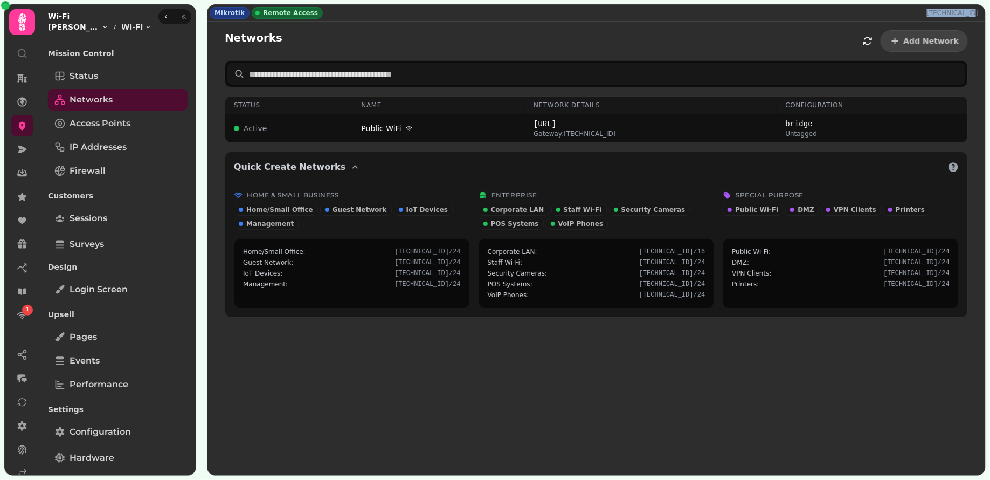
click at [107, 27] on html "1 Mikrotik Remote Access 80.95.201.222 Networks Add Network Status Name Network…" at bounding box center [495, 240] width 990 height 480
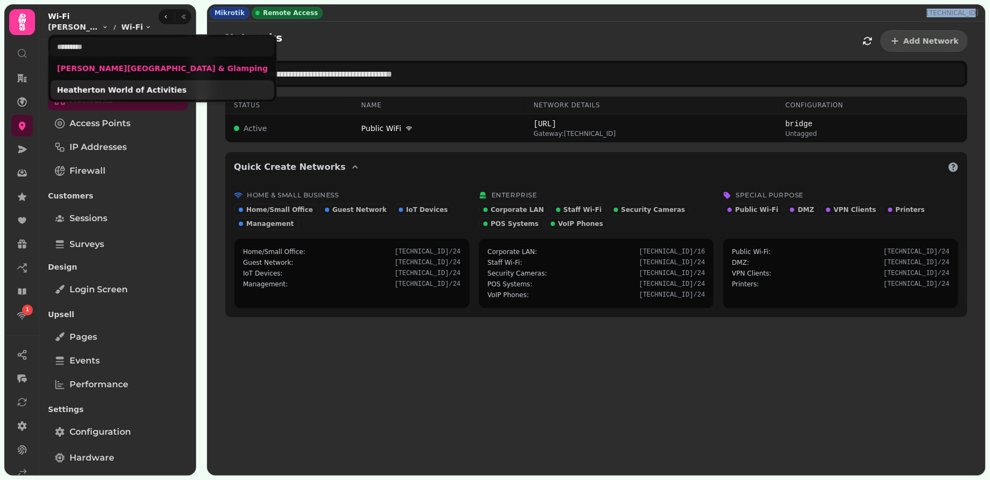
click at [108, 88] on link "Heatherton World of Activities" at bounding box center [162, 90] width 211 height 11
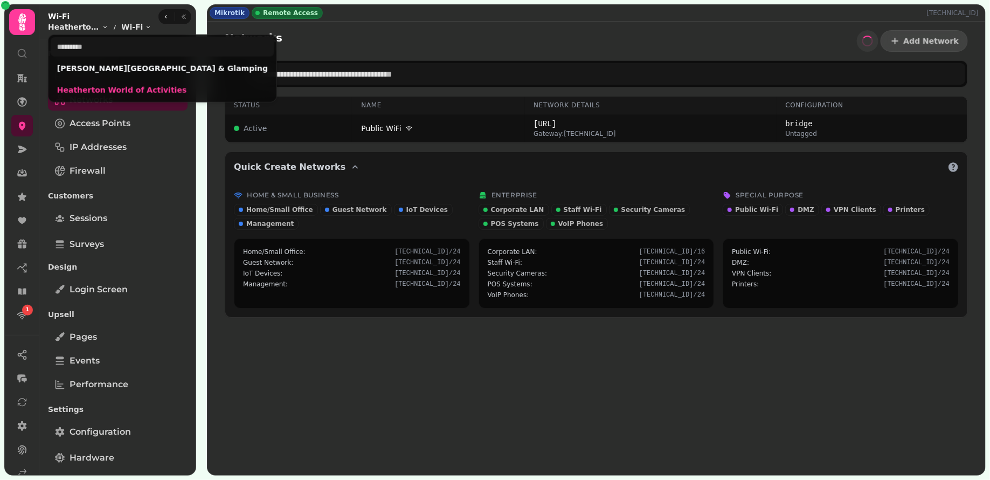
click at [314, 36] on html "1 Mikrotik Remote Access 80.95.201.222 Networks Add Network Status Name Network…" at bounding box center [495, 240] width 990 height 480
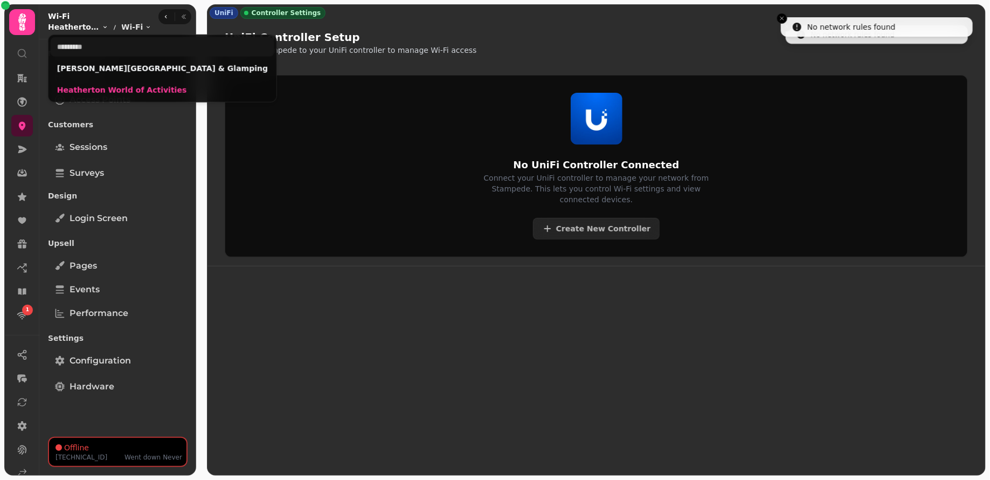
click at [102, 29] on html "No network rules found No network rules found 1 UniFi Controller Settings UniFi…" at bounding box center [495, 240] width 990 height 480
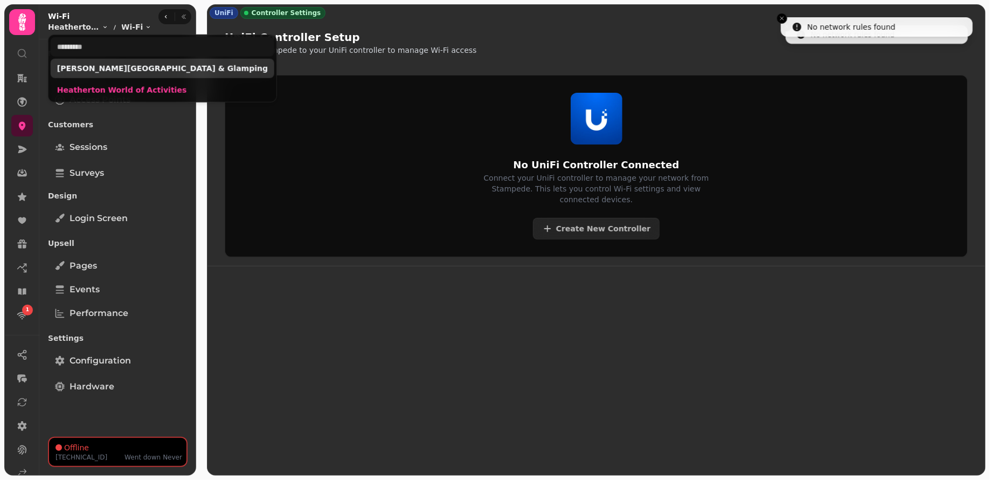
click at [94, 65] on link "Florence Springs Lodges & Glamping" at bounding box center [162, 68] width 211 height 11
